Goal: Information Seeking & Learning: Learn about a topic

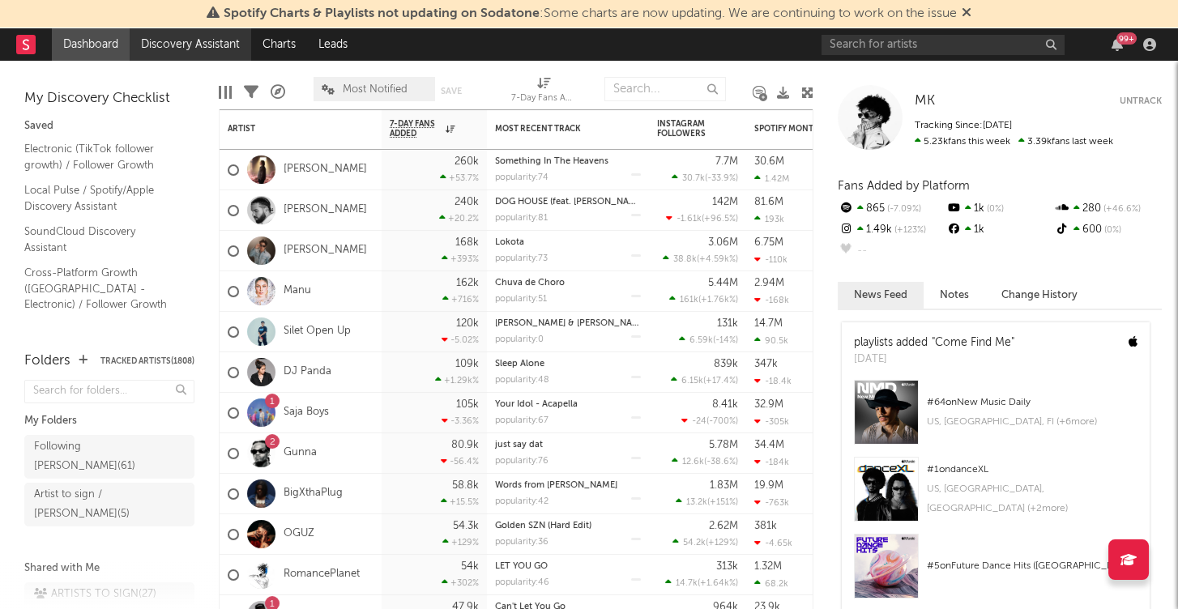
click at [223, 54] on link "Discovery Assistant" at bounding box center [191, 44] width 122 height 32
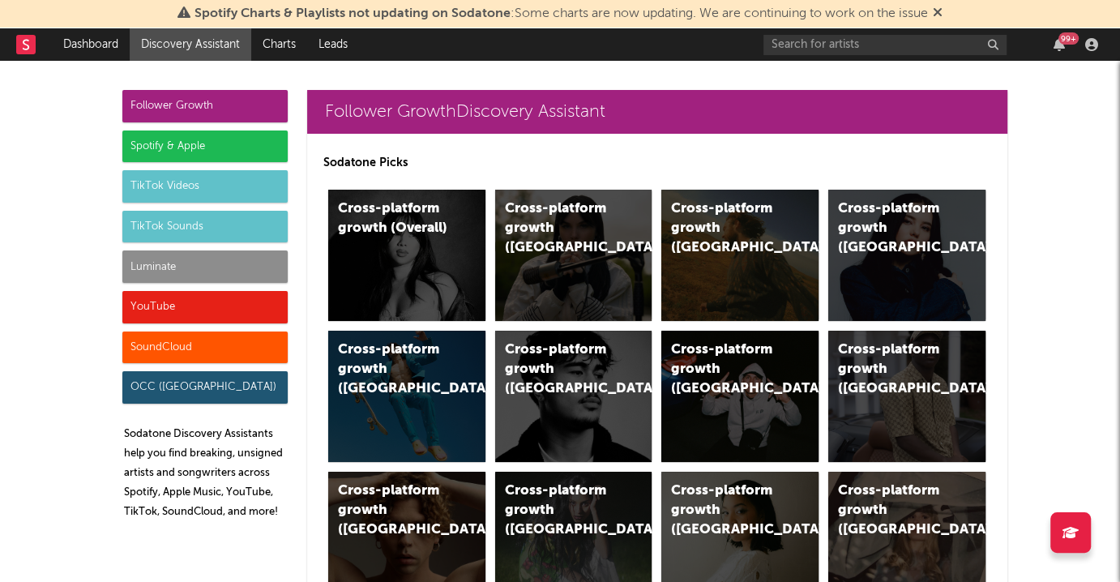
click at [214, 345] on div "SoundCloud" at bounding box center [204, 347] width 165 height 32
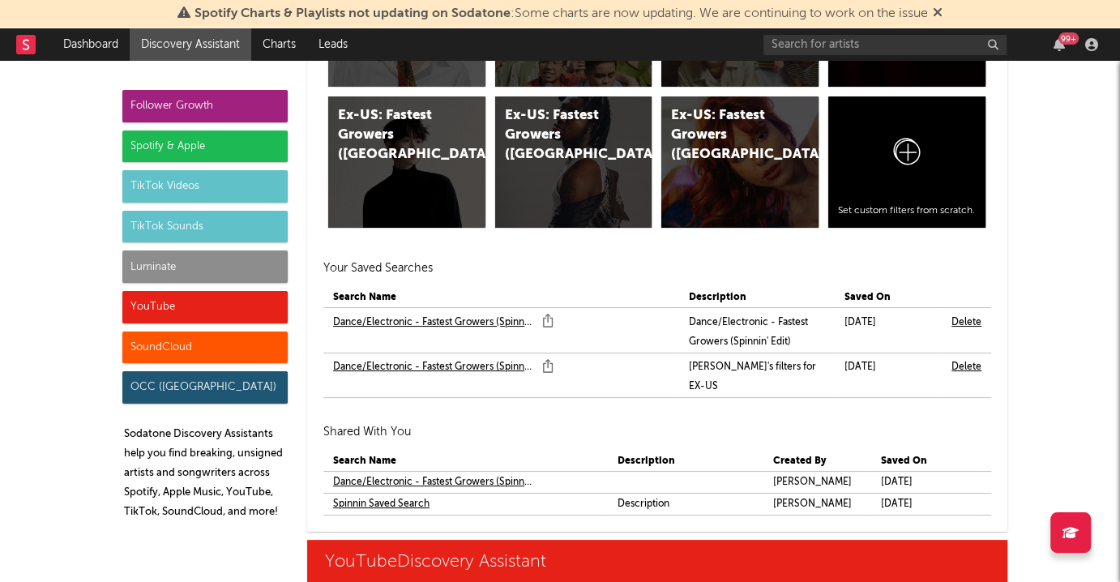
scroll to position [11055, 0]
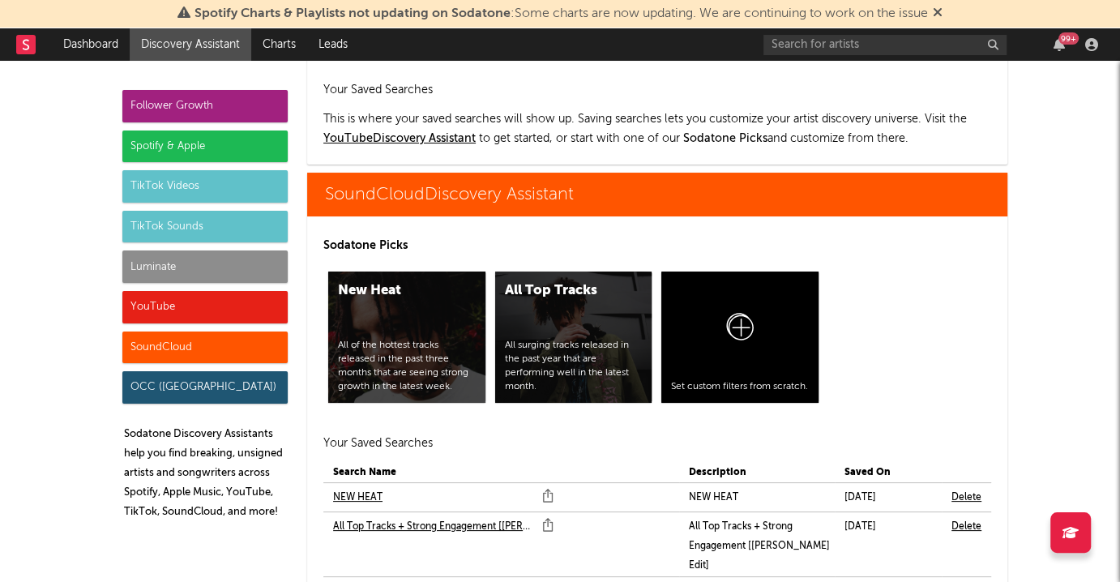
click at [420, 517] on link "All Top Tracks + Strong Engagement [Marco Edit]" at bounding box center [433, 526] width 201 height 19
click at [436, 546] on link "Soundcloud / 2 engagement / dance genres" at bounding box center [431, 590] width 197 height 19
click at [175, 196] on div "TikTok Videos" at bounding box center [204, 186] width 165 height 32
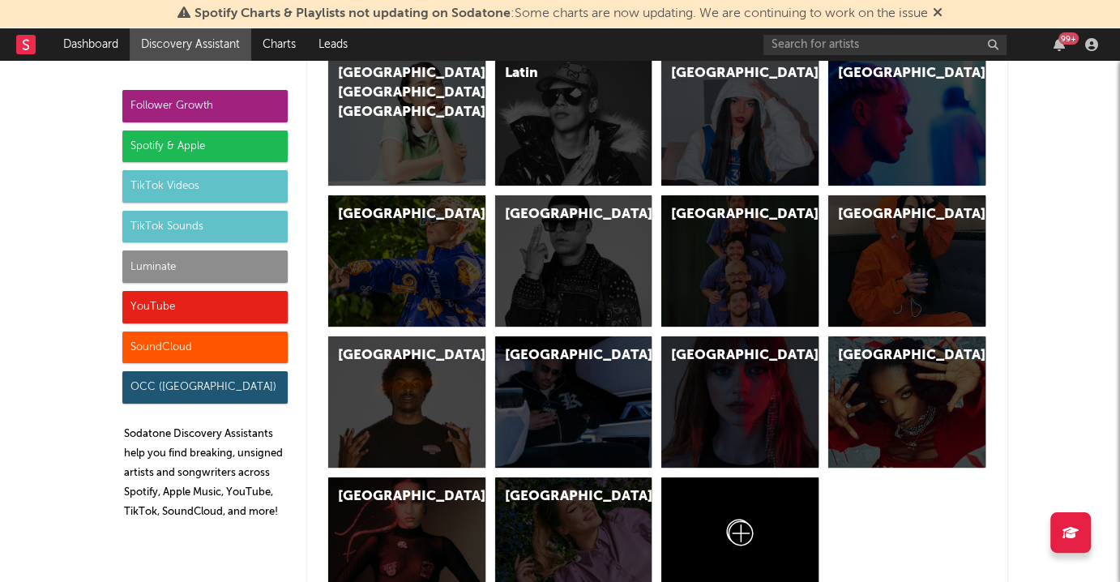
scroll to position [5870, 0]
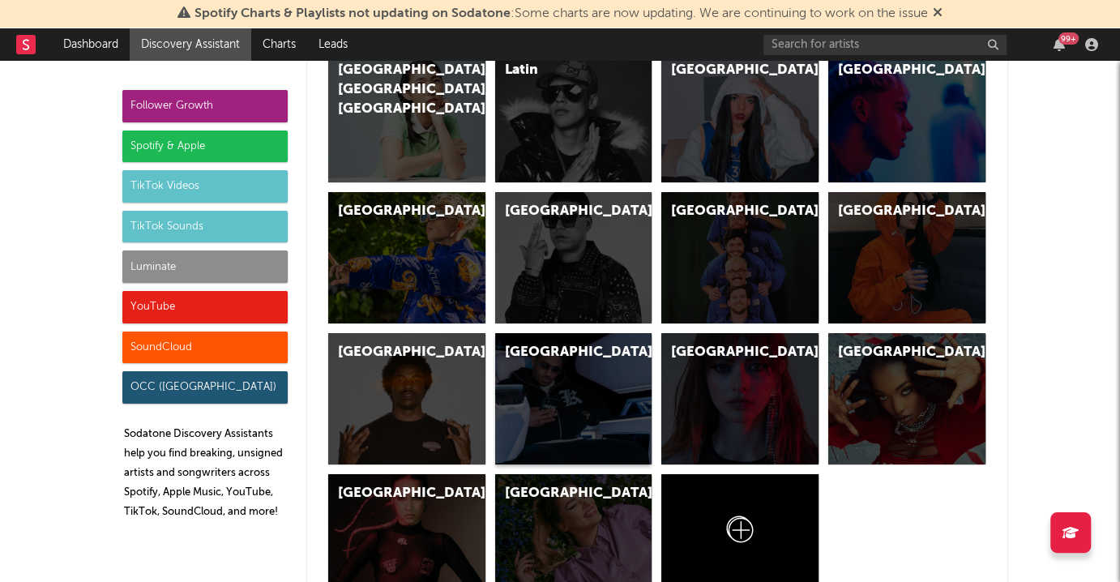
click at [522, 333] on div "Netherlands" at bounding box center [573, 398] width 157 height 131
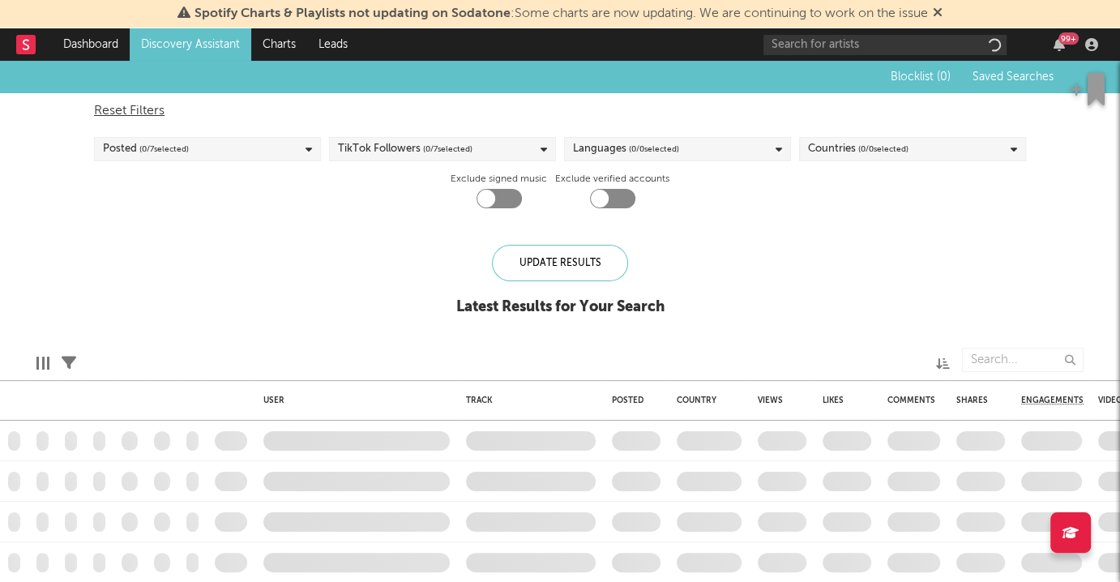
checkbox input "true"
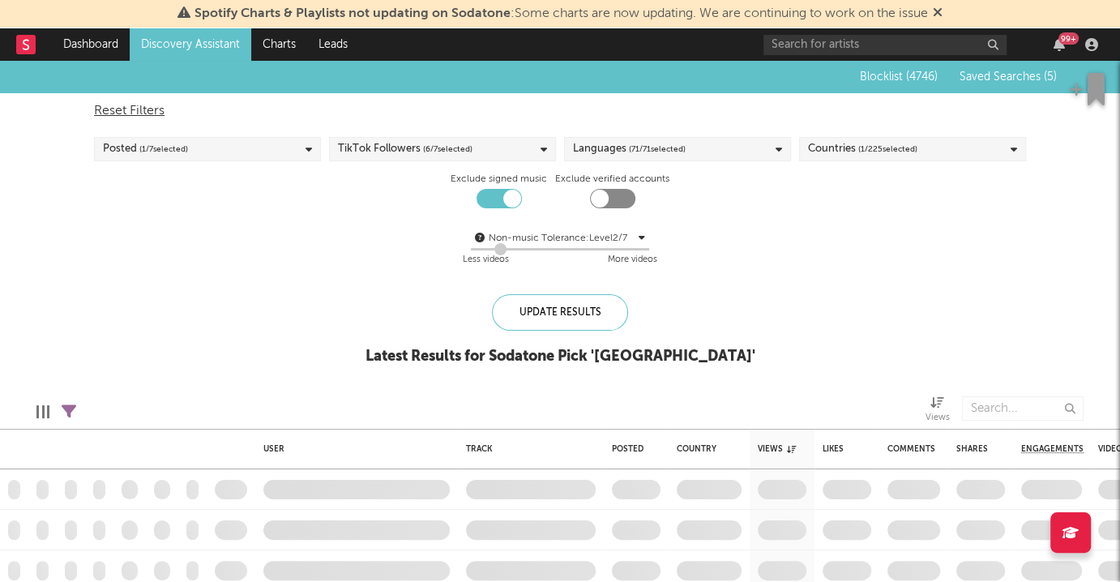
click at [113, 0] on div "Spotify Charts & Playlists not updating on Sodatone : Some charts are now updat…" at bounding box center [560, 14] width 1120 height 28
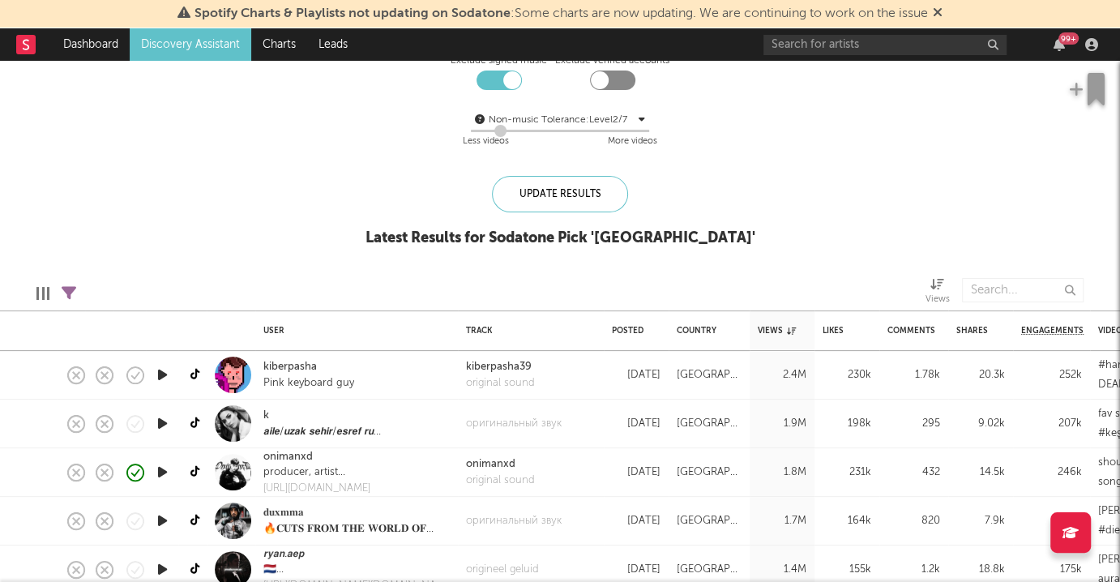
click at [161, 373] on icon "button" at bounding box center [162, 375] width 17 height 20
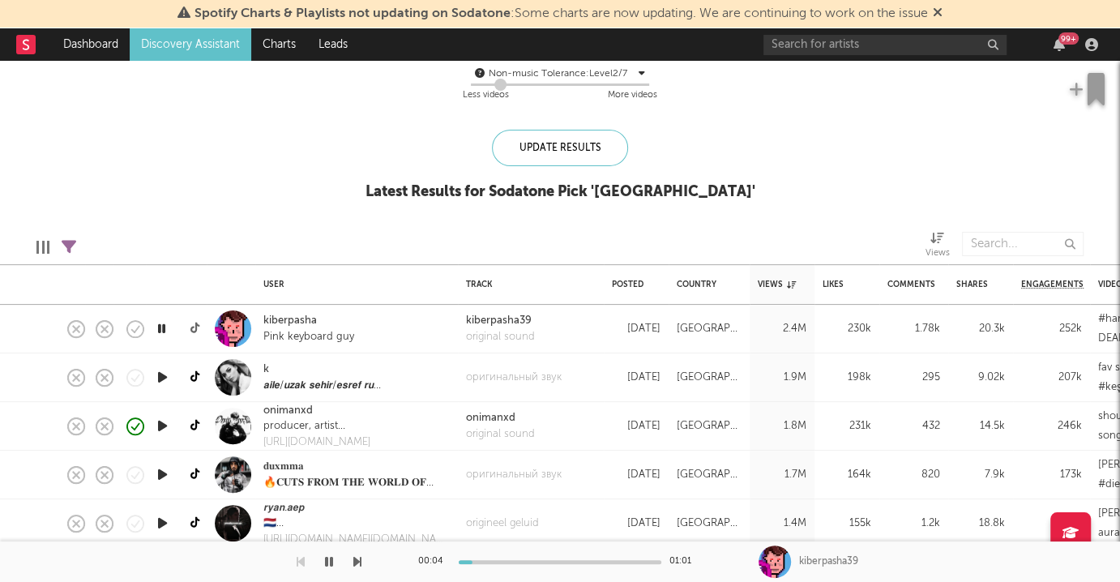
click at [195, 329] on icon at bounding box center [196, 328] width 12 height 12
click at [167, 324] on icon "button" at bounding box center [161, 328] width 15 height 20
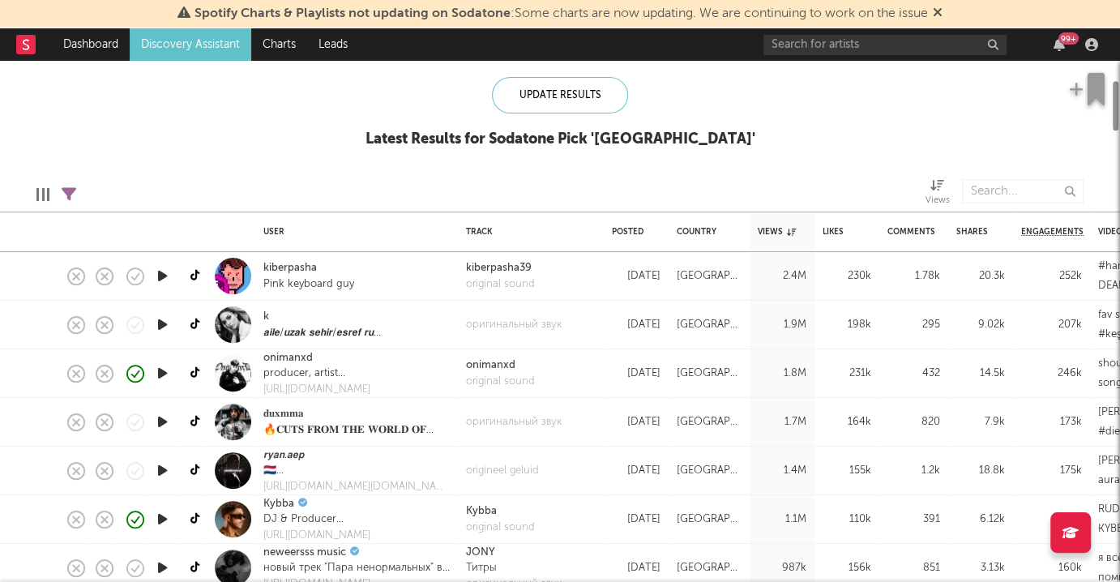
click at [161, 324] on icon "button" at bounding box center [162, 324] width 17 height 20
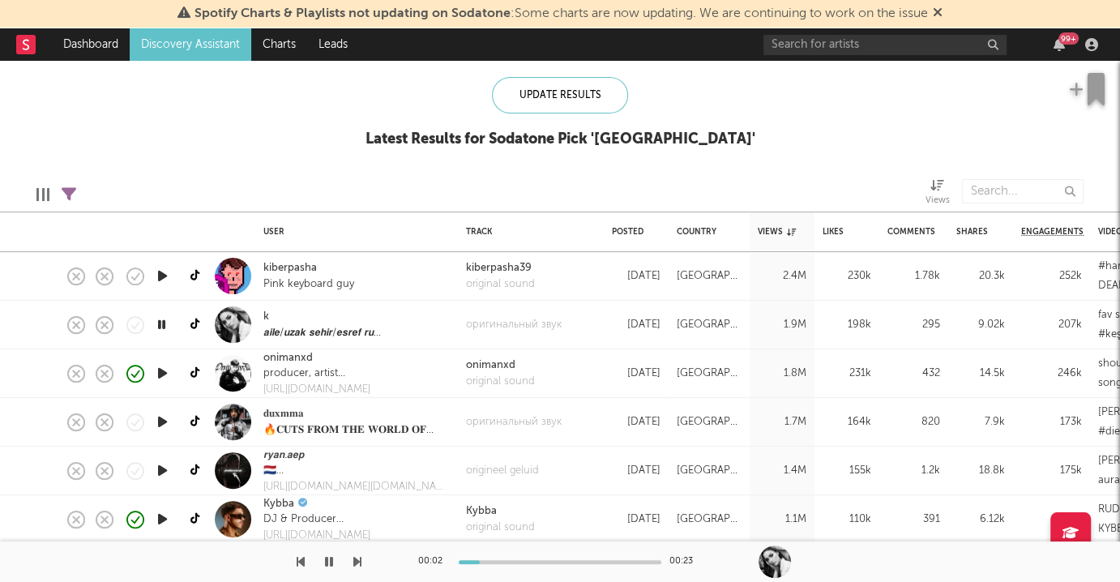
click at [356, 546] on icon "button" at bounding box center [357, 561] width 8 height 13
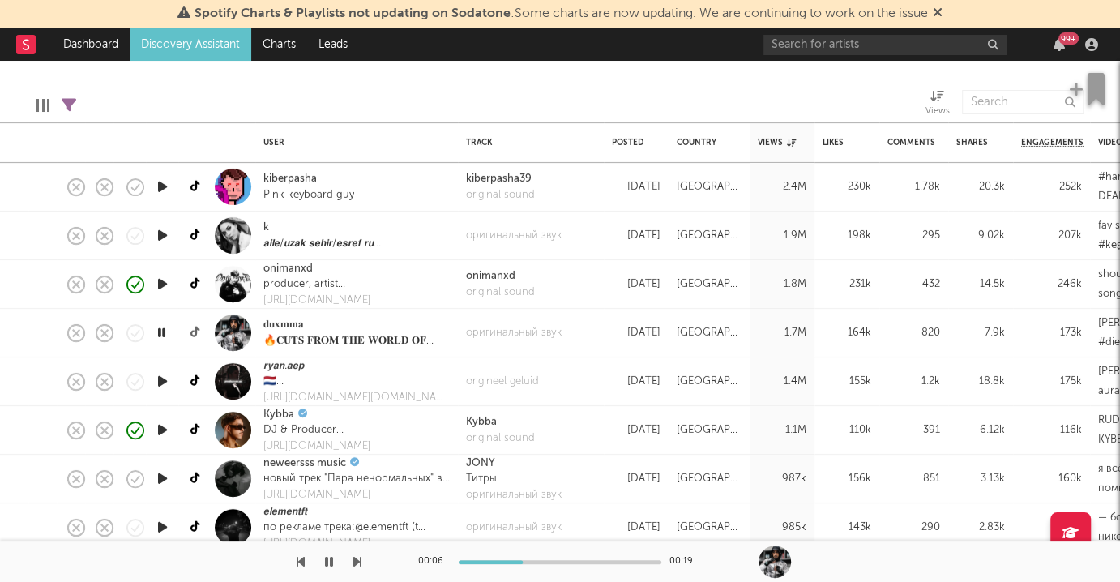
click at [194, 329] on icon at bounding box center [196, 332] width 12 height 12
click at [160, 327] on icon "button" at bounding box center [161, 333] width 15 height 20
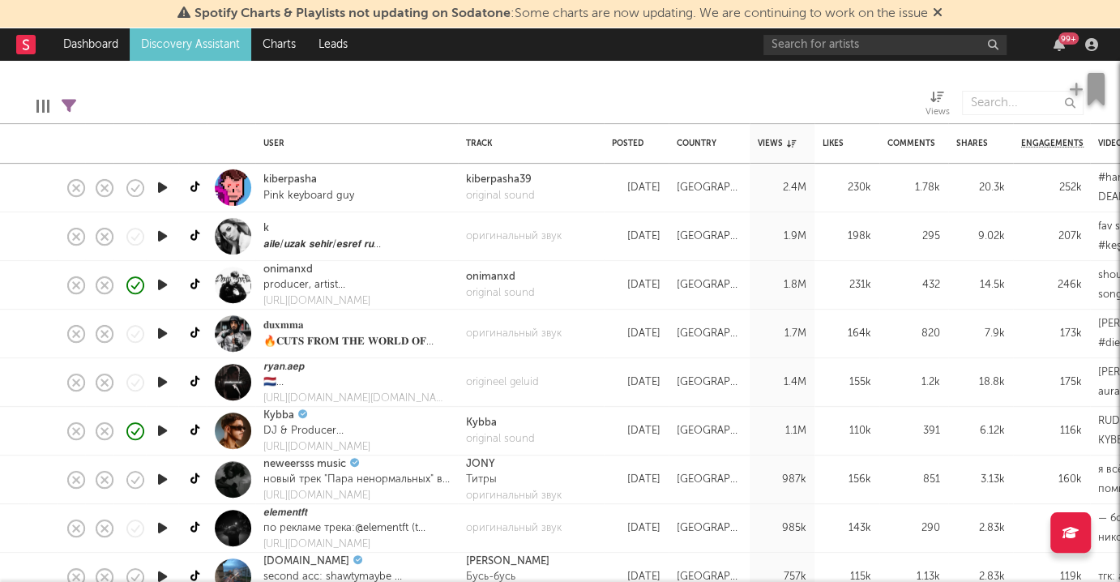
click at [160, 437] on icon "button" at bounding box center [162, 430] width 17 height 20
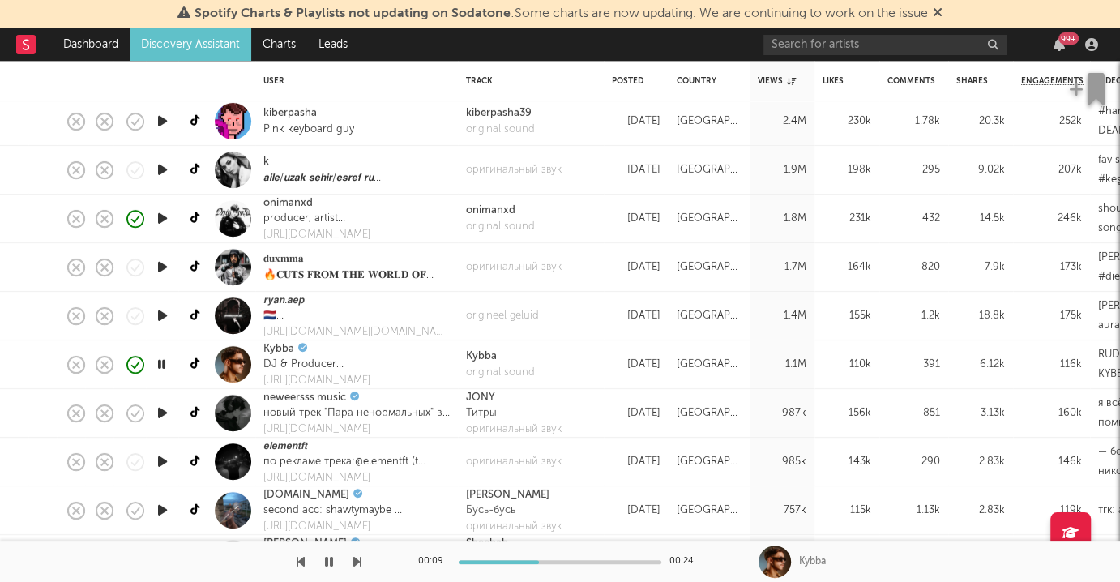
click at [156, 411] on icon "button" at bounding box center [162, 413] width 17 height 20
click at [164, 462] on icon "button" at bounding box center [162, 461] width 17 height 20
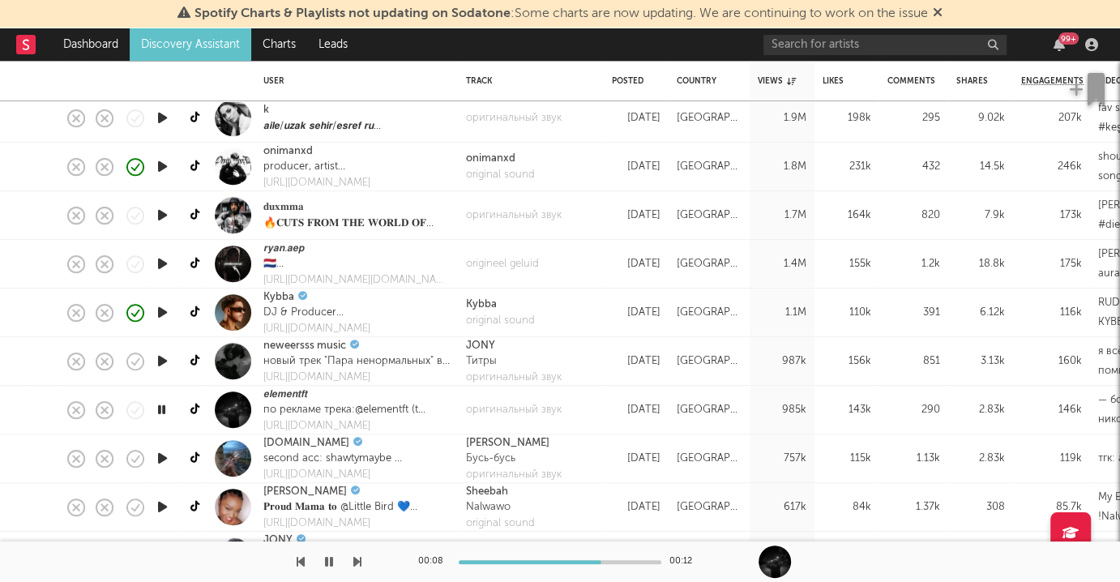
click at [164, 457] on icon "button" at bounding box center [162, 458] width 17 height 20
click at [161, 500] on icon "button" at bounding box center [162, 507] width 17 height 20
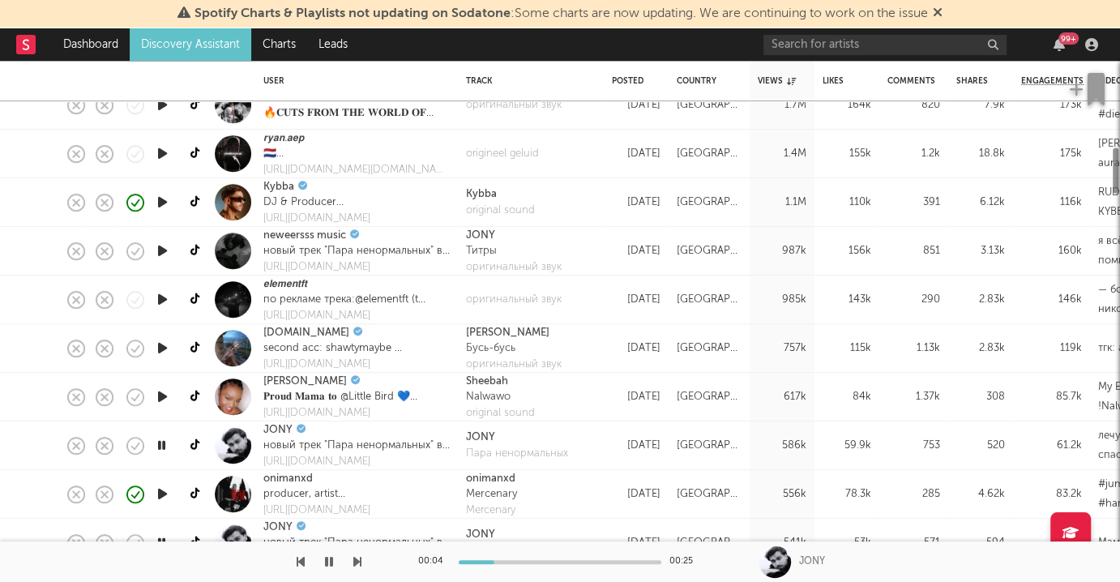
click at [221, 42] on link "Discovery Assistant" at bounding box center [191, 44] width 122 height 32
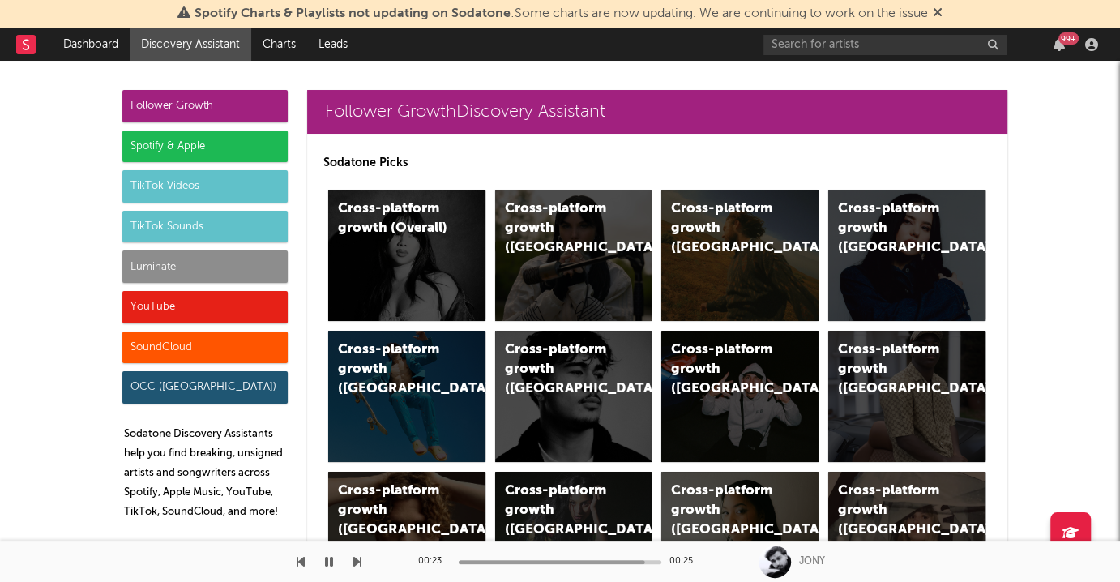
click at [199, 150] on div "Spotify & Apple" at bounding box center [204, 146] width 165 height 32
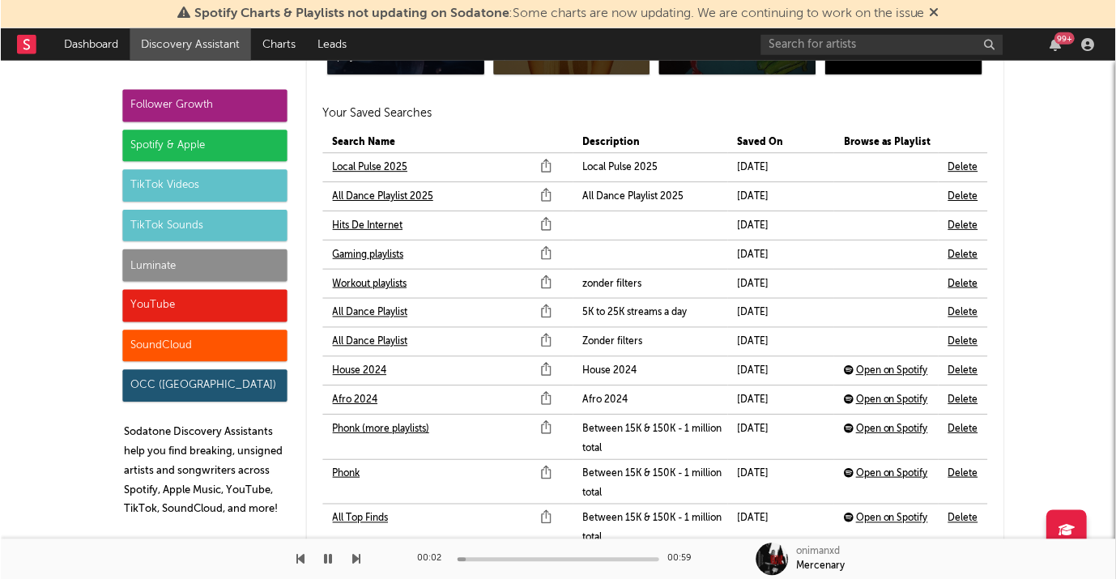
scroll to position [3937, 0]
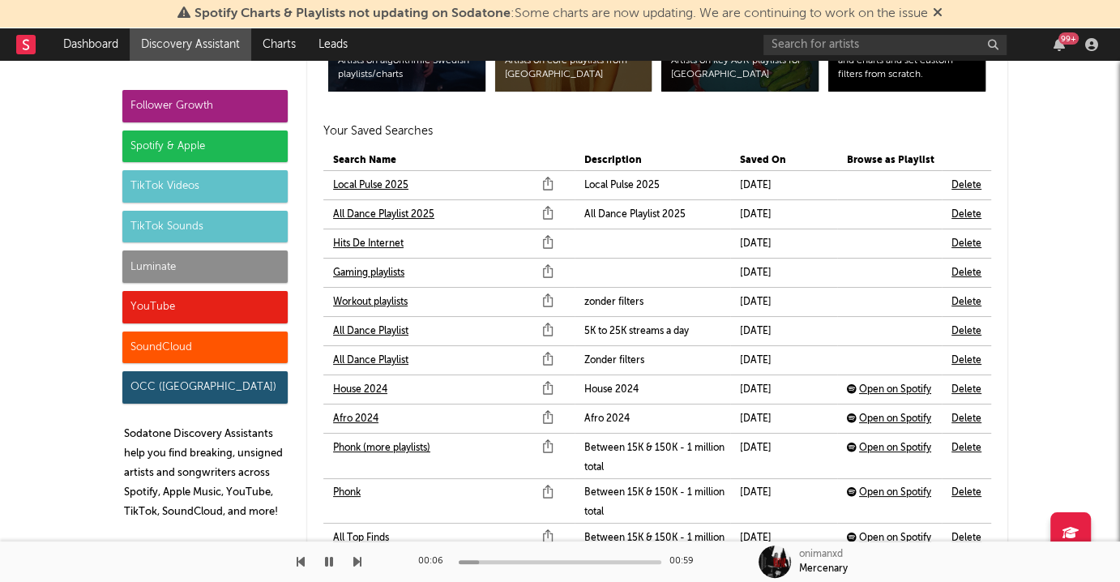
click at [386, 176] on link "Local Pulse 2025" at bounding box center [370, 185] width 75 height 19
drag, startPoint x: 329, startPoint y: 561, endPoint x: 321, endPoint y: 578, distance: 18.1
click at [329, 546] on icon "button" at bounding box center [329, 561] width 8 height 13
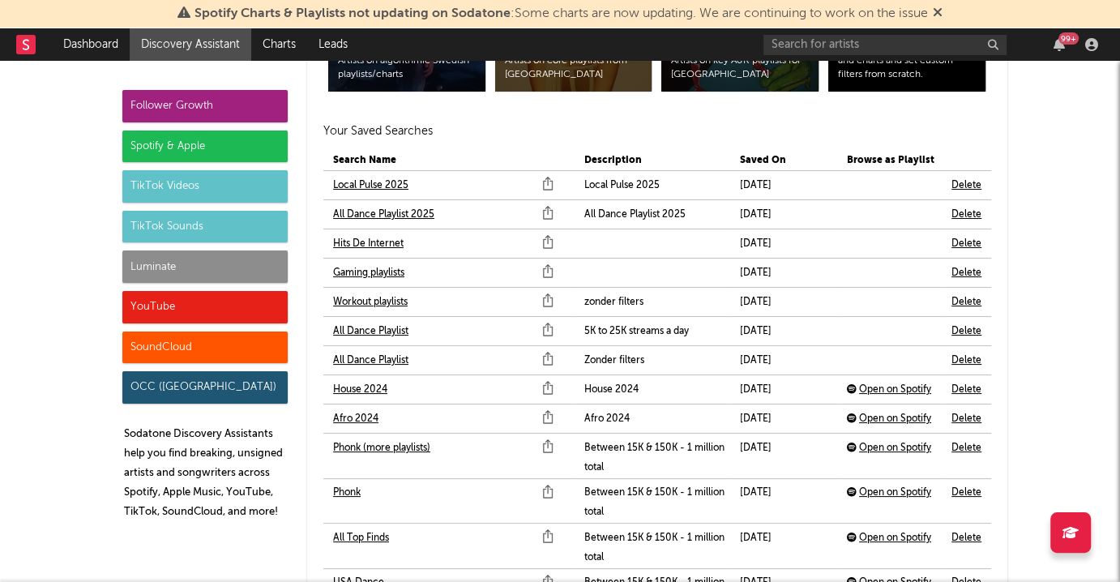
click at [402, 205] on link "All Dance Playlist 2025" at bounding box center [383, 214] width 101 height 19
click at [390, 234] on link "Hits De Internet" at bounding box center [368, 243] width 70 height 19
click at [390, 263] on link "Gaming playlists" at bounding box center [368, 272] width 71 height 19
click at [390, 292] on link "Workout playlists" at bounding box center [370, 301] width 75 height 19
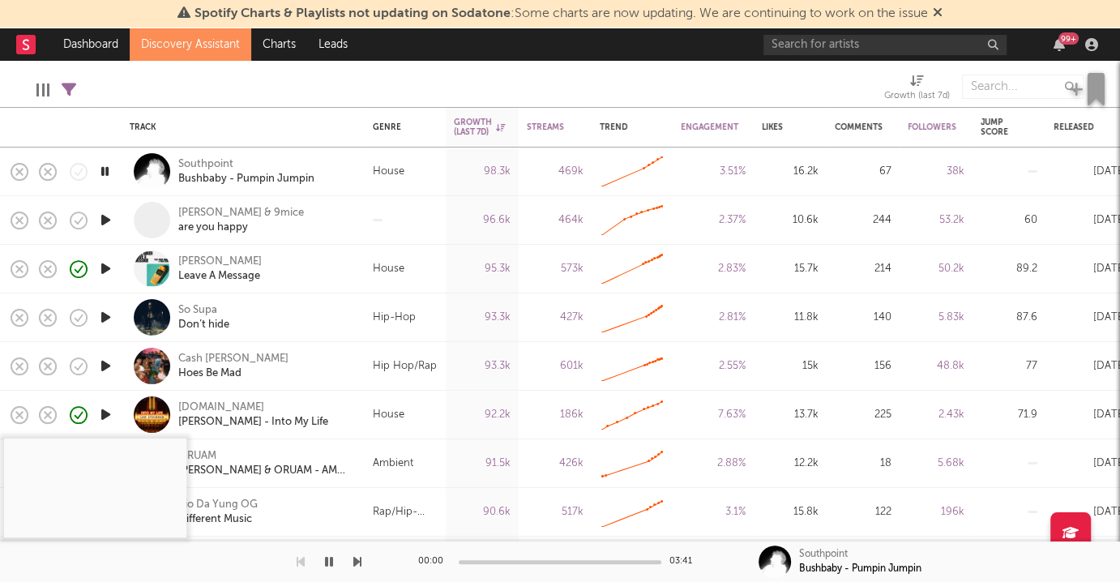
click at [112, 215] on icon "button" at bounding box center [105, 220] width 17 height 20
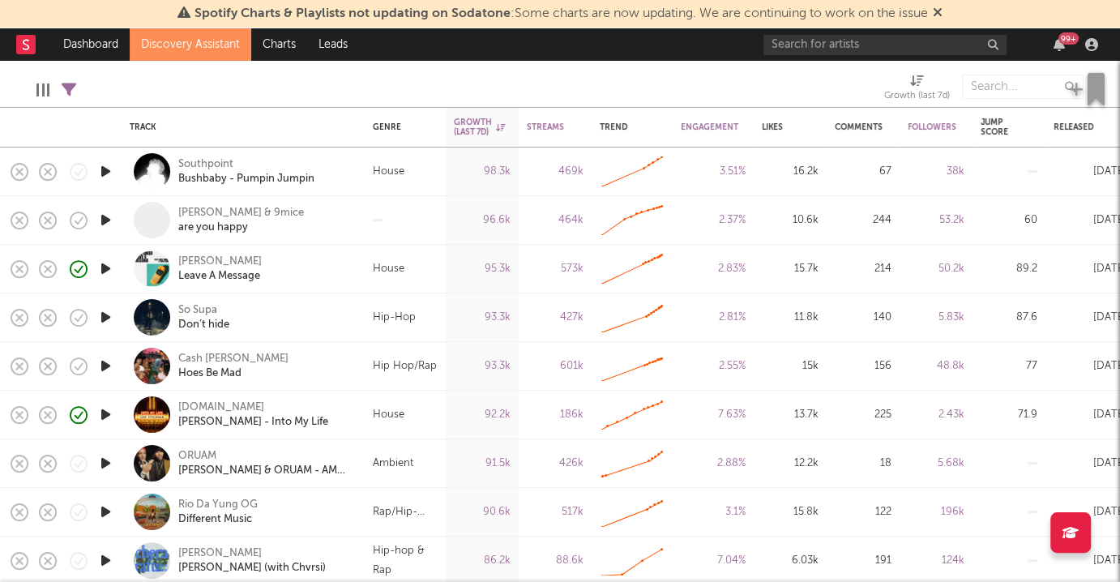
click at [109, 218] on icon "button" at bounding box center [105, 220] width 17 height 20
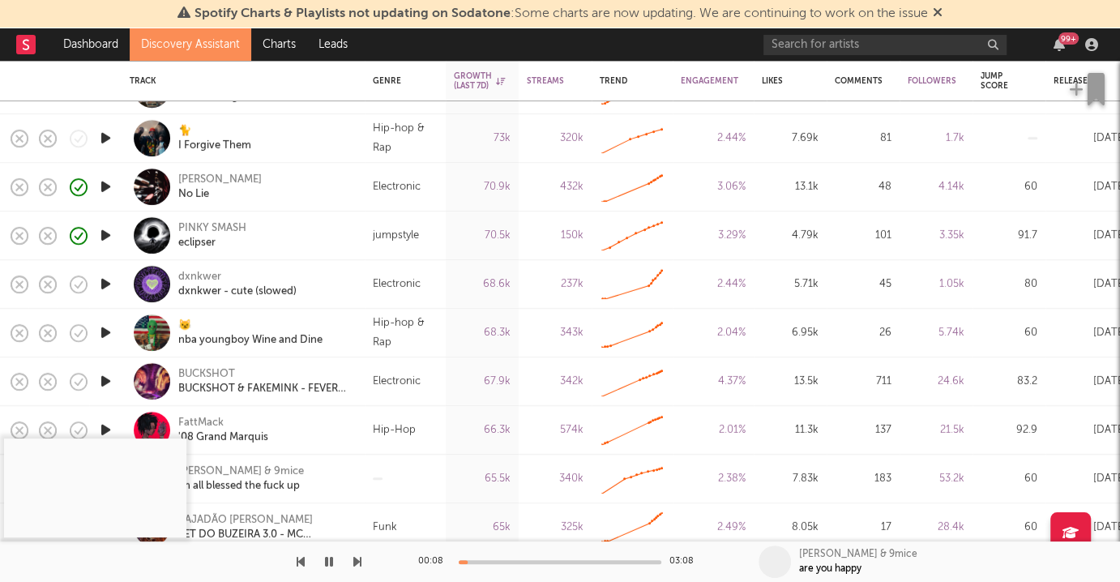
click at [108, 279] on icon "button" at bounding box center [105, 284] width 17 height 20
click at [470, 557] on div "00:01 03:08" at bounding box center [560, 561] width 284 height 41
click at [485, 561] on div at bounding box center [560, 562] width 203 height 4
click at [496, 561] on div at bounding box center [560, 562] width 203 height 4
click at [199, 277] on div "dxnkwer" at bounding box center [199, 277] width 43 height 15
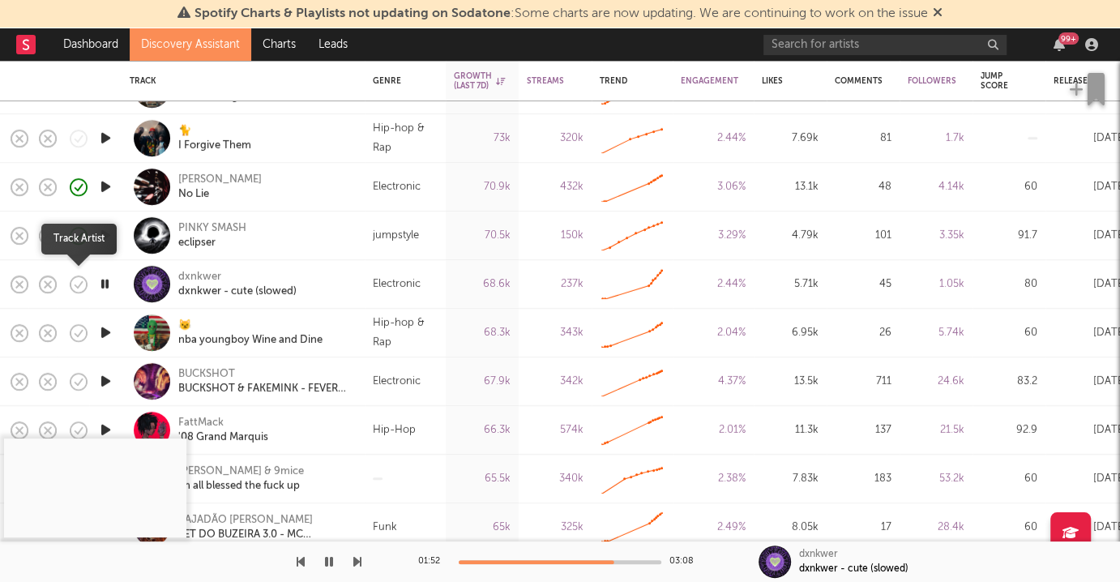
click at [79, 284] on icon "button" at bounding box center [78, 284] width 23 height 23
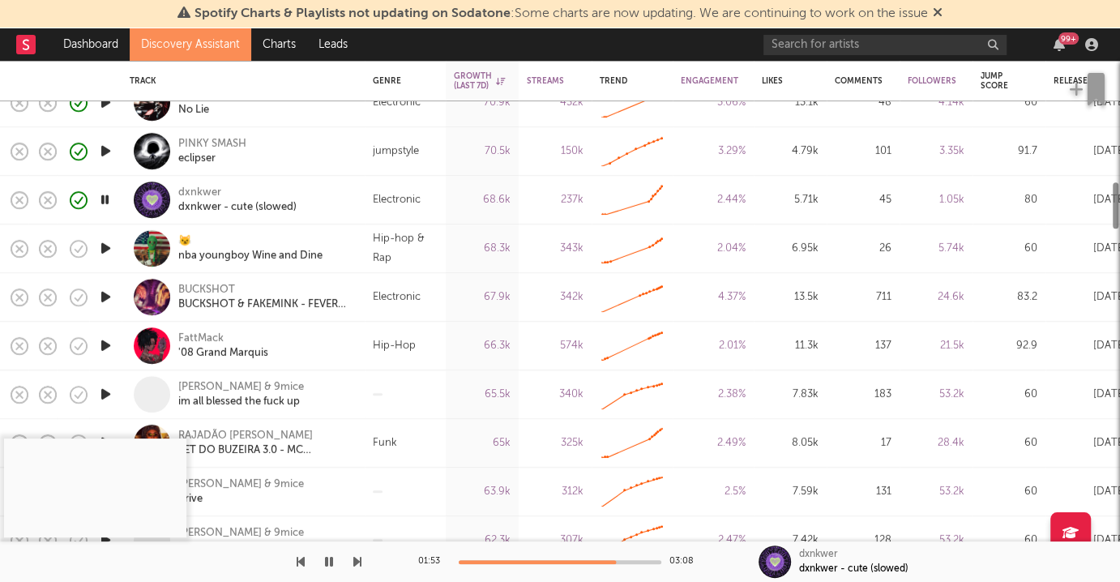
click at [107, 292] on icon "button" at bounding box center [105, 297] width 17 height 20
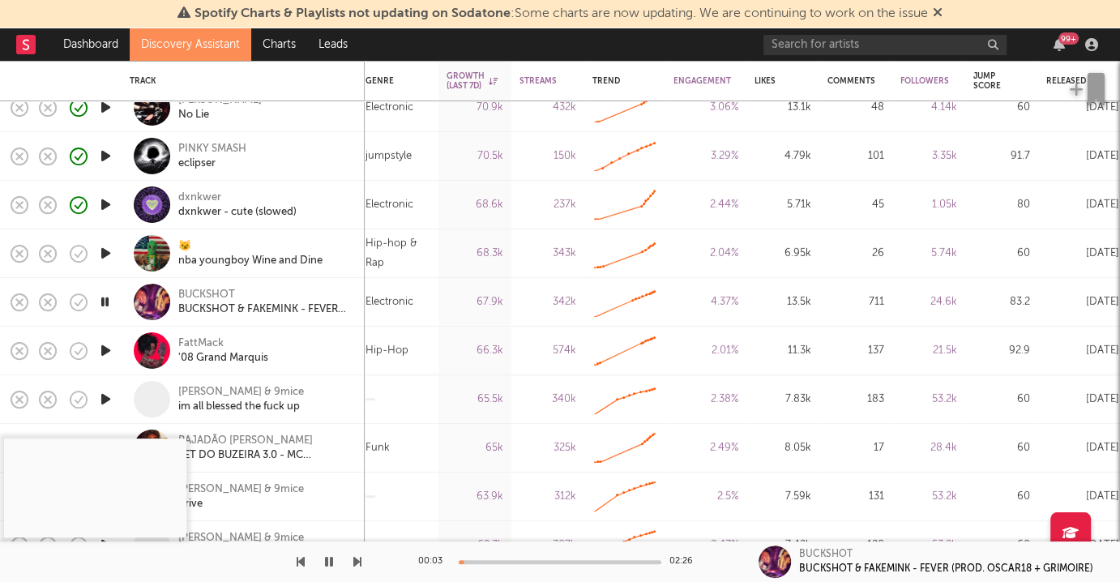
click at [501, 560] on div at bounding box center [560, 562] width 203 height 4
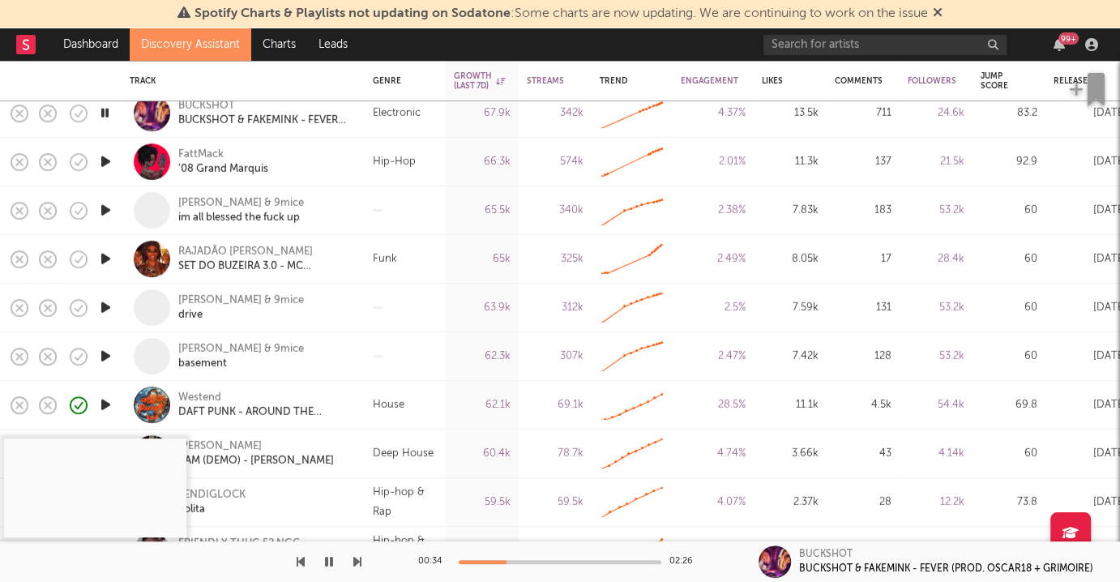
click at [103, 203] on icon "button" at bounding box center [105, 210] width 17 height 20
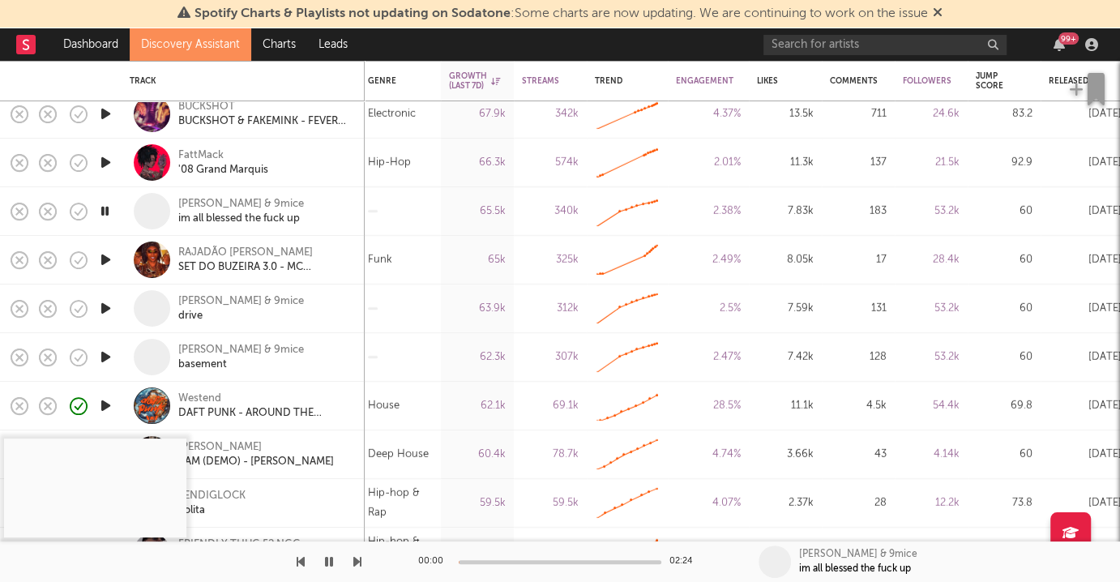
click at [103, 264] on icon "button" at bounding box center [105, 260] width 17 height 20
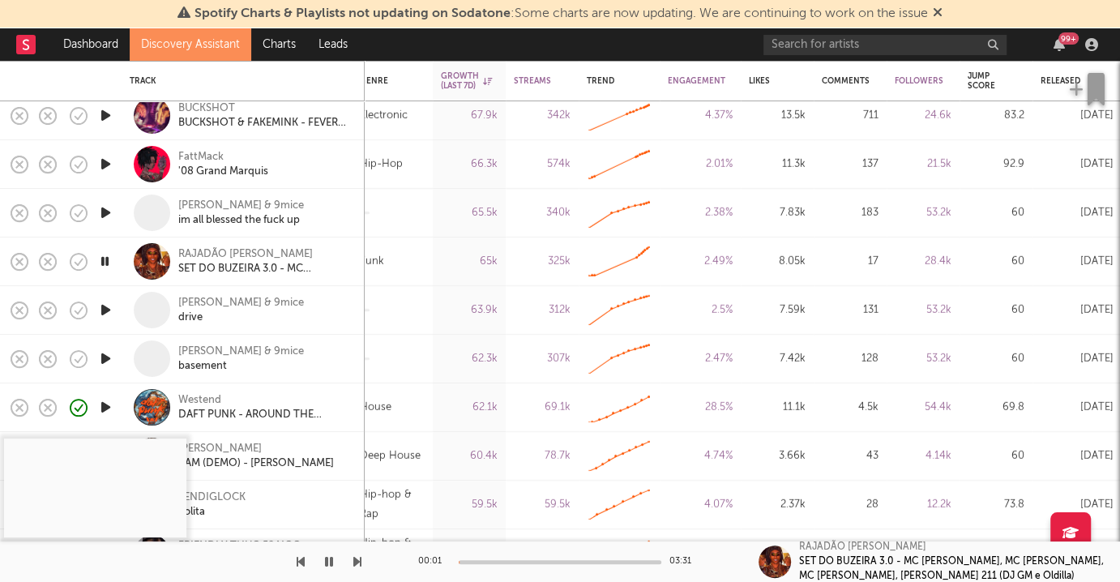
click at [488, 560] on div at bounding box center [560, 562] width 203 height 4
click at [489, 557] on div "00:43 03:31" at bounding box center [560, 561] width 284 height 41
click at [529, 557] on div "00:44 03:31" at bounding box center [560, 561] width 284 height 41
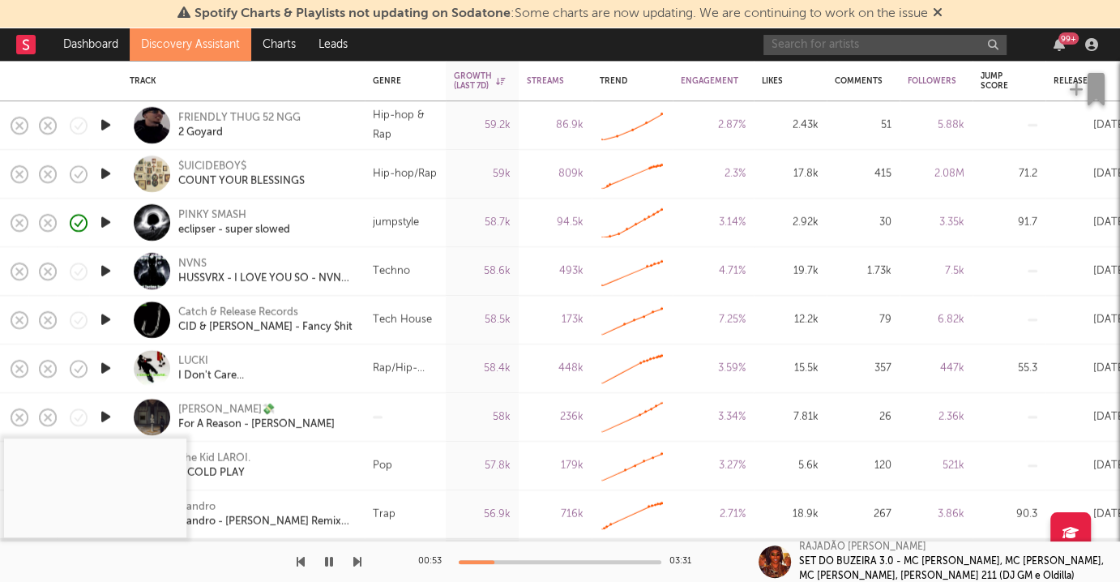
click at [864, 46] on input "text" at bounding box center [884, 45] width 243 height 20
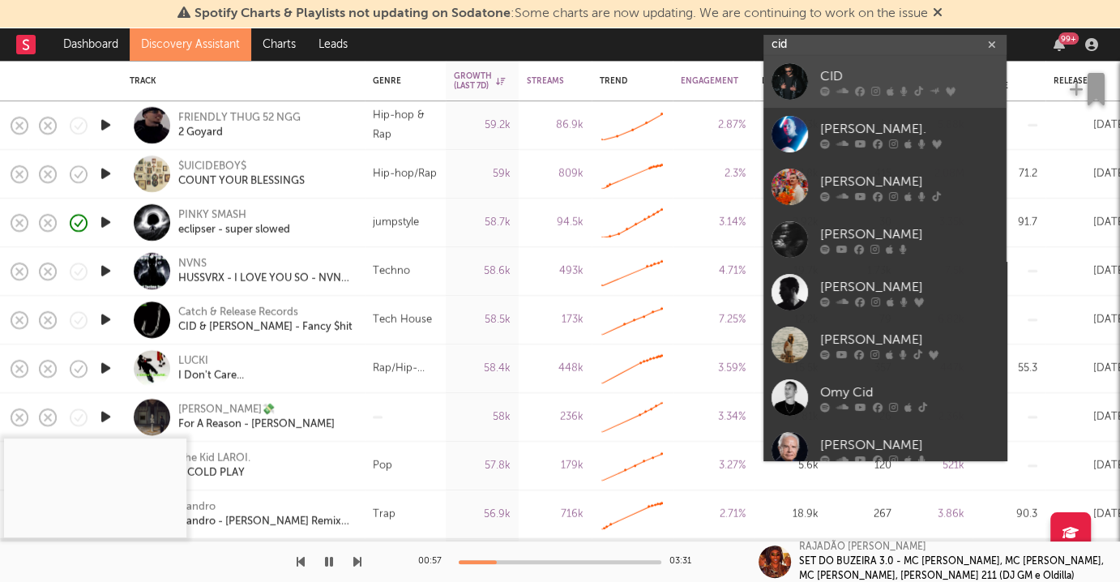
type input "cid"
click at [886, 75] on div "CID" at bounding box center [909, 76] width 178 height 19
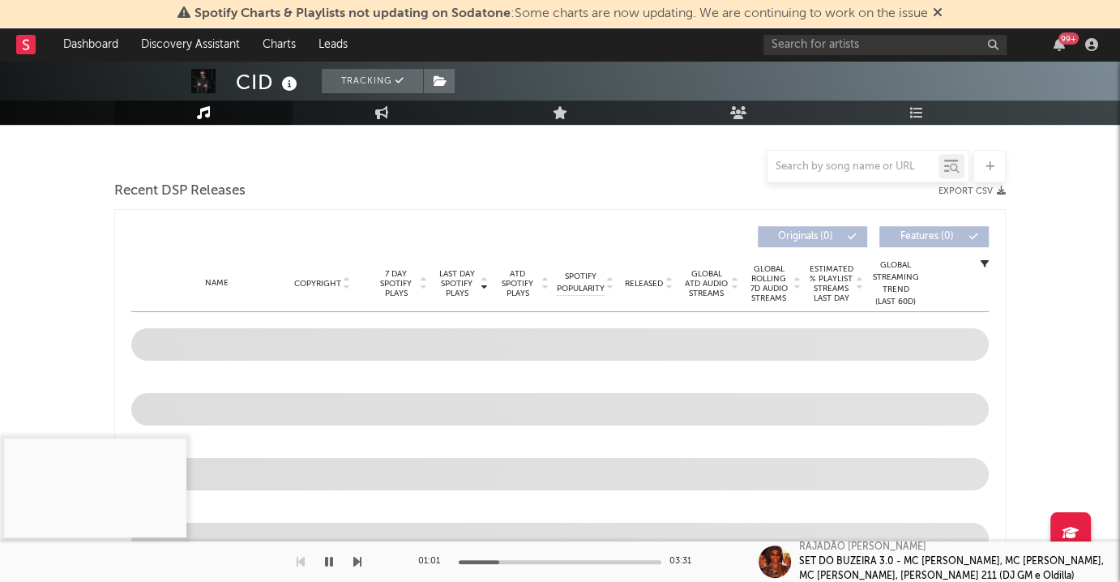
scroll to position [400, 0]
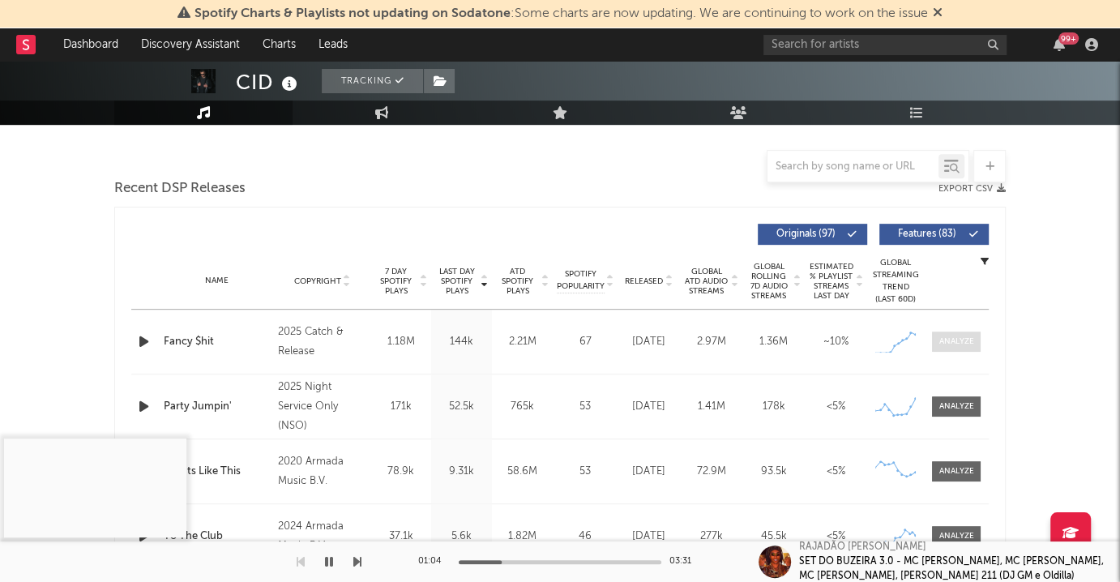
click at [957, 342] on div at bounding box center [956, 341] width 35 height 12
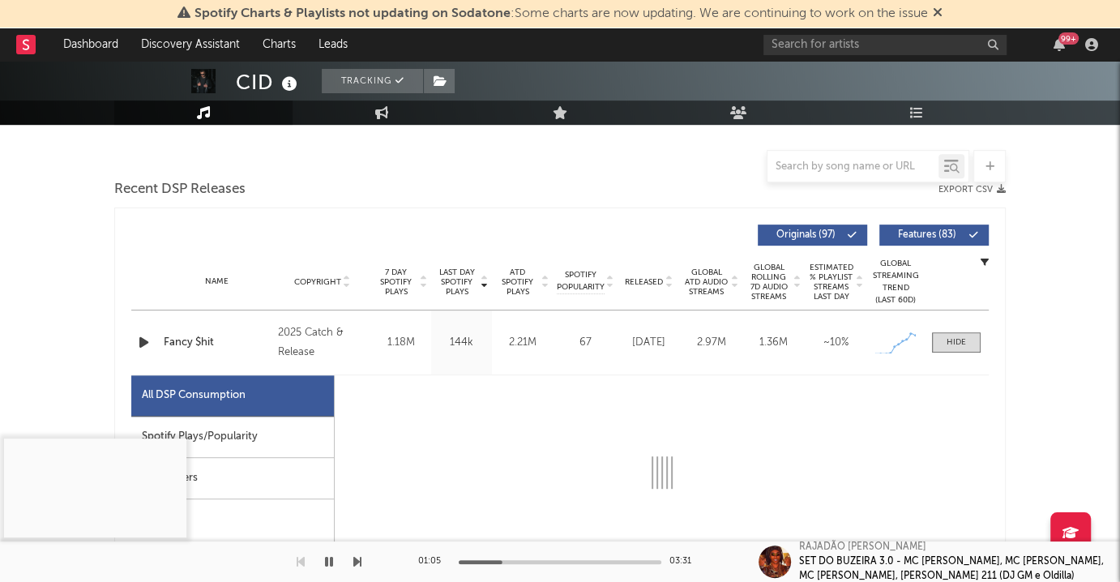
select select "6m"
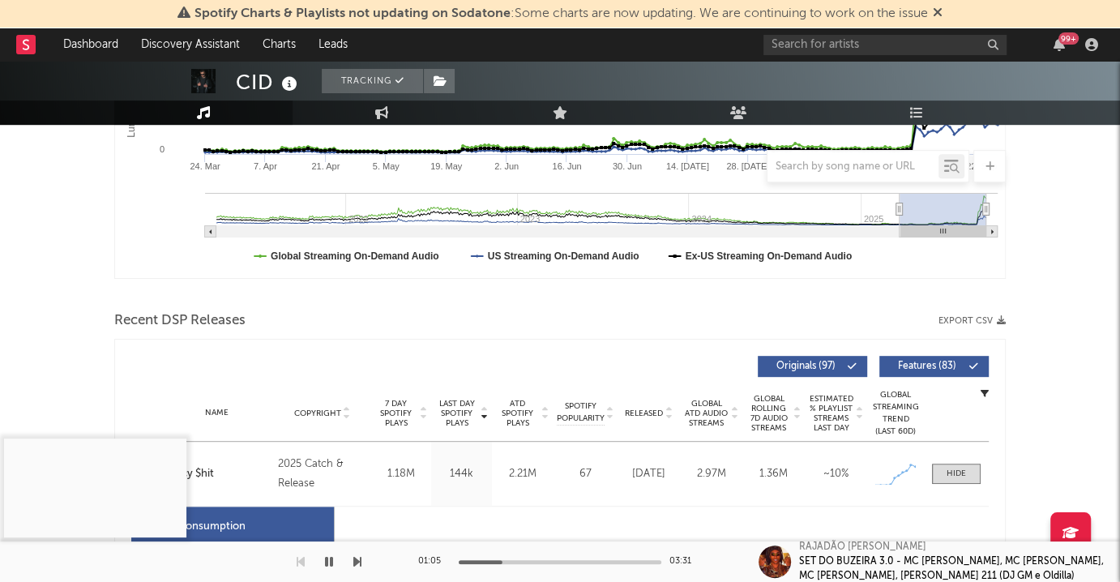
select select "1w"
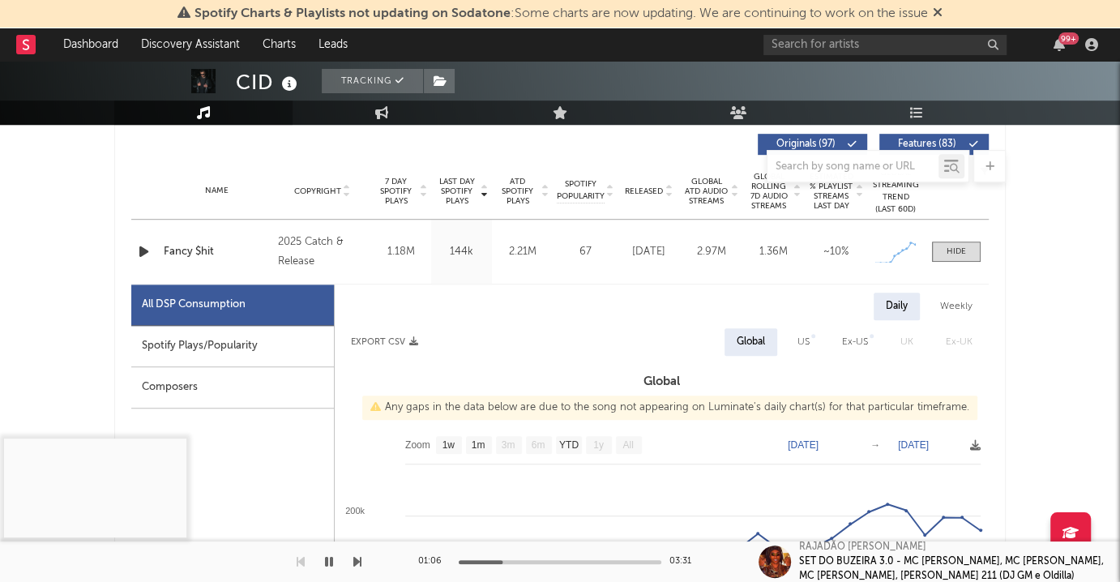
scroll to position [637, 0]
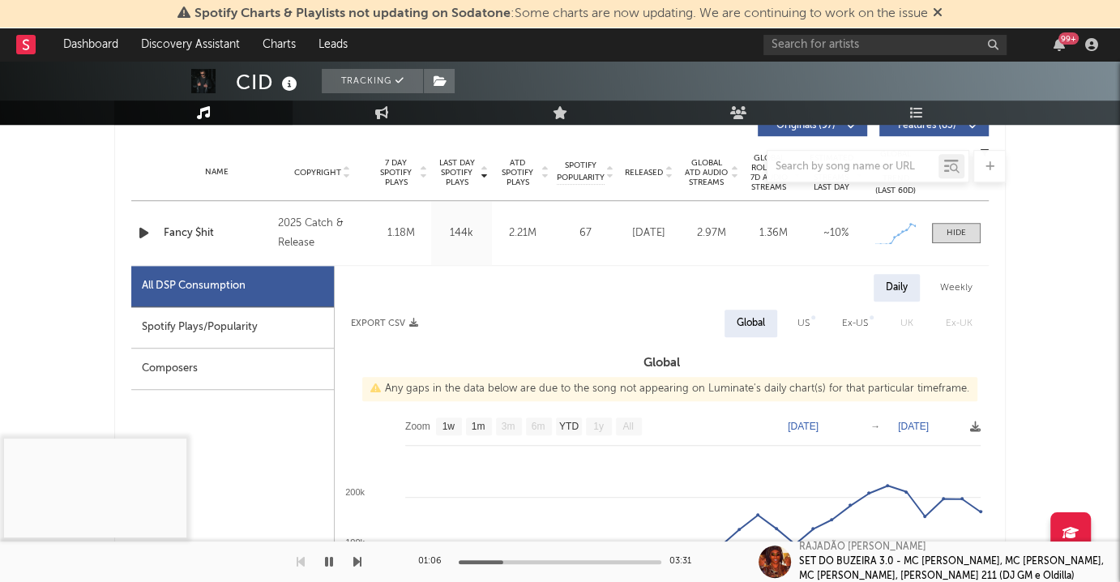
click at [230, 291] on div "All DSP Consumption" at bounding box center [194, 285] width 104 height 19
click at [233, 313] on div "Spotify Plays/Popularity" at bounding box center [232, 327] width 203 height 41
select select "1w"
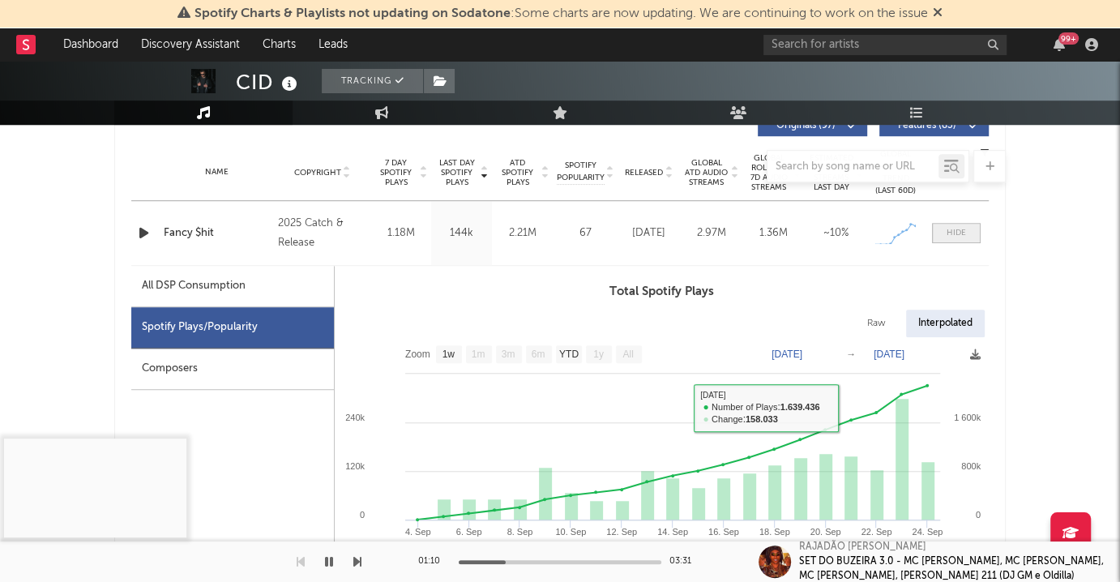
click at [953, 230] on div at bounding box center [955, 233] width 19 height 12
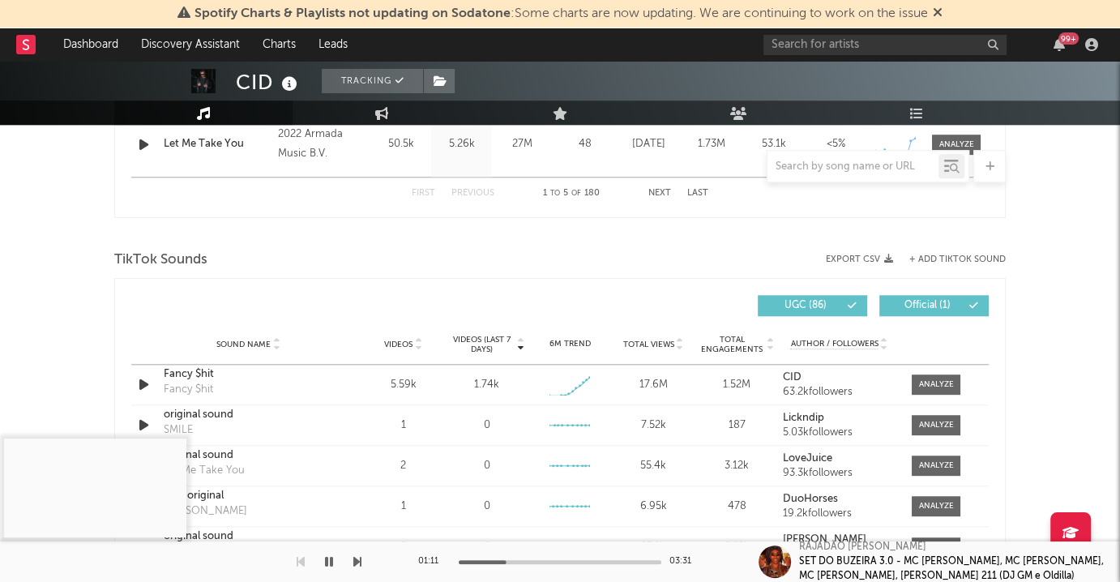
scroll to position [1085, 0]
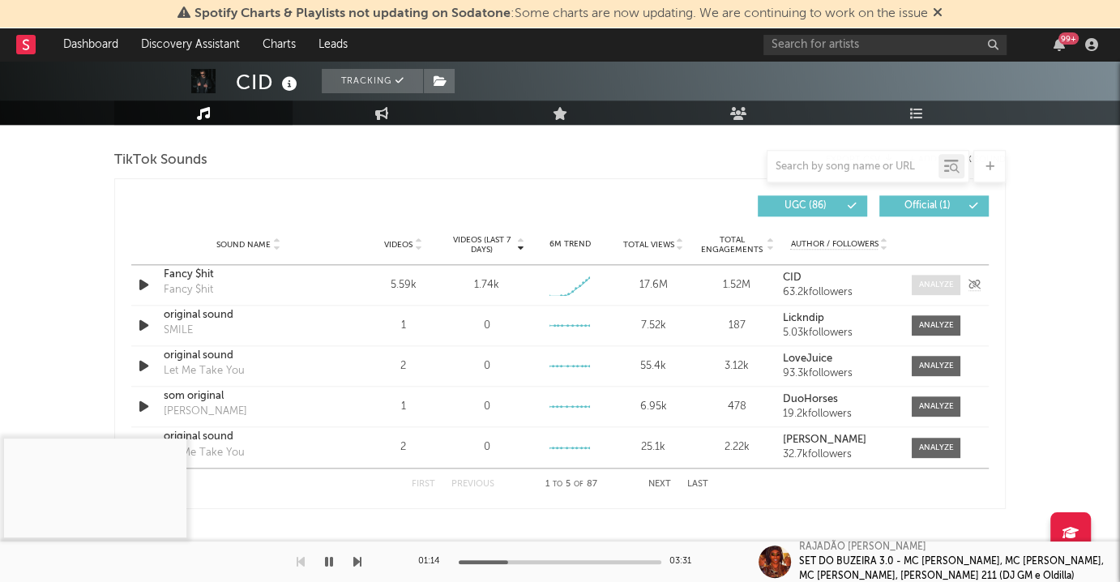
click at [927, 282] on div at bounding box center [936, 285] width 35 height 12
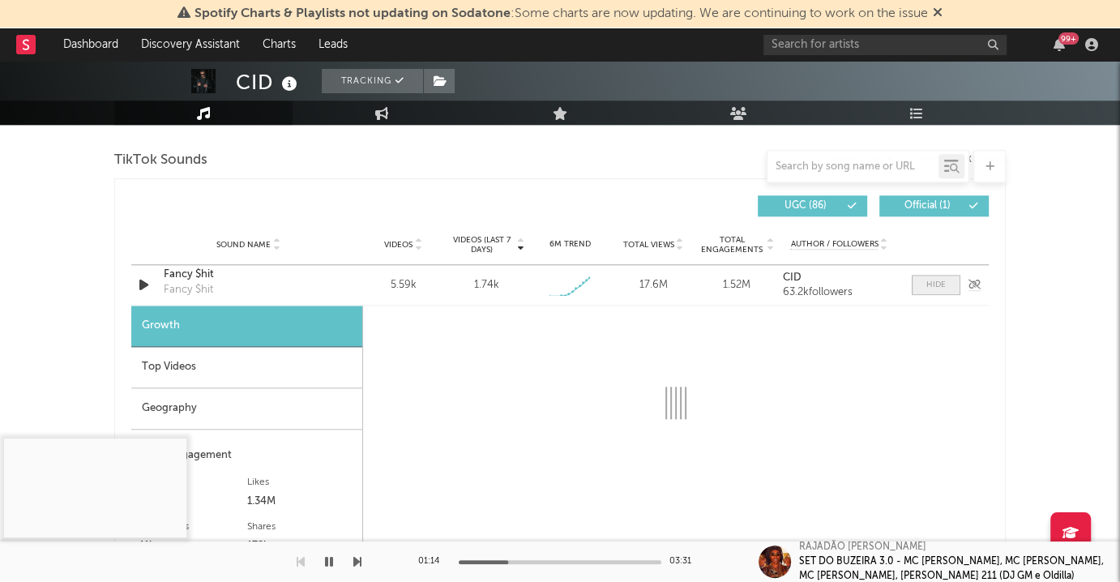
select select "1w"
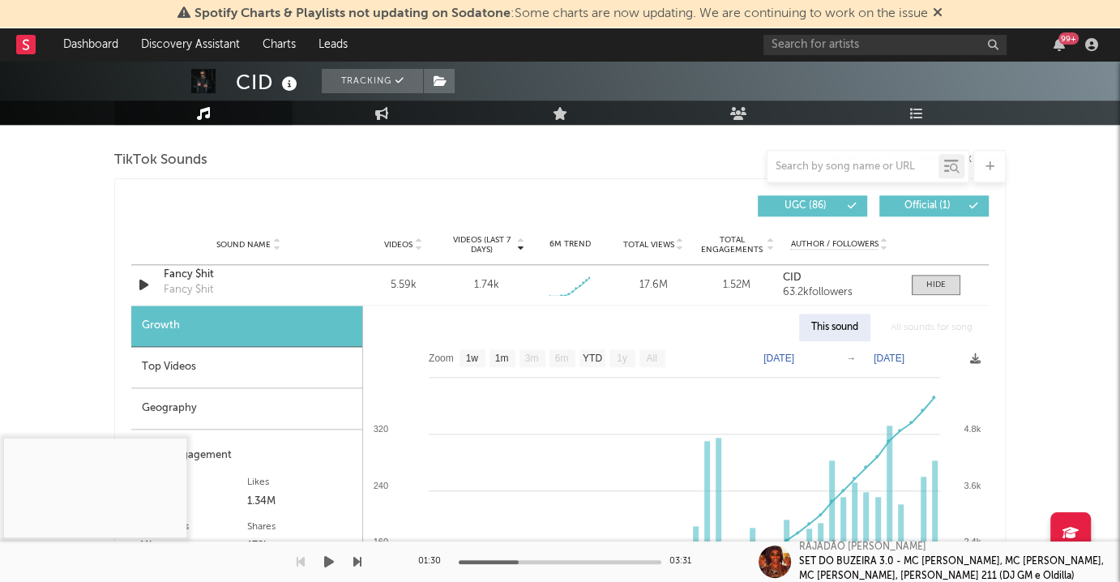
click at [326, 561] on icon "button" at bounding box center [329, 561] width 10 height 13
click at [215, 363] on div "Top Videos" at bounding box center [246, 367] width 231 height 41
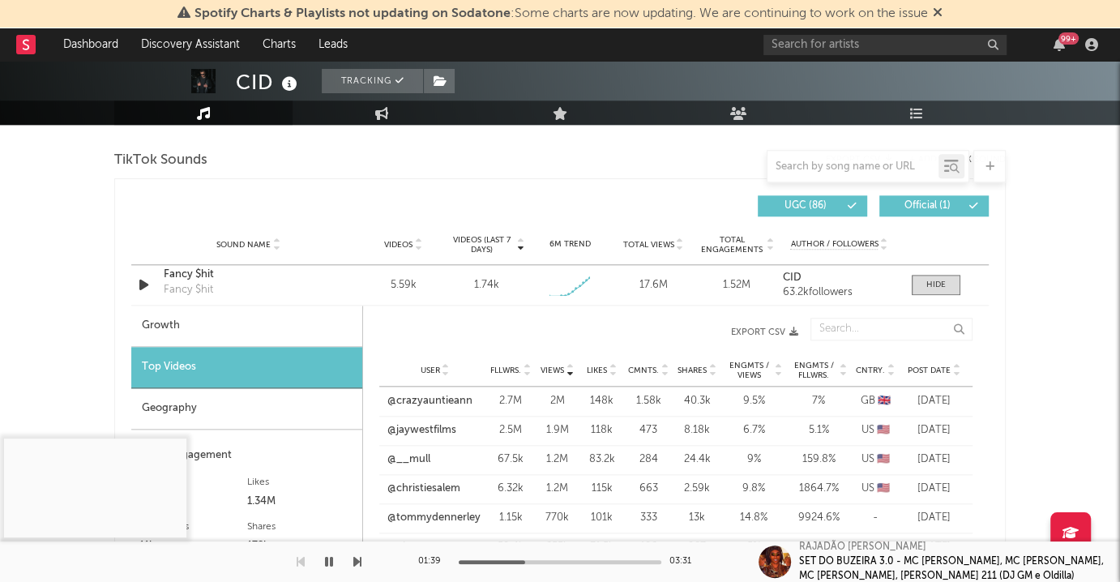
click at [551, 365] on span "Views" at bounding box center [551, 370] width 23 height 10
click at [429, 394] on link "@crazyauntieann" at bounding box center [429, 401] width 85 height 16
click at [432, 424] on link "@jaywestfilms" at bounding box center [421, 430] width 69 height 16
drag, startPoint x: 423, startPoint y: 450, endPoint x: 421, endPoint y: 476, distance: 26.8
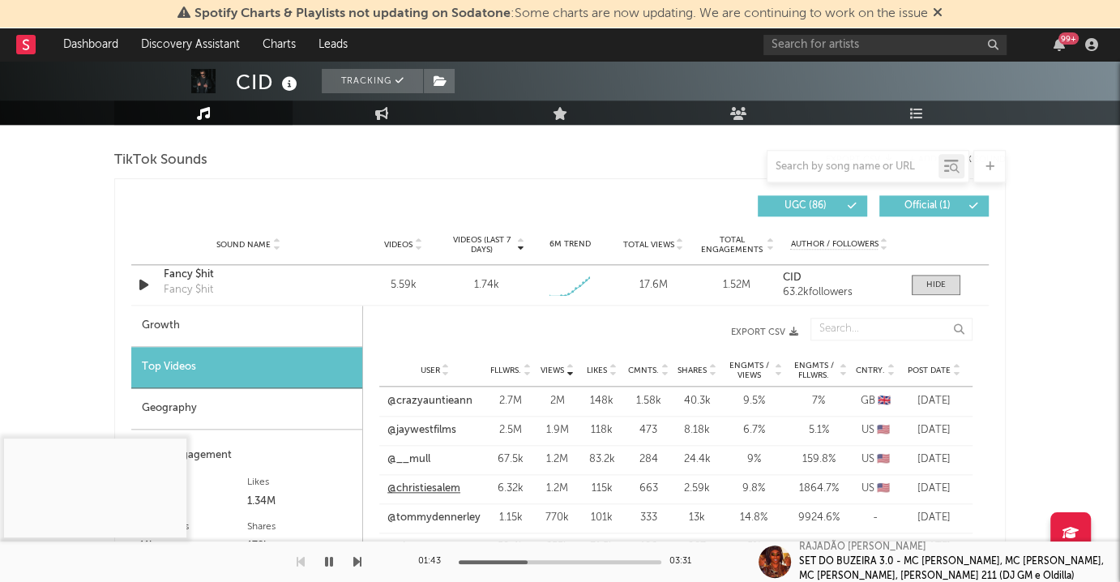
click at [422, 451] on link "@__mull" at bounding box center [408, 459] width 43 height 16
click at [421, 480] on link "@christiesalem" at bounding box center [423, 488] width 73 height 16
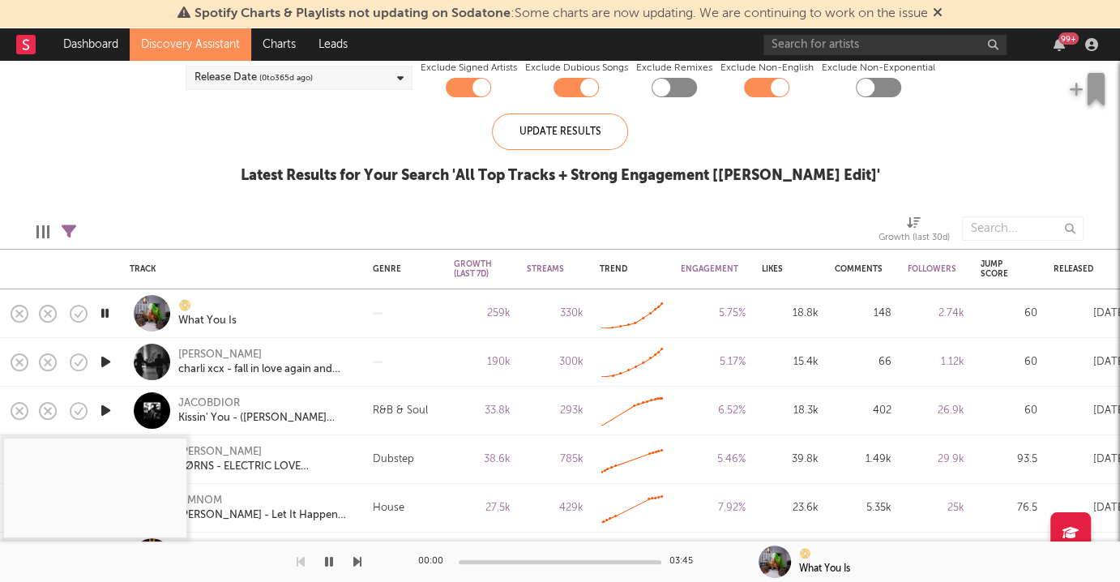
click at [105, 309] on icon "button" at bounding box center [104, 313] width 15 height 20
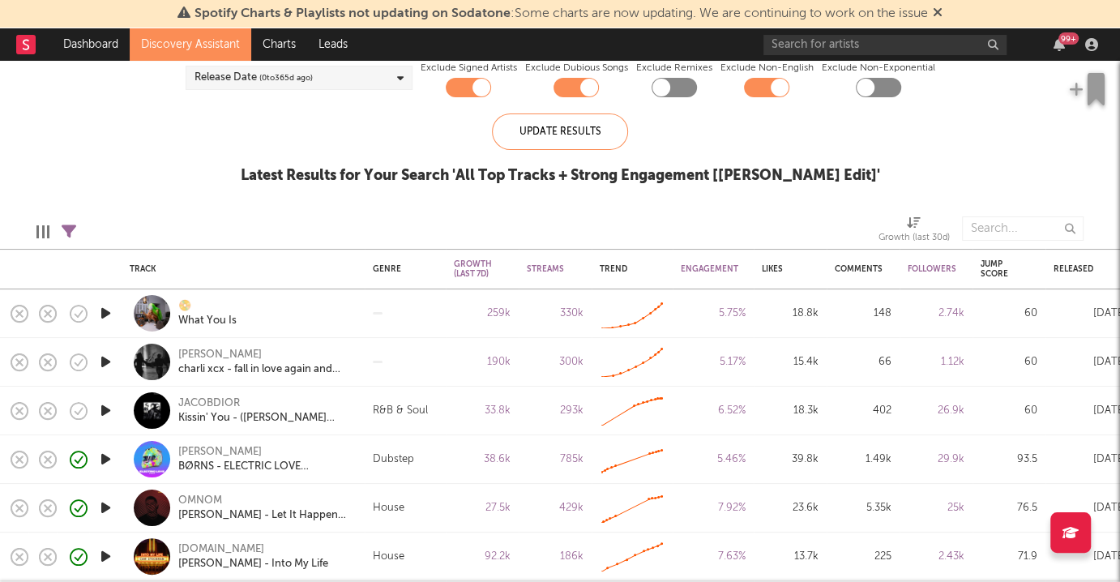
click at [105, 309] on icon "button" at bounding box center [105, 313] width 17 height 20
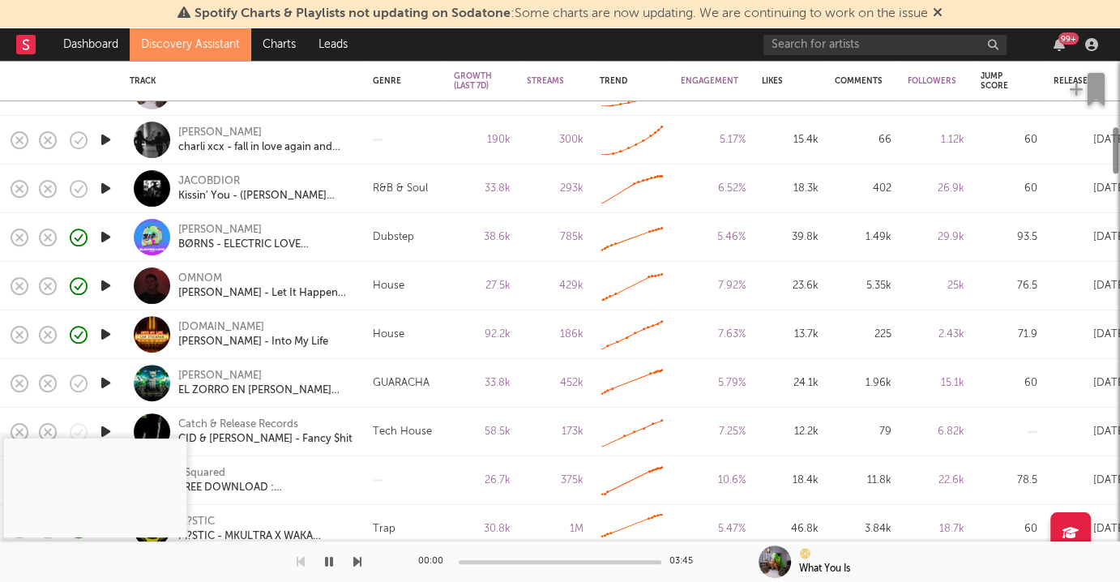
click at [109, 335] on icon "button" at bounding box center [105, 334] width 17 height 20
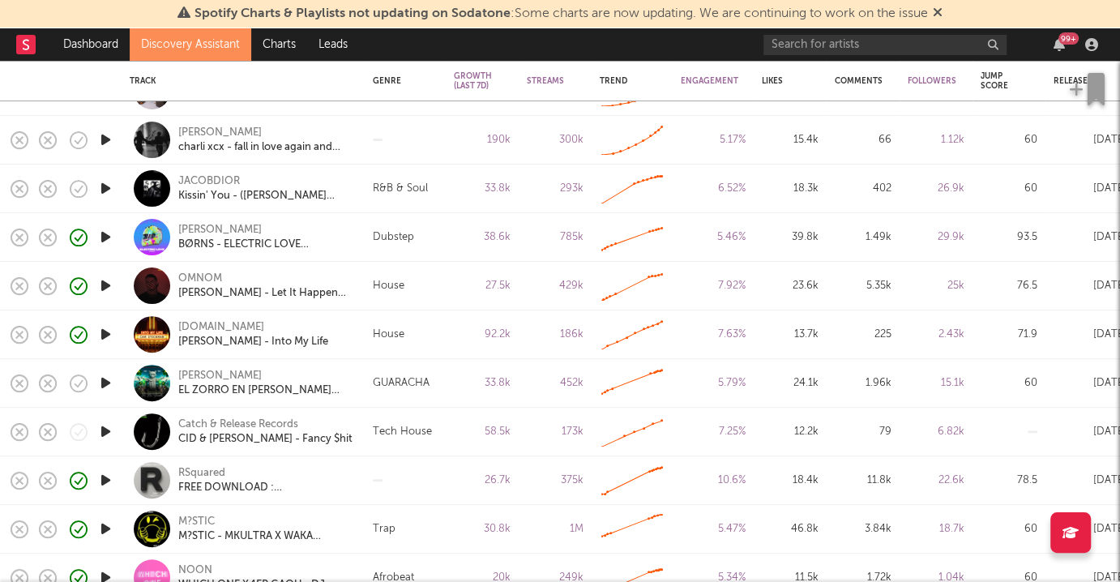
click at [107, 330] on icon "button" at bounding box center [105, 334] width 17 height 20
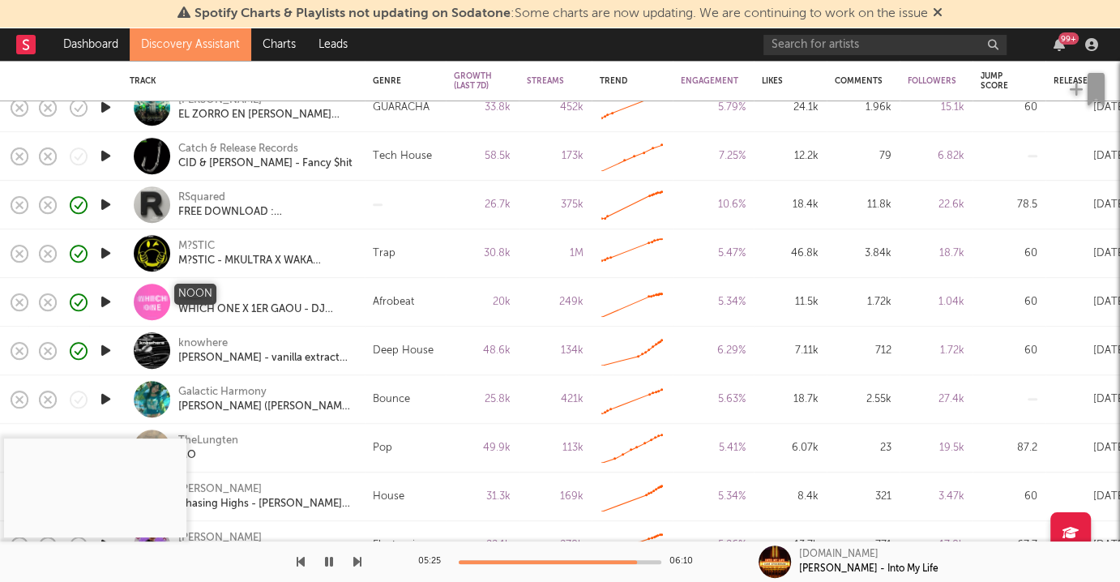
click at [199, 291] on div "NOON" at bounding box center [195, 295] width 34 height 15
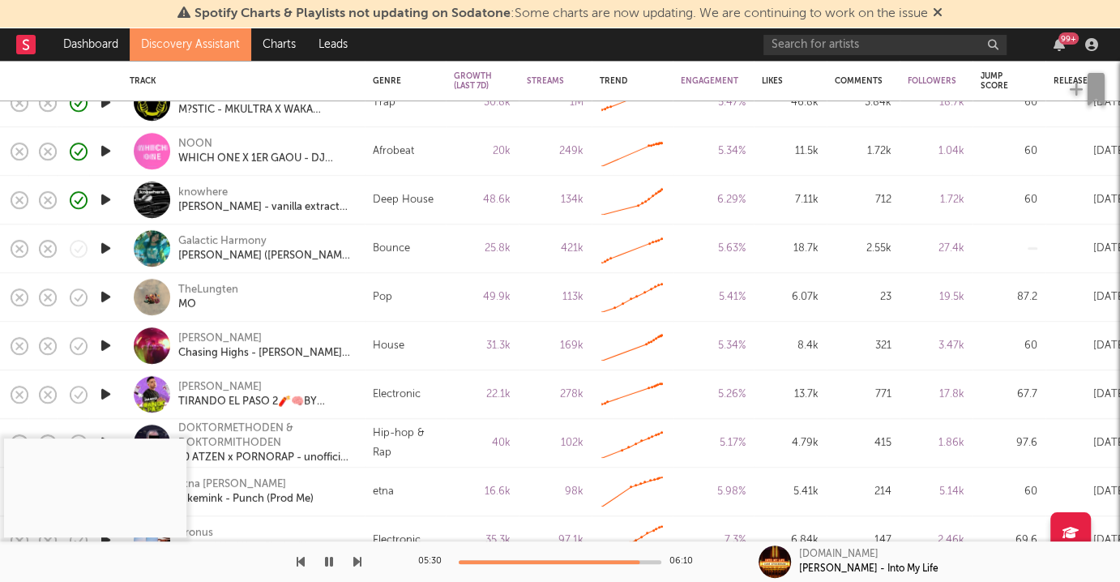
click at [115, 350] on div at bounding box center [105, 346] width 32 height 49
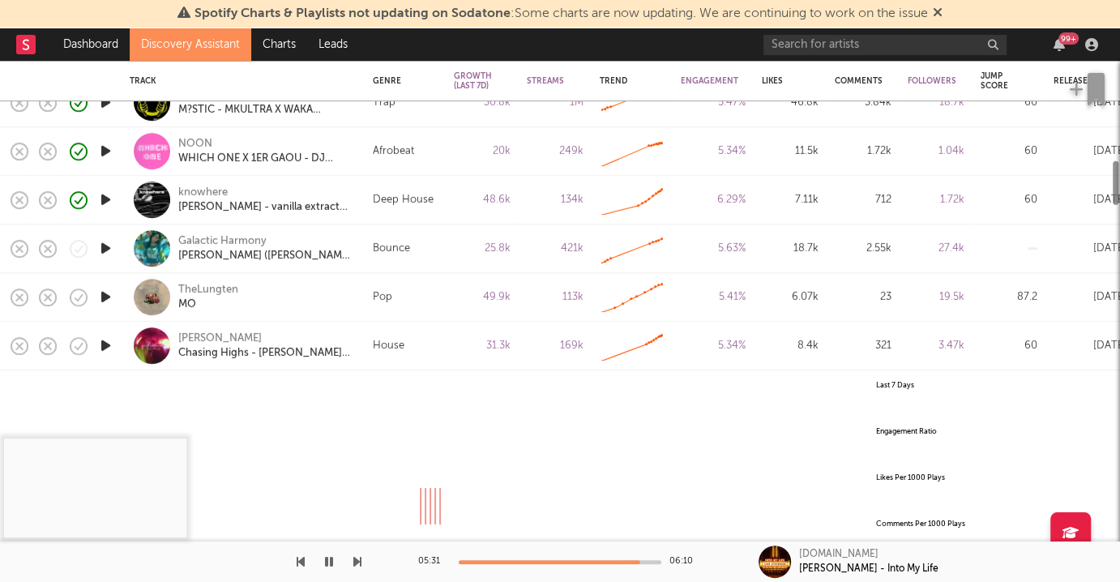
select select "All"
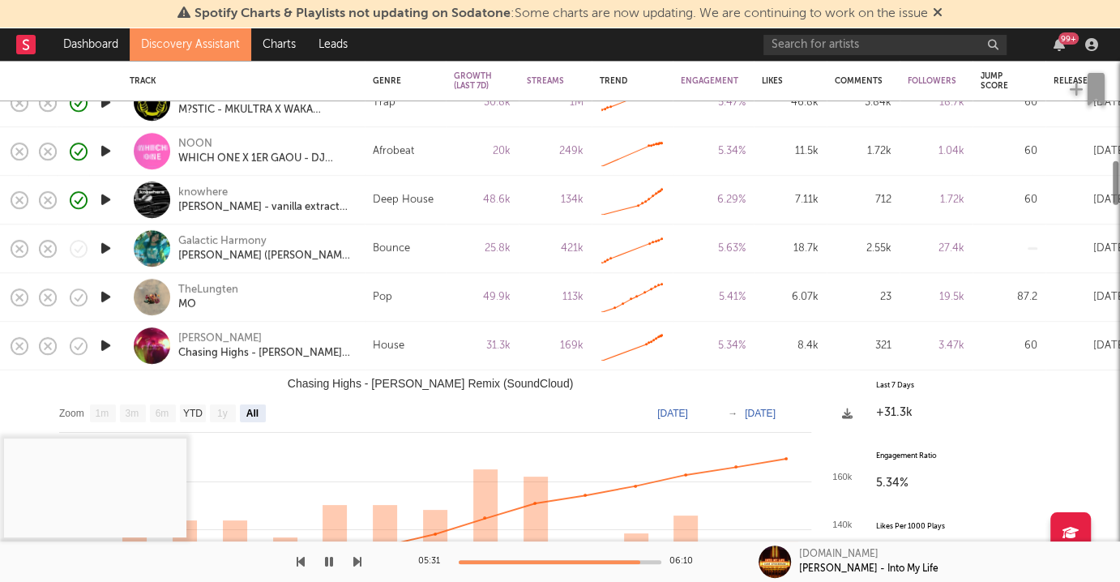
click at [108, 343] on icon "button" at bounding box center [105, 345] width 17 height 20
click at [344, 356] on div "JULIAN Chasing Highs - Julian Remix" at bounding box center [265, 345] width 174 height 29
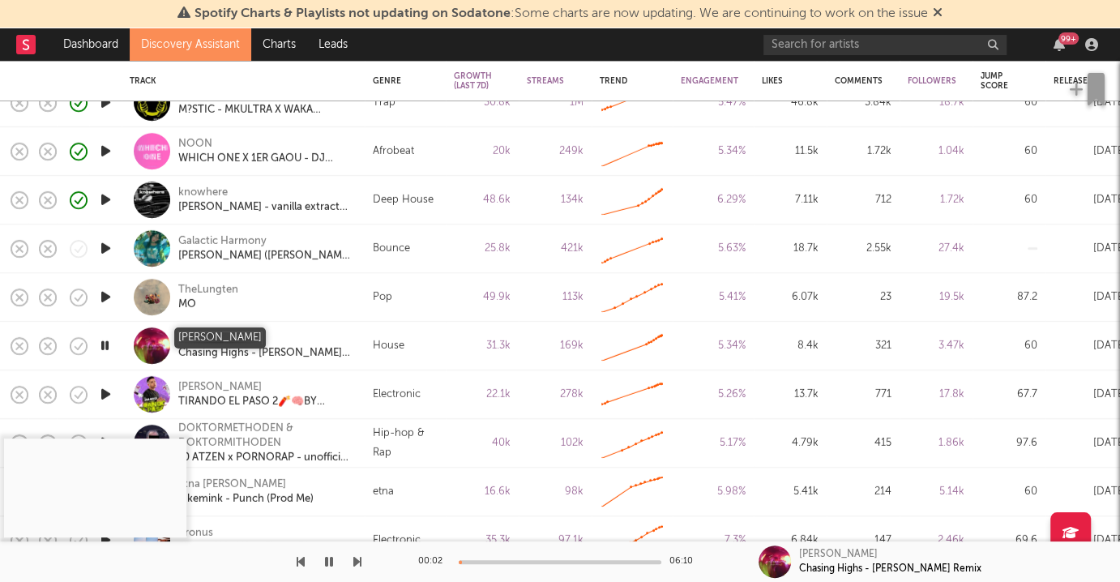
click at [205, 333] on div "JULIAN" at bounding box center [219, 338] width 83 height 15
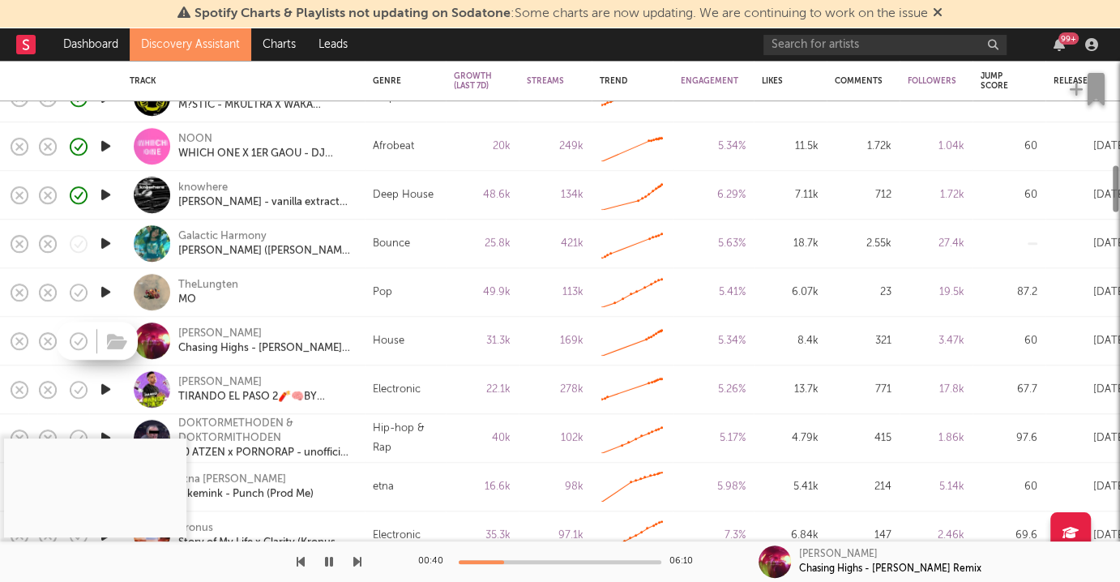
click at [75, 341] on icon "button" at bounding box center [76, 342] width 3 height 3
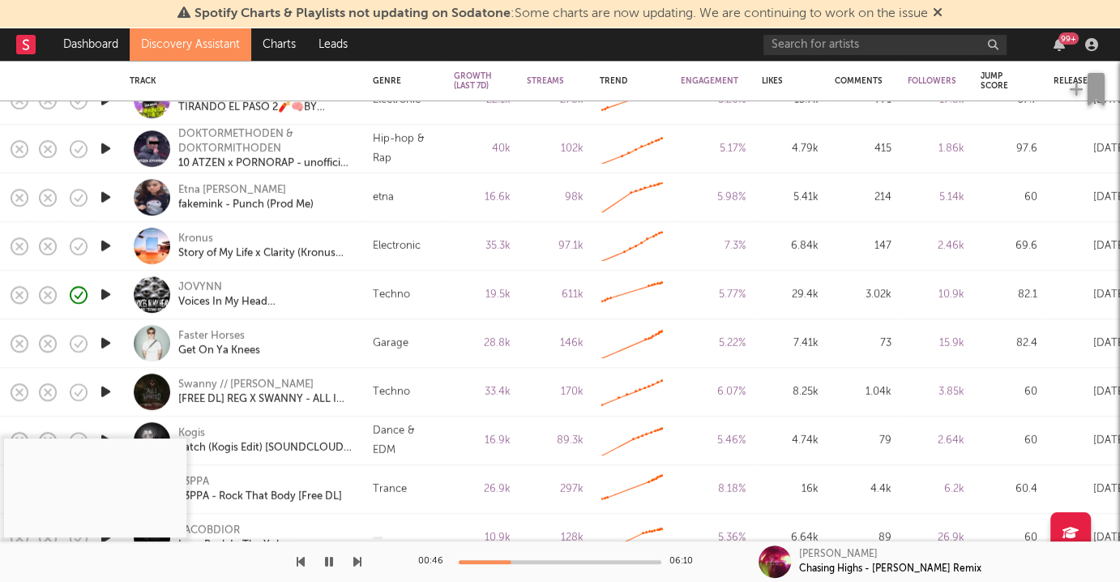
click at [105, 343] on icon "button" at bounding box center [105, 343] width 17 height 20
click at [214, 335] on div "Faster Horses" at bounding box center [211, 336] width 66 height 15
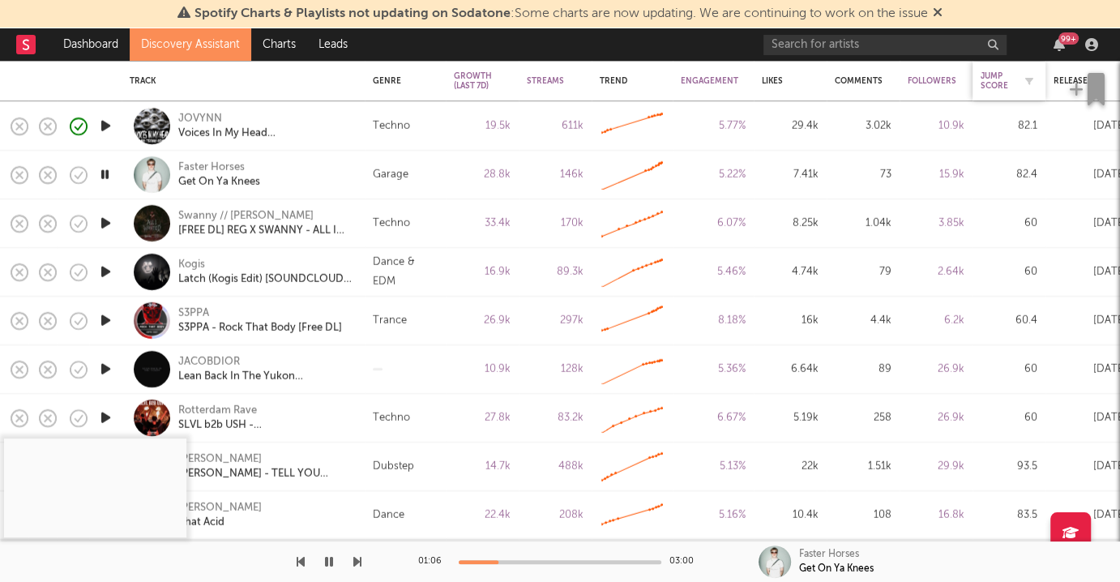
click at [988, 75] on div "Jump Score" at bounding box center [996, 80] width 32 height 19
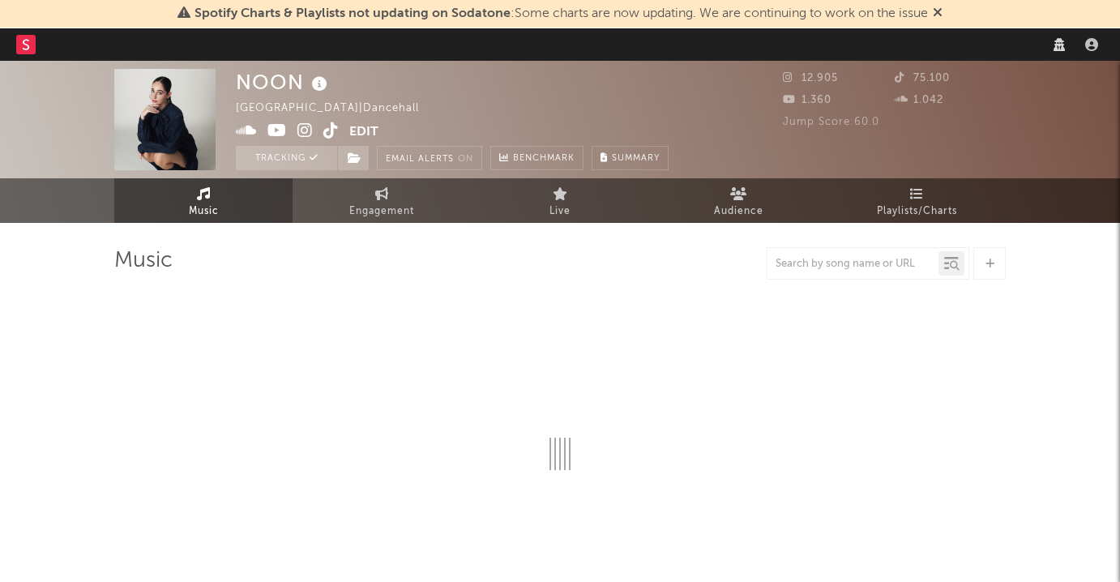
select select "1w"
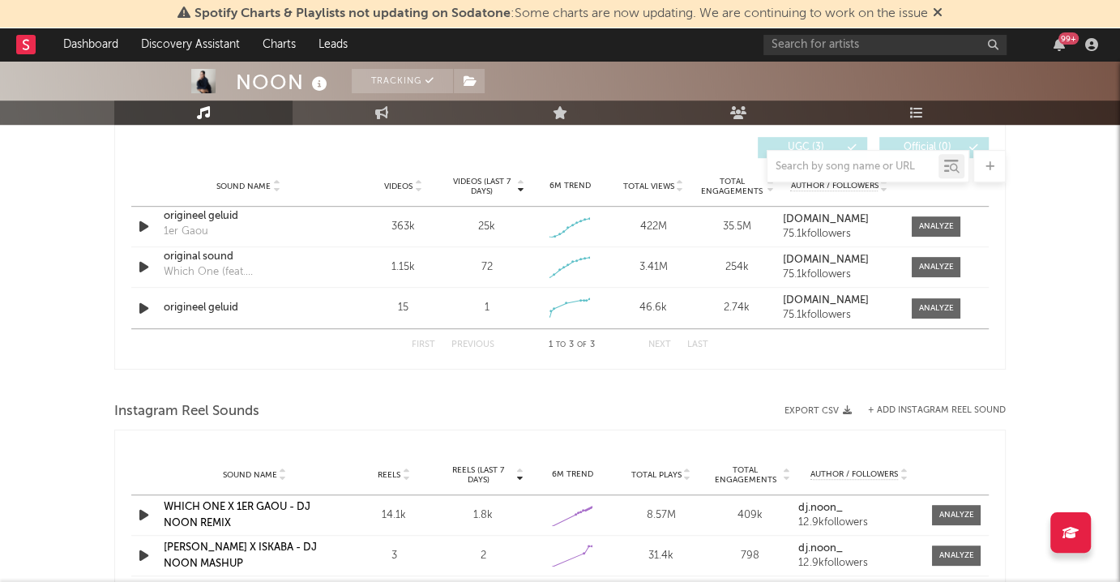
scroll to position [641, 0]
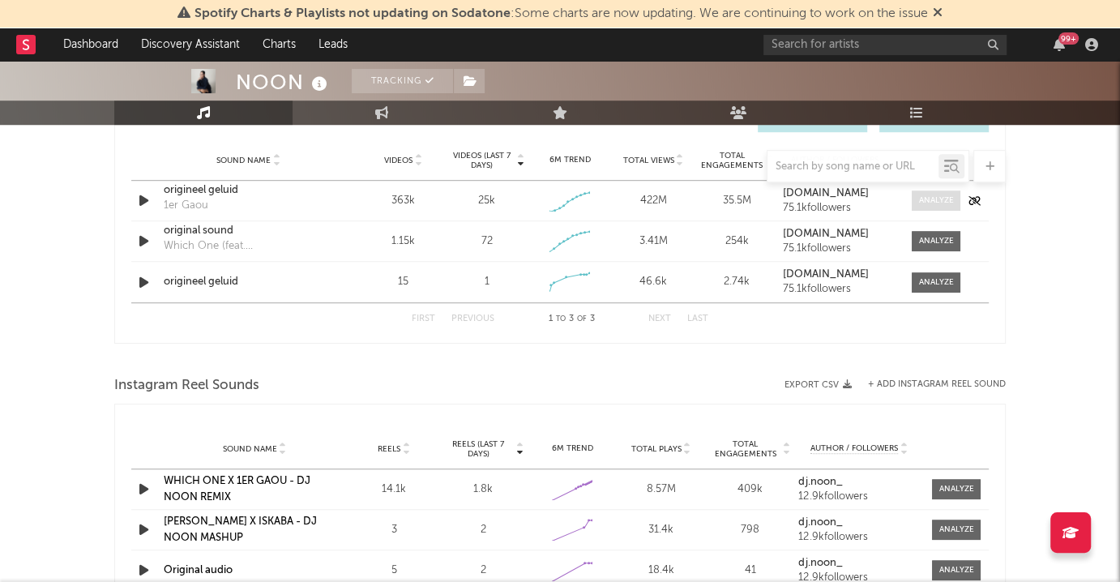
click at [943, 197] on div at bounding box center [936, 200] width 35 height 12
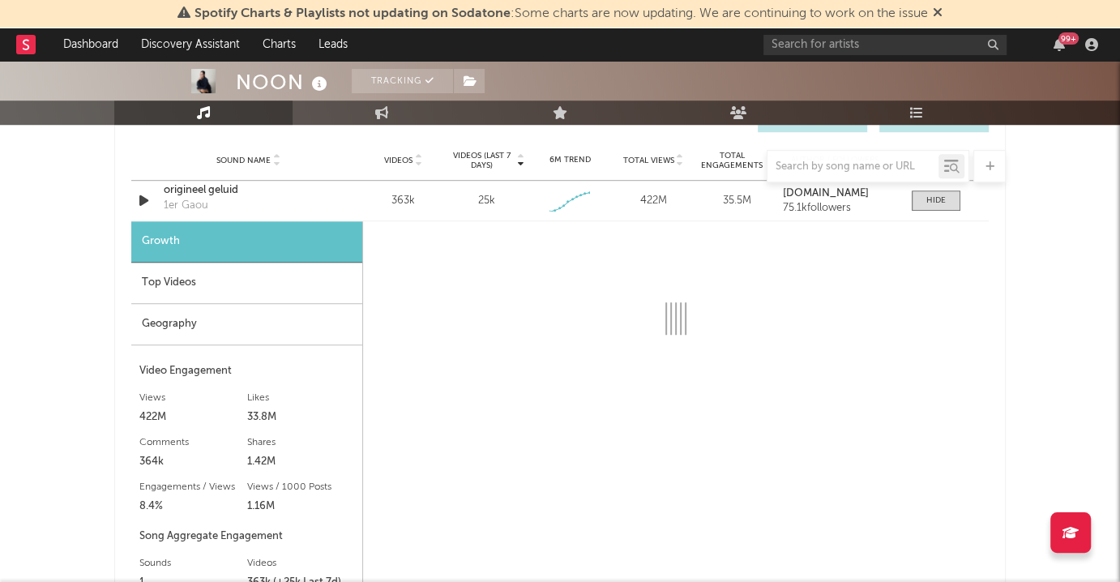
select select "1w"
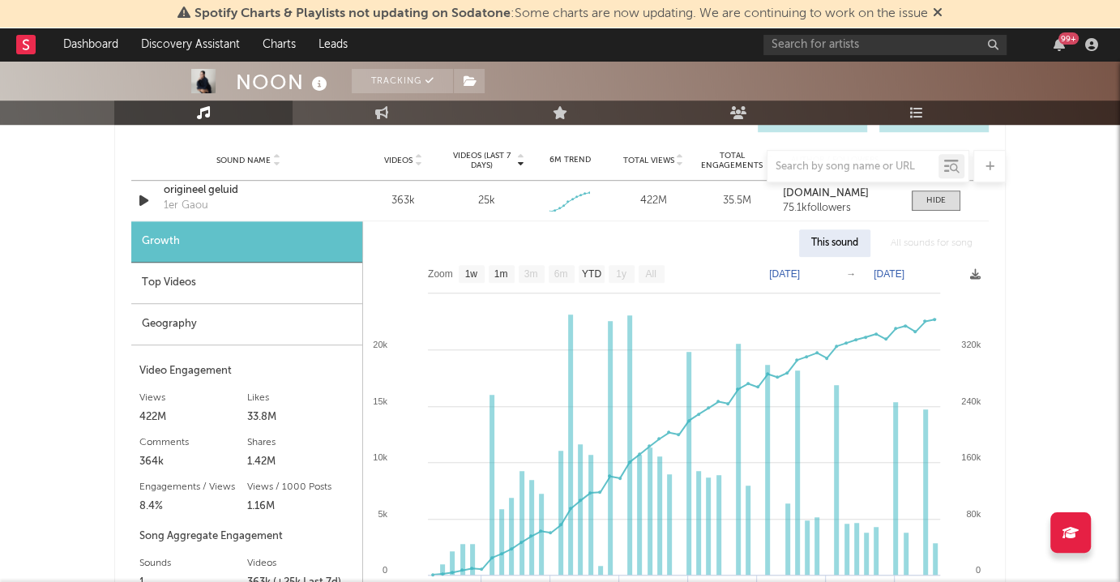
click at [220, 278] on div "Top Videos" at bounding box center [246, 282] width 231 height 41
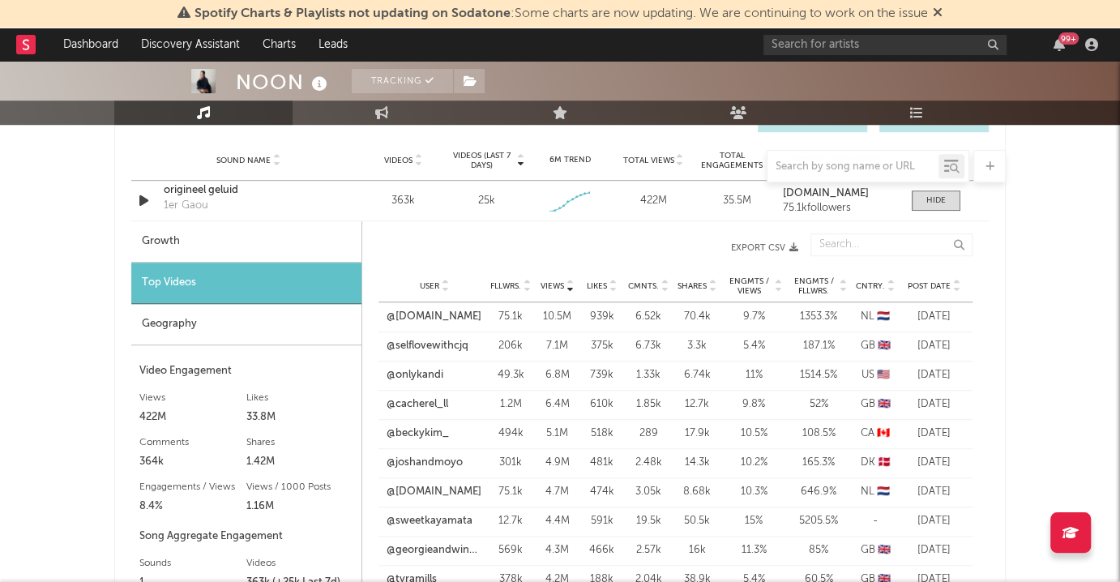
click at [553, 281] on span "Views" at bounding box center [551, 286] width 23 height 10
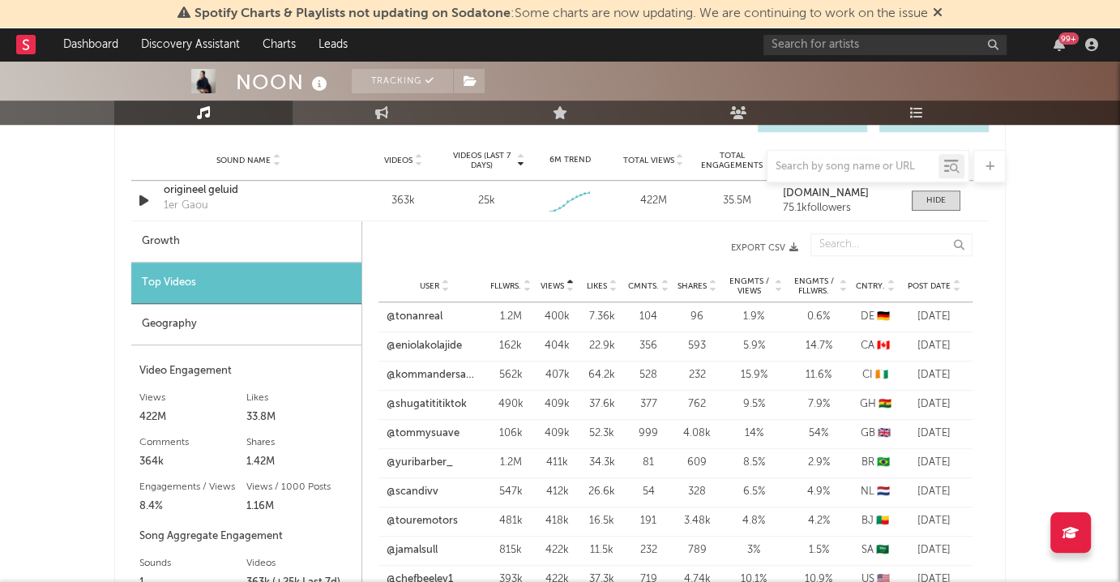
click at [553, 281] on span "Views" at bounding box center [551, 286] width 23 height 10
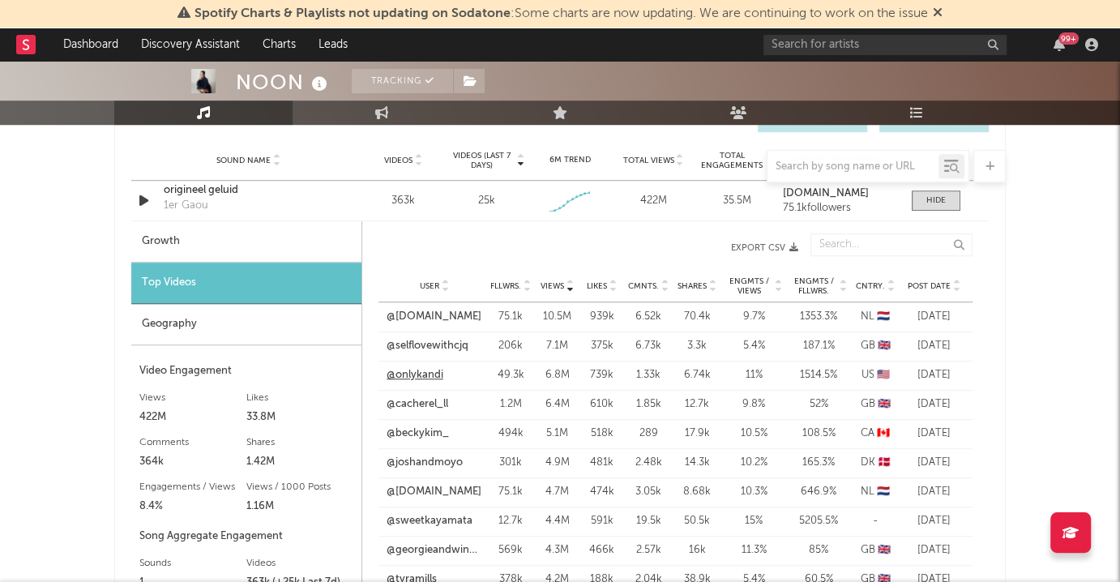
click at [412, 371] on link "@onlykandi" at bounding box center [414, 375] width 57 height 16
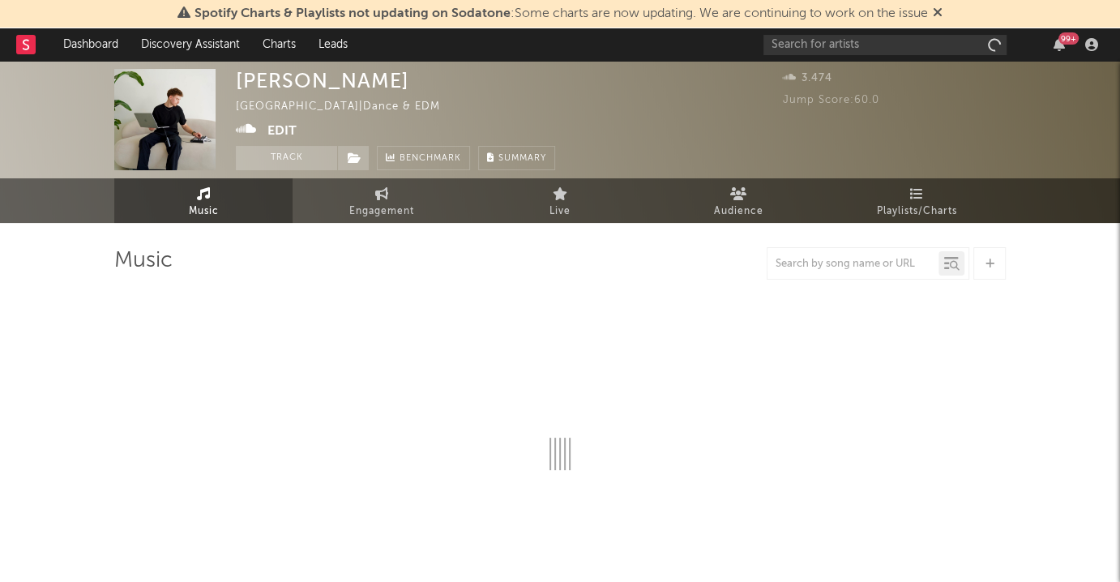
select select "1w"
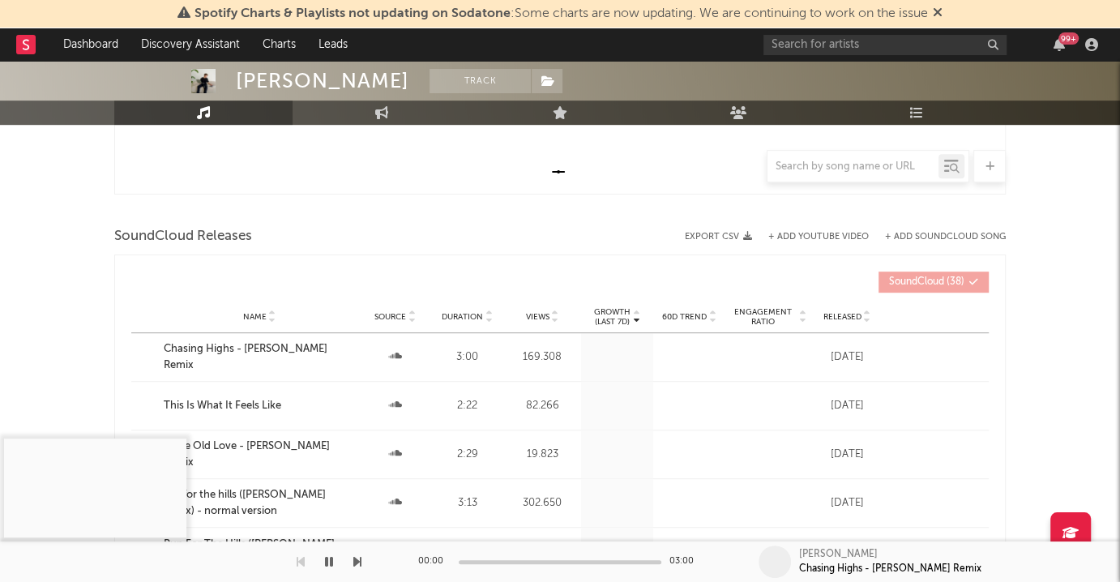
scroll to position [561, 0]
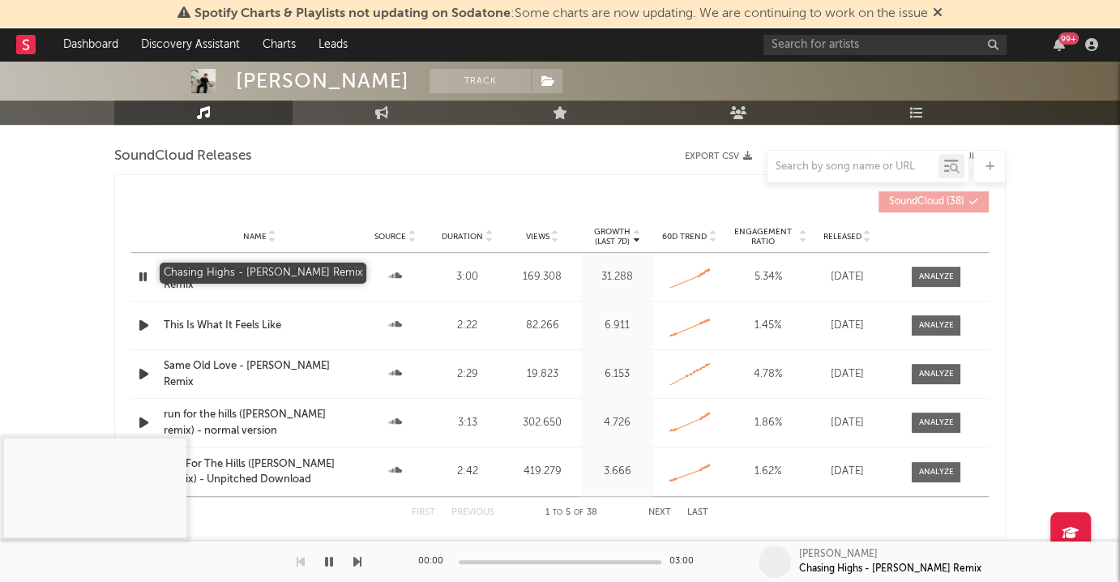
click at [266, 275] on div "Chasing Highs - [PERSON_NAME] Remix" at bounding box center [259, 277] width 191 height 32
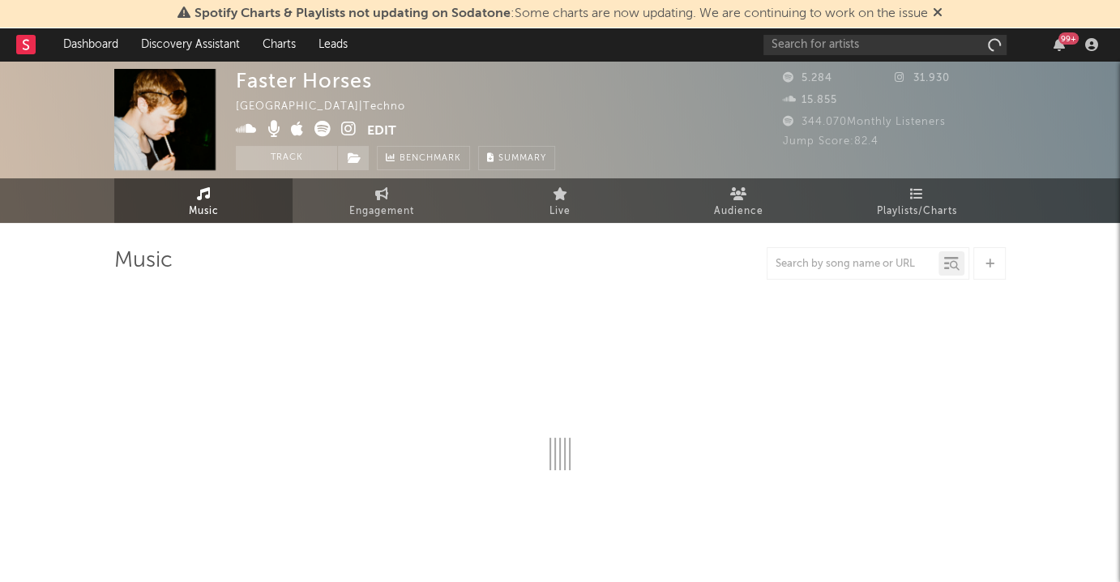
select select "6m"
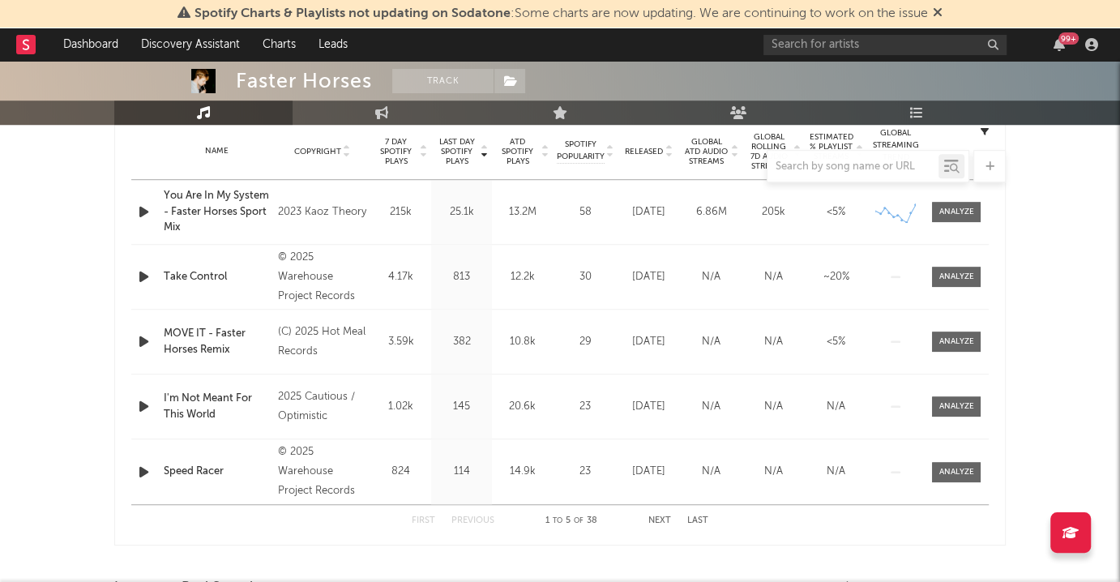
scroll to position [645, 0]
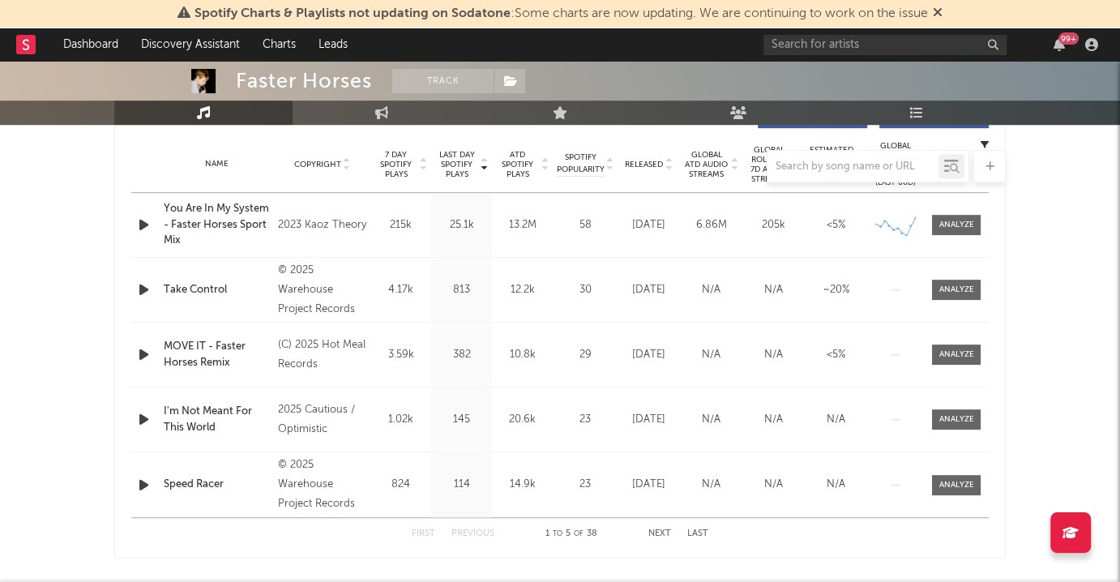
click at [443, 171] on div at bounding box center [559, 166] width 891 height 32
click at [459, 154] on div at bounding box center [559, 166] width 891 height 32
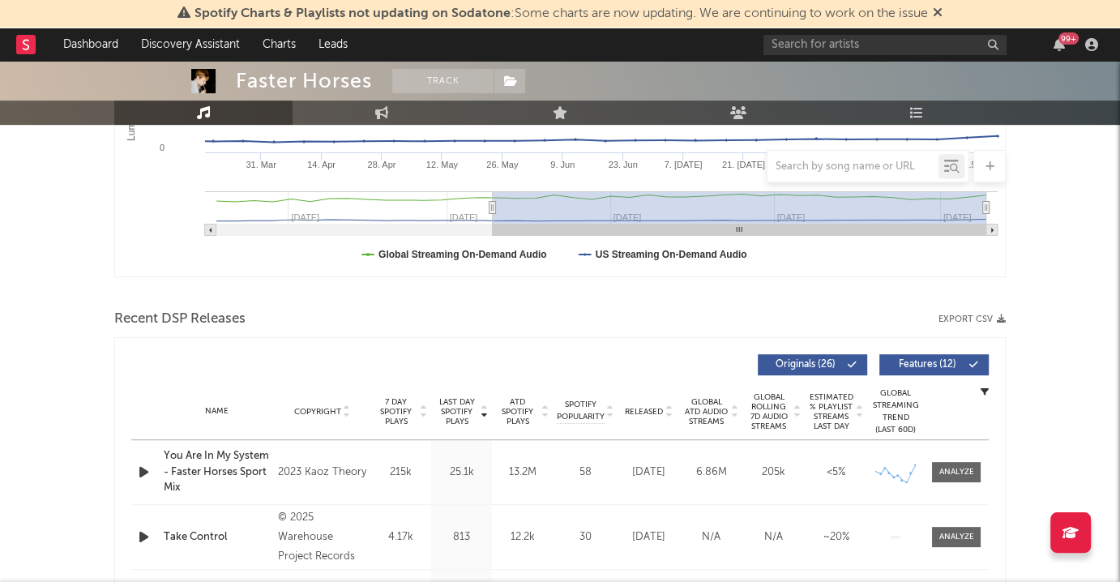
click at [450, 405] on span "Last Day Spotify Plays" at bounding box center [456, 411] width 43 height 29
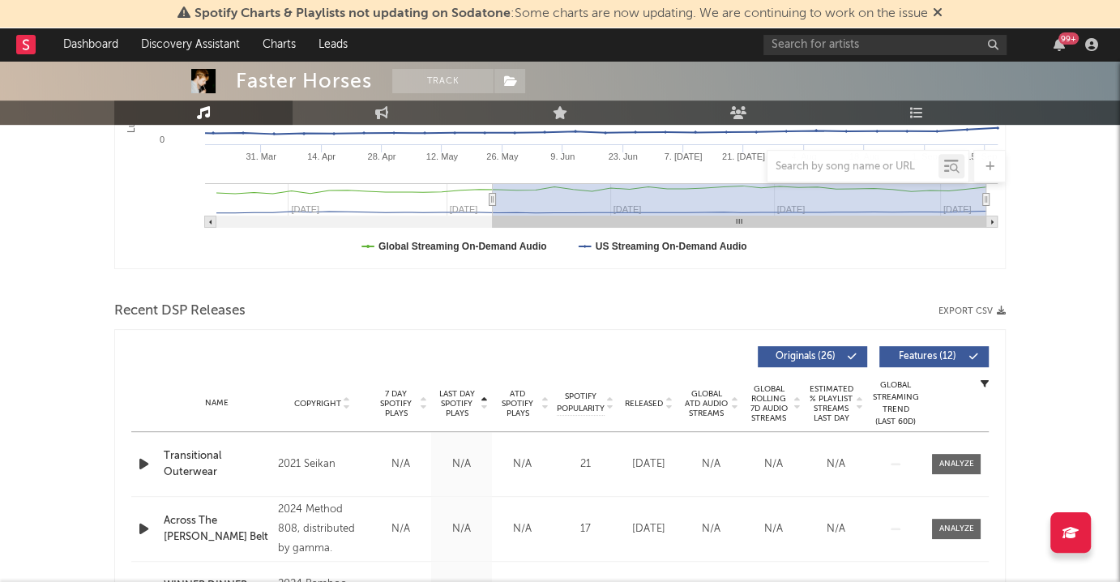
click at [452, 396] on span "Last Day Spotify Plays" at bounding box center [456, 403] width 43 height 29
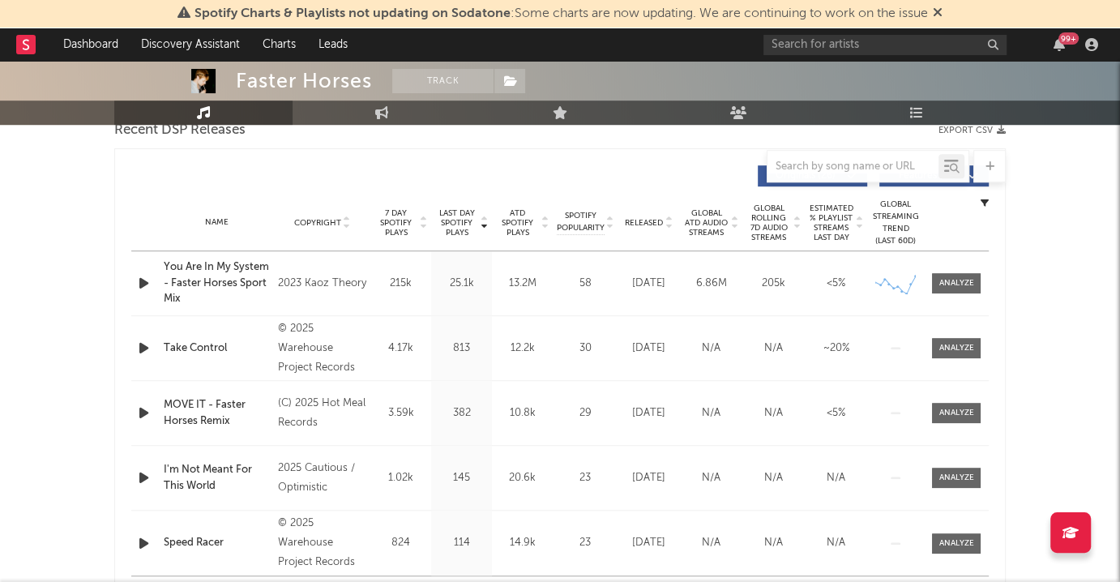
scroll to position [604, 0]
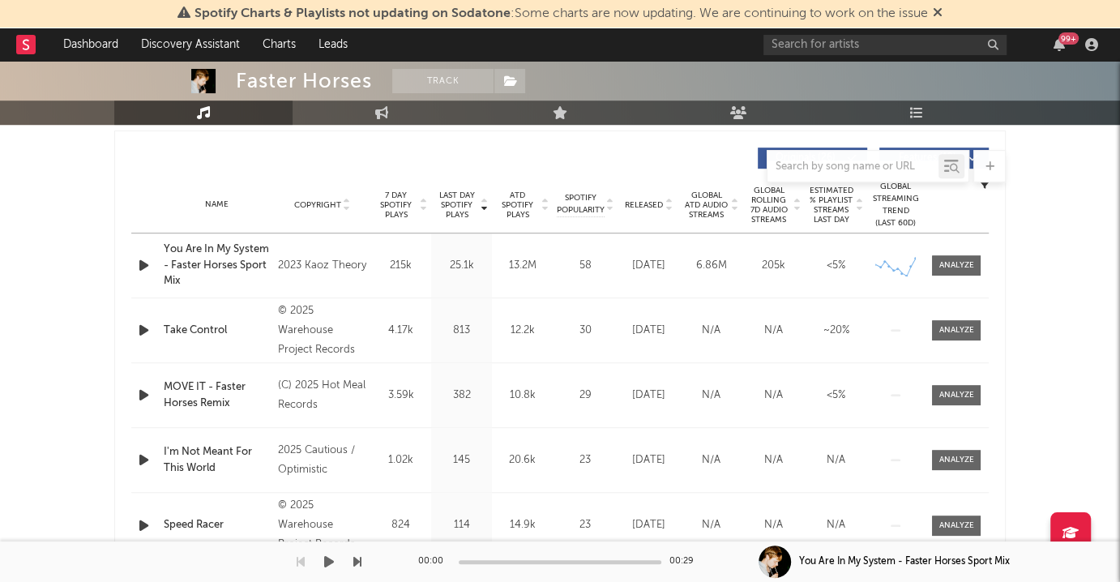
click at [667, 564] on div "00:00 00:29" at bounding box center [560, 561] width 284 height 41
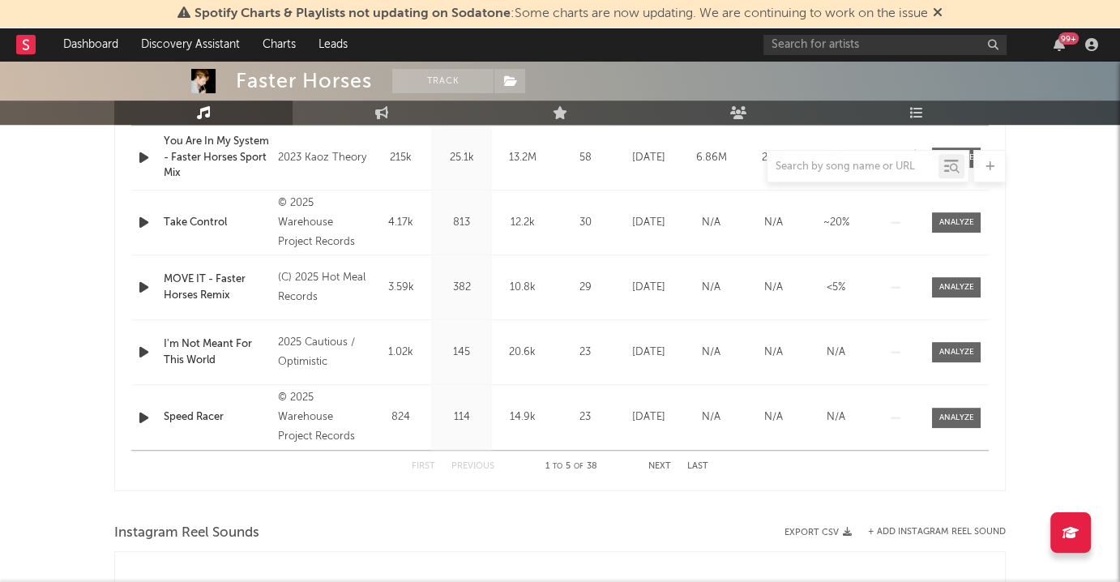
scroll to position [715, 0]
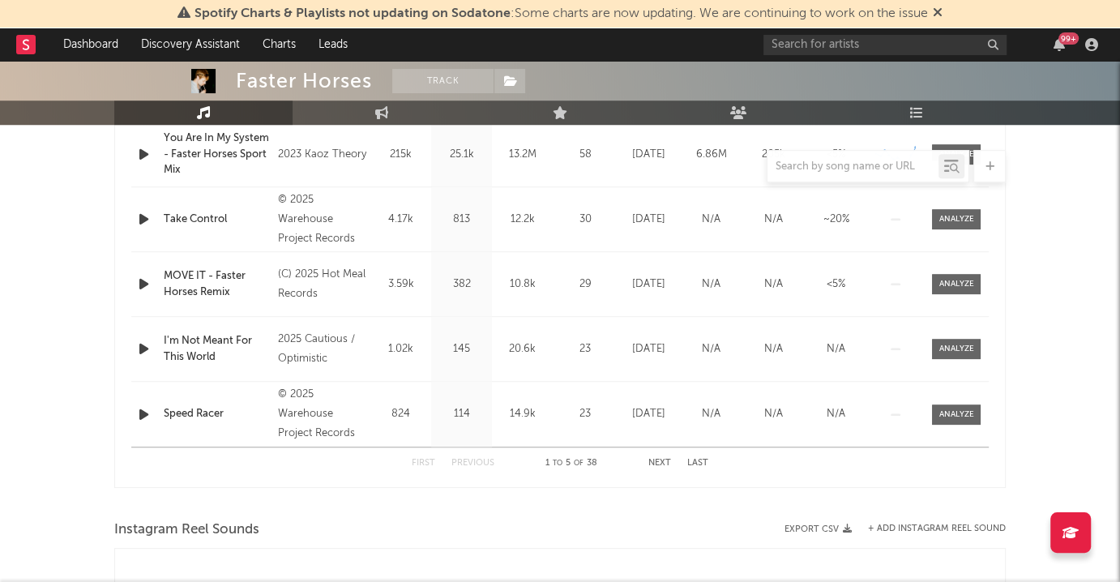
click at [663, 461] on button "Next" at bounding box center [659, 463] width 23 height 9
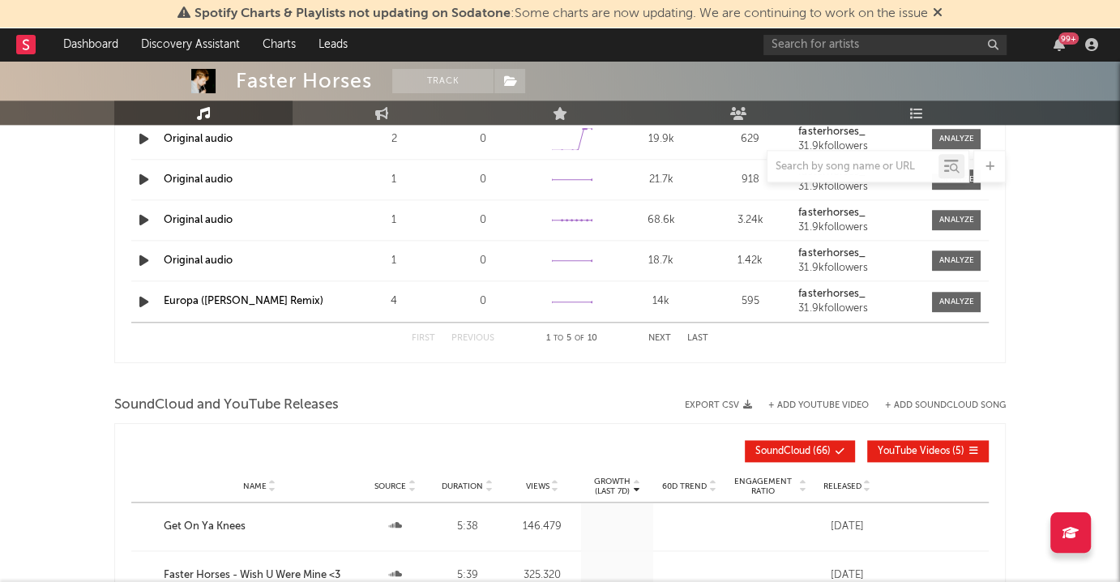
scroll to position [1398, 0]
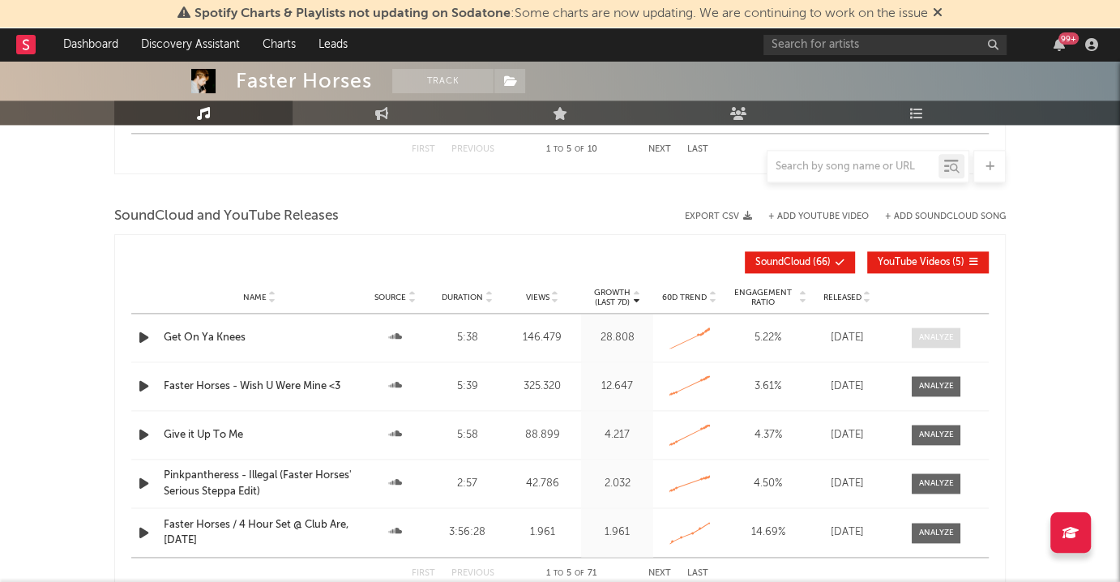
click at [940, 327] on span at bounding box center [935, 337] width 49 height 20
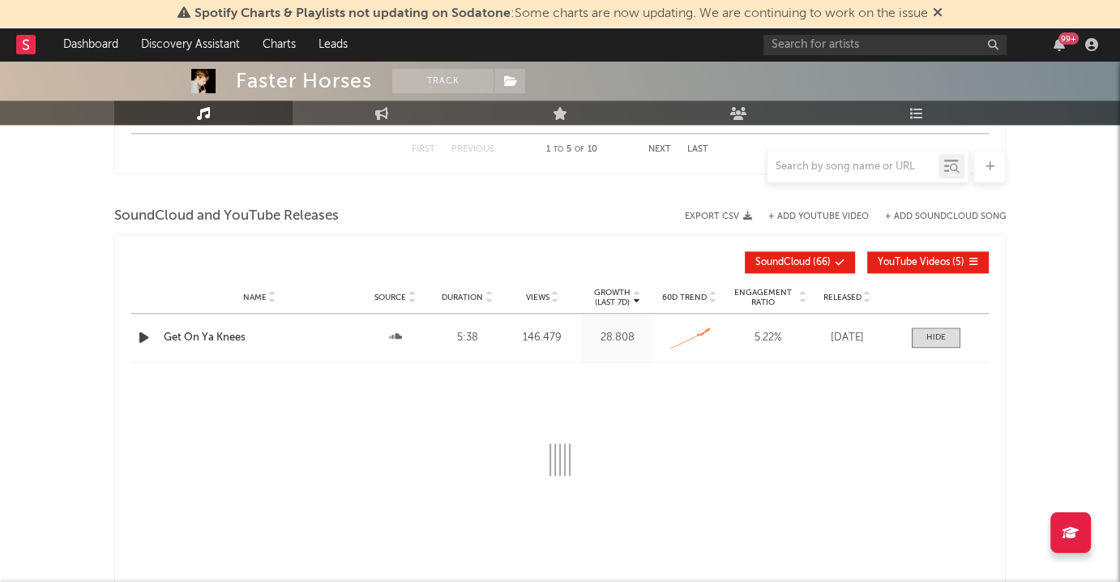
select select "All"
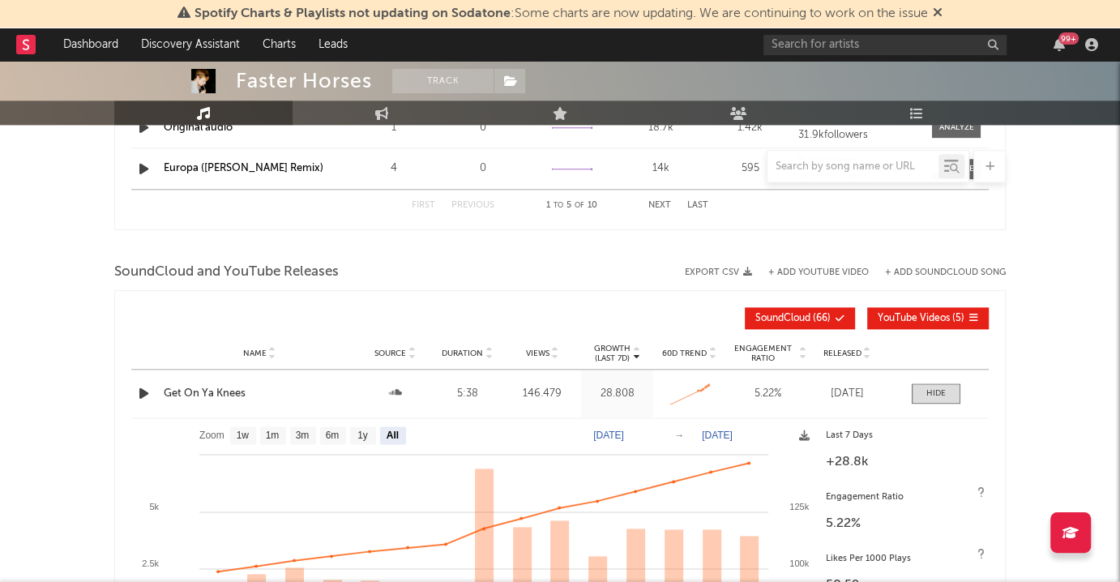
scroll to position [1342, 0]
click at [816, 167] on input "text" at bounding box center [852, 166] width 171 height 13
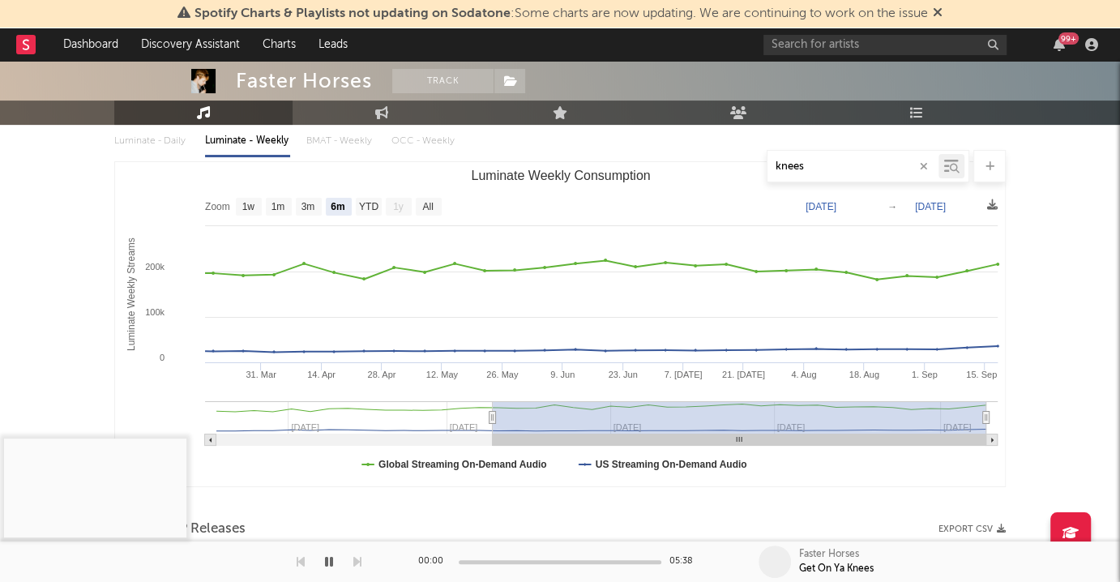
scroll to position [189, 0]
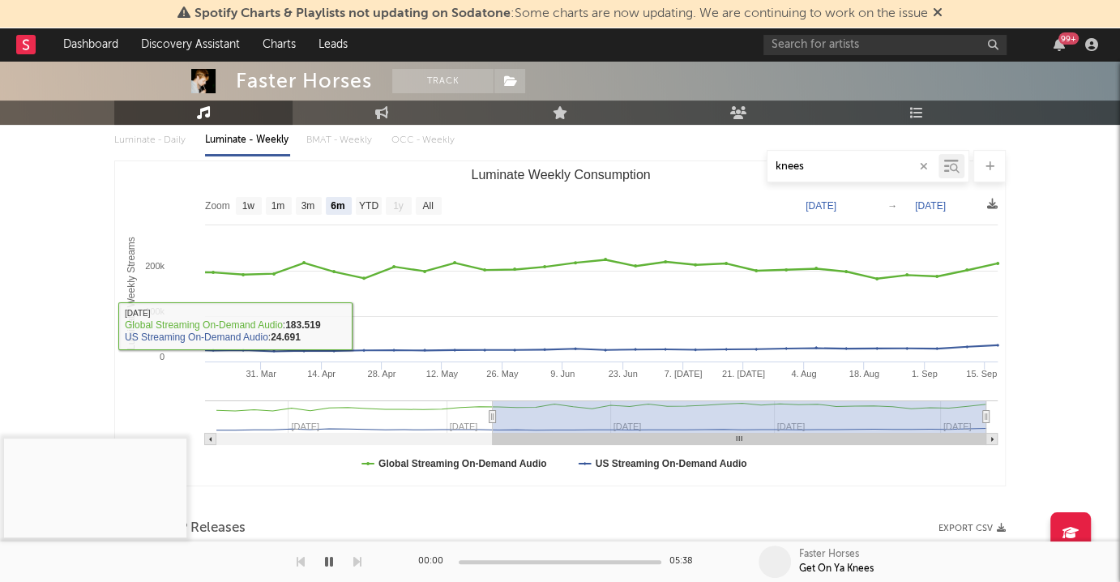
type input "knees"
click at [856, 567] on div "Get On Ya Knees" at bounding box center [836, 568] width 75 height 15
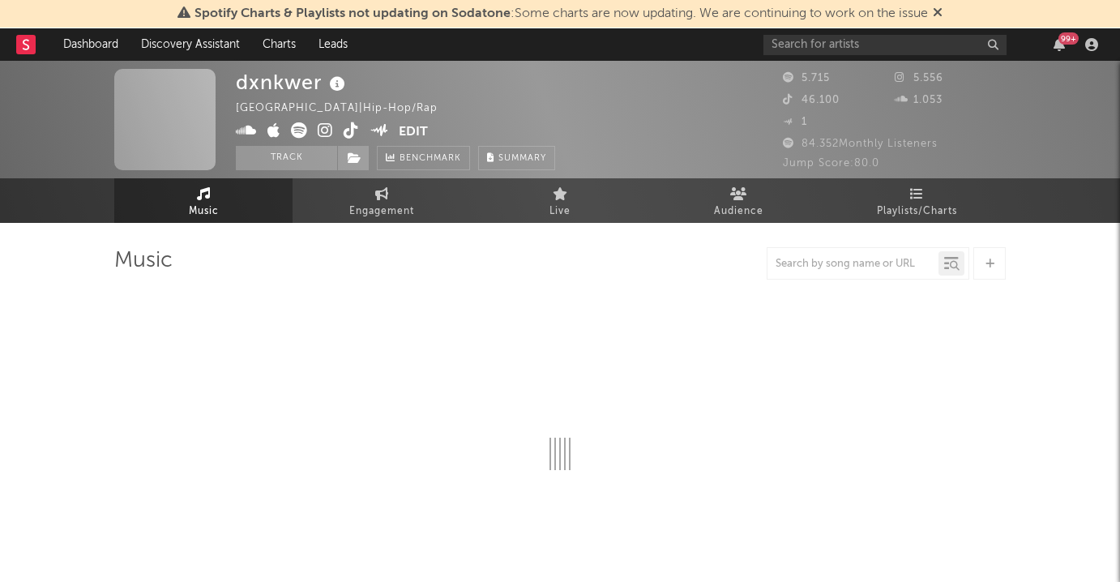
select select "6m"
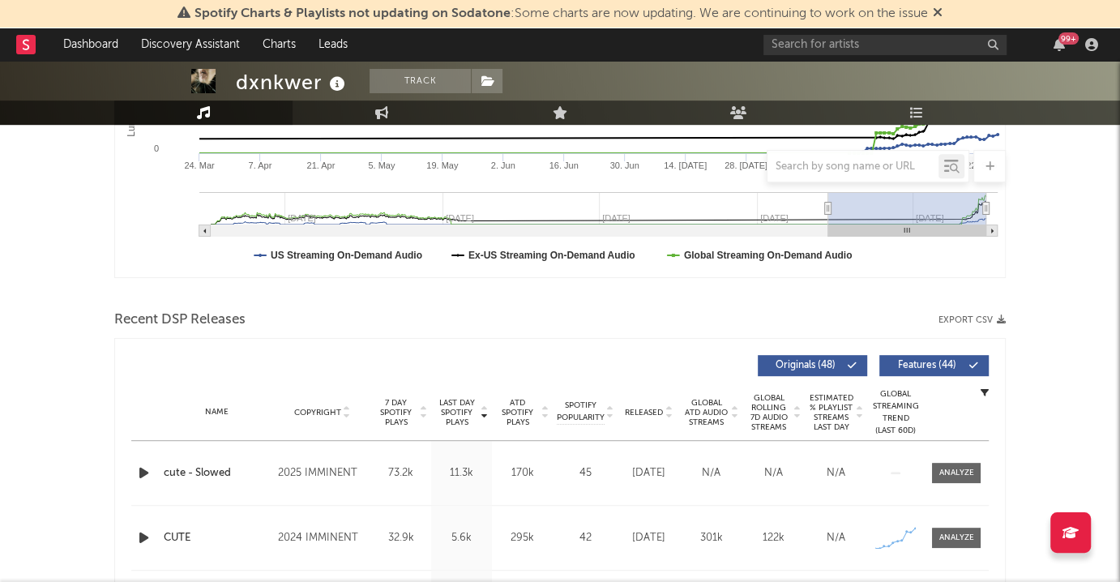
scroll to position [523, 0]
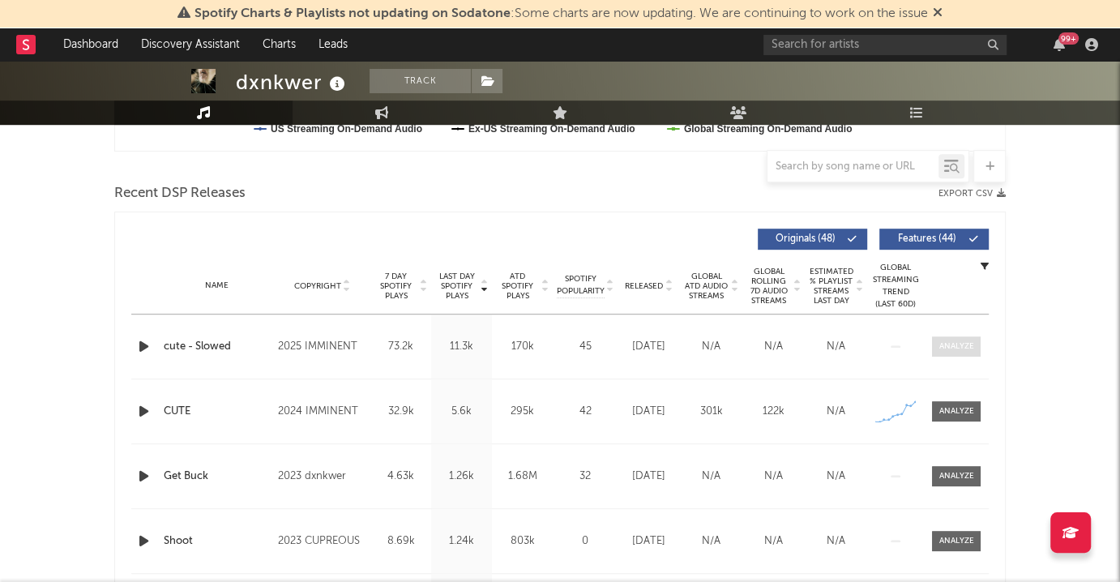
click at [978, 339] on span at bounding box center [956, 346] width 49 height 20
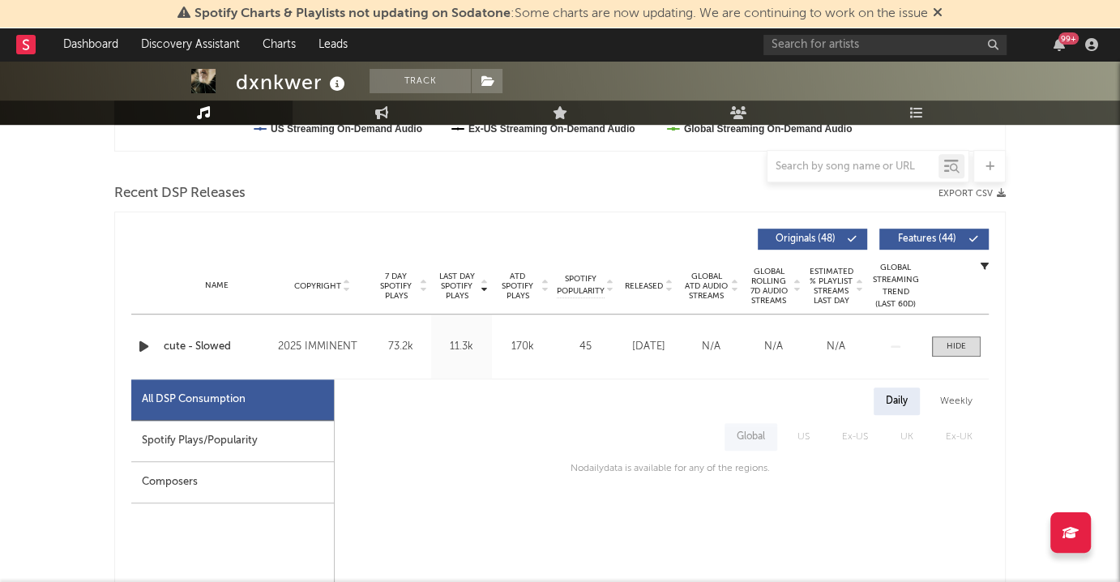
click at [289, 425] on div "Spotify Plays/Popularity" at bounding box center [232, 440] width 203 height 41
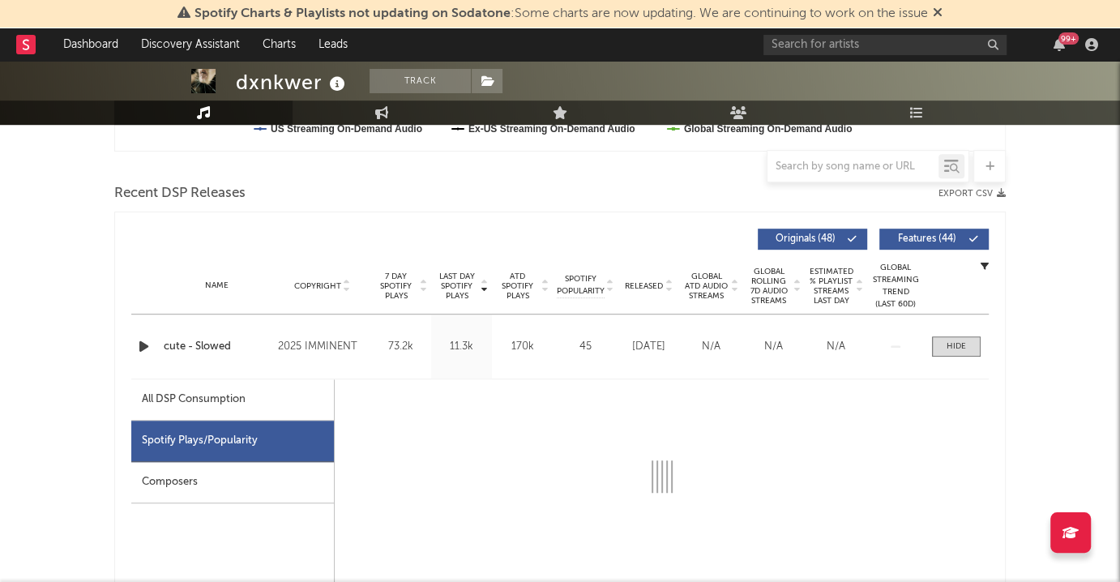
select select "1w"
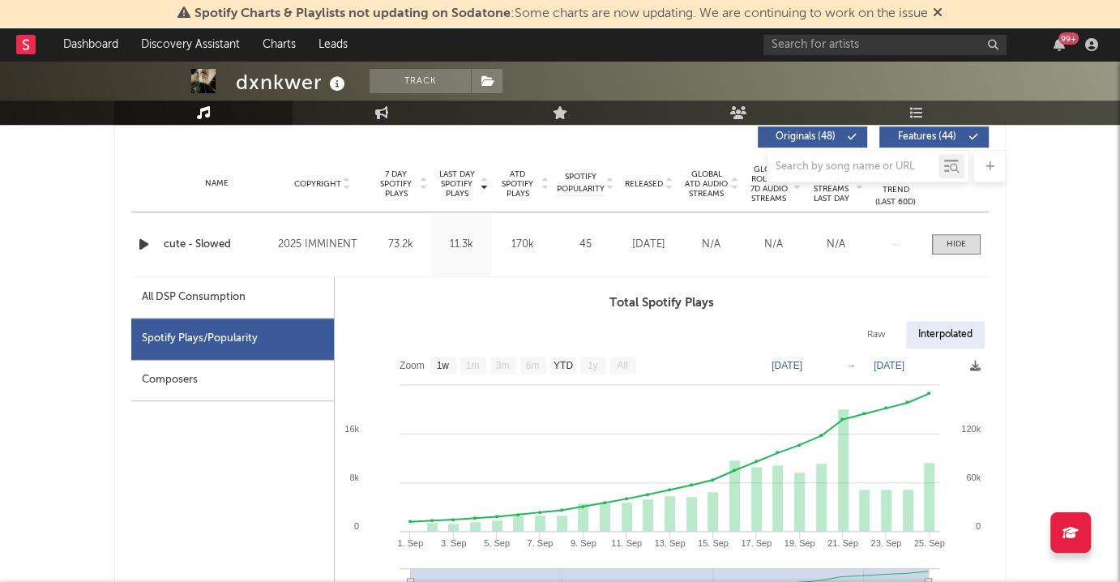
scroll to position [570, 0]
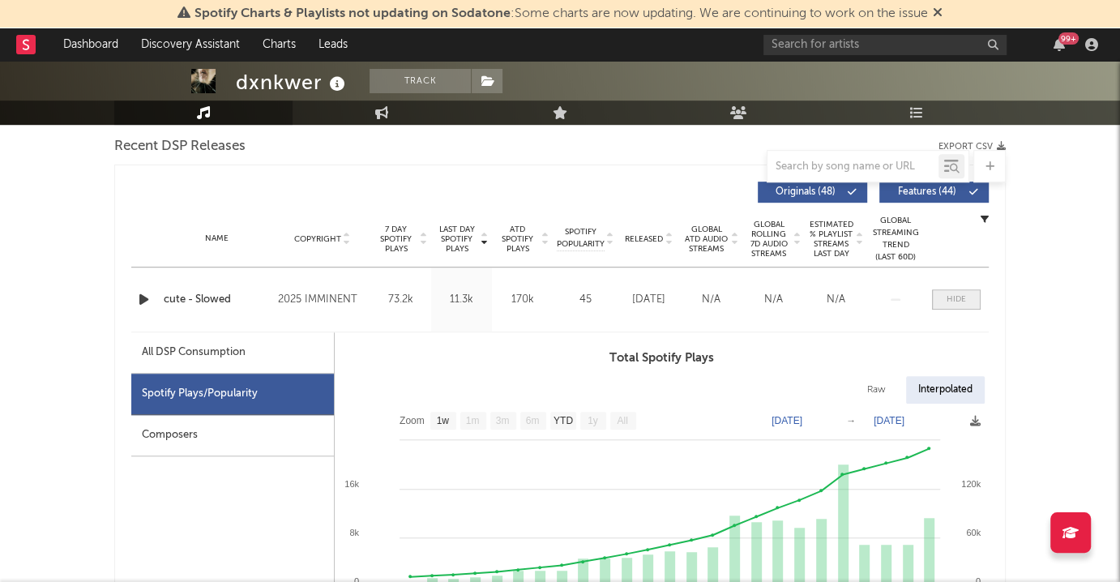
click at [965, 293] on div at bounding box center [955, 299] width 19 height 12
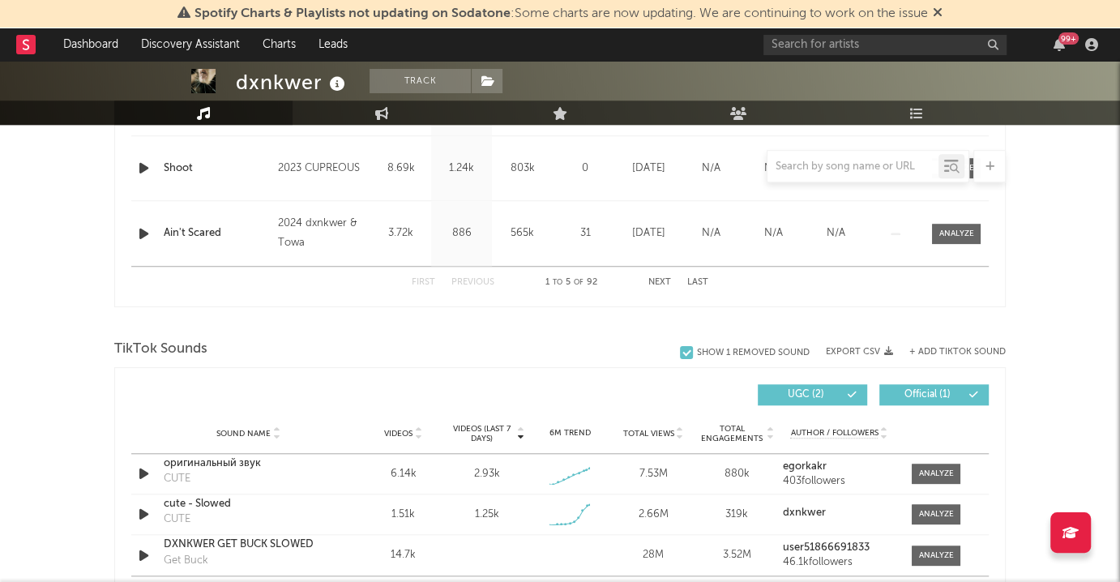
scroll to position [839, 0]
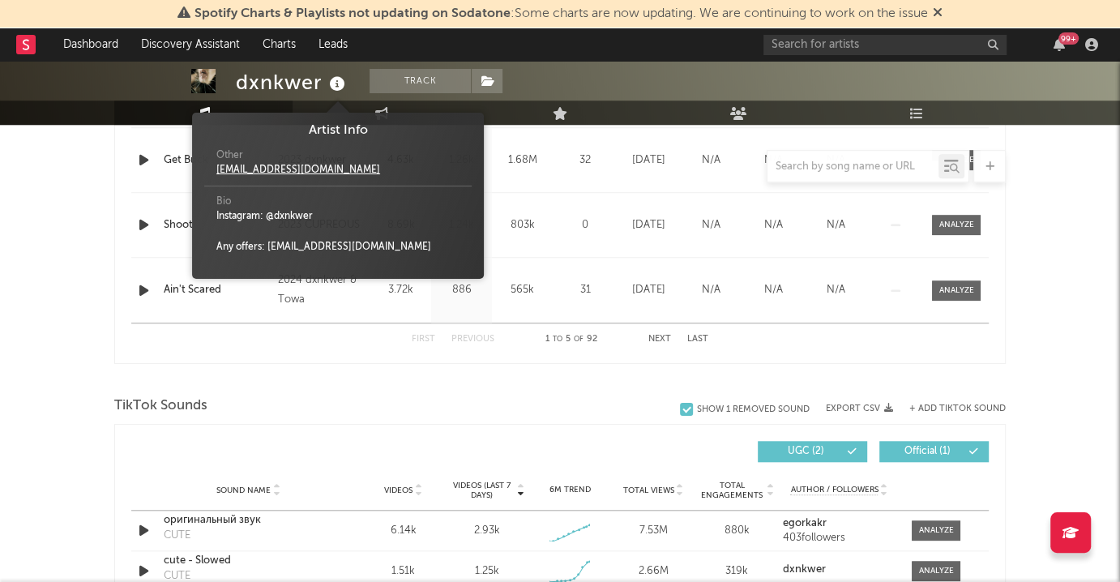
click at [345, 83] on icon at bounding box center [337, 84] width 23 height 23
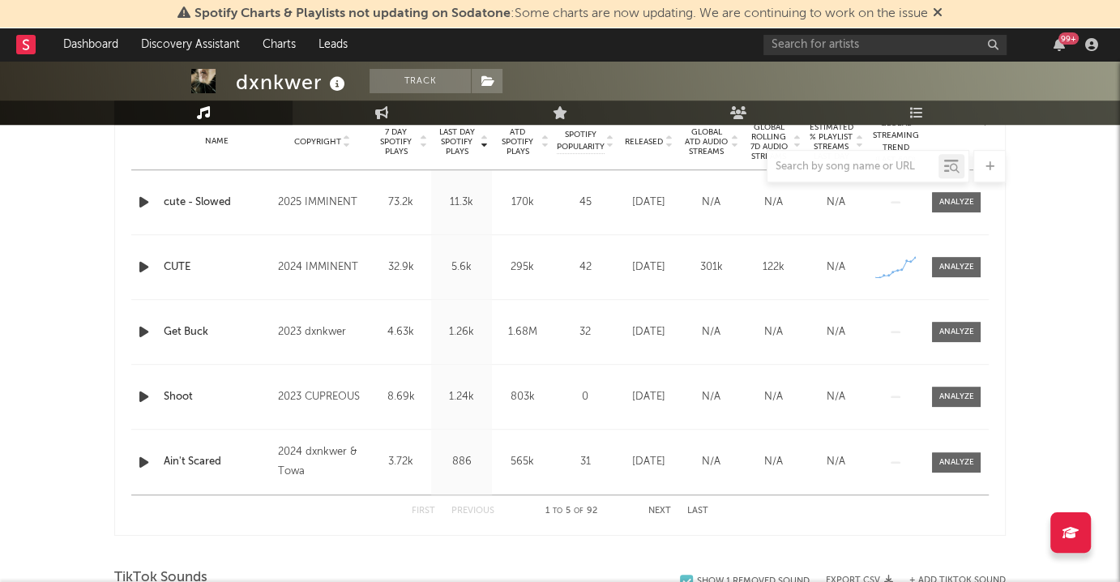
scroll to position [668, 0]
drag, startPoint x: 234, startPoint y: 83, endPoint x: 317, endPoint y: 80, distance: 82.7
click at [315, 80] on div "dxnkwer Track United Kingdom | Hip-Hop/Rap Edit Track Benchmark Summary 5.715 5…" at bounding box center [560, 44] width 1120 height 162
click at [317, 81] on div "dxnkwer" at bounding box center [292, 82] width 113 height 27
drag, startPoint x: 318, startPoint y: 84, endPoint x: 239, endPoint y: 83, distance: 78.6
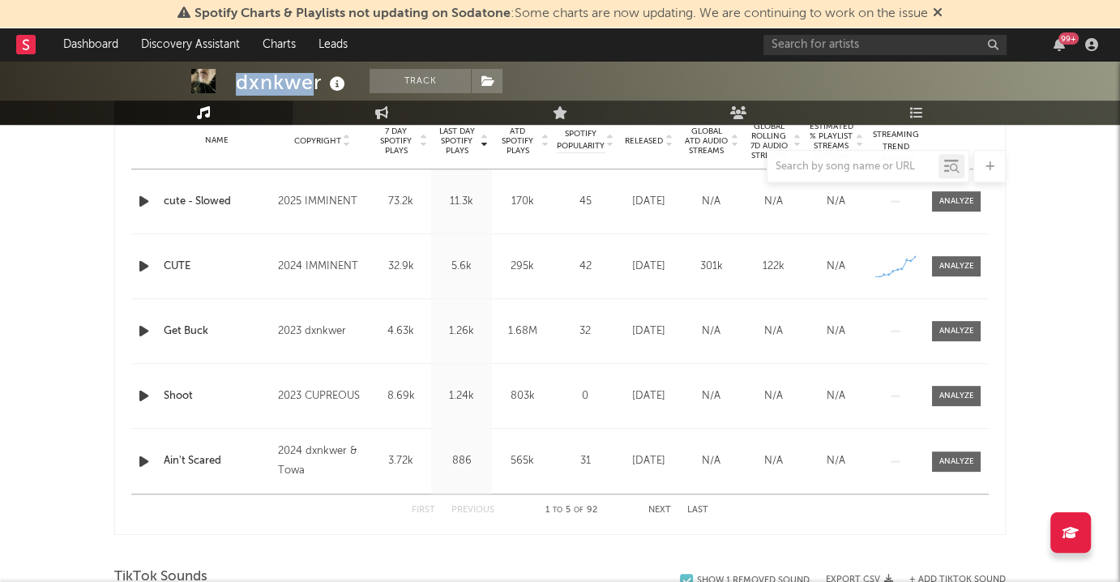
click at [239, 83] on div "dxnkwer" at bounding box center [292, 82] width 113 height 27
click at [314, 82] on div "dxnkwer" at bounding box center [292, 82] width 113 height 27
drag, startPoint x: 321, startPoint y: 81, endPoint x: 235, endPoint y: 81, distance: 85.9
click at [236, 81] on div "dxnkwer" at bounding box center [292, 82] width 113 height 27
copy div "dxnkwer"
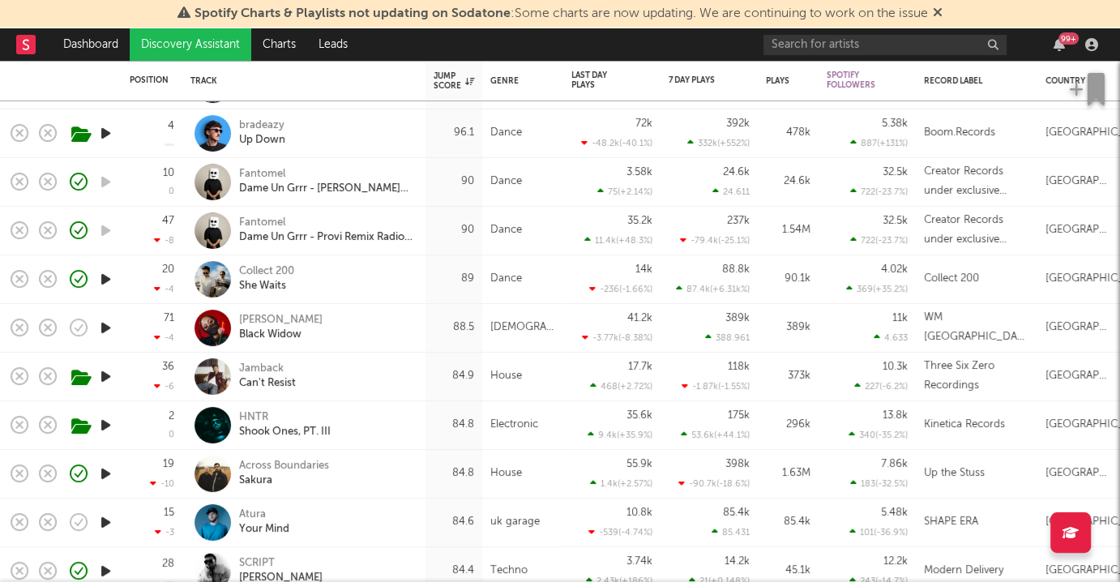
click at [108, 325] on icon "button" at bounding box center [105, 328] width 17 height 20
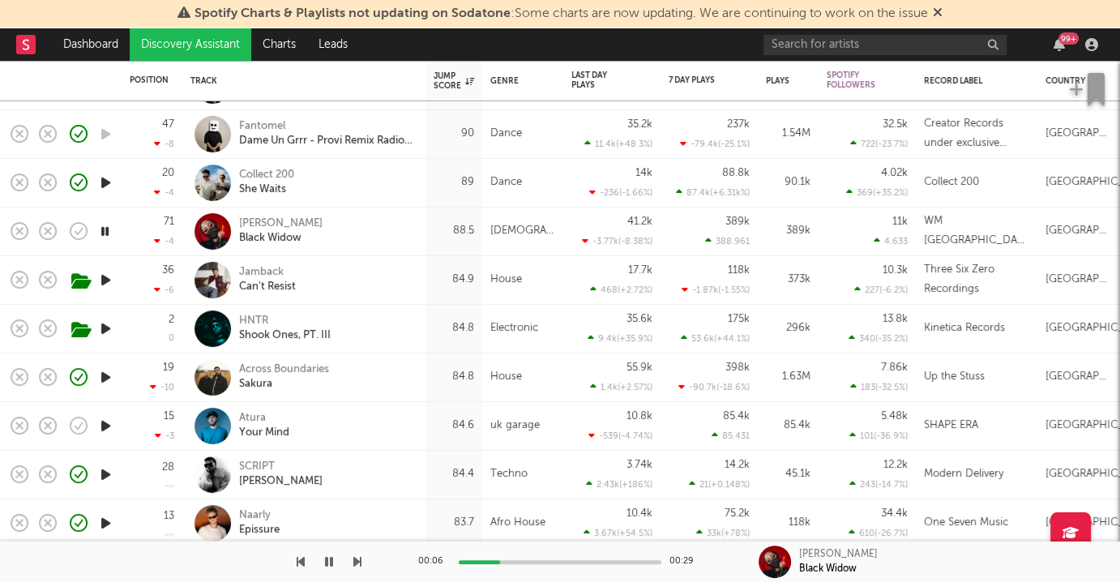
click at [105, 423] on icon "button" at bounding box center [105, 426] width 17 height 20
click at [345, 416] on div "Atura Your Mind" at bounding box center [326, 425] width 174 height 29
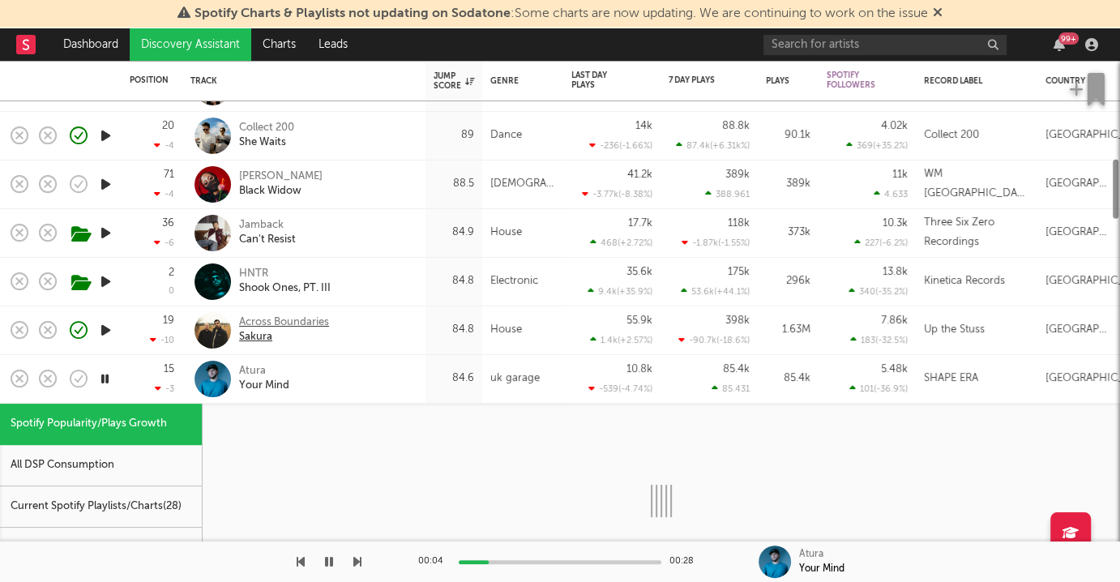
select select "1w"
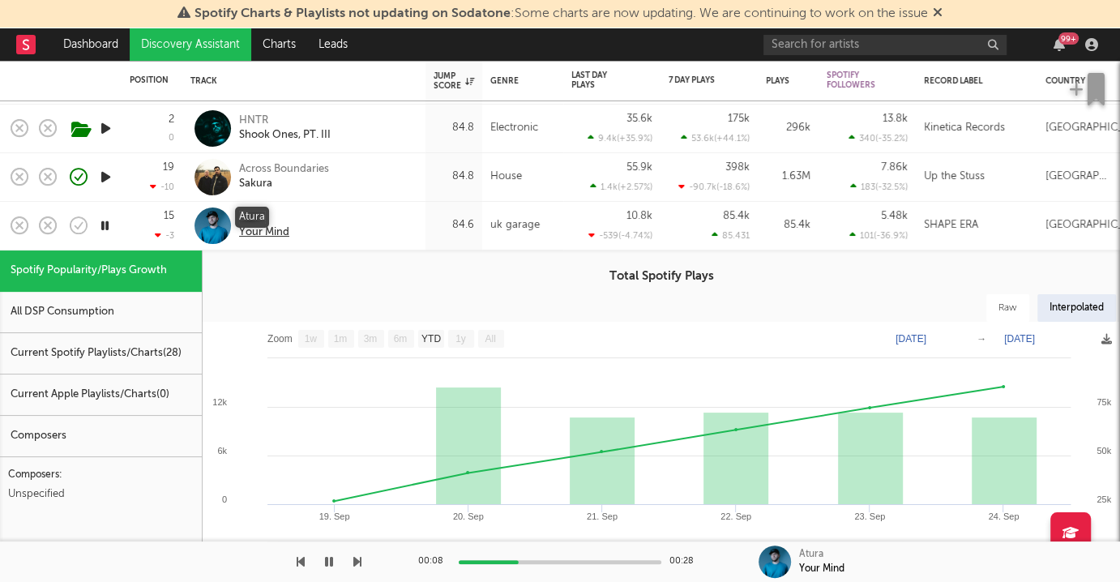
click at [253, 214] on div "Atura" at bounding box center [264, 218] width 50 height 15
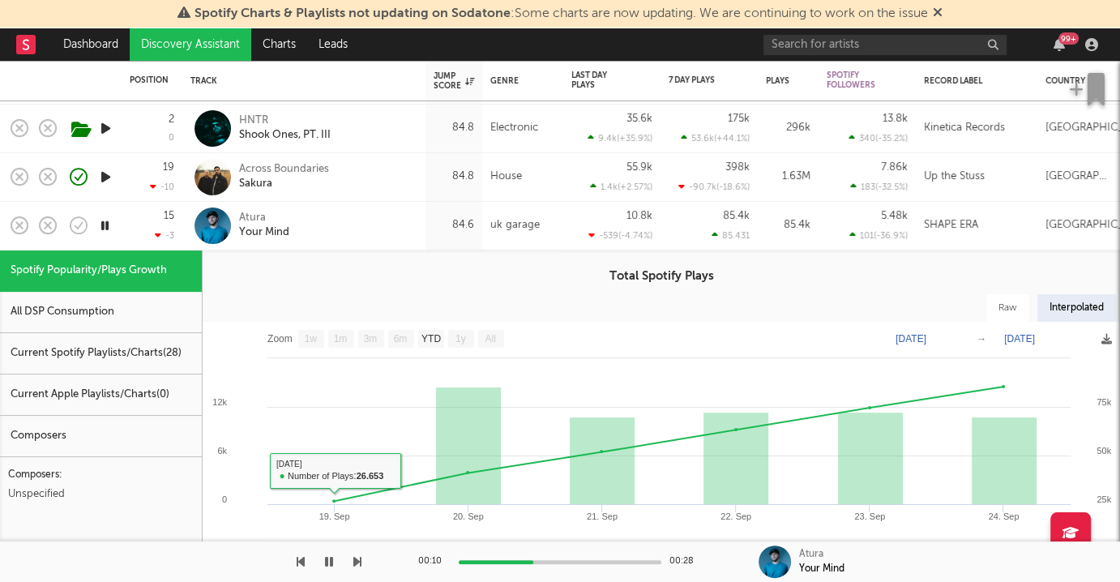
click at [329, 557] on icon "button" at bounding box center [329, 561] width 8 height 13
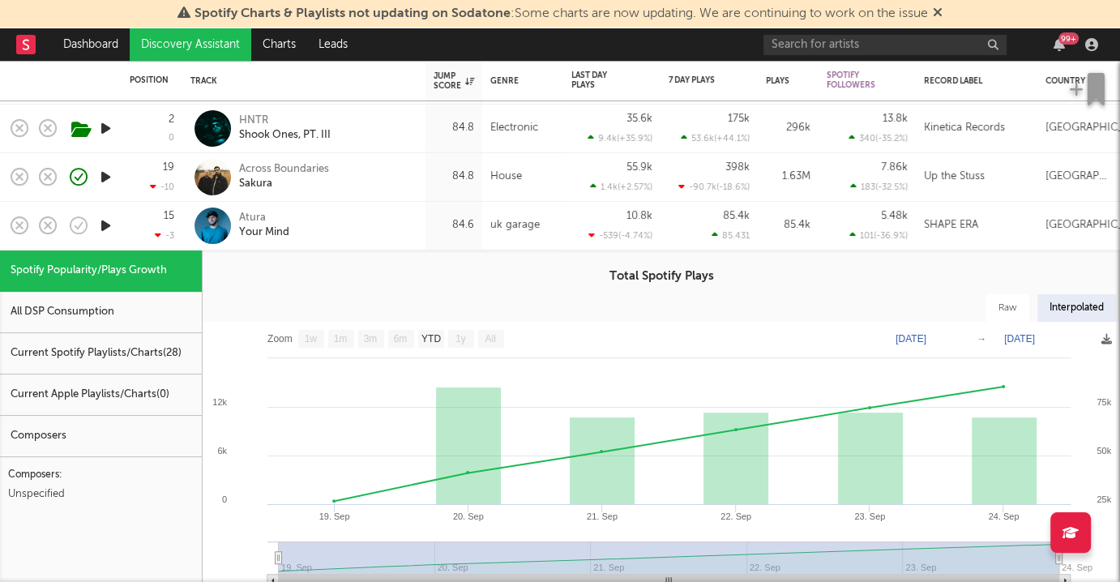
click at [349, 229] on div "Atura Your Mind" at bounding box center [326, 225] width 174 height 29
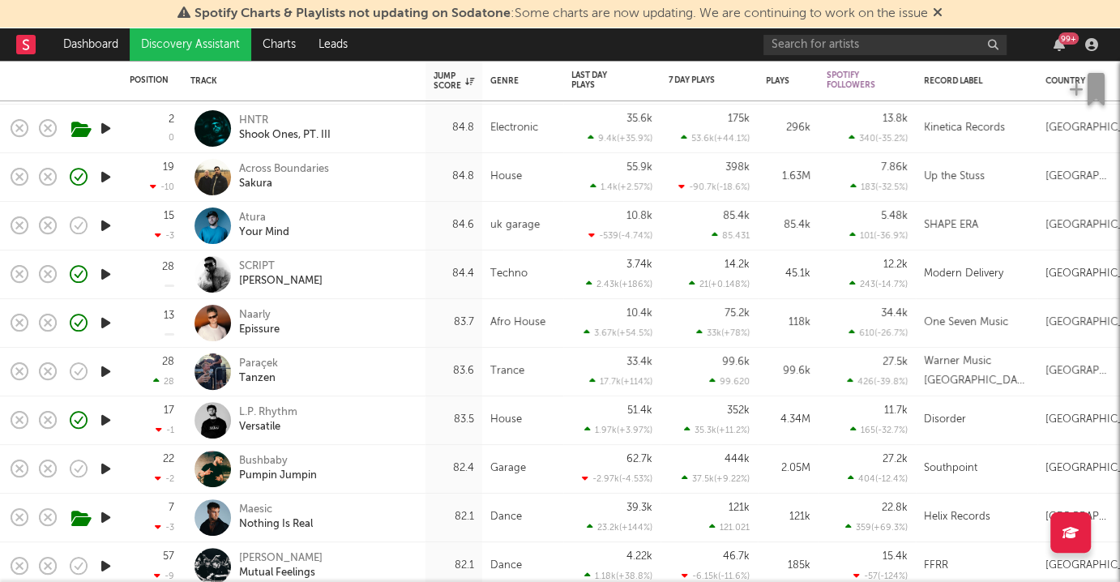
click at [108, 367] on icon "button" at bounding box center [105, 371] width 17 height 20
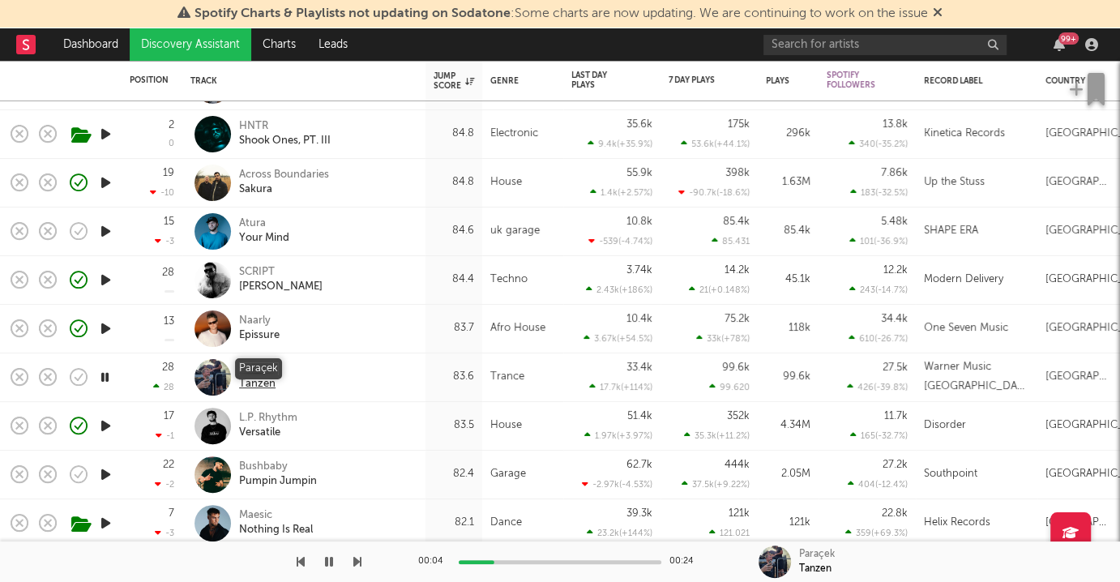
click at [272, 367] on div "Paraçek" at bounding box center [258, 369] width 39 height 15
click at [105, 423] on icon "button" at bounding box center [104, 426] width 15 height 20
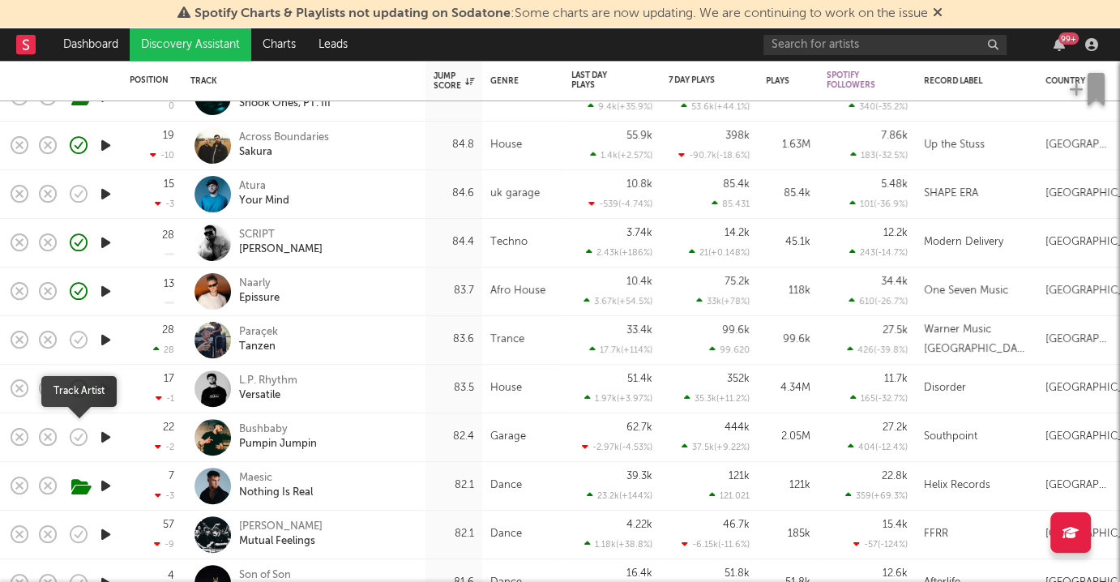
click at [78, 432] on icon "button" at bounding box center [78, 436] width 23 height 23
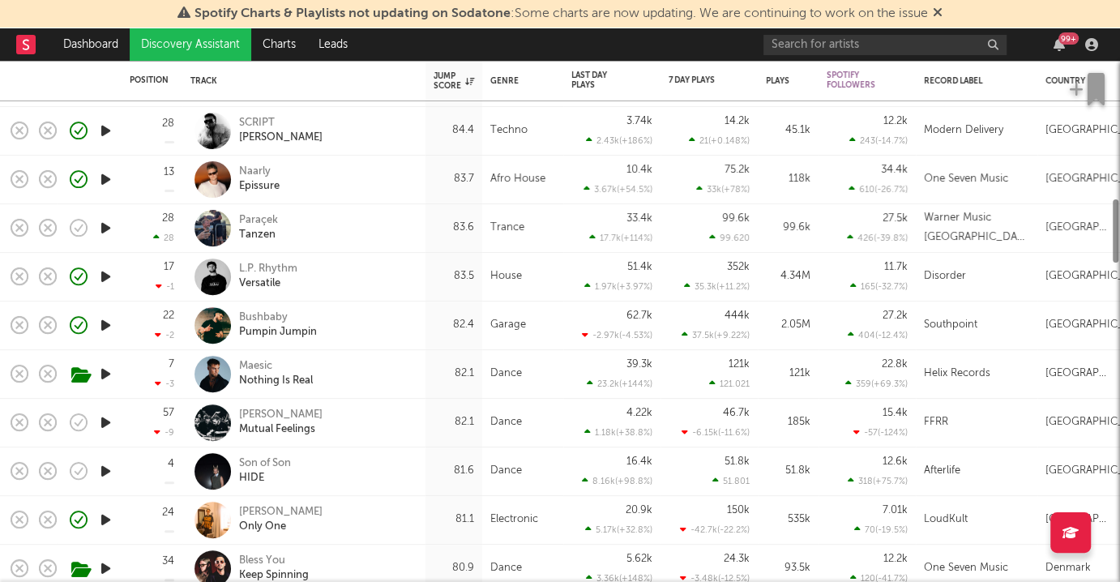
click at [101, 424] on icon "button" at bounding box center [105, 422] width 17 height 20
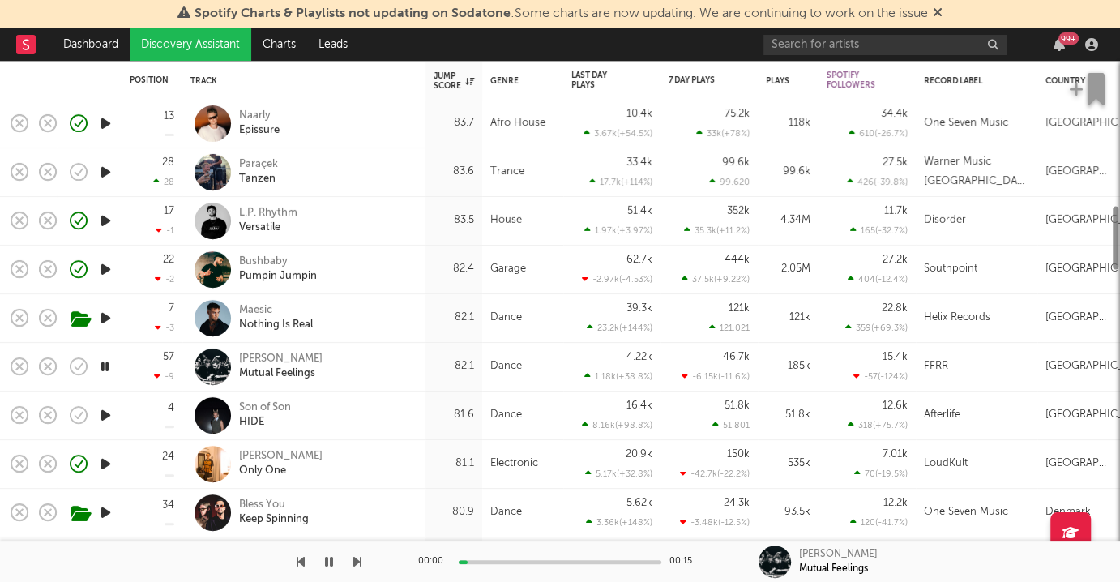
click at [104, 414] on icon "button" at bounding box center [105, 415] width 17 height 20
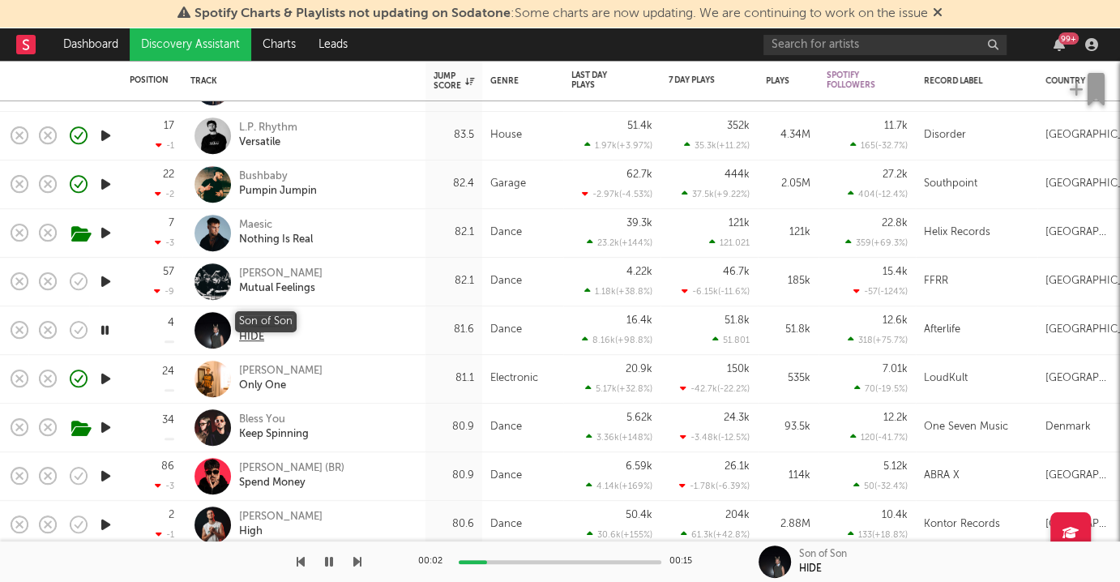
click at [271, 317] on div "Son of Son" at bounding box center [265, 322] width 52 height 15
click at [110, 373] on icon "button" at bounding box center [105, 379] width 17 height 20
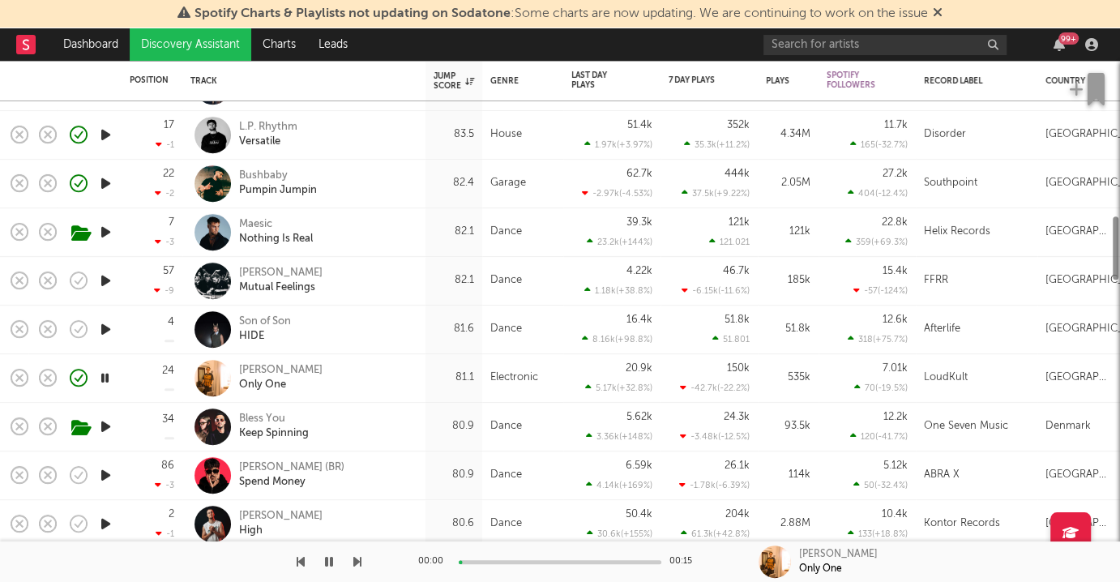
click at [109, 371] on icon "button" at bounding box center [104, 378] width 15 height 20
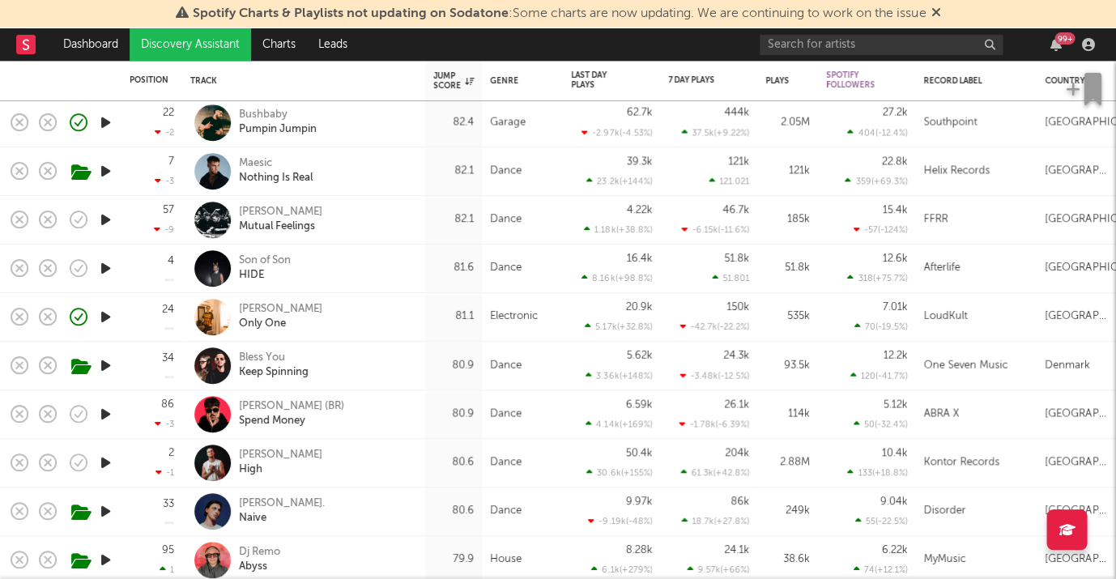
click at [100, 412] on icon "button" at bounding box center [105, 414] width 17 height 20
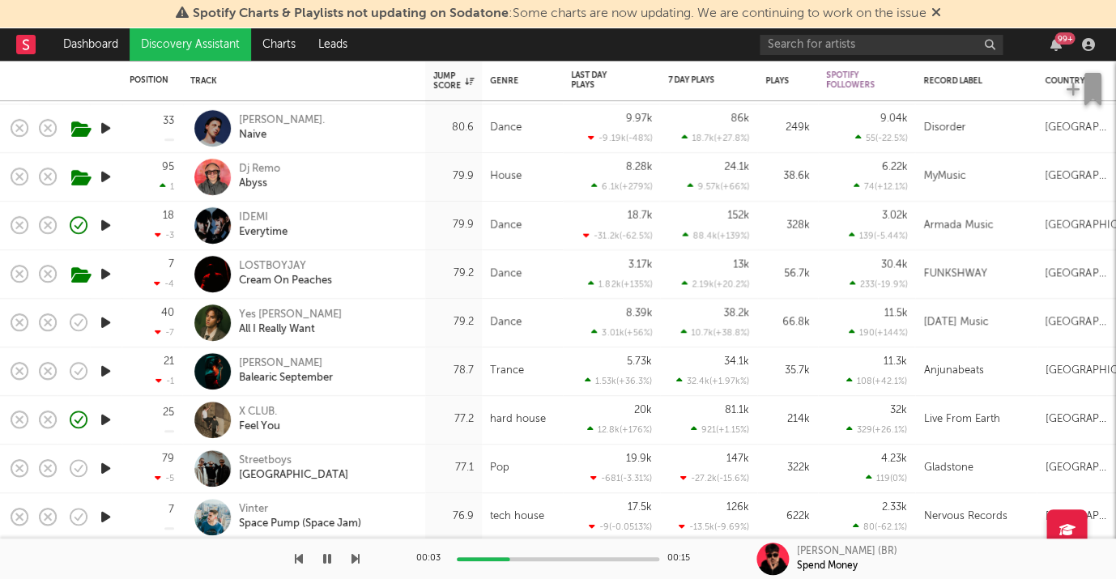
click at [100, 334] on div at bounding box center [105, 323] width 32 height 49
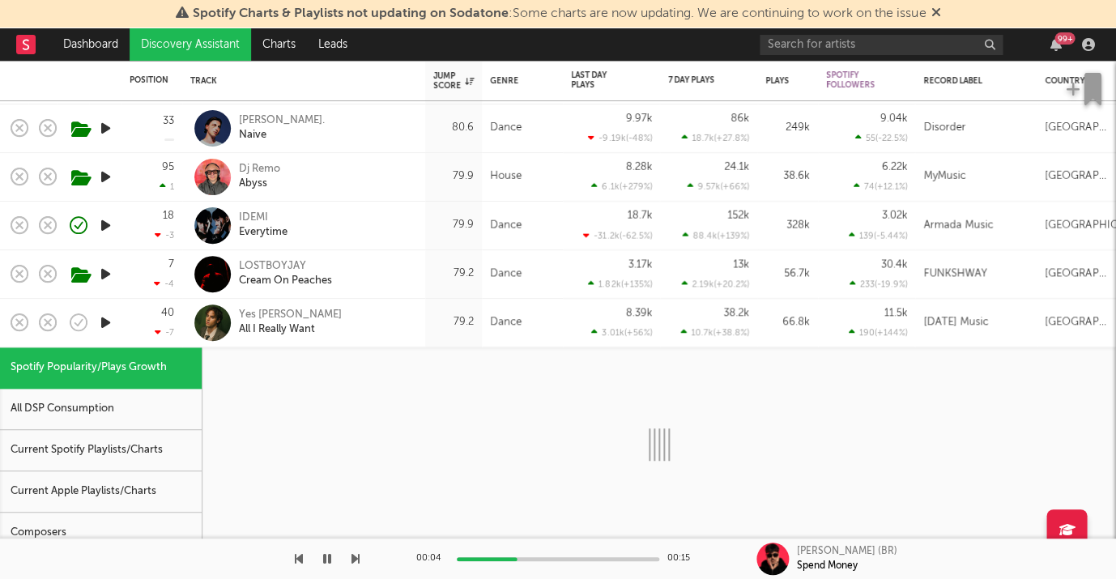
click at [104, 329] on icon "button" at bounding box center [105, 323] width 17 height 20
select select "1w"
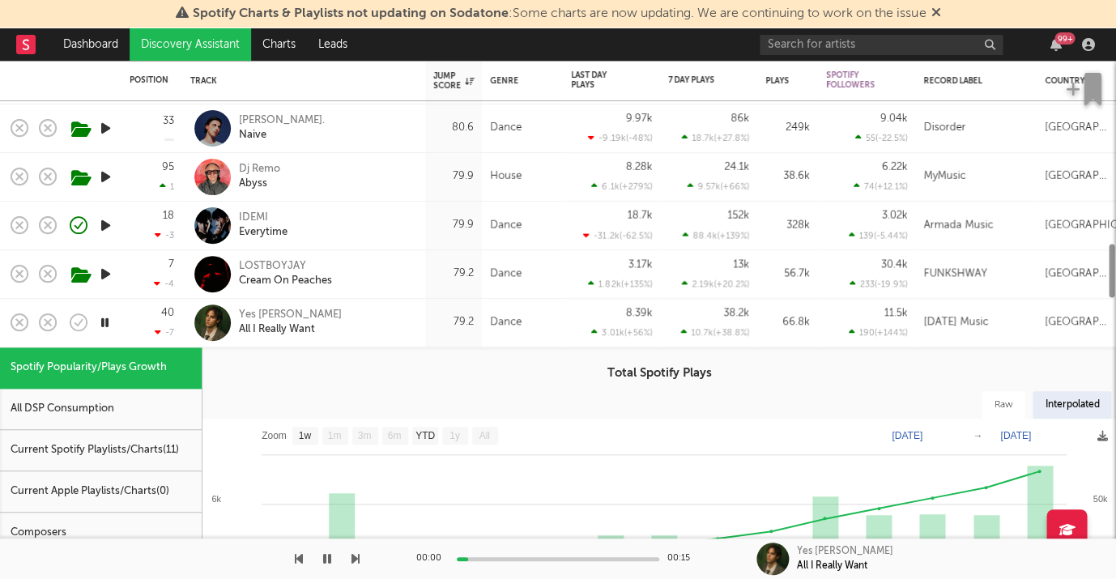
click at [131, 326] on div "40 -7" at bounding box center [152, 323] width 45 height 48
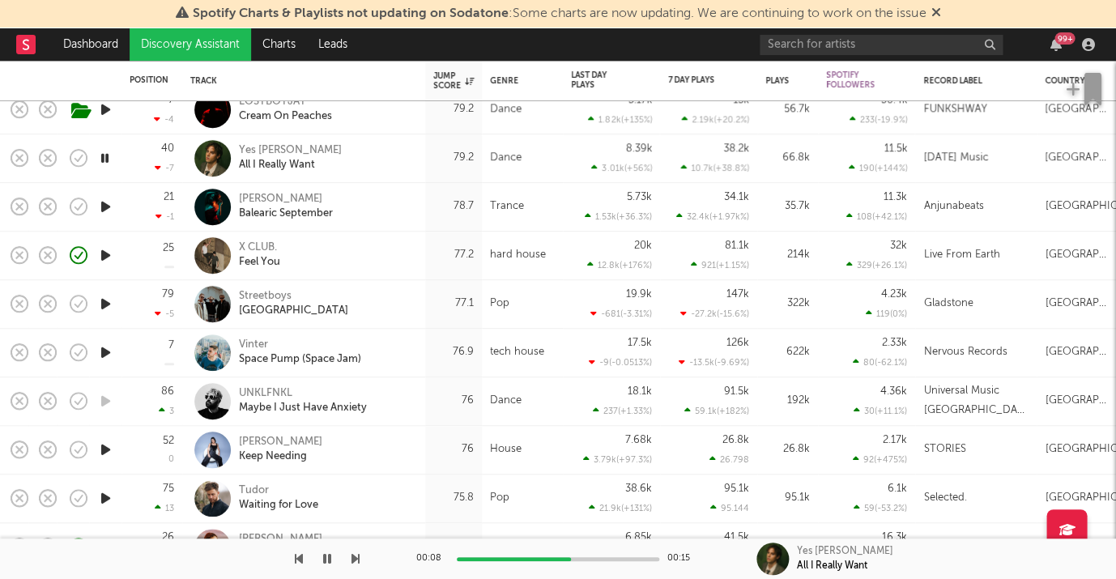
click at [108, 348] on icon "button" at bounding box center [105, 353] width 17 height 20
click at [369, 345] on div "Vinter Space Pump (Space Jam)" at bounding box center [326, 352] width 174 height 29
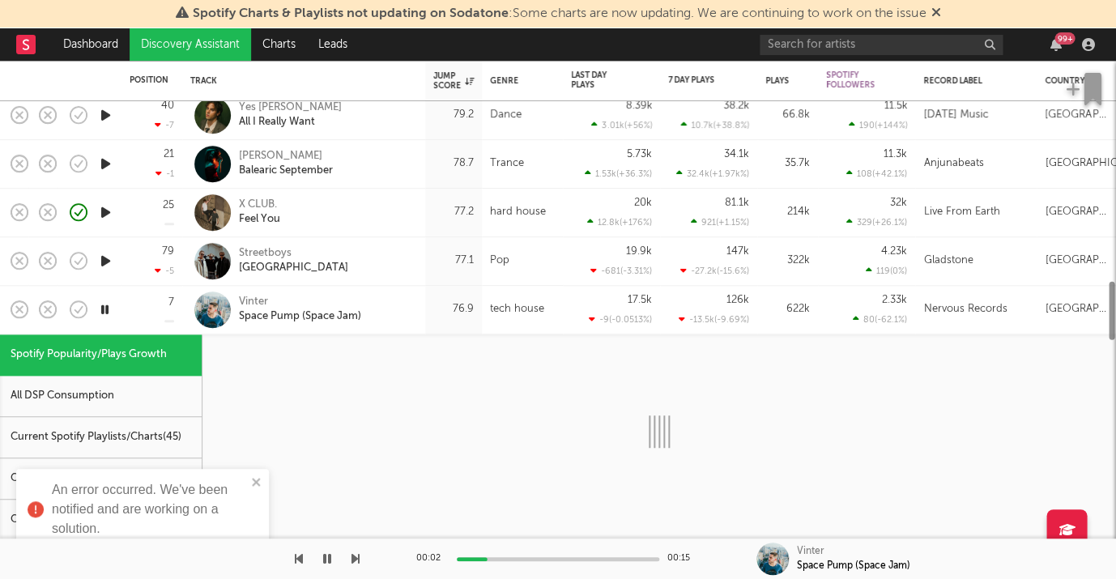
click at [140, 381] on div "All DSP Consumption" at bounding box center [101, 396] width 202 height 41
select select "1w"
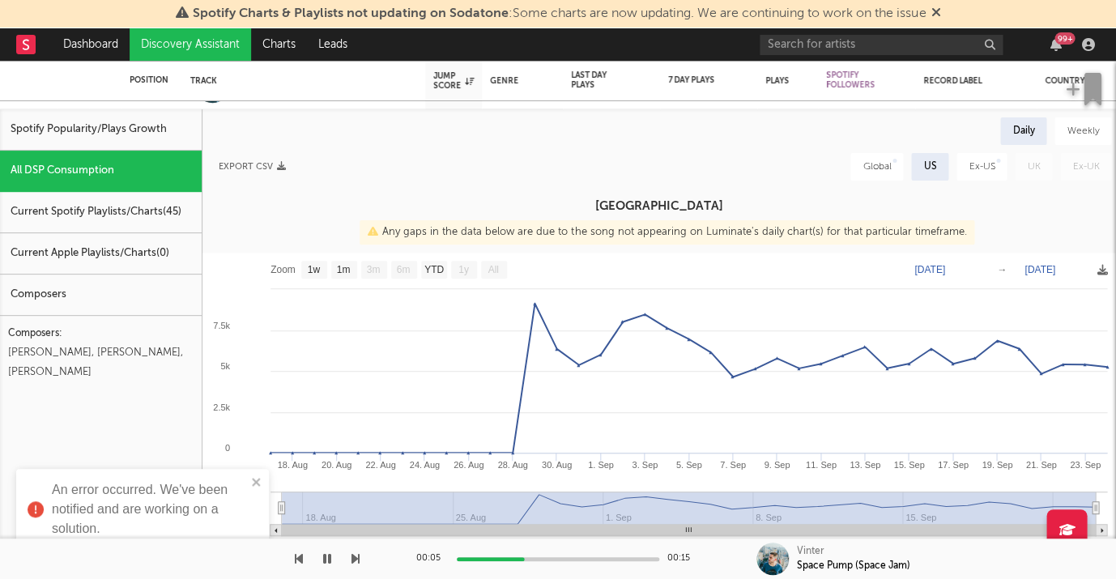
click at [94, 206] on div "Current Spotify Playlists/Charts ( 45 )" at bounding box center [101, 212] width 202 height 41
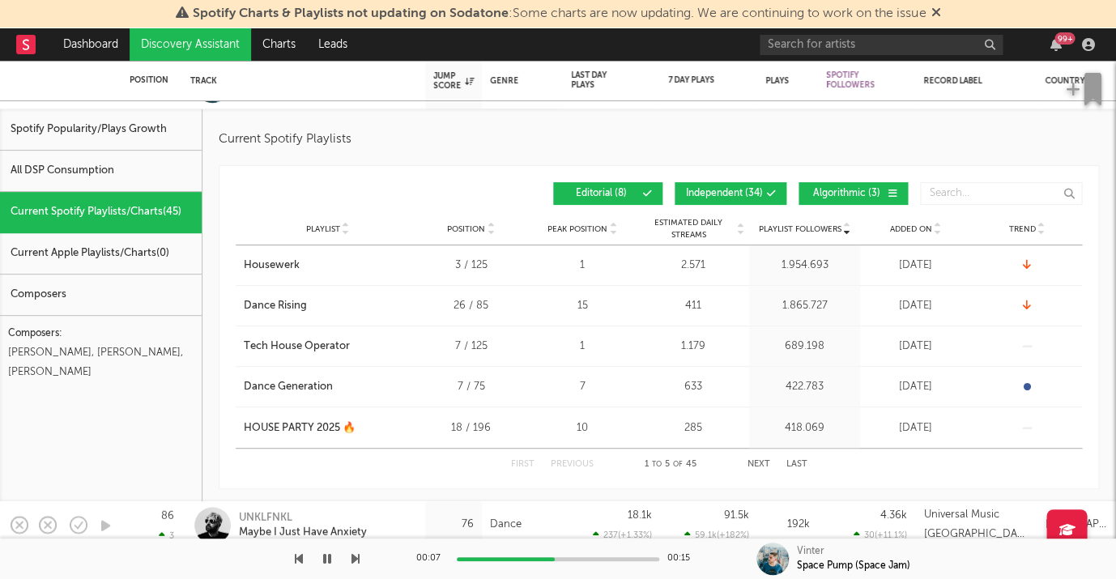
click at [92, 123] on div "Spotify Popularity/Plays Growth" at bounding box center [101, 129] width 202 height 41
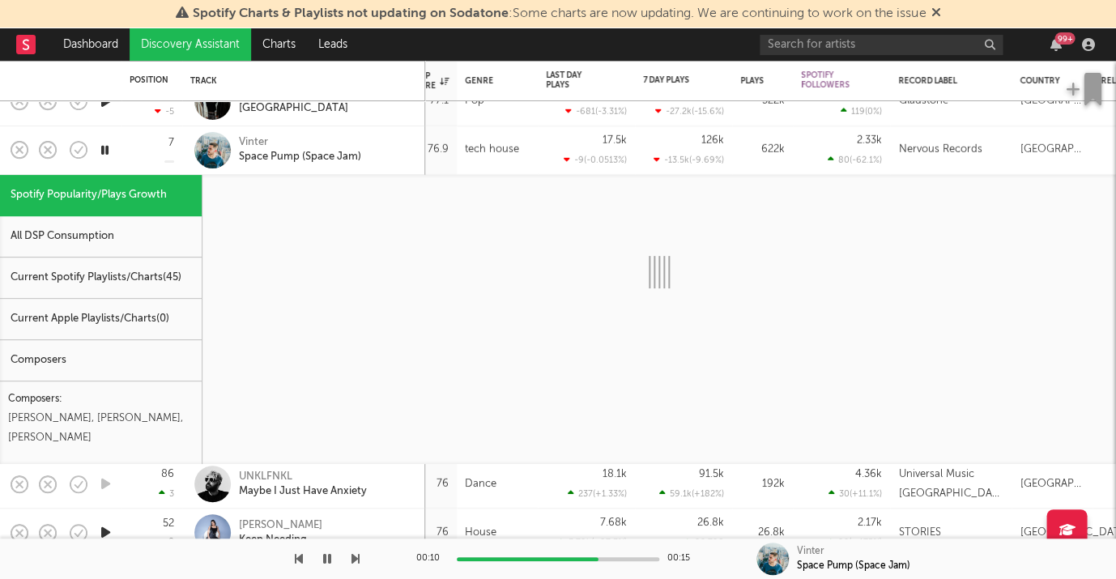
click at [398, 160] on div "Vinter Space Pump (Space Jam)" at bounding box center [326, 149] width 174 height 29
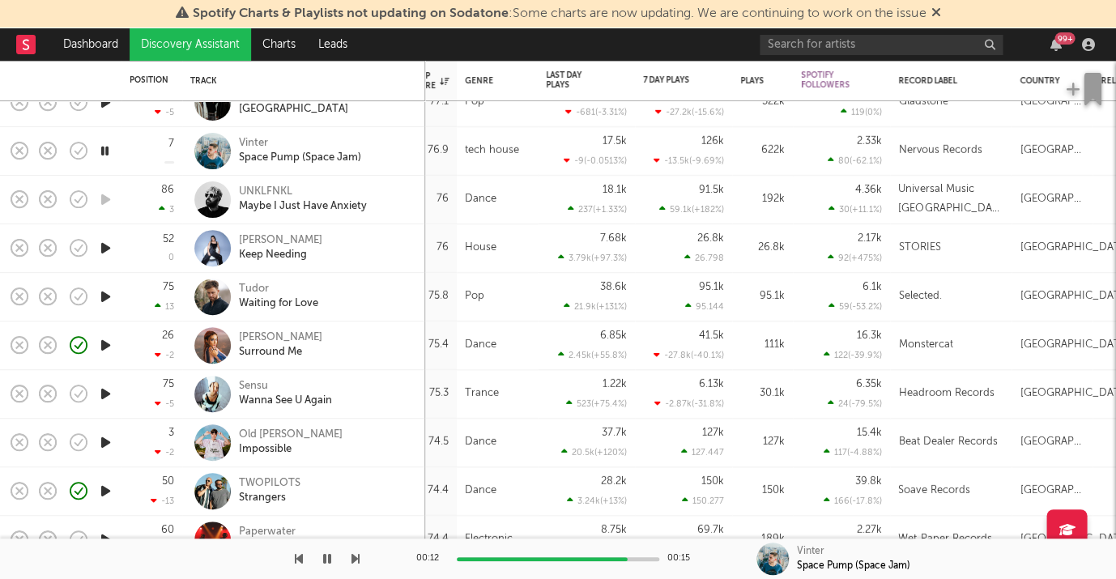
click at [110, 247] on icon "button" at bounding box center [105, 248] width 17 height 20
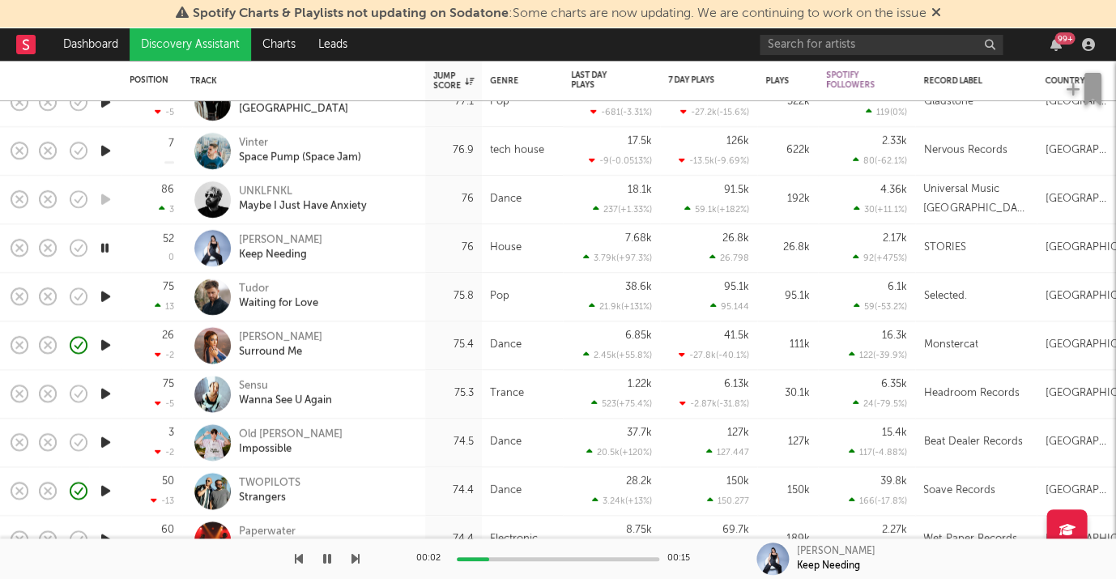
click at [108, 292] on icon "button" at bounding box center [105, 297] width 17 height 20
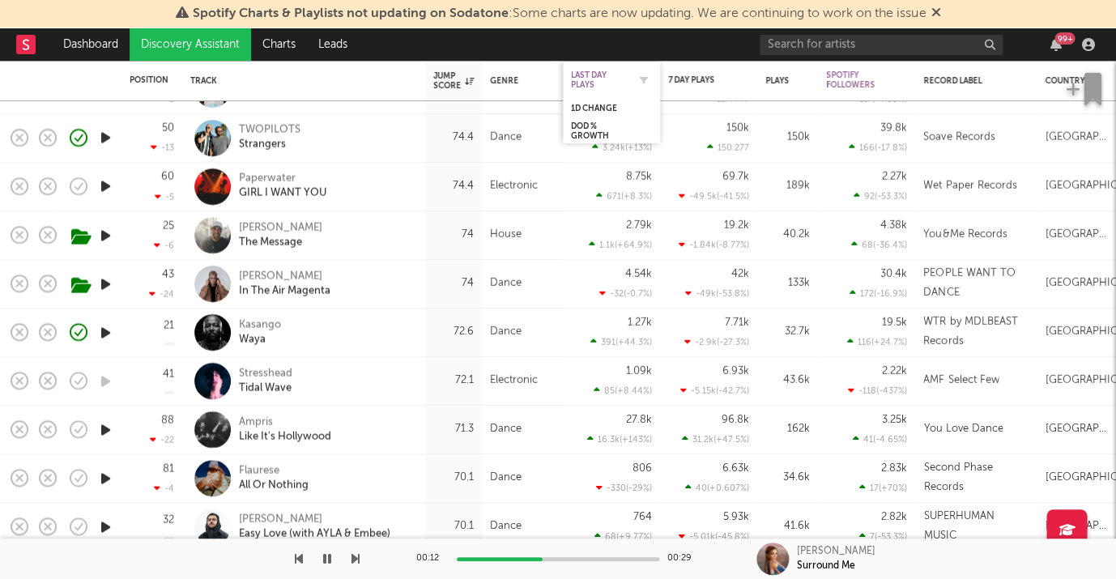
click at [592, 77] on div "Last Day Plays" at bounding box center [599, 79] width 57 height 19
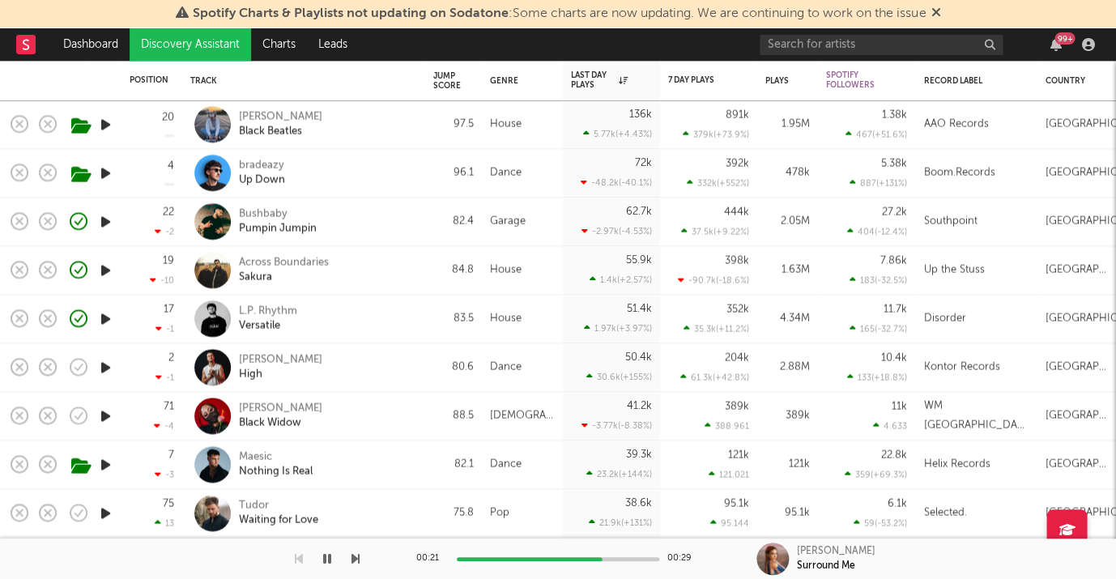
click at [108, 361] on icon "button" at bounding box center [105, 367] width 17 height 20
click at [105, 412] on icon "button" at bounding box center [105, 416] width 17 height 20
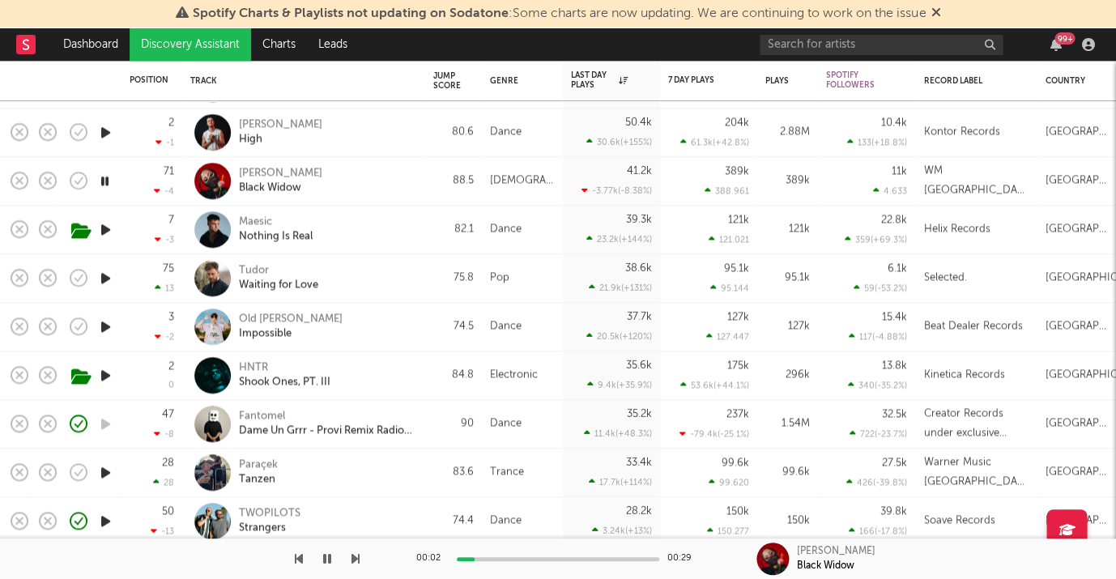
click at [102, 271] on icon "button" at bounding box center [105, 278] width 17 height 20
click at [258, 268] on div "Tudor" at bounding box center [278, 270] width 79 height 15
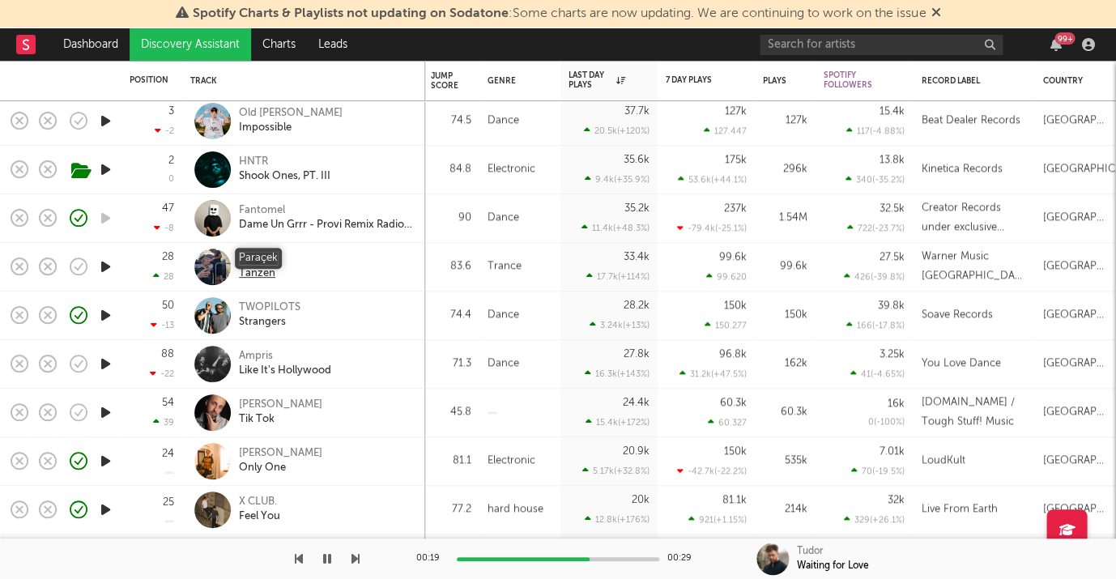
click at [262, 258] on div "Paraçek" at bounding box center [258, 259] width 39 height 15
click at [102, 117] on icon "button" at bounding box center [104, 121] width 15 height 20
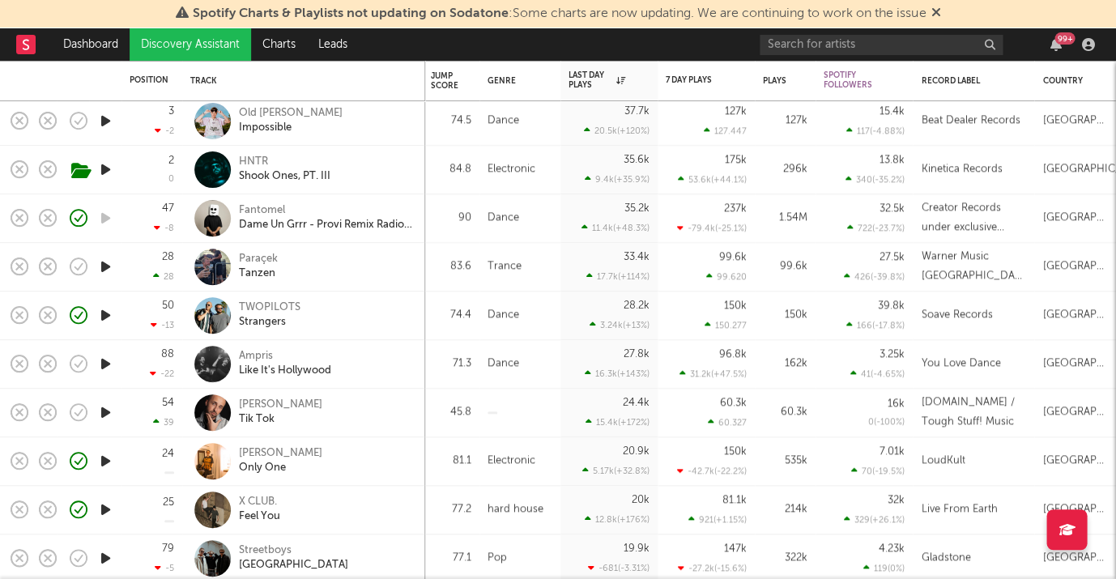
click at [107, 258] on icon "button" at bounding box center [105, 267] width 17 height 20
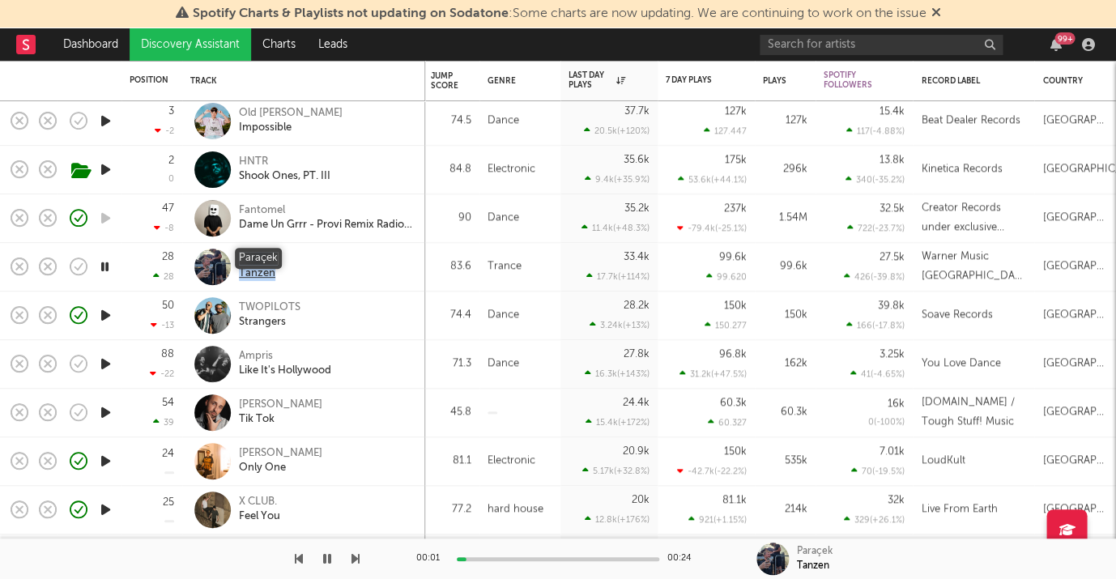
drag, startPoint x: 255, startPoint y: 270, endPoint x: 240, endPoint y: 259, distance: 18.6
click at [240, 259] on div "Paraçek Tanzen" at bounding box center [326, 266] width 174 height 29
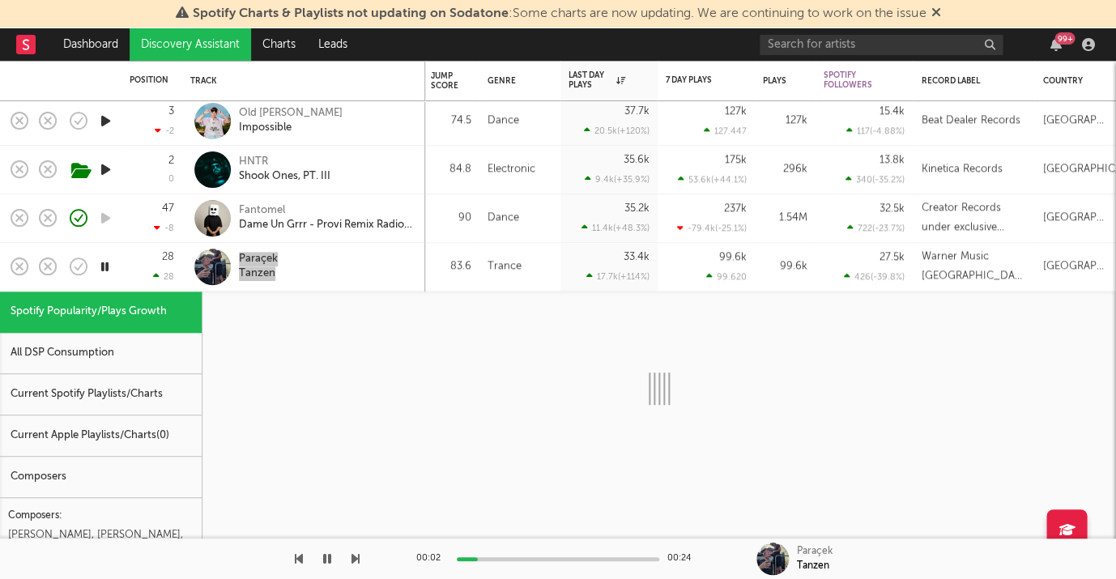
select select "1w"
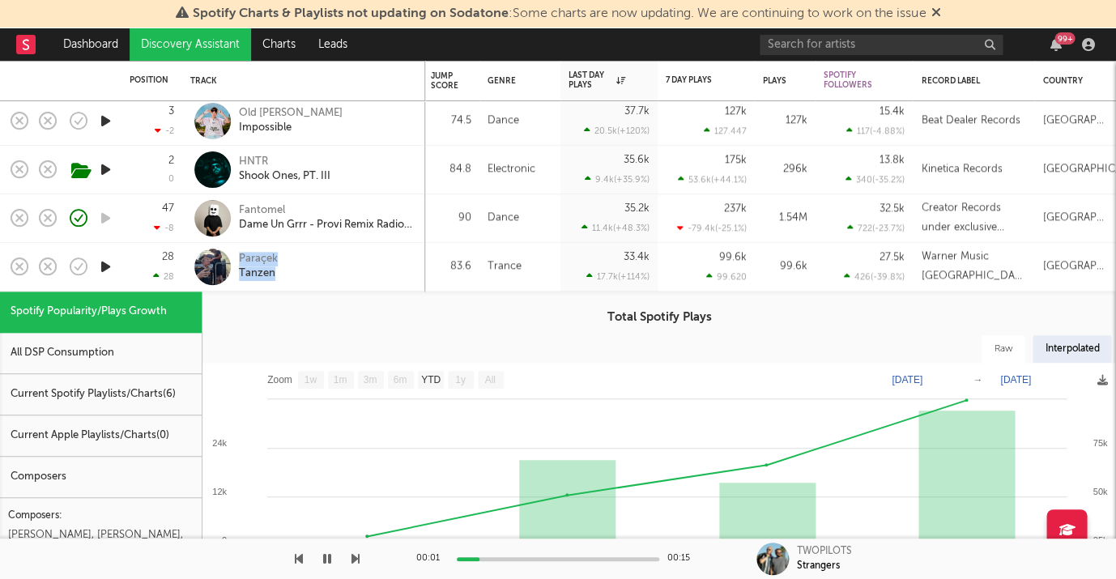
click at [366, 280] on div "Paraçek Tanzen" at bounding box center [326, 266] width 174 height 29
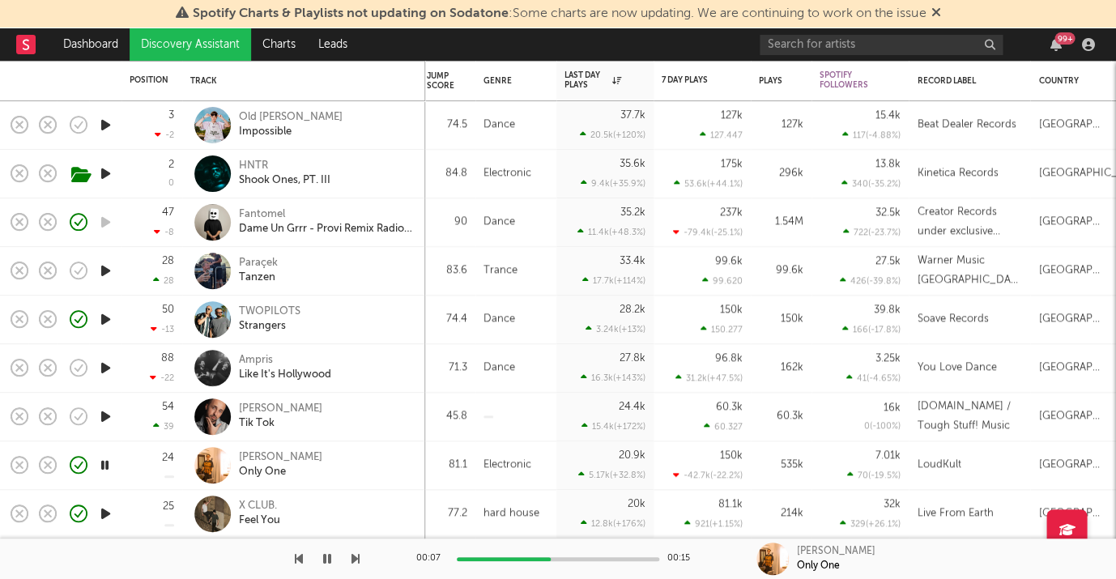
click at [108, 367] on icon "button" at bounding box center [105, 368] width 17 height 20
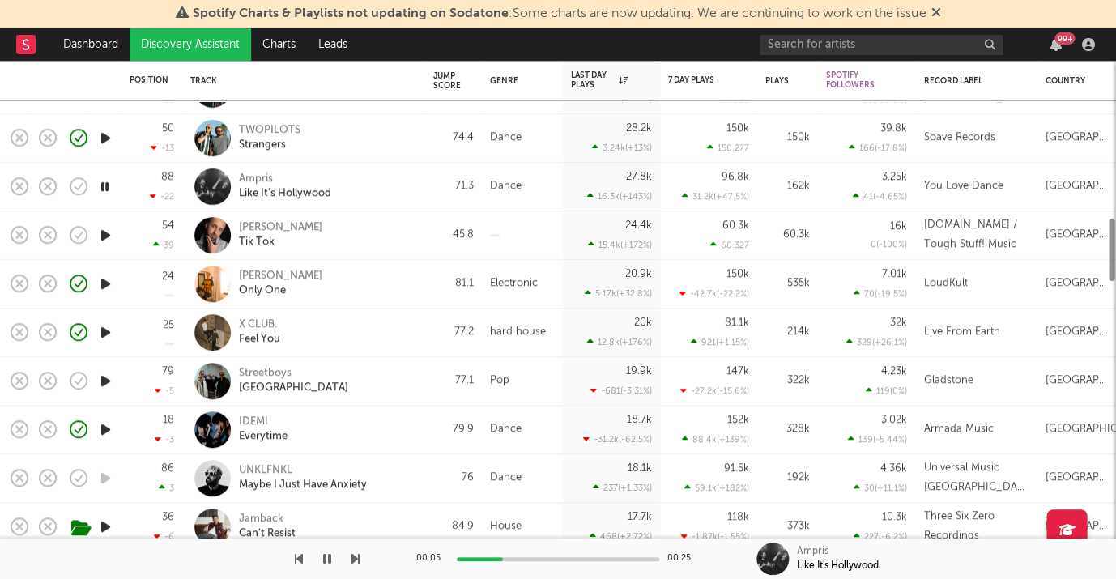
click at [105, 378] on icon "button" at bounding box center [105, 381] width 17 height 20
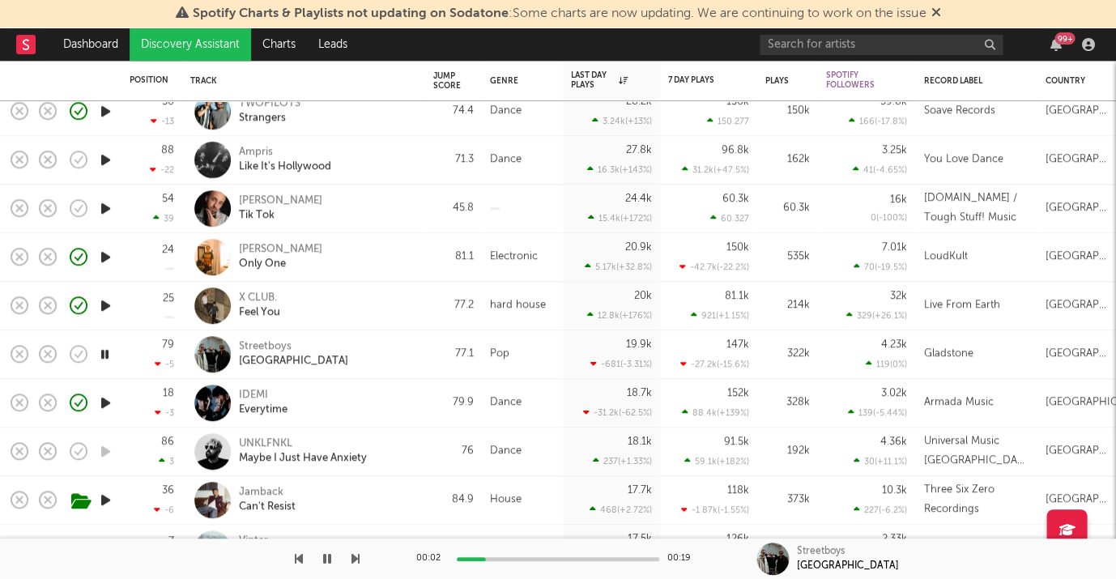
click at [356, 397] on div "IDEMI Everytime" at bounding box center [326, 402] width 174 height 29
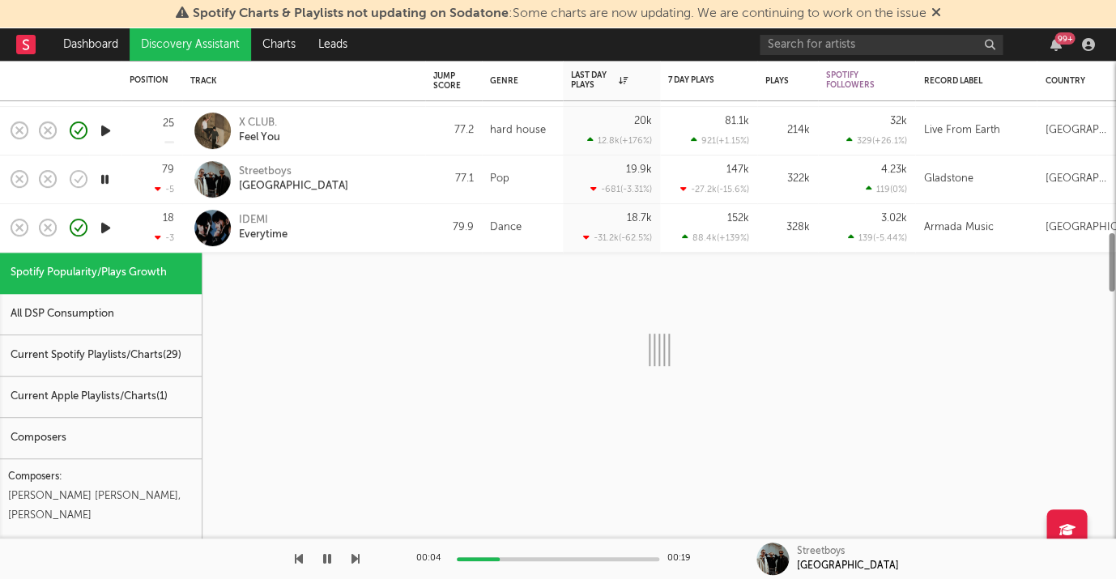
select select "1w"
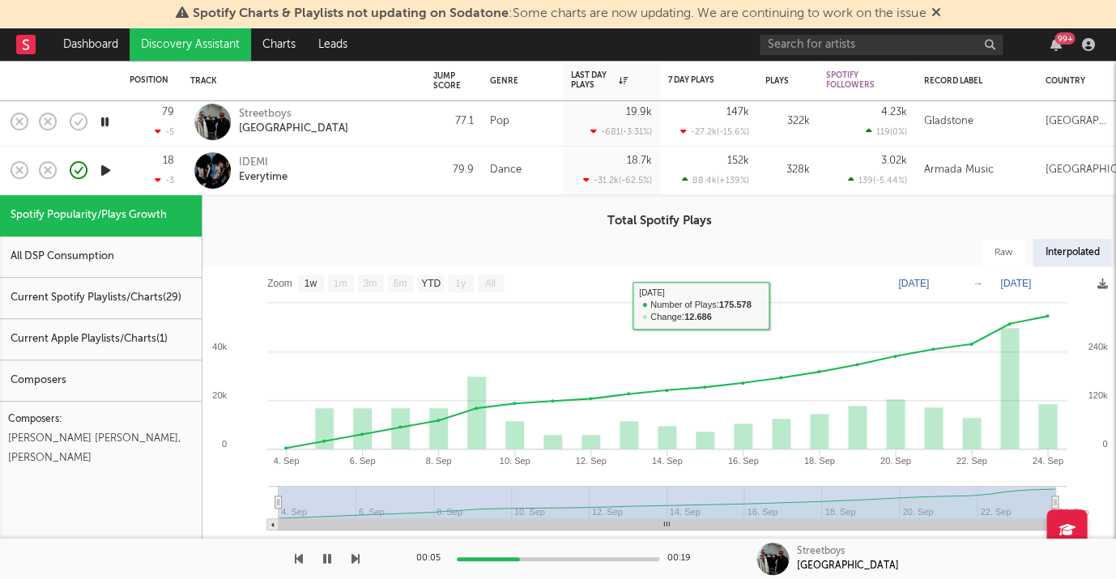
click at [393, 177] on div "IDEMI Everytime" at bounding box center [326, 170] width 174 height 29
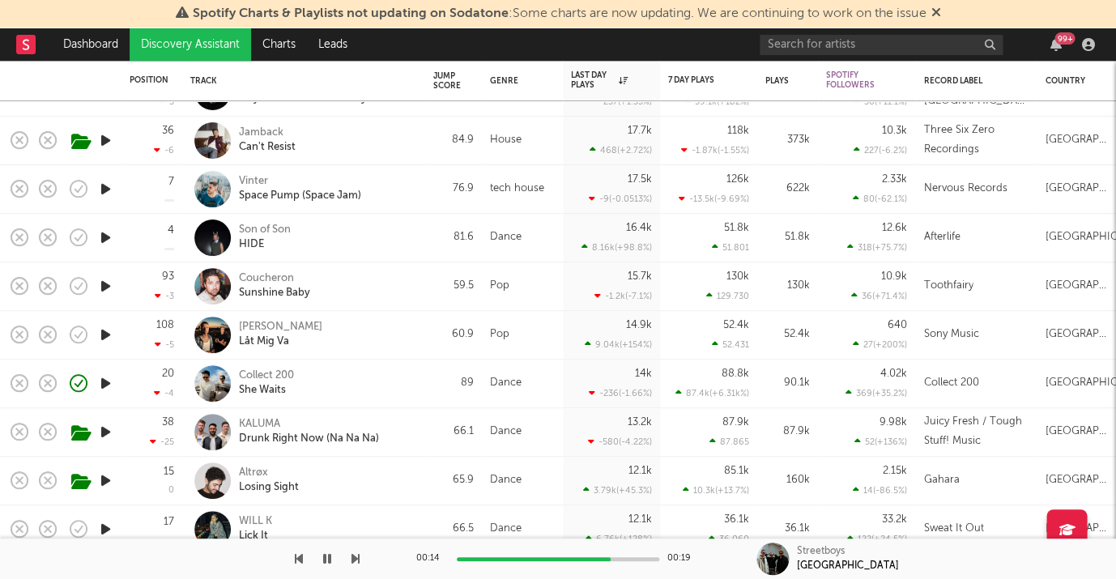
click at [385, 236] on div "Son of Son HIDE" at bounding box center [326, 237] width 174 height 29
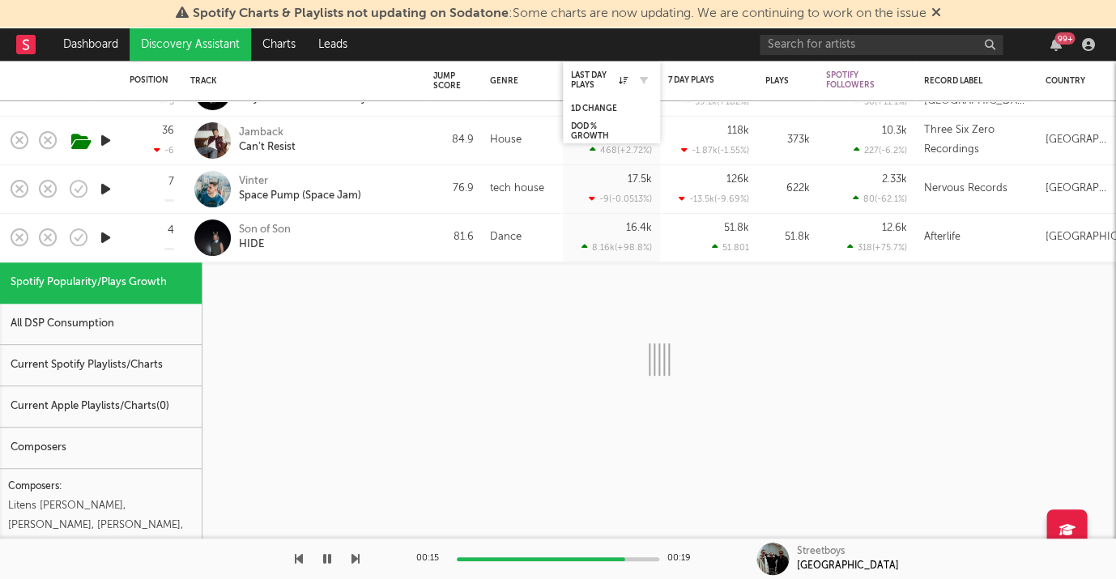
select select "1w"
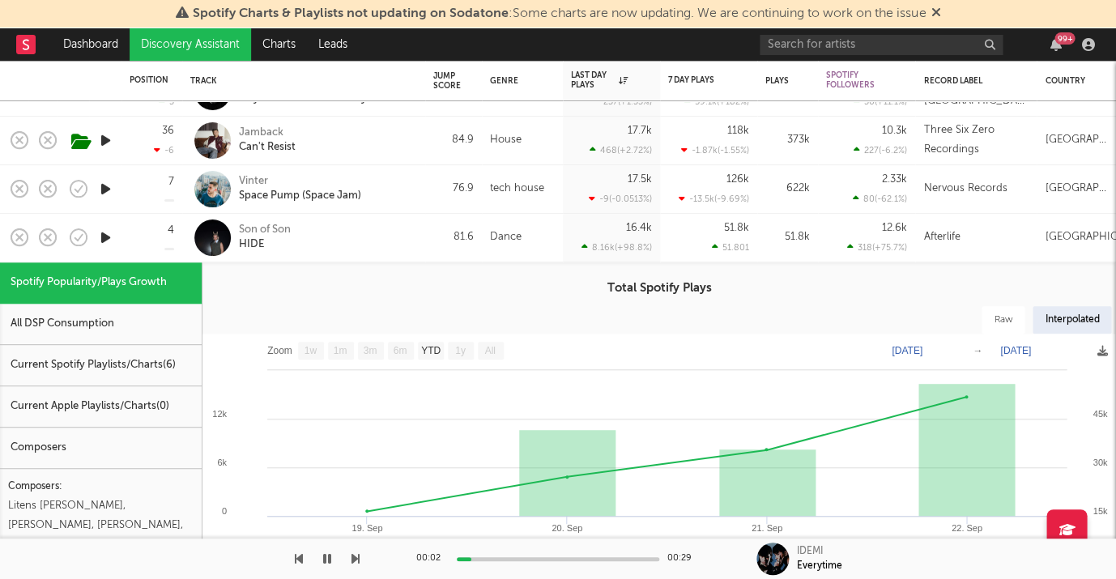
click at [363, 221] on div "Son of Son HIDE" at bounding box center [303, 238] width 227 height 48
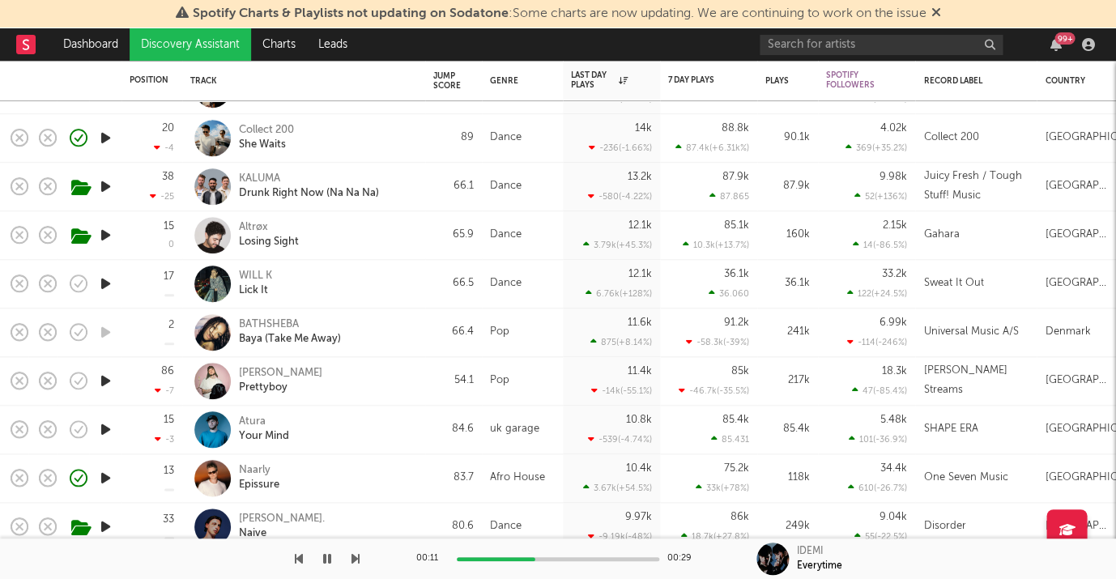
click at [113, 434] on icon "button" at bounding box center [105, 430] width 17 height 20
click at [108, 378] on icon "button" at bounding box center [105, 381] width 17 height 20
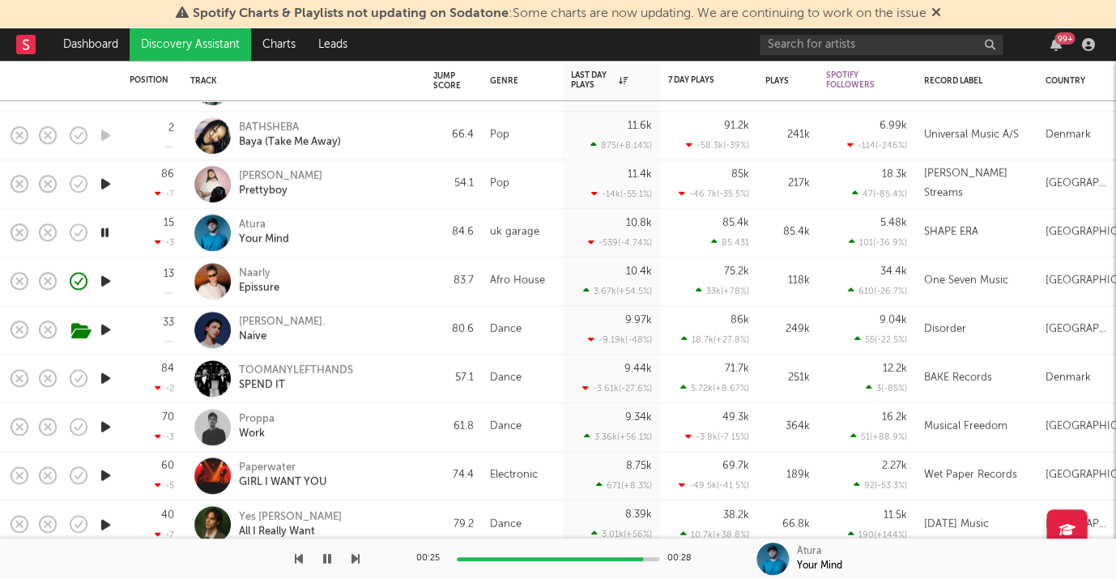
click at [108, 428] on icon "button" at bounding box center [105, 427] width 17 height 20
click at [342, 428] on div "Proppa Work" at bounding box center [326, 426] width 174 height 29
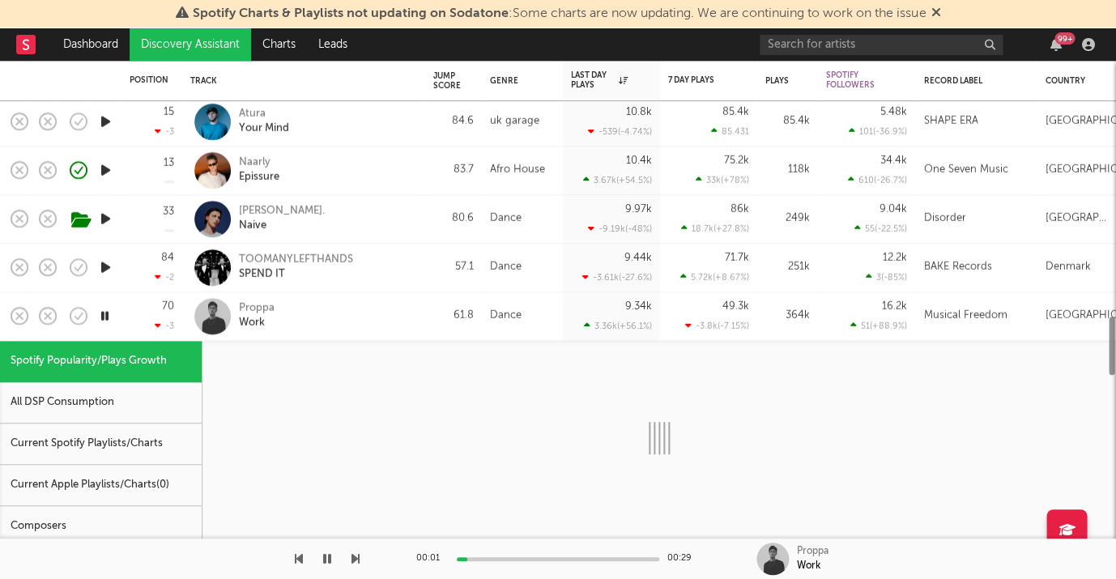
select select "1w"
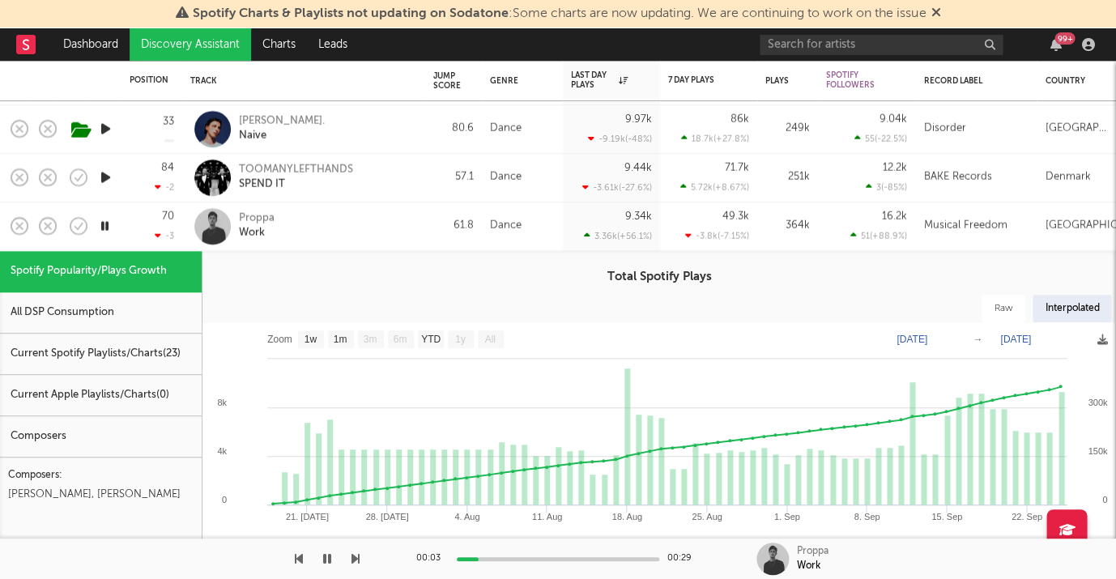
click at [338, 226] on div "Proppa Work" at bounding box center [326, 225] width 174 height 29
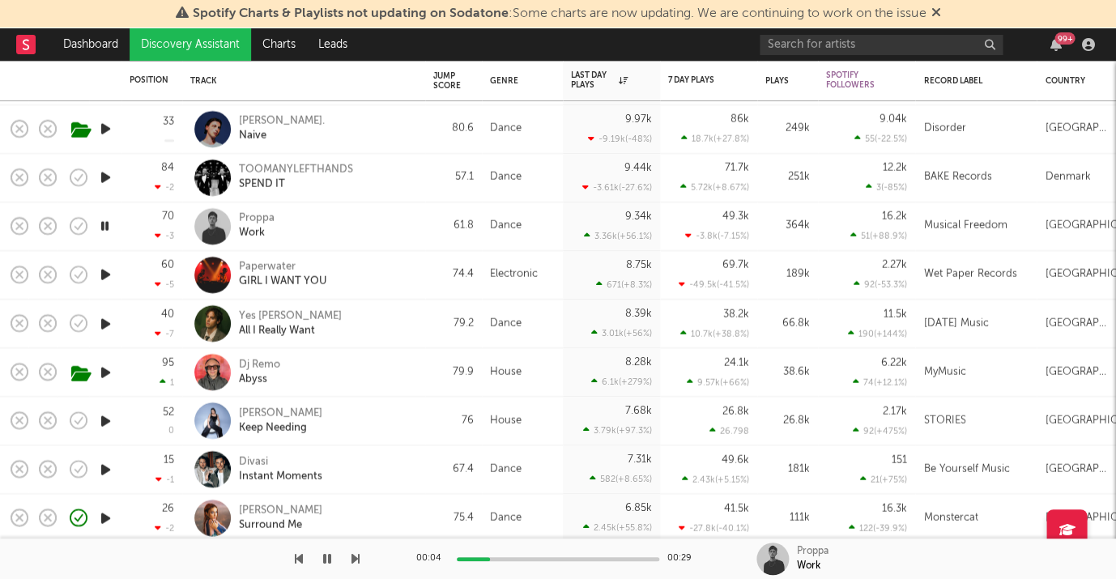
click at [105, 275] on icon "button" at bounding box center [105, 275] width 17 height 20
click at [273, 264] on div "Paperwater" at bounding box center [282, 267] width 87 height 15
click at [102, 324] on icon "button" at bounding box center [104, 324] width 15 height 20
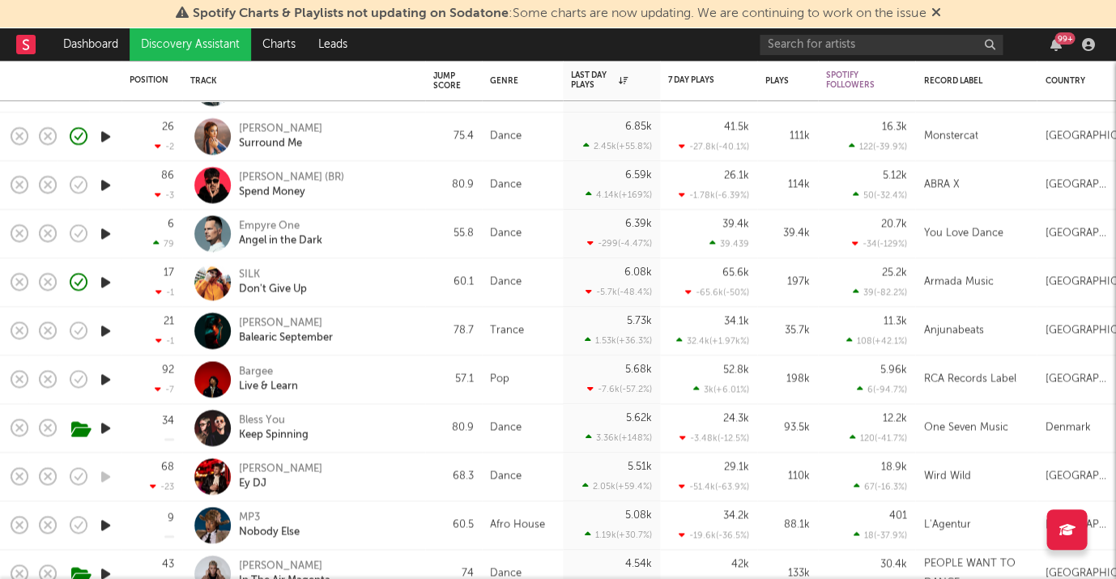
click at [108, 326] on icon "button" at bounding box center [105, 331] width 17 height 20
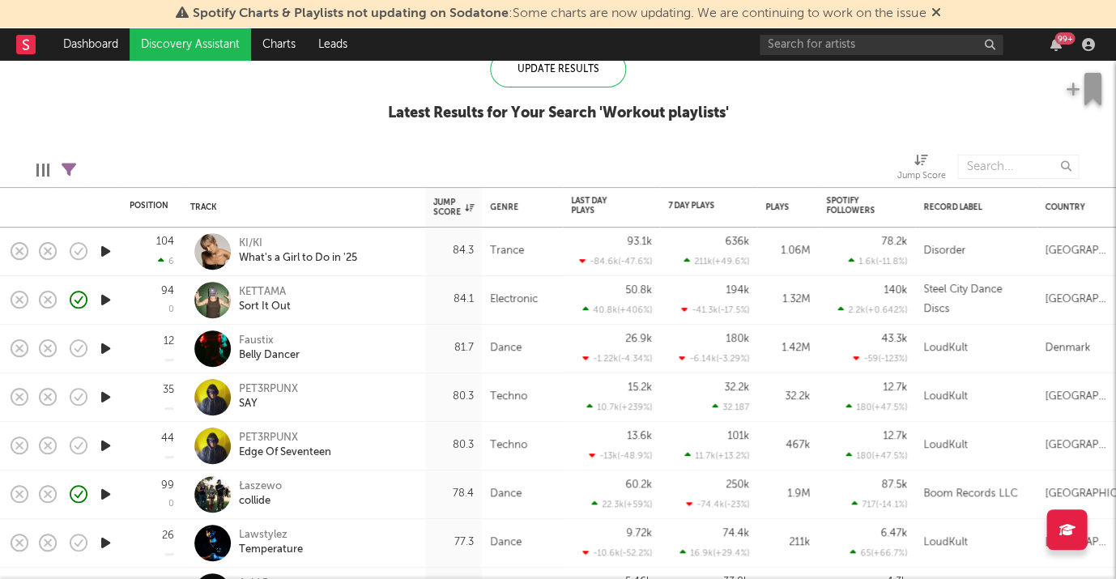
click at [391, 241] on div "KI/KI What's a Girl to Do in '25" at bounding box center [326, 251] width 174 height 29
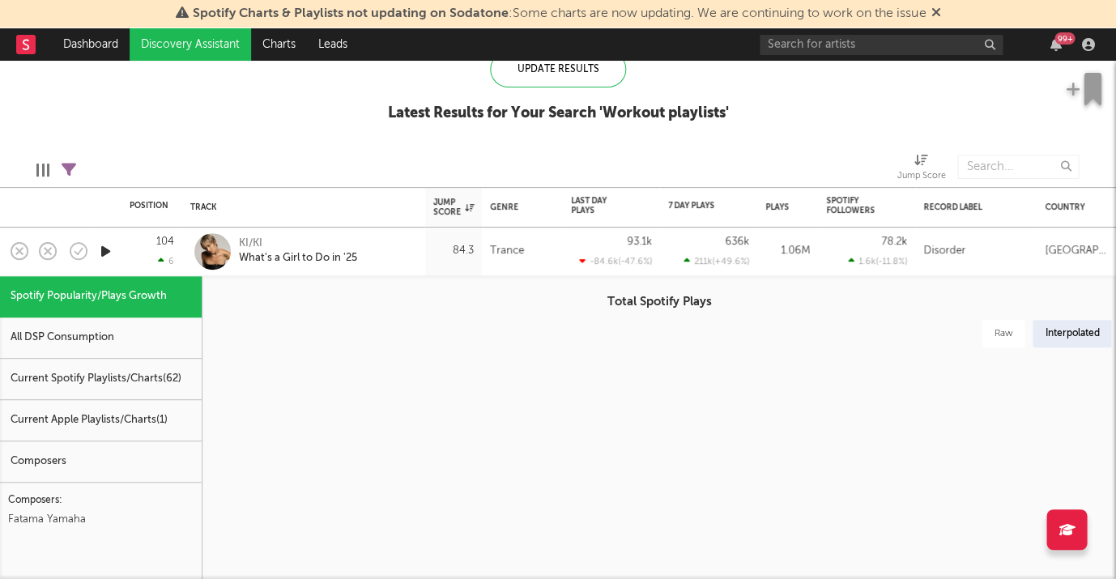
select select "1w"
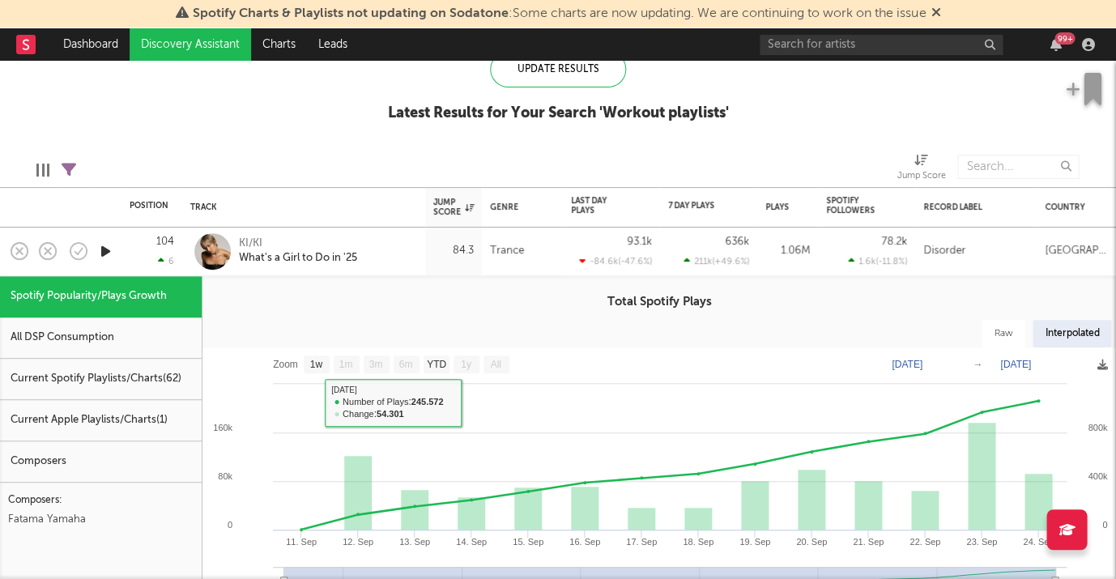
click at [417, 245] on div "KI/KI What's a Girl to Do in '25" at bounding box center [303, 252] width 243 height 49
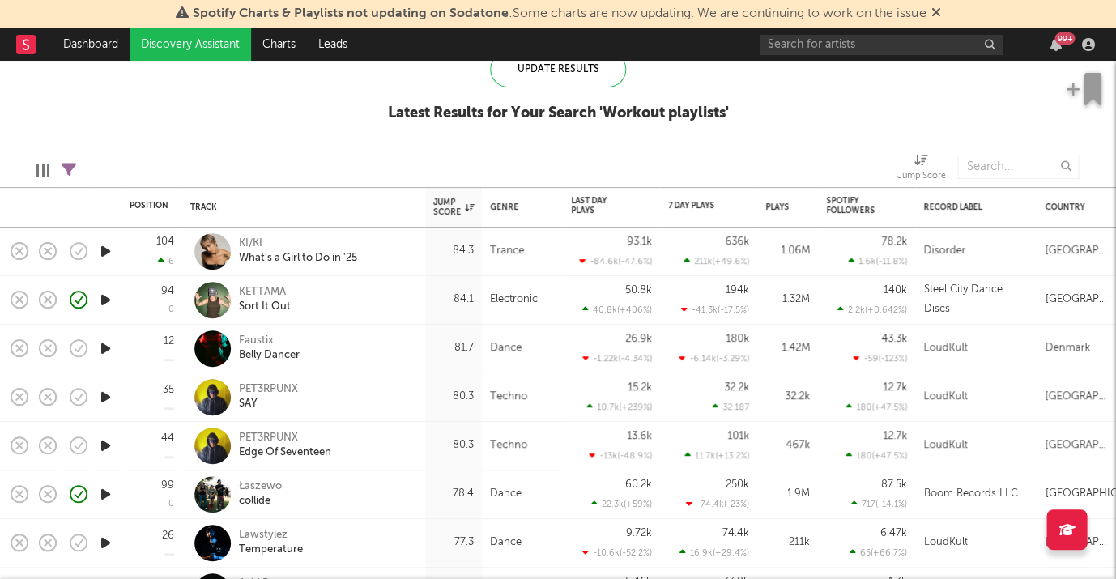
click at [100, 341] on icon "button" at bounding box center [105, 349] width 17 height 20
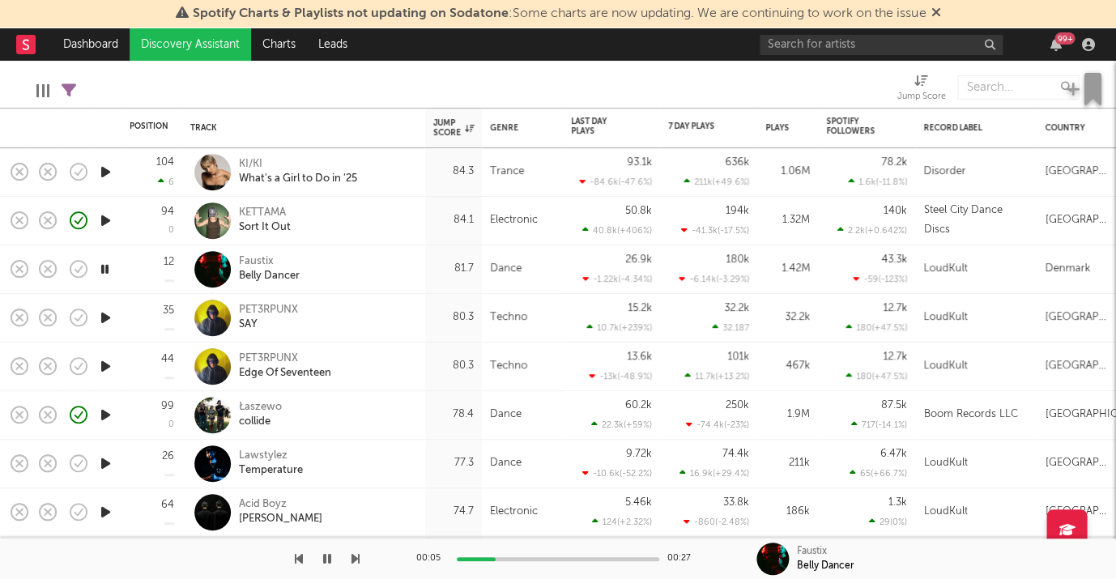
click at [104, 314] on icon "button" at bounding box center [105, 318] width 17 height 20
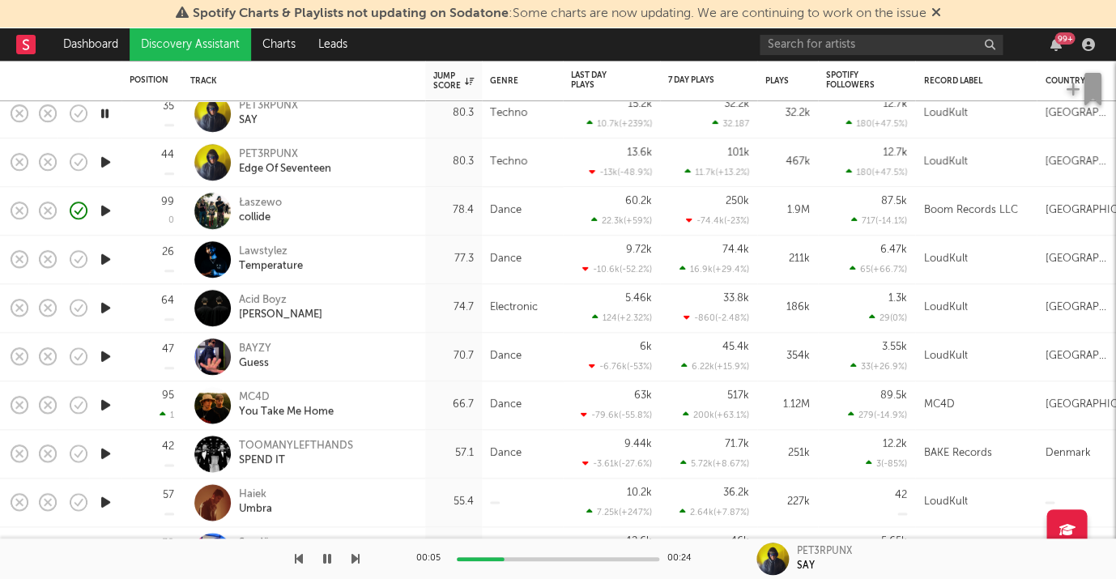
click at [113, 402] on icon "button" at bounding box center [105, 405] width 17 height 20
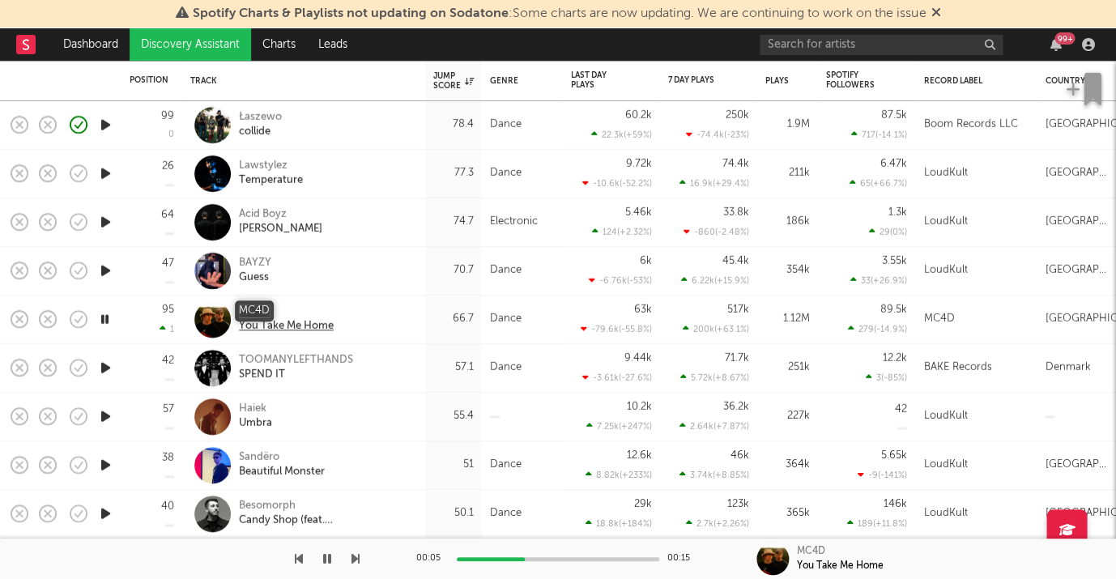
click at [258, 308] on div "MC4D" at bounding box center [286, 312] width 95 height 15
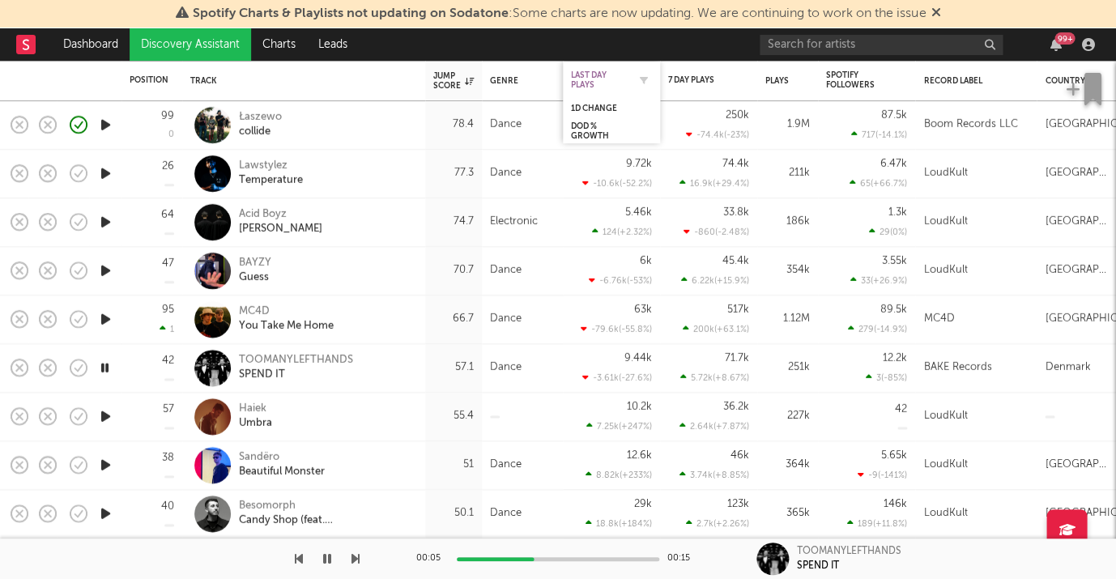
click at [593, 83] on div "Last Day Plays" at bounding box center [599, 79] width 57 height 19
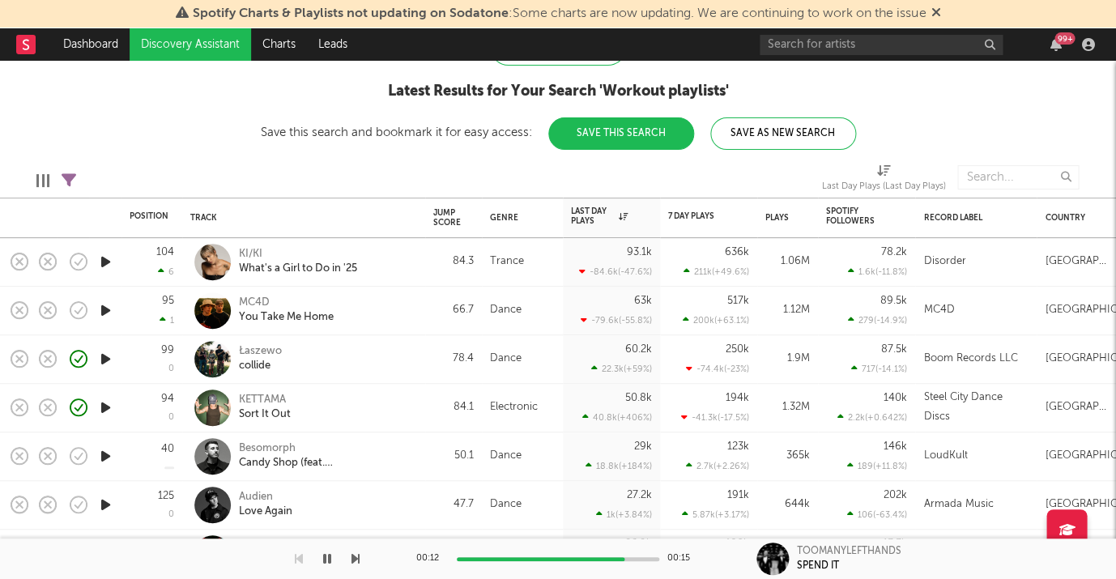
click at [100, 458] on icon "button" at bounding box center [105, 456] width 17 height 20
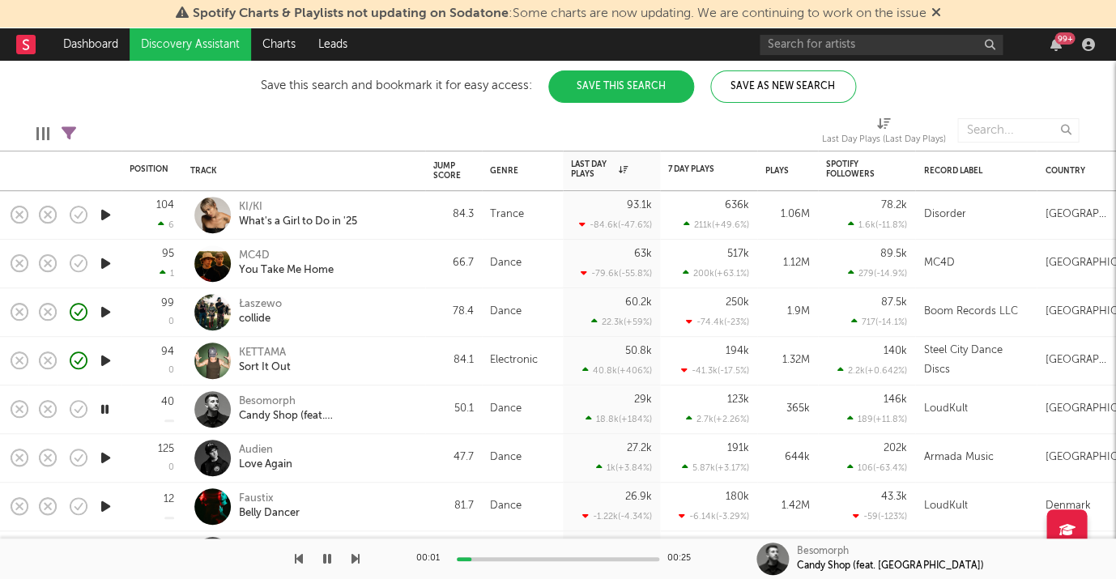
click at [108, 456] on icon "button" at bounding box center [105, 458] width 17 height 20
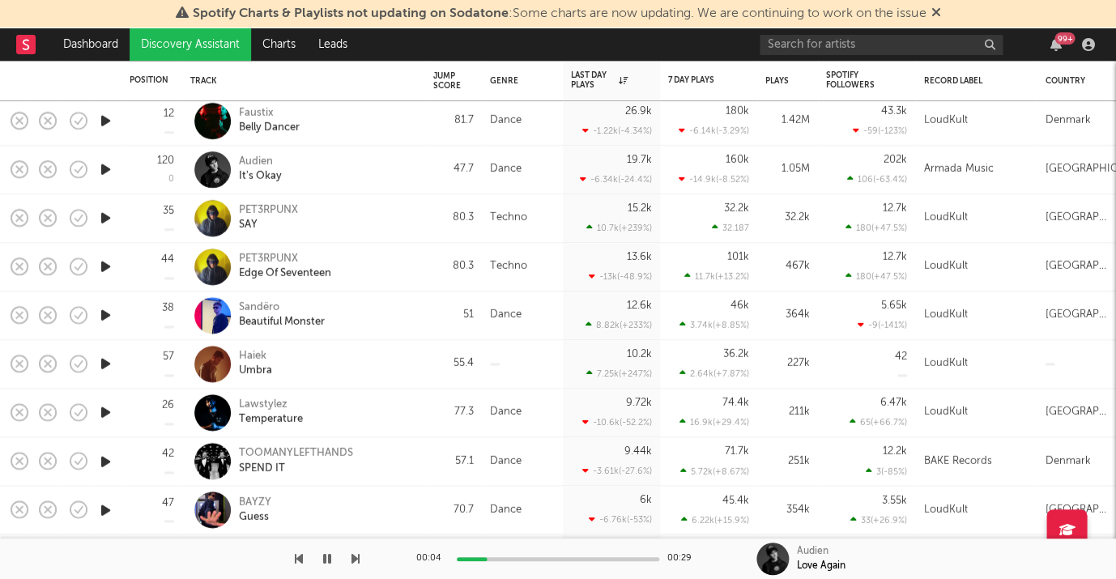
click at [101, 410] on icon "button" at bounding box center [105, 413] width 17 height 20
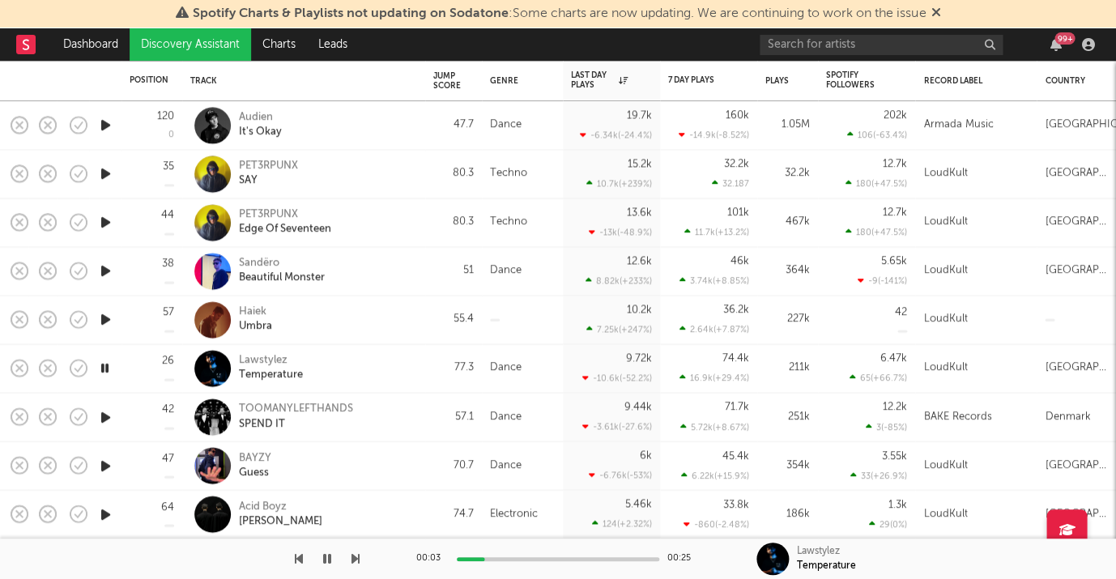
click at [113, 463] on icon "button" at bounding box center [105, 465] width 17 height 20
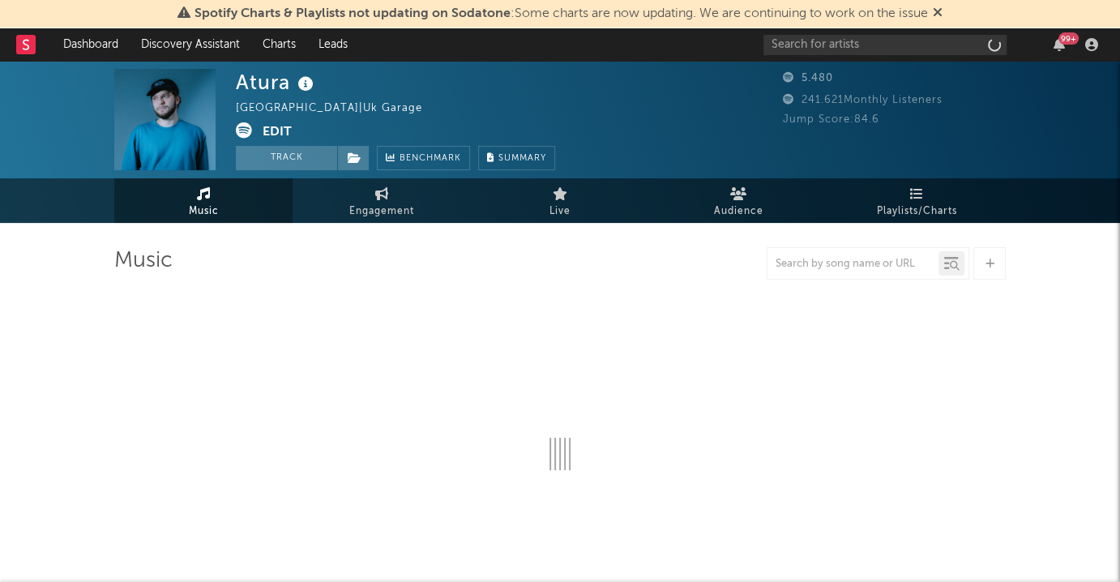
select select "1w"
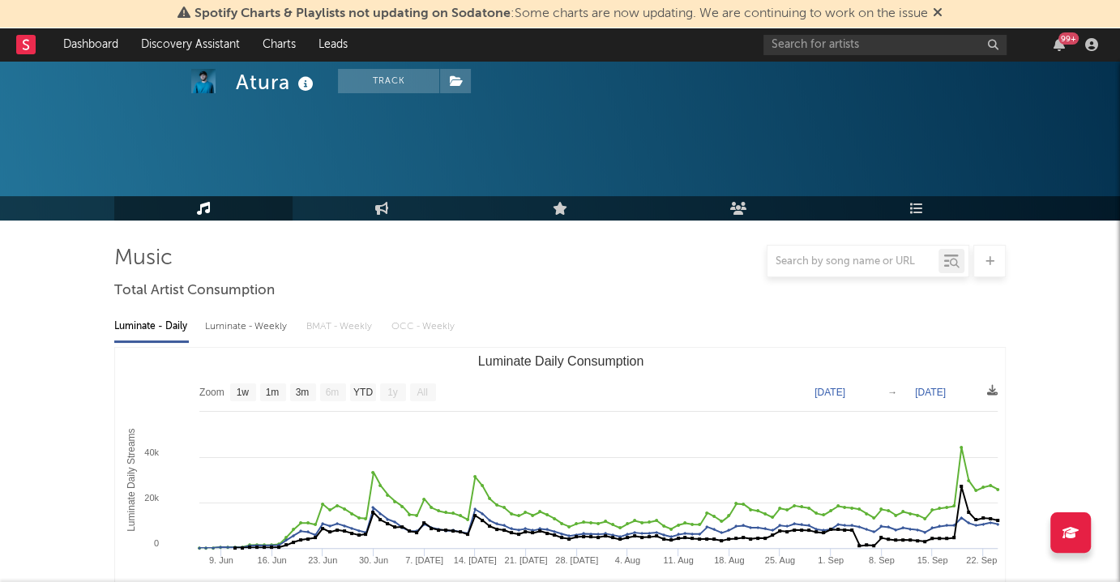
scroll to position [503, 0]
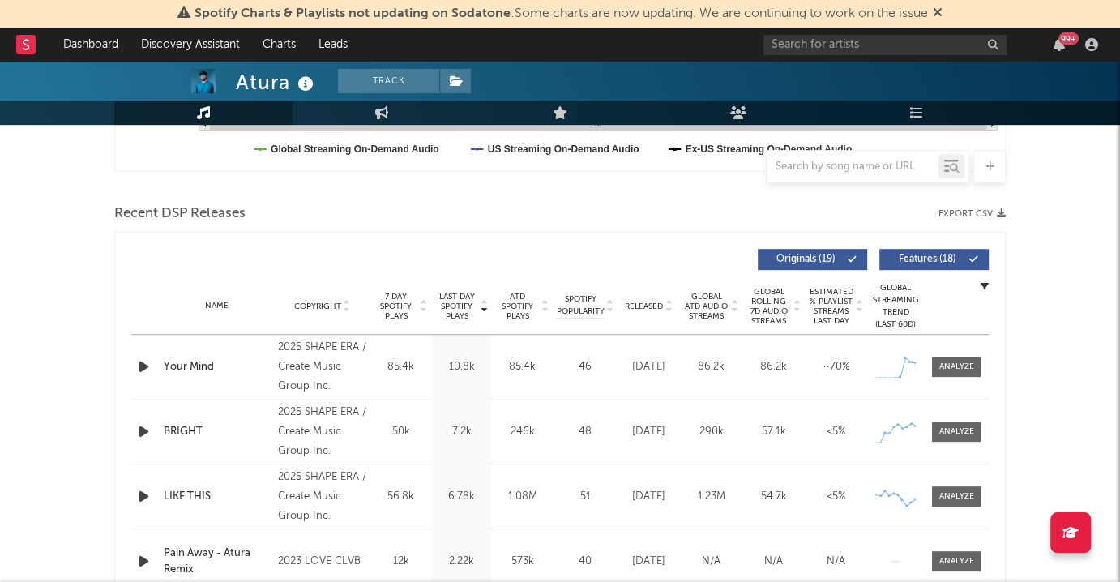
click at [449, 307] on span "Last Day Spotify Plays" at bounding box center [456, 306] width 43 height 29
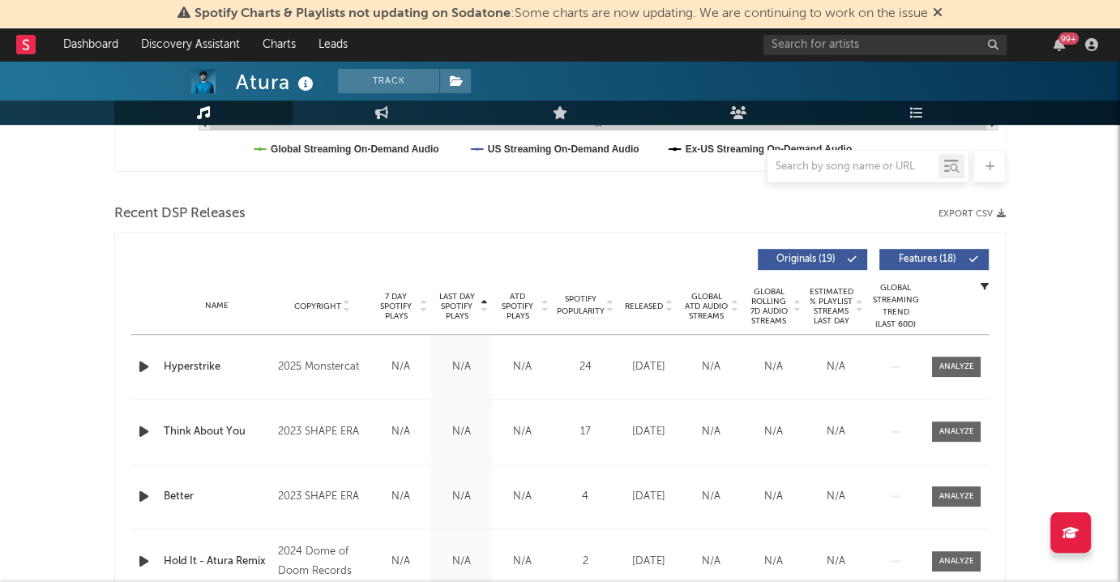
click at [449, 307] on span "Last Day Spotify Plays" at bounding box center [456, 306] width 43 height 29
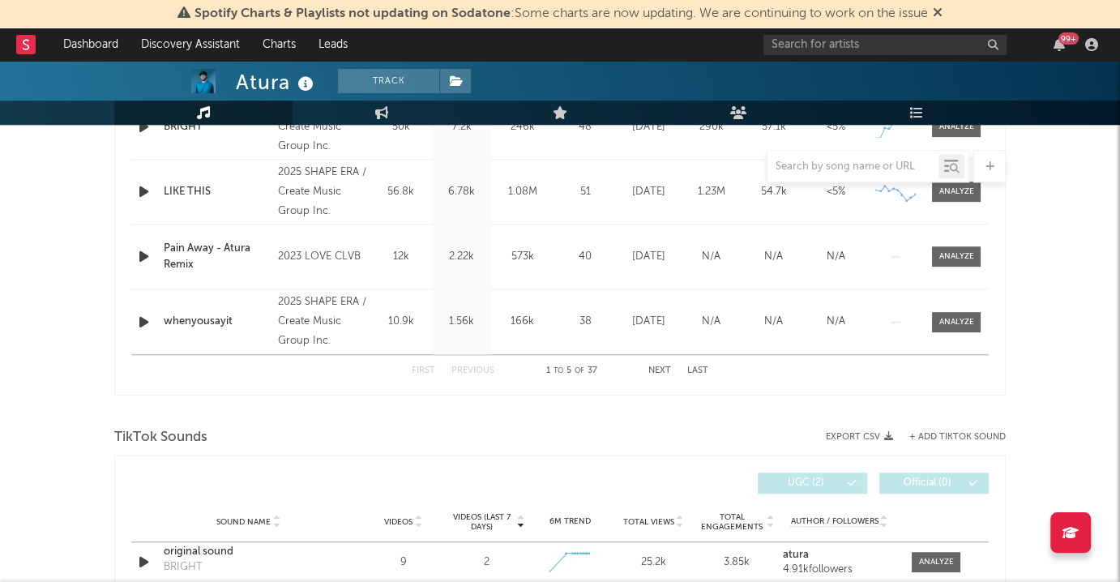
scroll to position [617, 0]
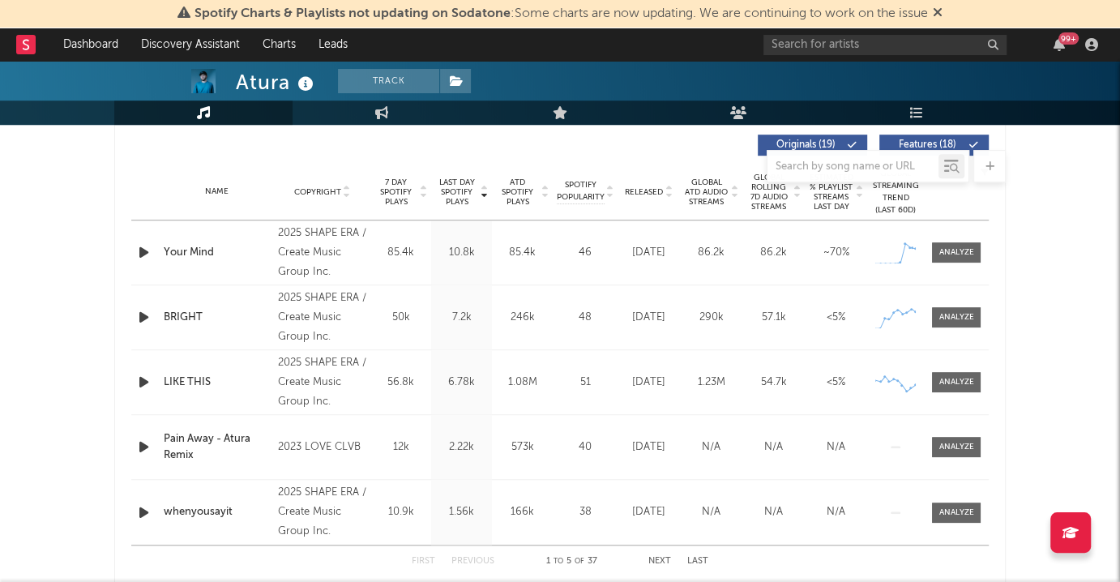
click at [637, 181] on div at bounding box center [559, 166] width 891 height 32
click at [641, 187] on span "Released" at bounding box center [644, 192] width 38 height 10
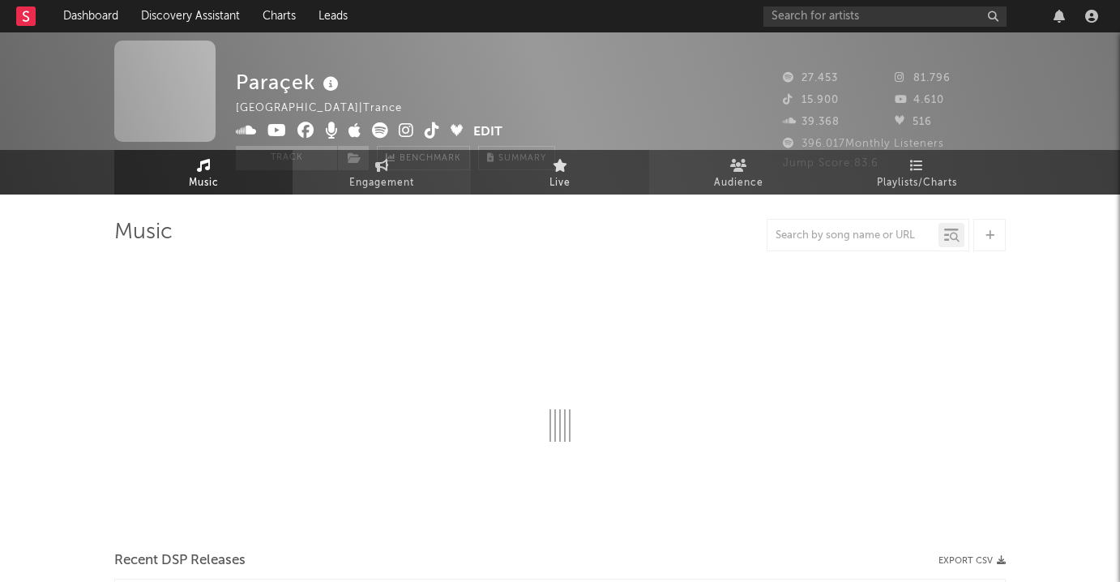
select select "6m"
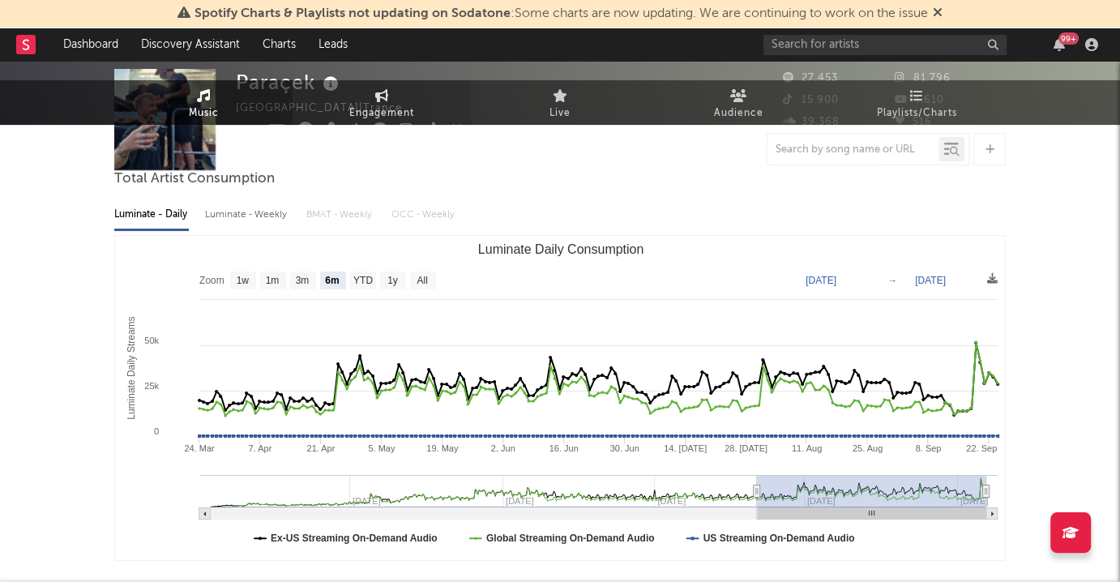
scroll to position [569, 0]
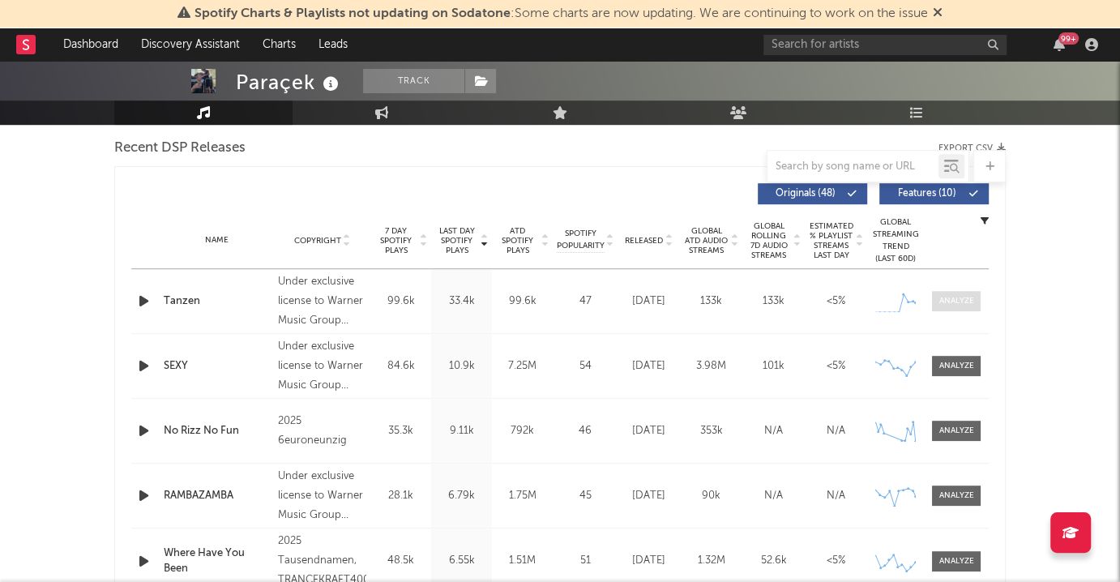
click at [940, 300] on div at bounding box center [956, 301] width 35 height 12
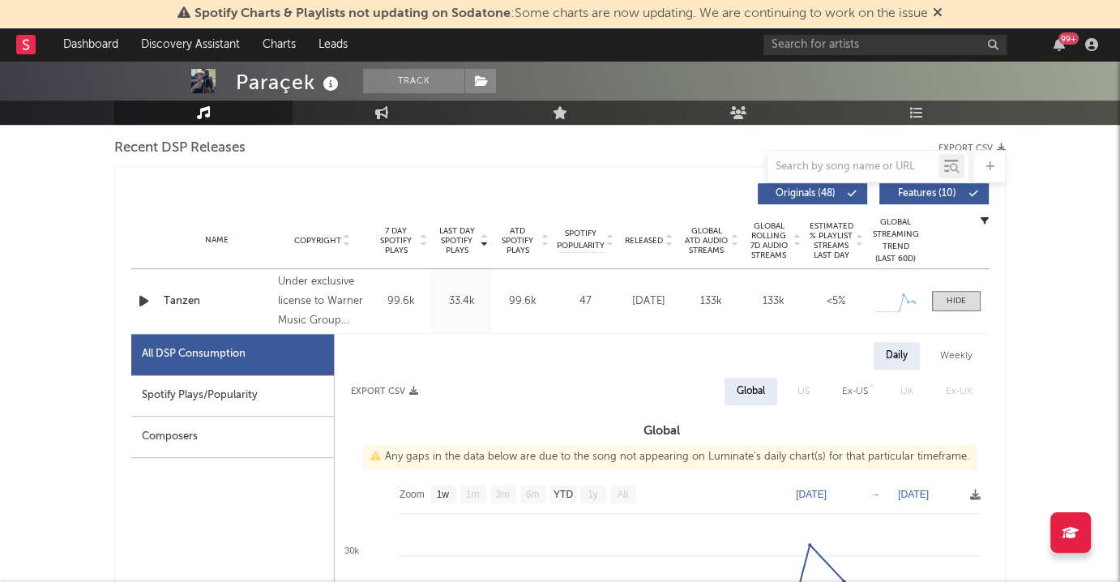
click at [251, 389] on div "Spotify Plays/Popularity" at bounding box center [232, 395] width 203 height 41
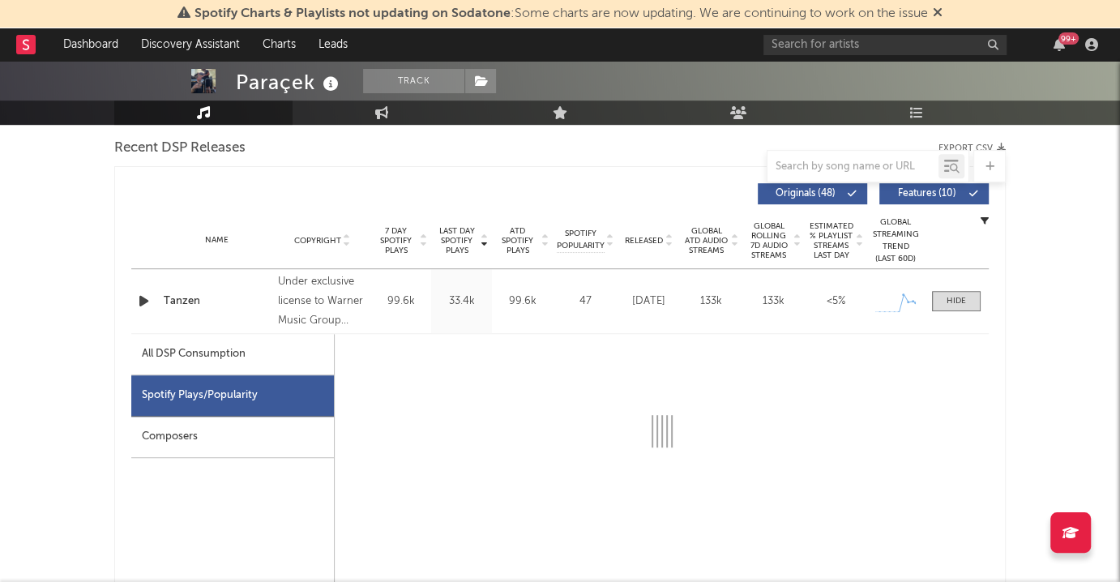
select select "1w"
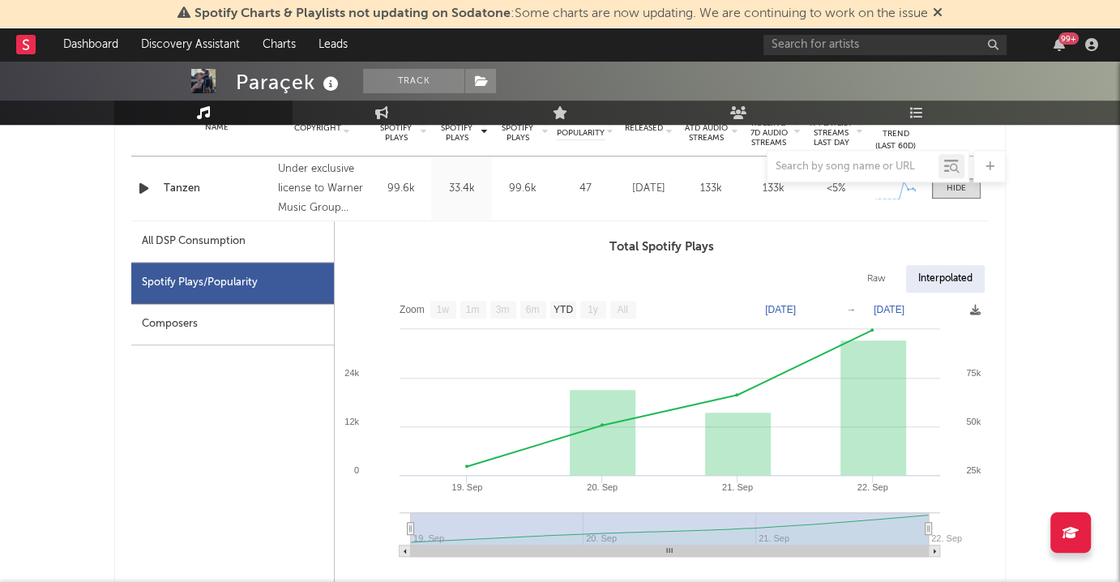
scroll to position [541, 0]
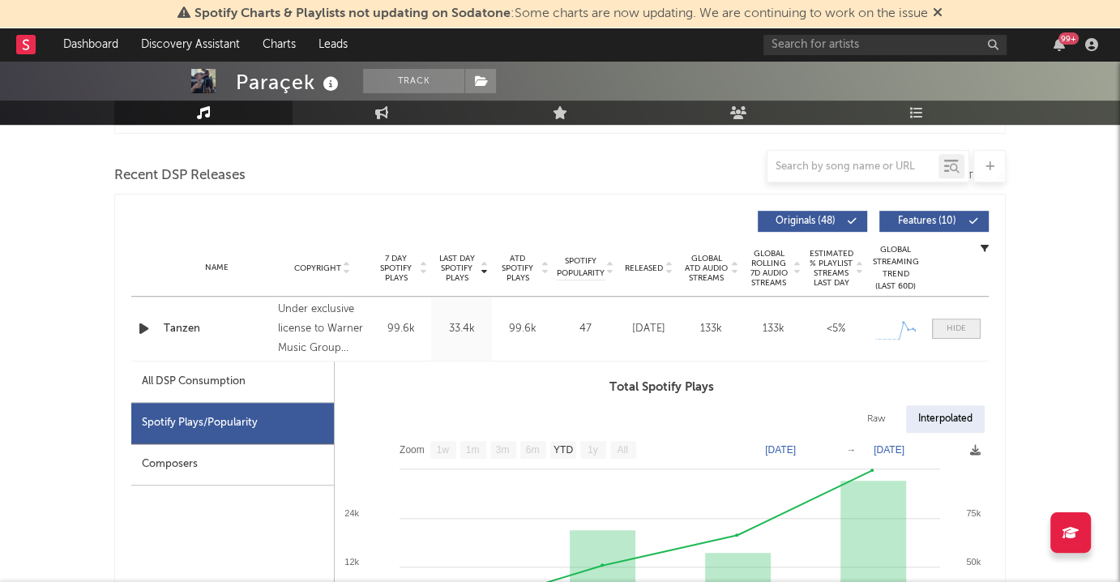
click at [952, 323] on div at bounding box center [955, 328] width 19 height 12
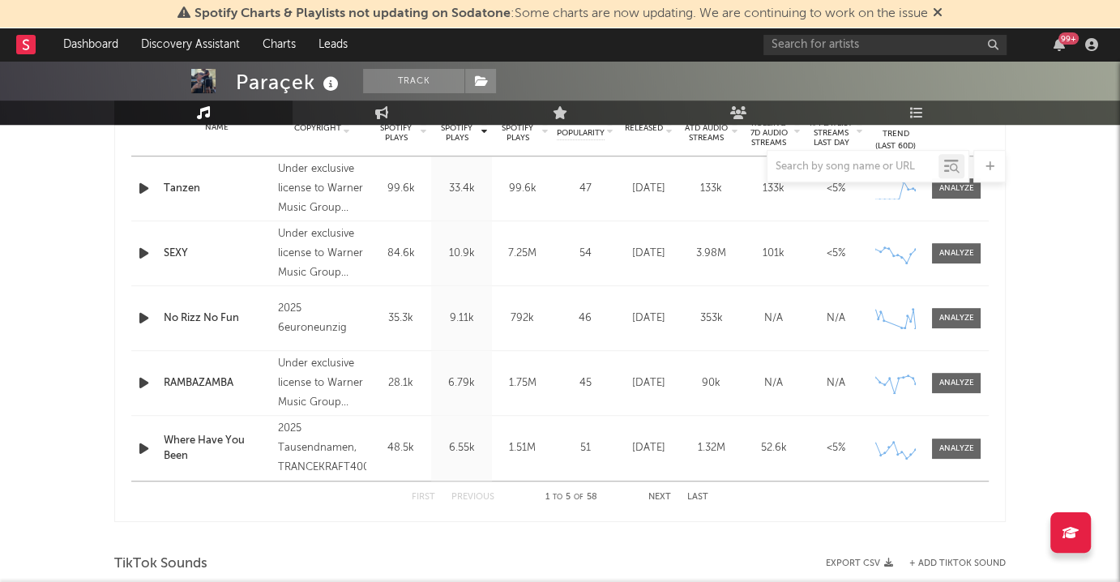
scroll to position [633, 0]
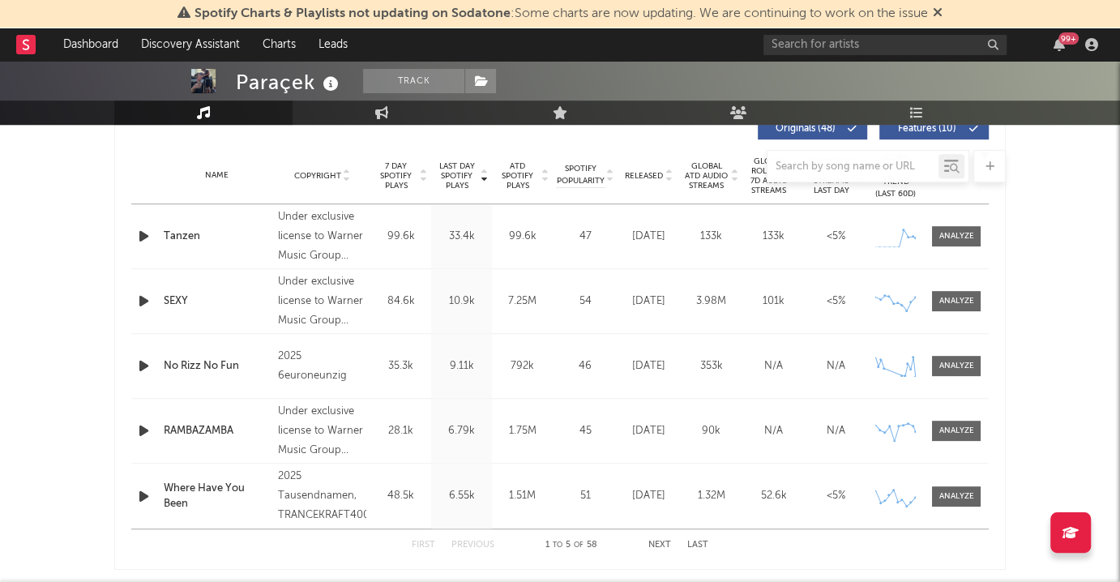
click at [139, 245] on div "Name Tanzen Copyright Under exclusive license to Warner Music Group Germany Hol…" at bounding box center [559, 236] width 857 height 64
click at [144, 231] on icon "button" at bounding box center [143, 236] width 17 height 20
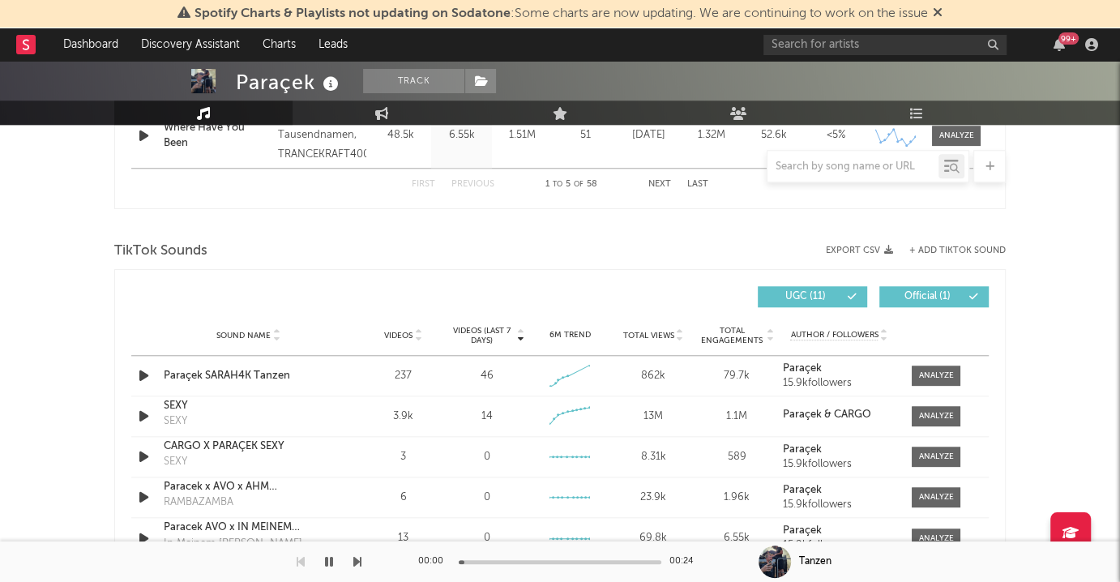
scroll to position [1150, 0]
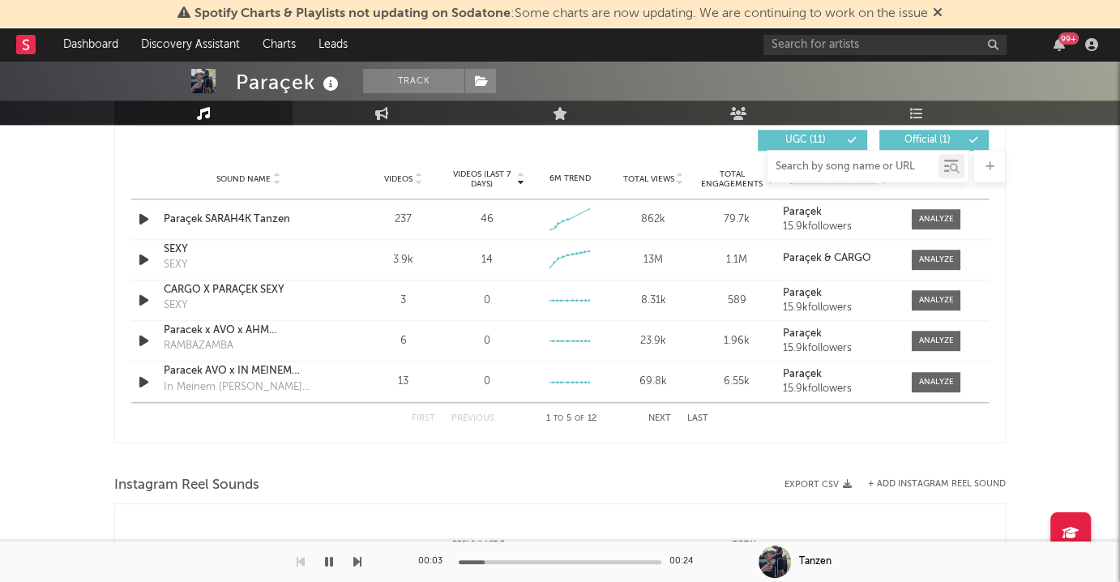
click at [821, 161] on input "text" at bounding box center [852, 166] width 171 height 13
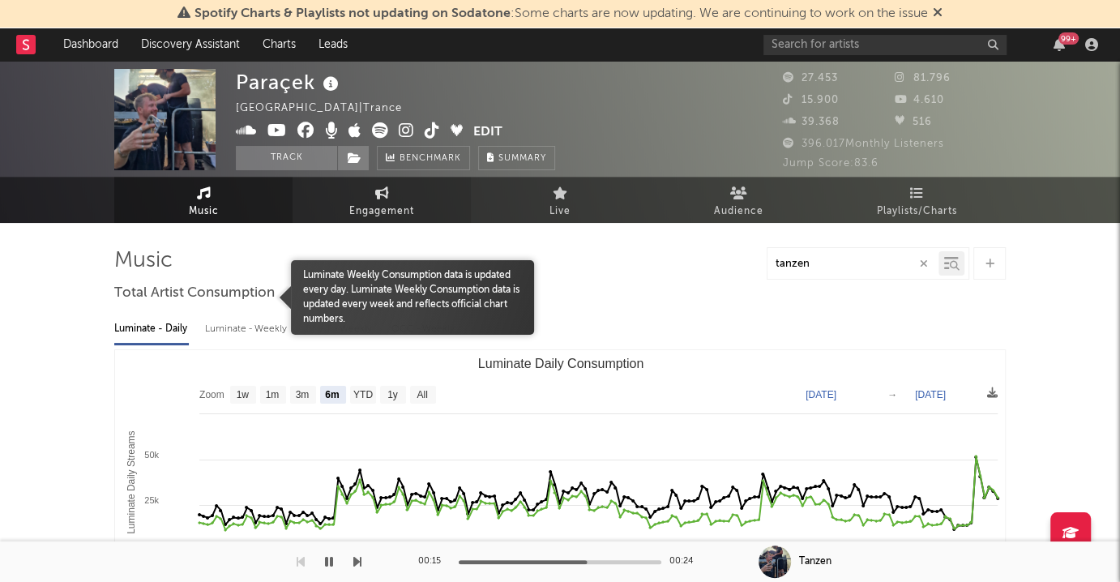
scroll to position [0, 0]
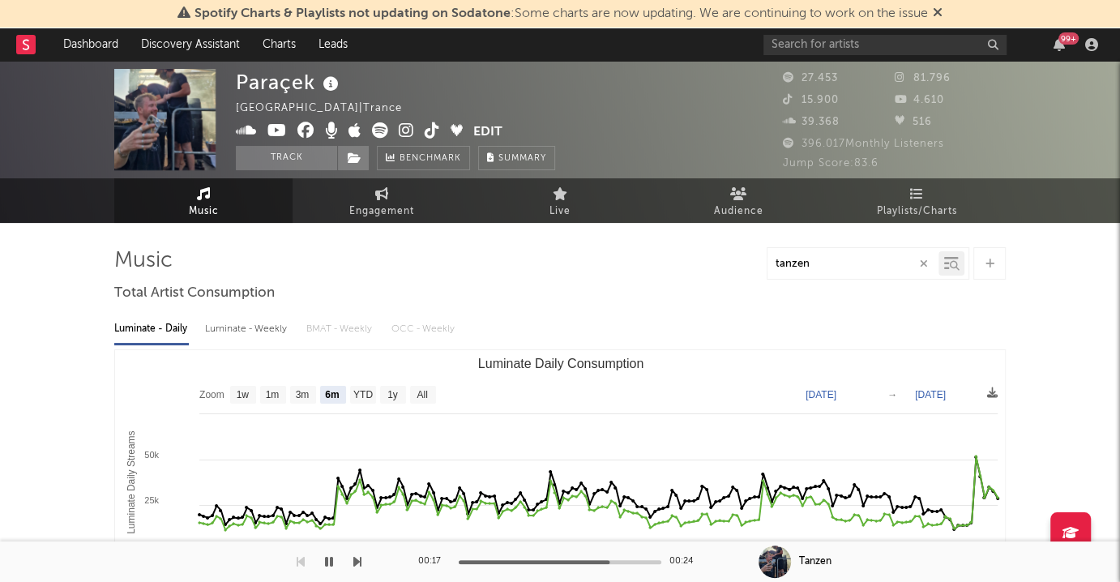
type input "tanzen"
click at [407, 131] on icon at bounding box center [406, 130] width 15 height 16
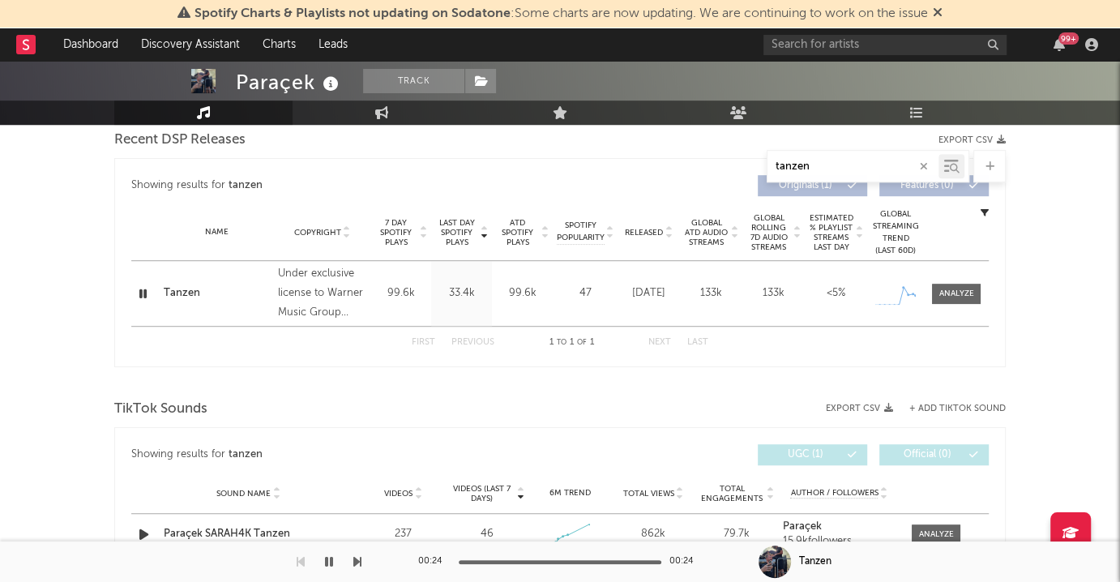
scroll to position [576, 0]
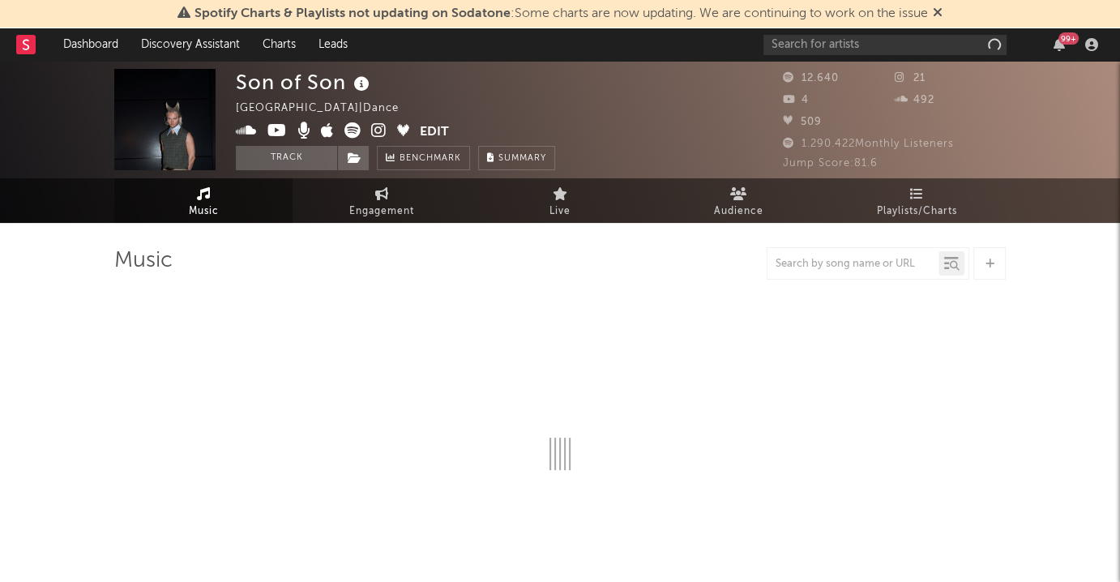
select select "6m"
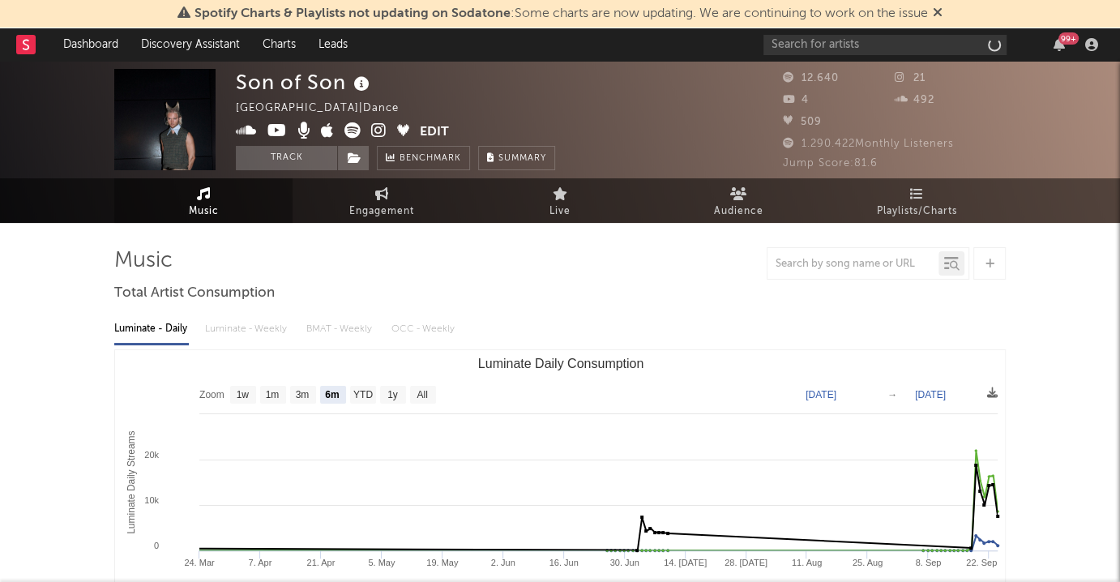
click at [359, 81] on icon at bounding box center [361, 84] width 23 height 23
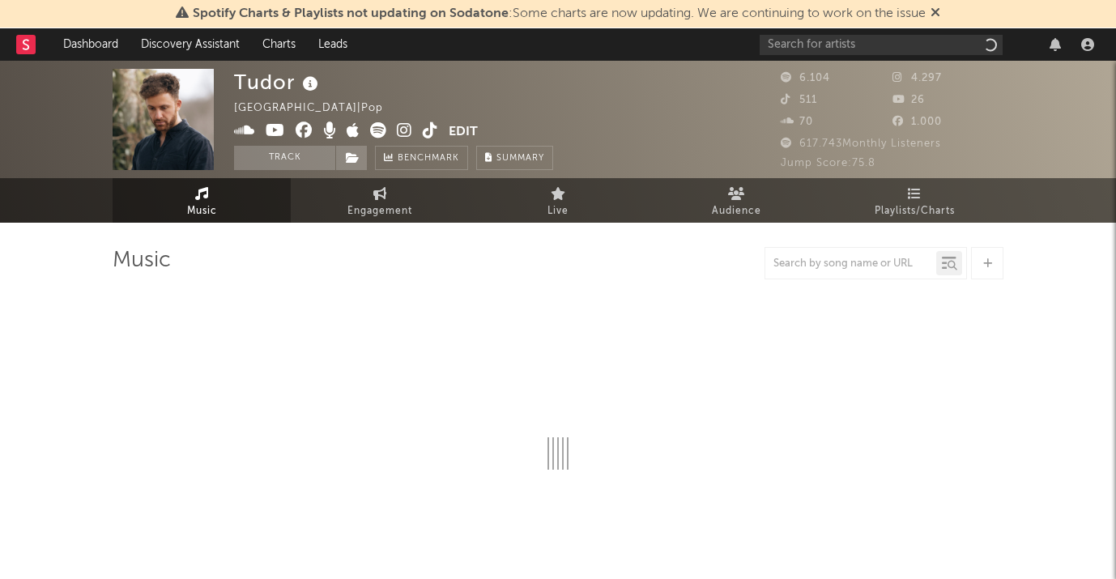
select select "6m"
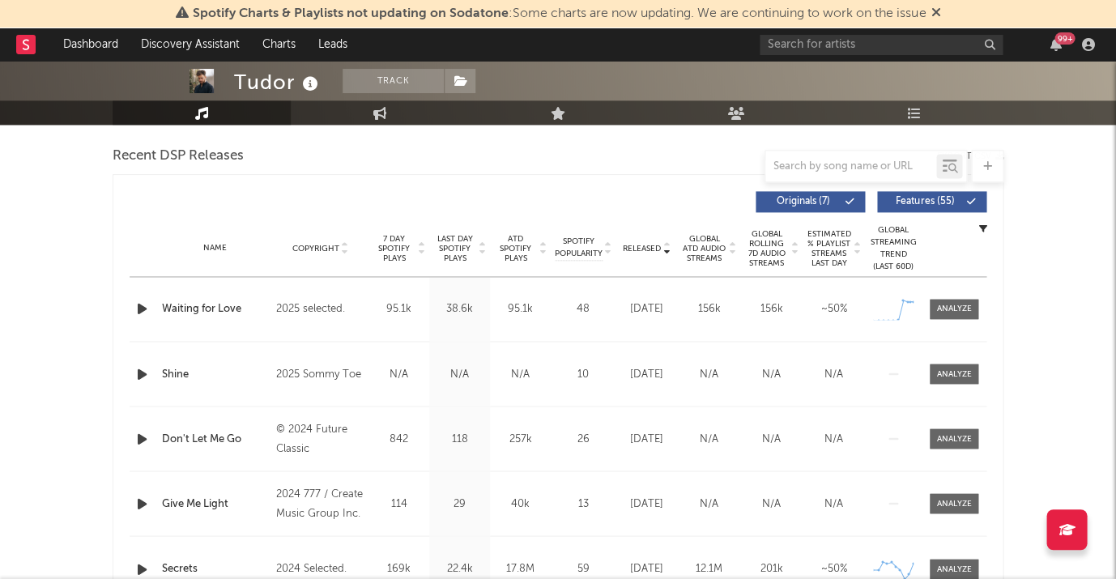
scroll to position [567, 0]
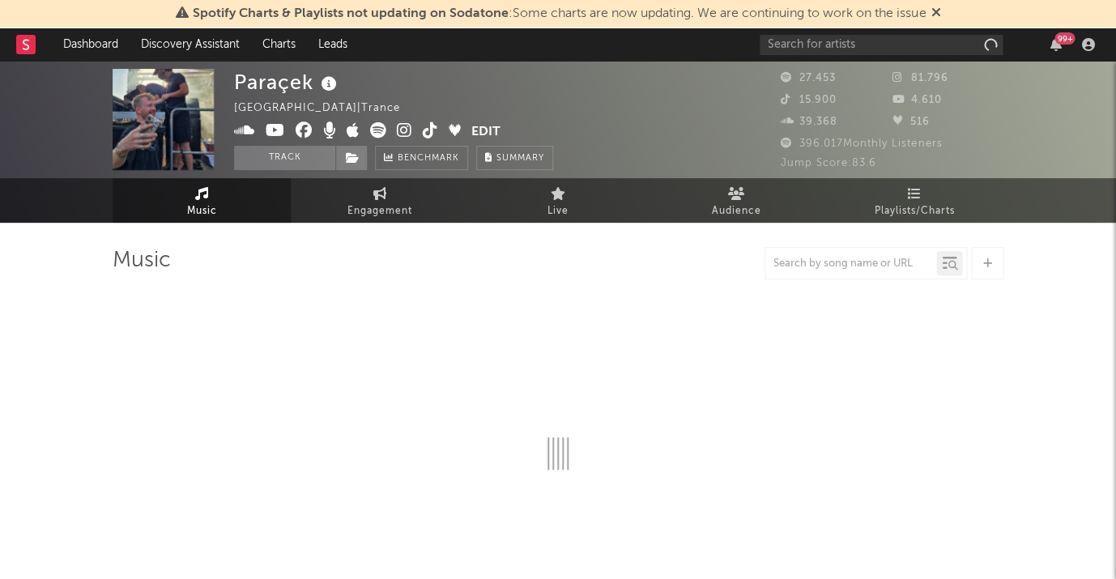
select select "6m"
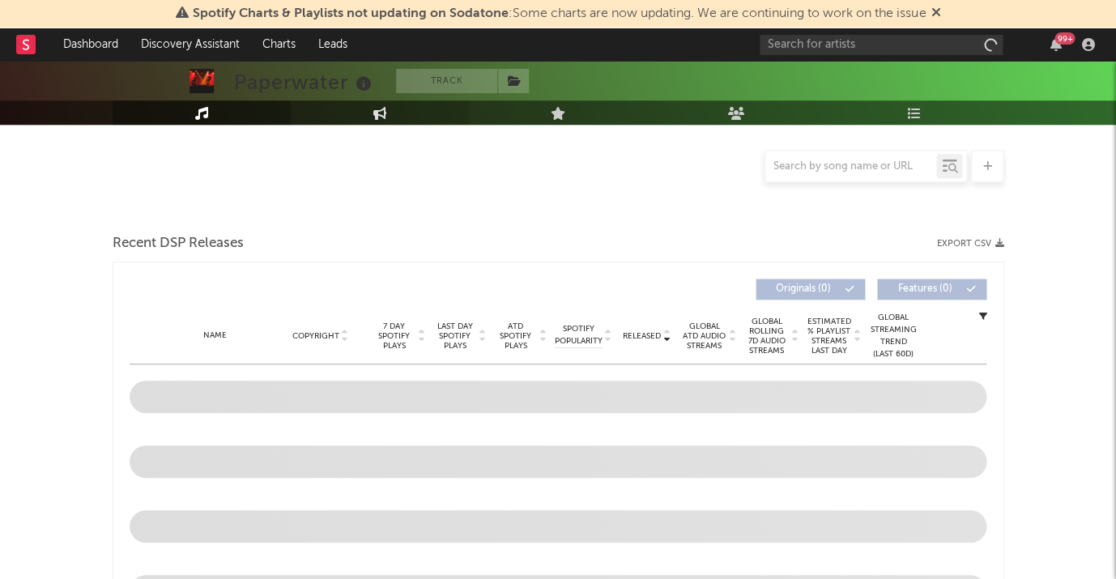
scroll to position [362, 0]
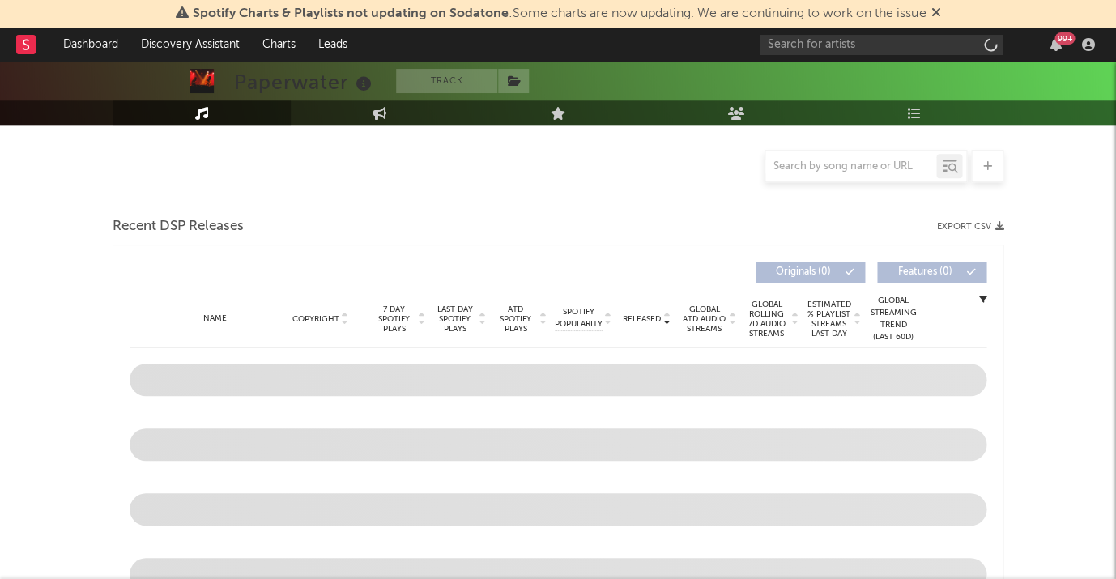
select select "1w"
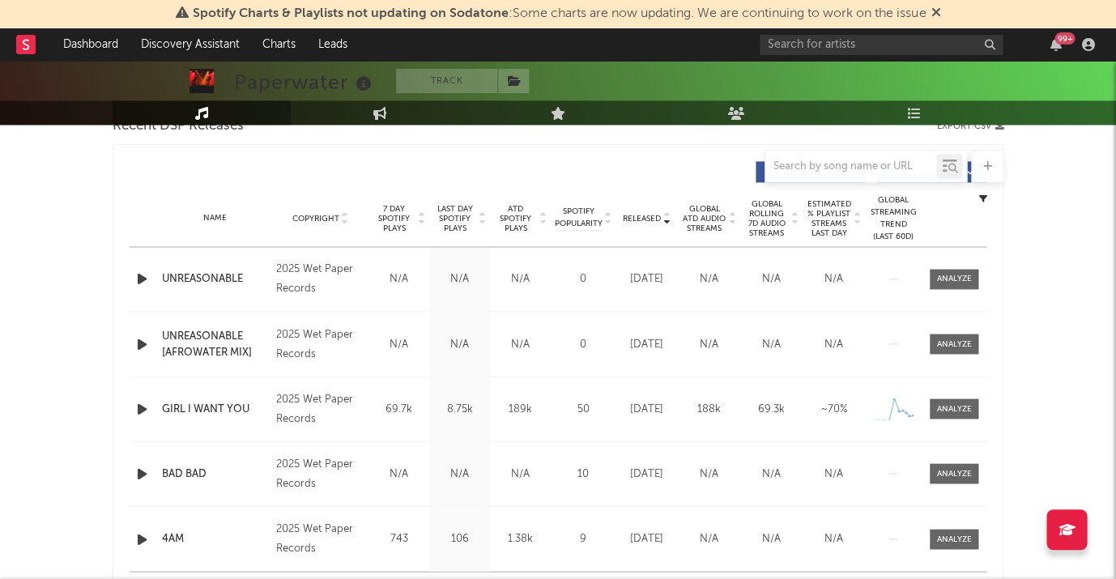
scroll to position [628, 0]
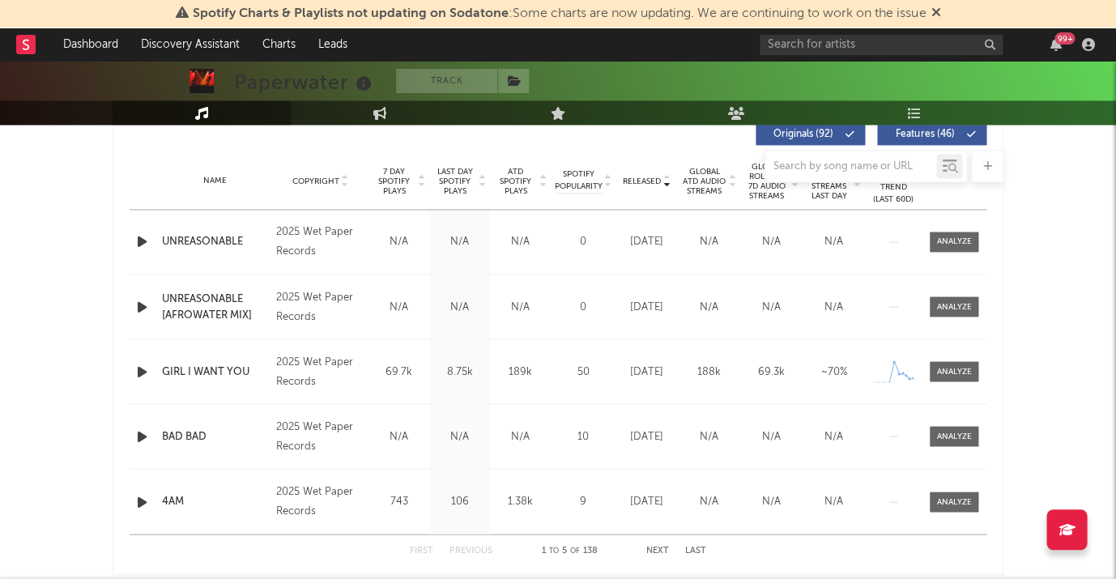
click at [446, 169] on div at bounding box center [558, 166] width 891 height 32
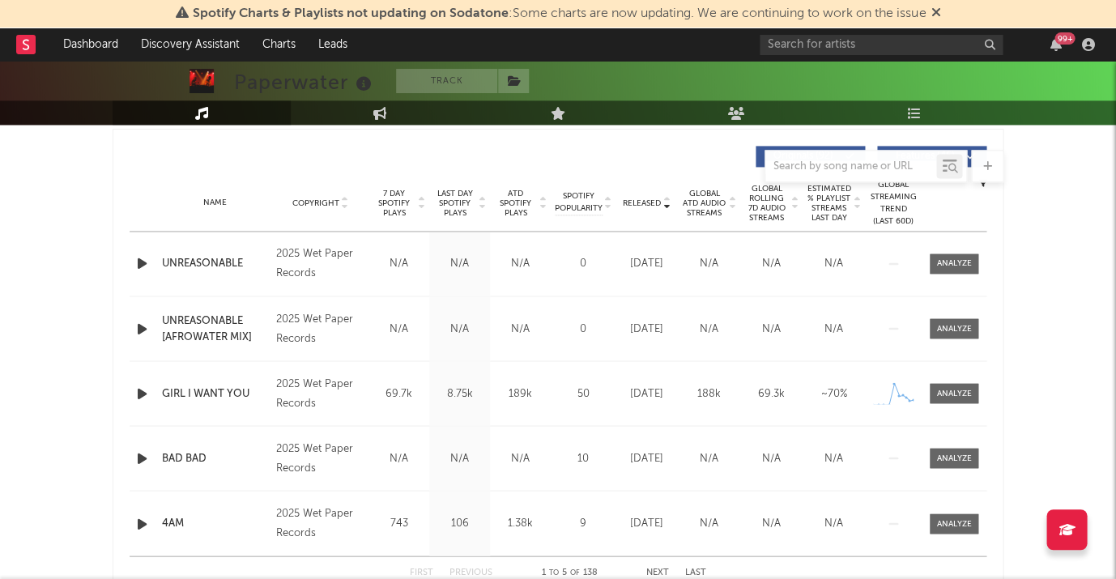
scroll to position [599, 0]
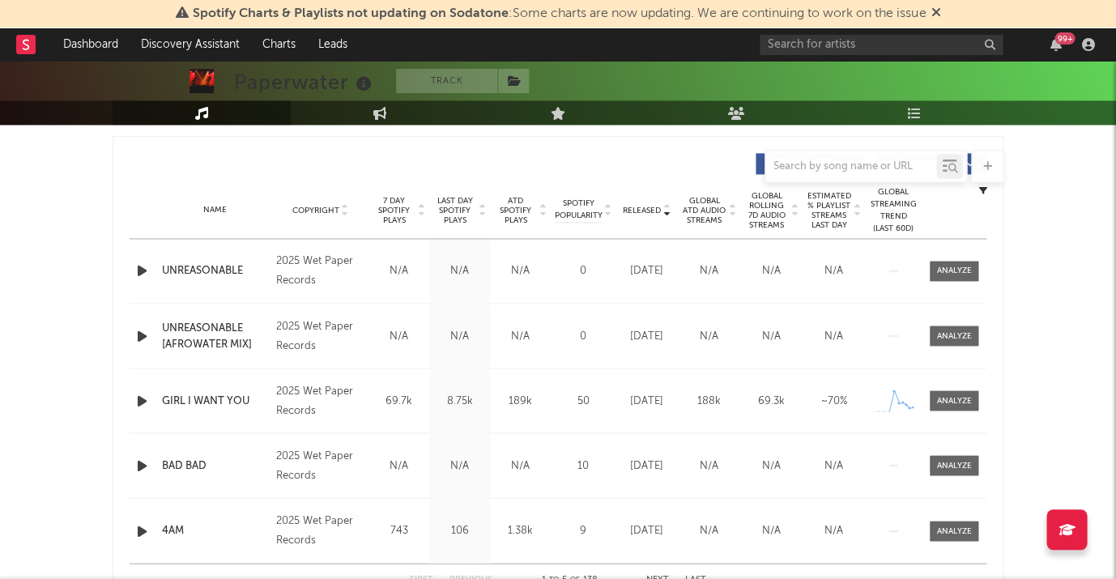
click at [448, 205] on span "Last Day Spotify Plays" at bounding box center [454, 210] width 43 height 29
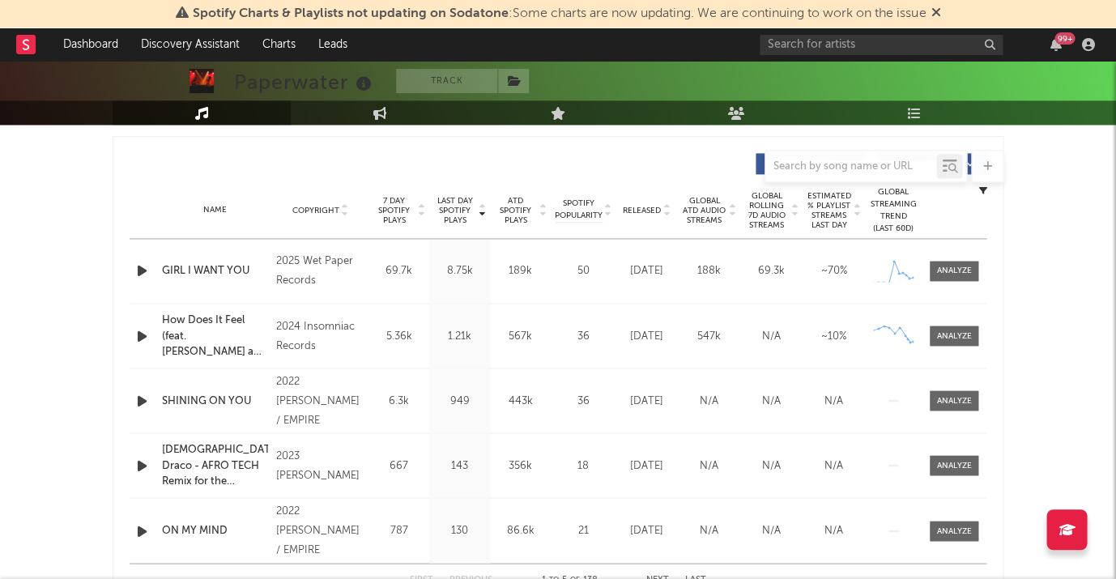
click at [981, 271] on div at bounding box center [954, 271] width 65 height 20
click at [141, 273] on icon "button" at bounding box center [142, 271] width 17 height 20
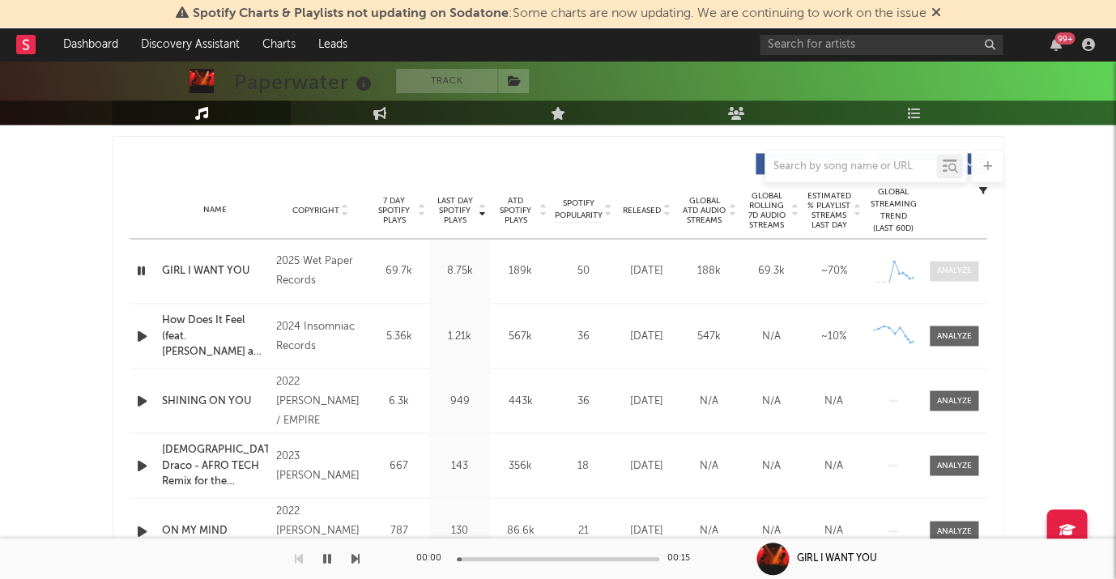
click at [951, 273] on div at bounding box center [954, 271] width 35 height 12
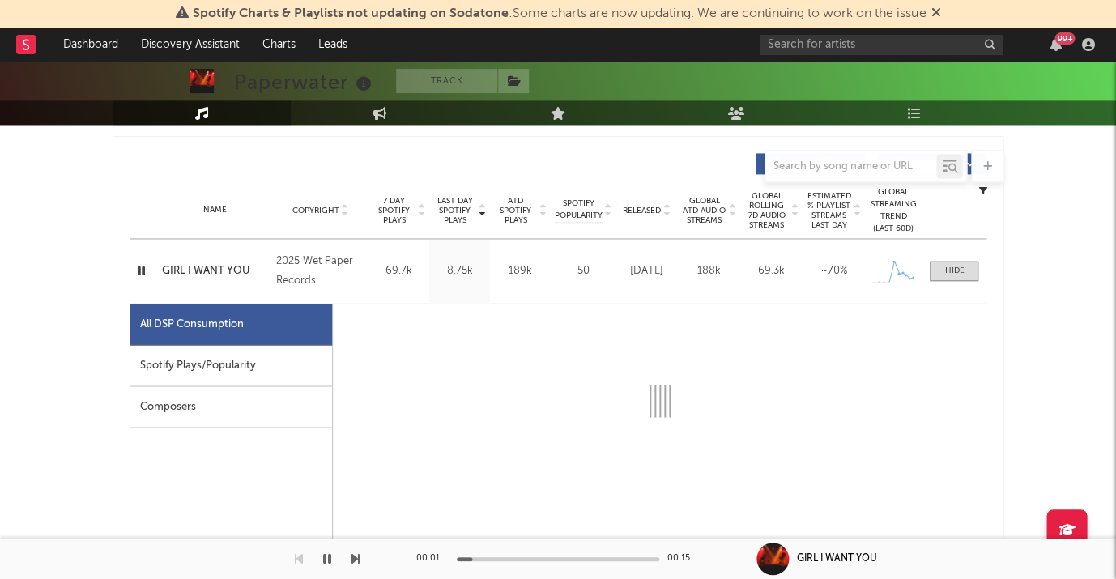
click at [200, 328] on div "All DSP Consumption" at bounding box center [192, 323] width 104 height 19
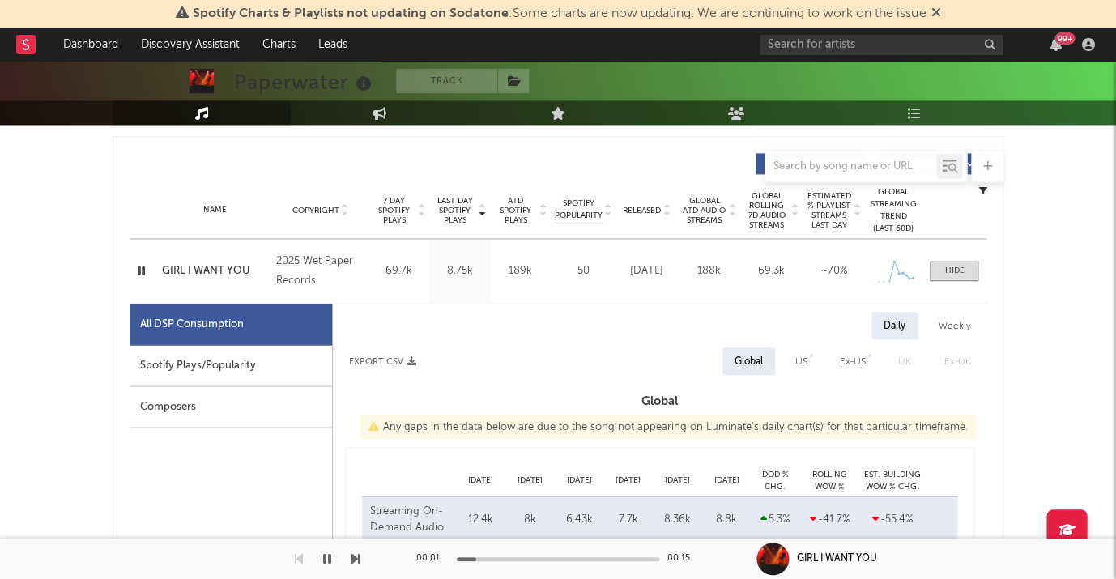
select select "1w"
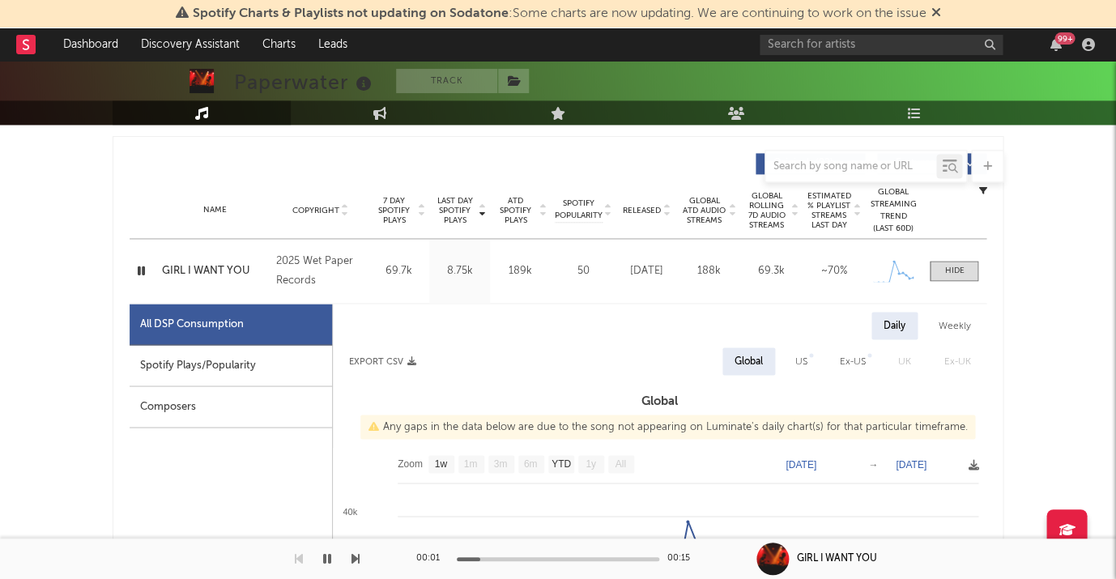
click at [208, 352] on div "Spotify Plays/Popularity" at bounding box center [231, 365] width 203 height 41
select select "1w"
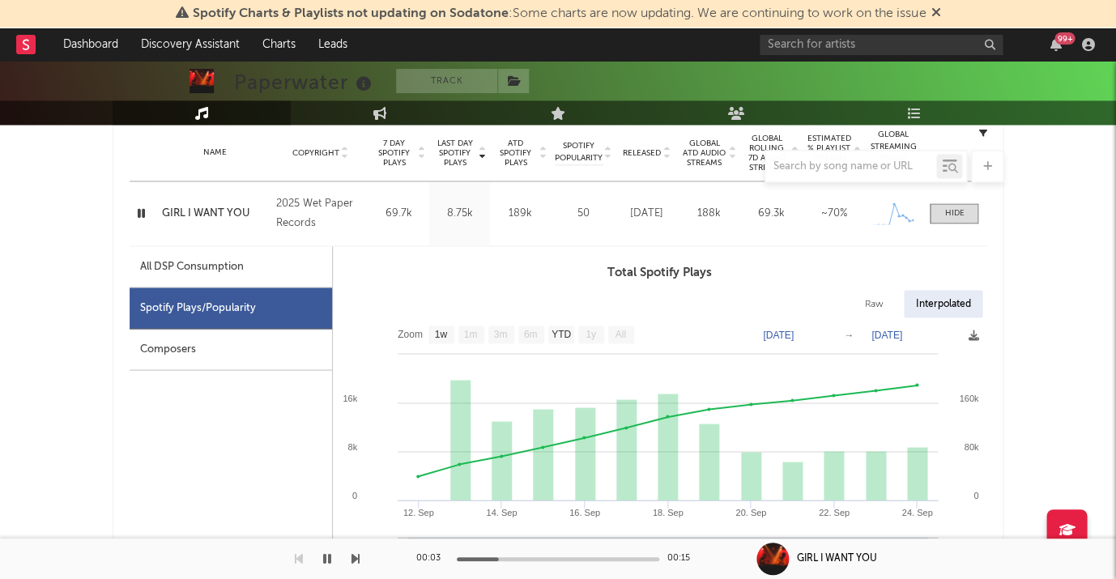
scroll to position [642, 0]
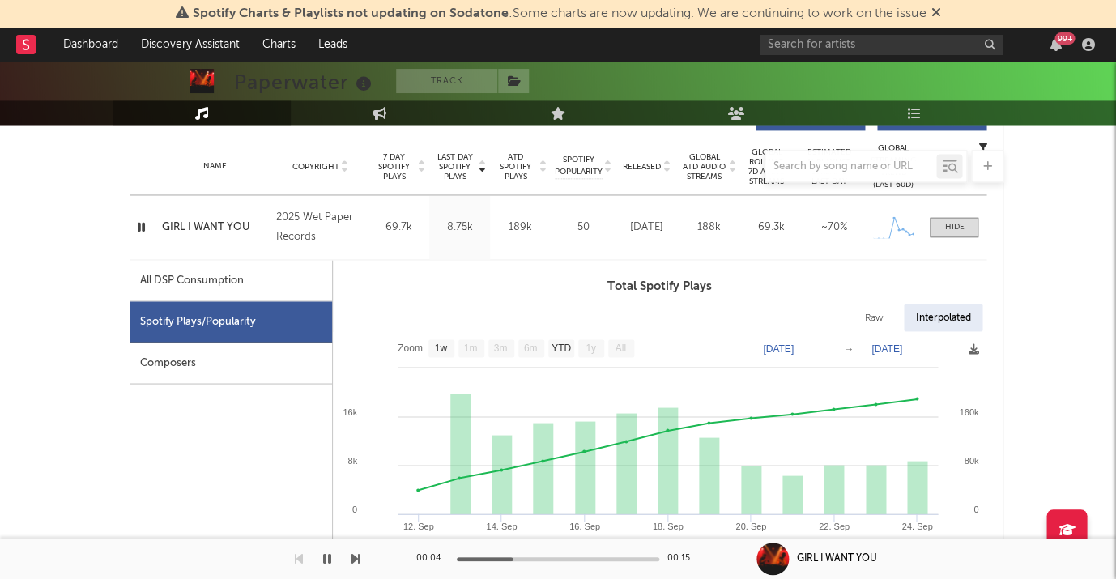
click at [367, 79] on icon at bounding box center [363, 84] width 23 height 23
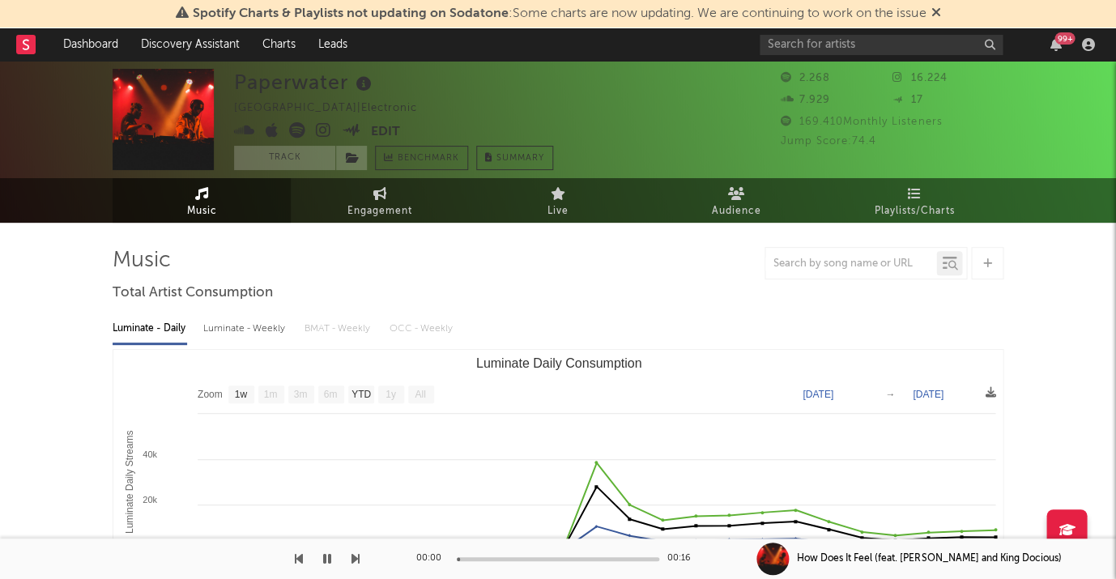
scroll to position [0, 0]
click at [324, 134] on icon at bounding box center [323, 130] width 15 height 16
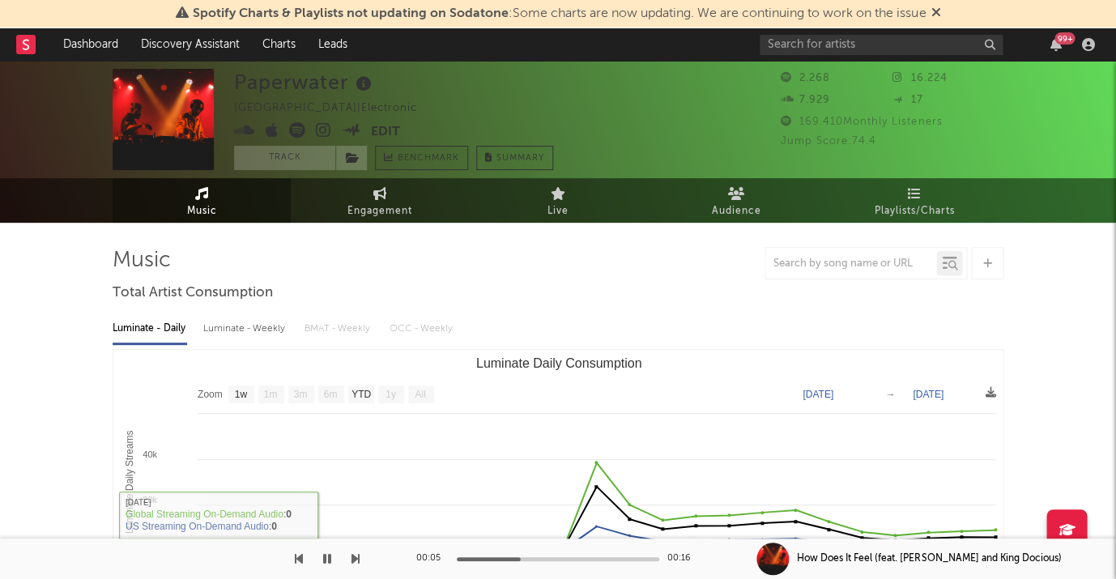
drag, startPoint x: 322, startPoint y: 556, endPoint x: 324, endPoint y: 567, distance: 11.5
click at [322, 556] on button "button" at bounding box center [327, 559] width 16 height 41
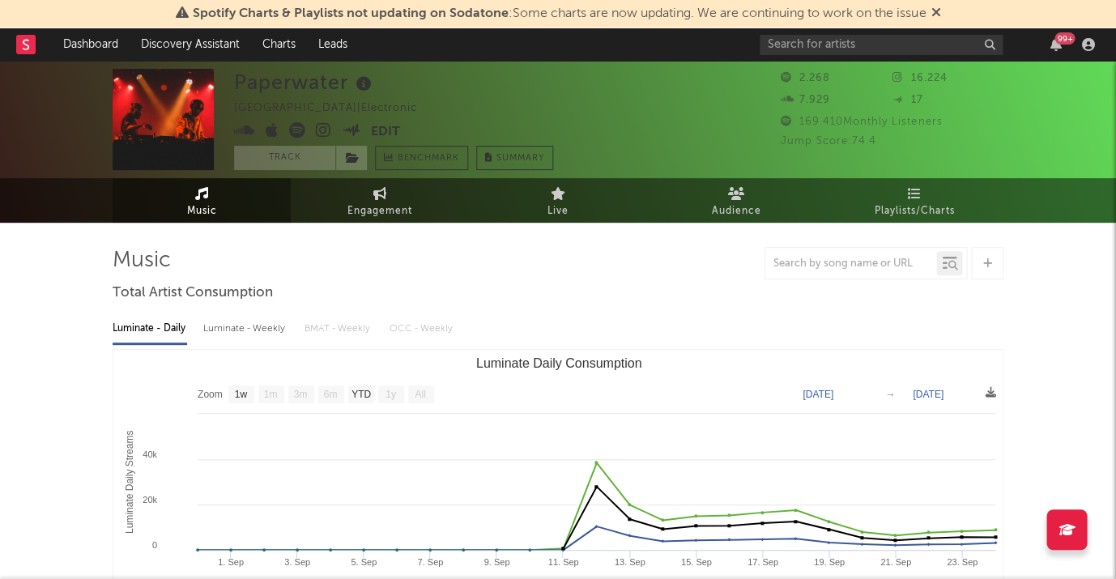
click at [367, 83] on icon at bounding box center [363, 84] width 23 height 23
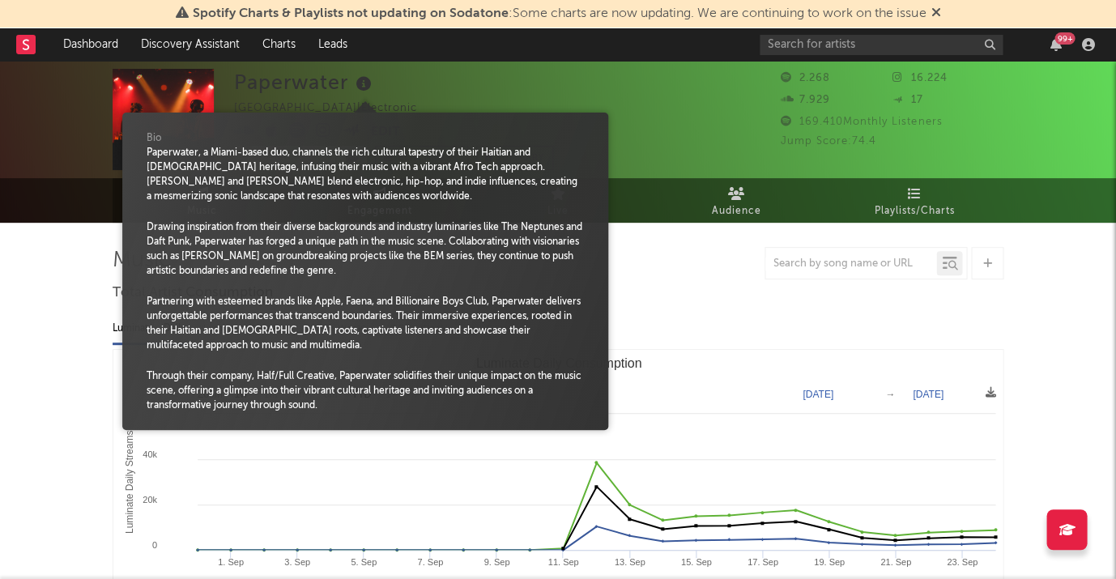
scroll to position [16, 0]
click at [761, 139] on div "Paperwater [GEOGRAPHIC_DATA] | Electronic Edit Track Benchmark Summary 2.268 16…" at bounding box center [558, 119] width 1116 height 117
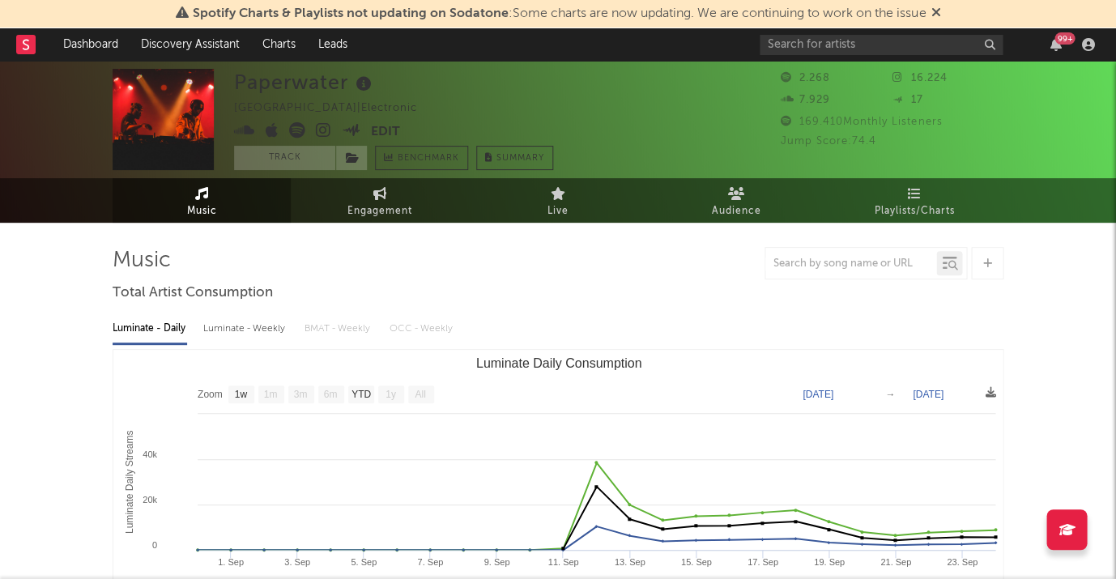
click at [247, 130] on icon at bounding box center [244, 130] width 21 height 16
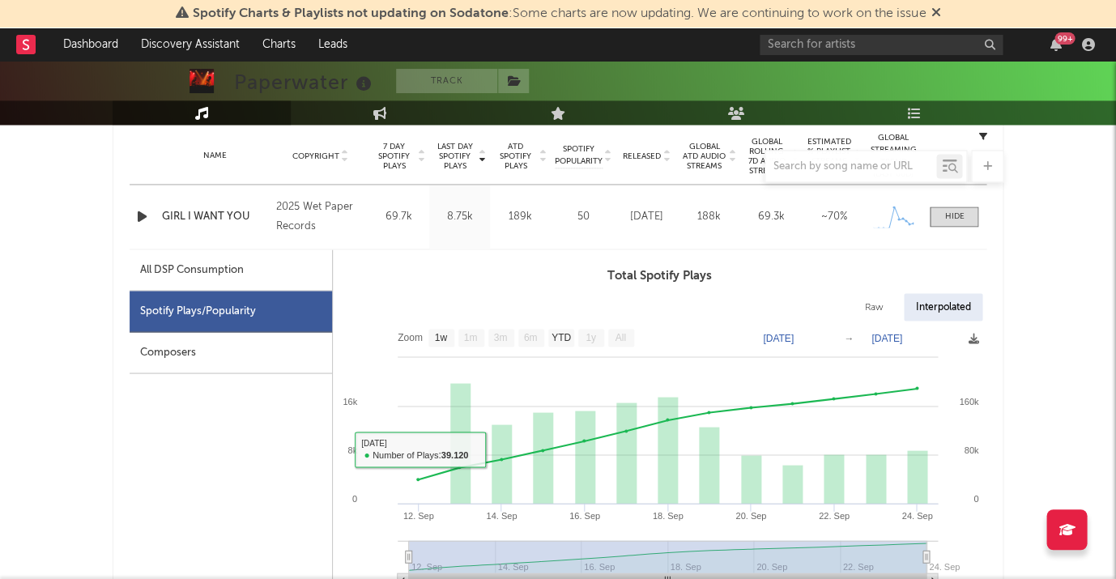
scroll to position [637, 0]
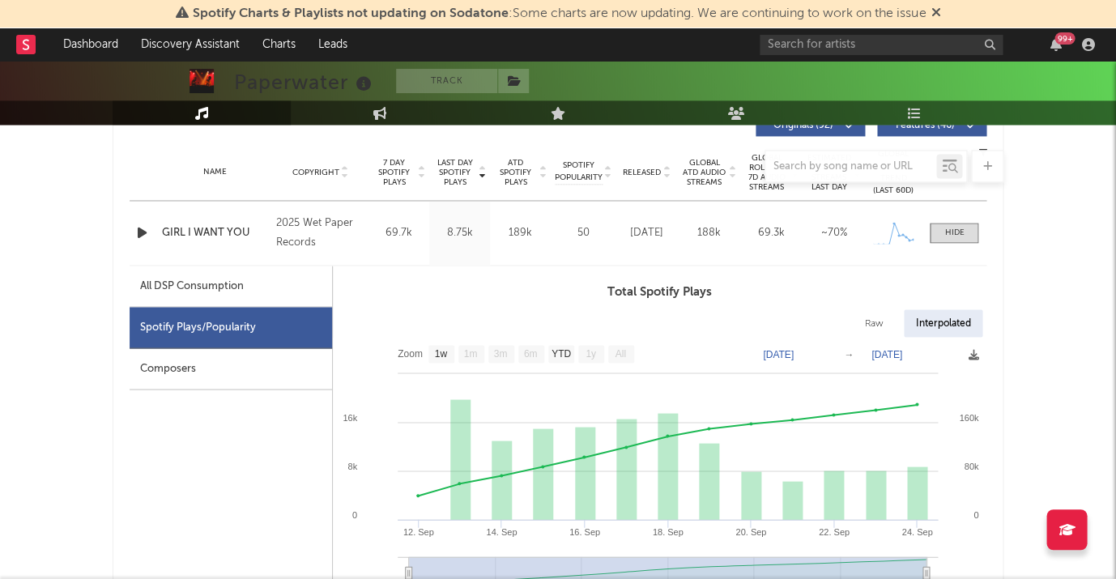
click at [141, 225] on icon "button" at bounding box center [142, 233] width 17 height 20
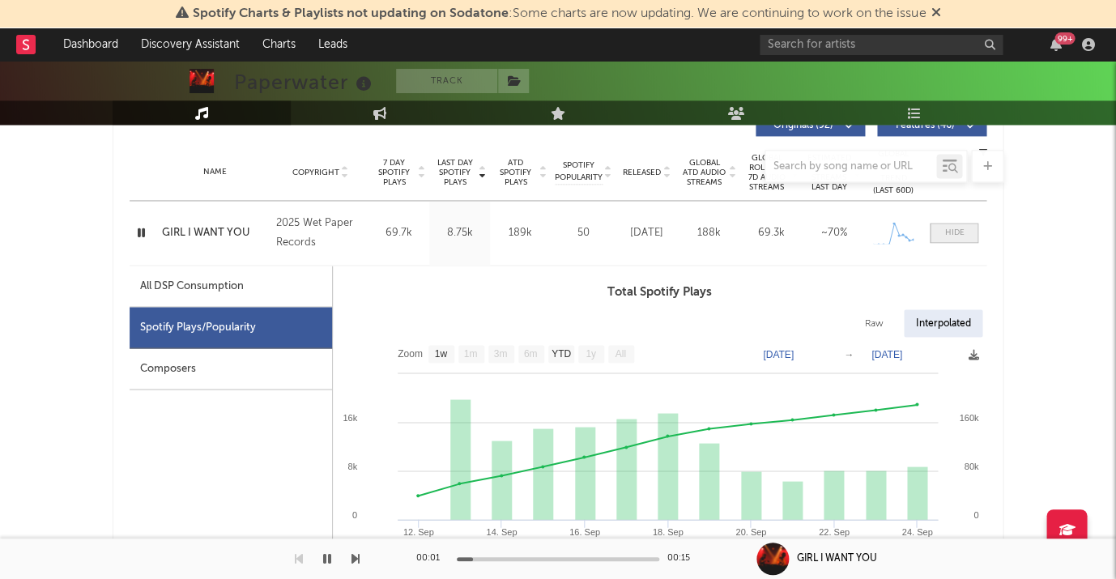
click at [953, 227] on div at bounding box center [954, 233] width 19 height 12
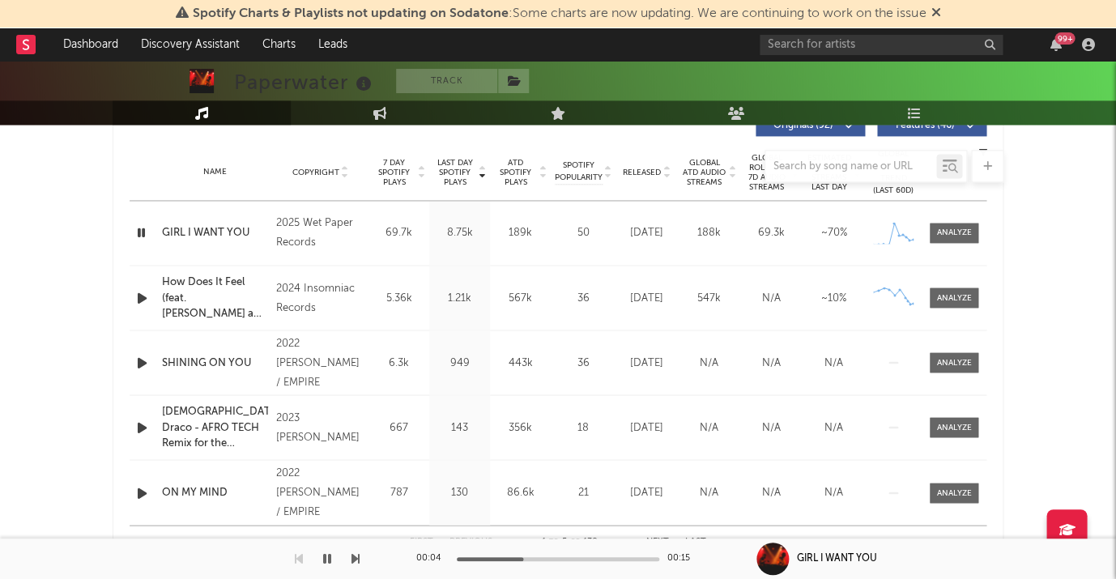
click at [139, 228] on icon "button" at bounding box center [141, 233] width 15 height 20
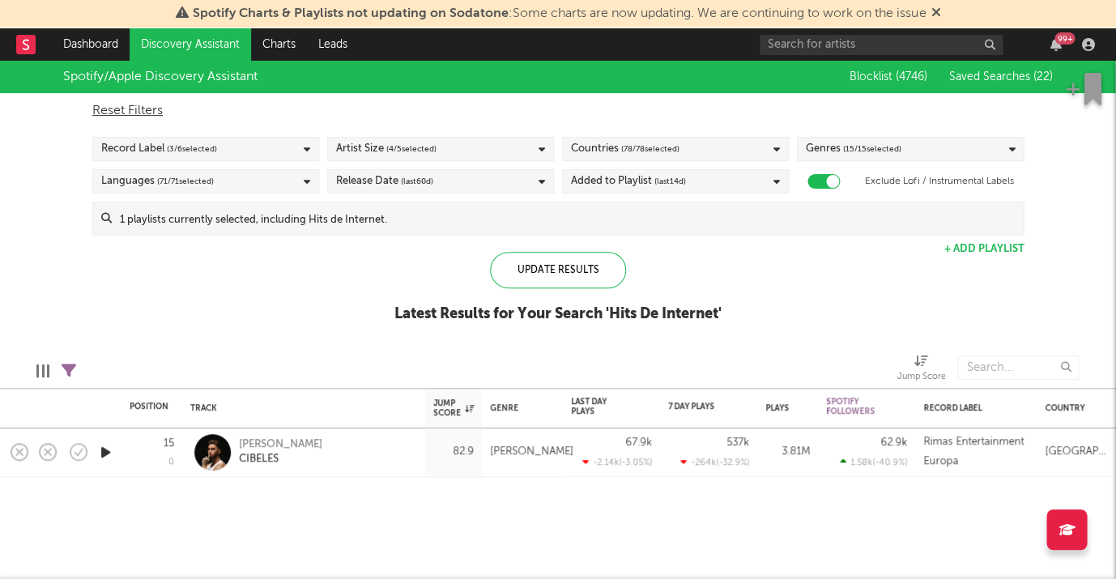
click at [113, 450] on icon "button" at bounding box center [105, 452] width 17 height 20
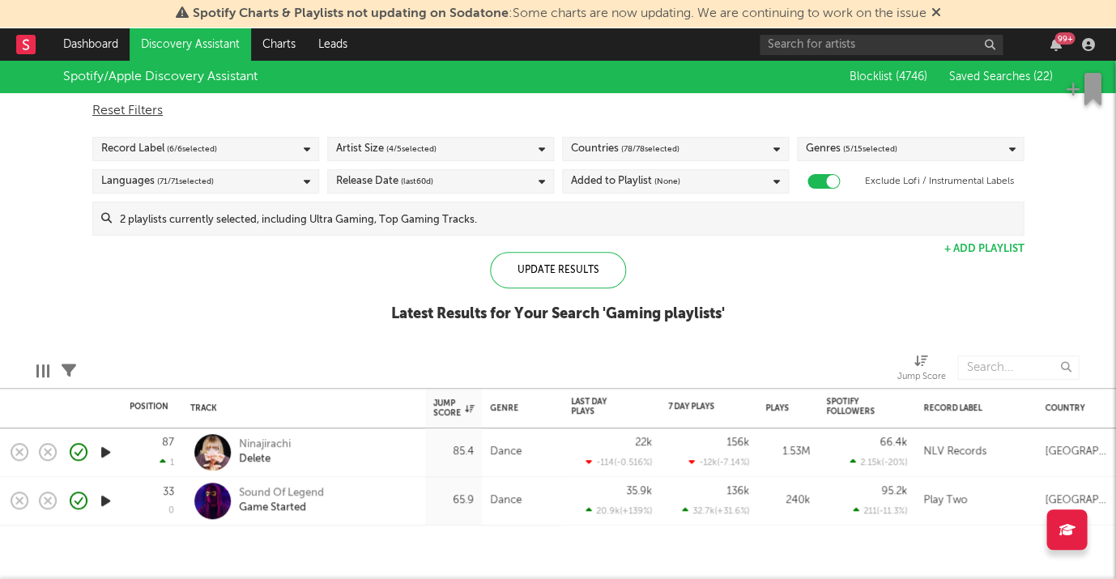
click at [101, 454] on icon "button" at bounding box center [105, 452] width 17 height 20
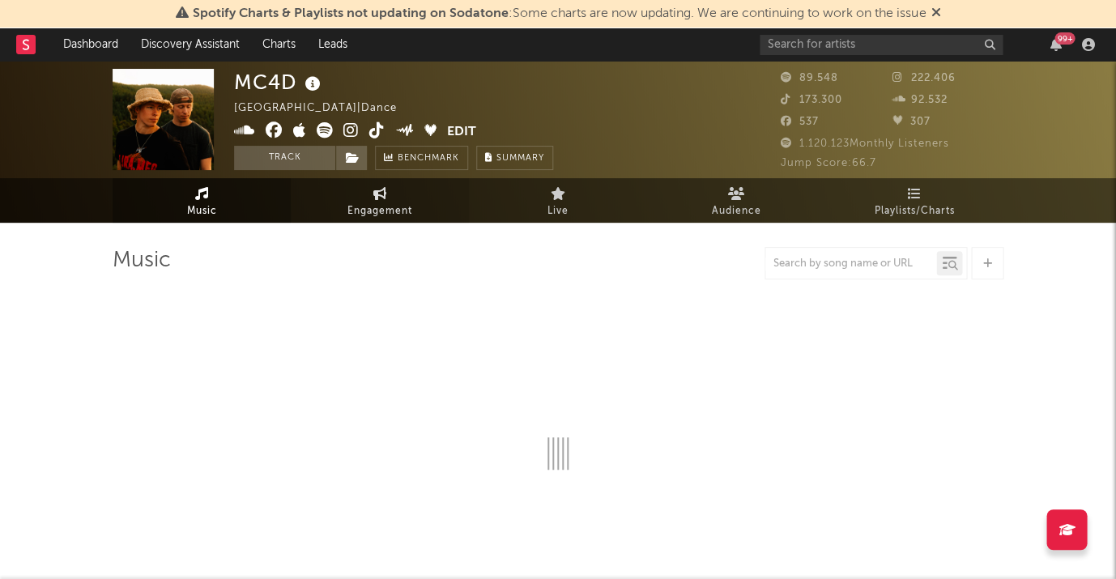
select select "6m"
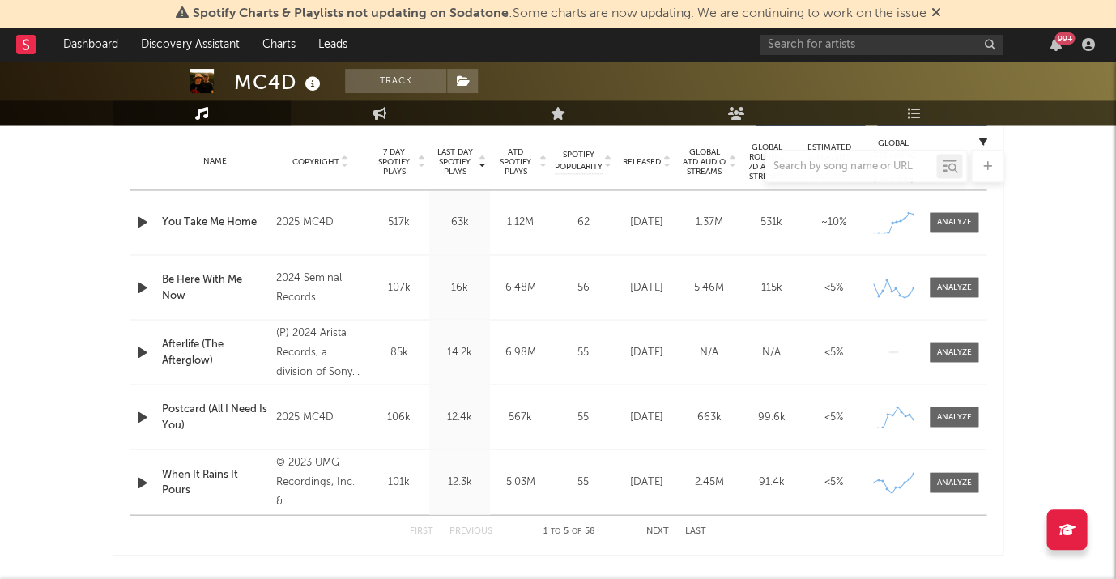
scroll to position [645, 0]
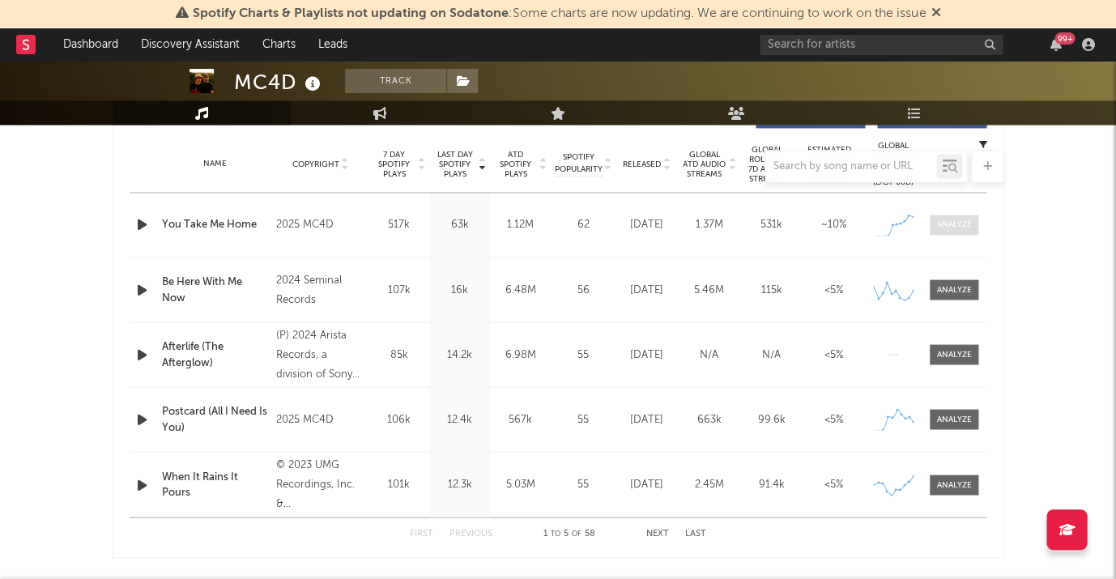
click at [947, 222] on div at bounding box center [954, 225] width 35 height 12
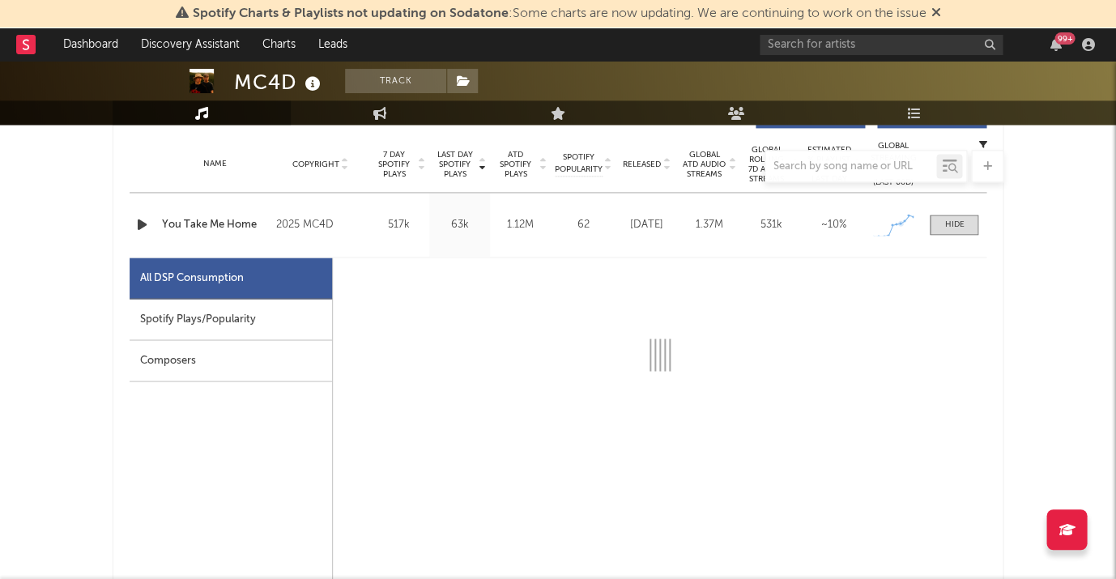
click at [209, 307] on div "Spotify Plays/Popularity" at bounding box center [231, 319] width 203 height 41
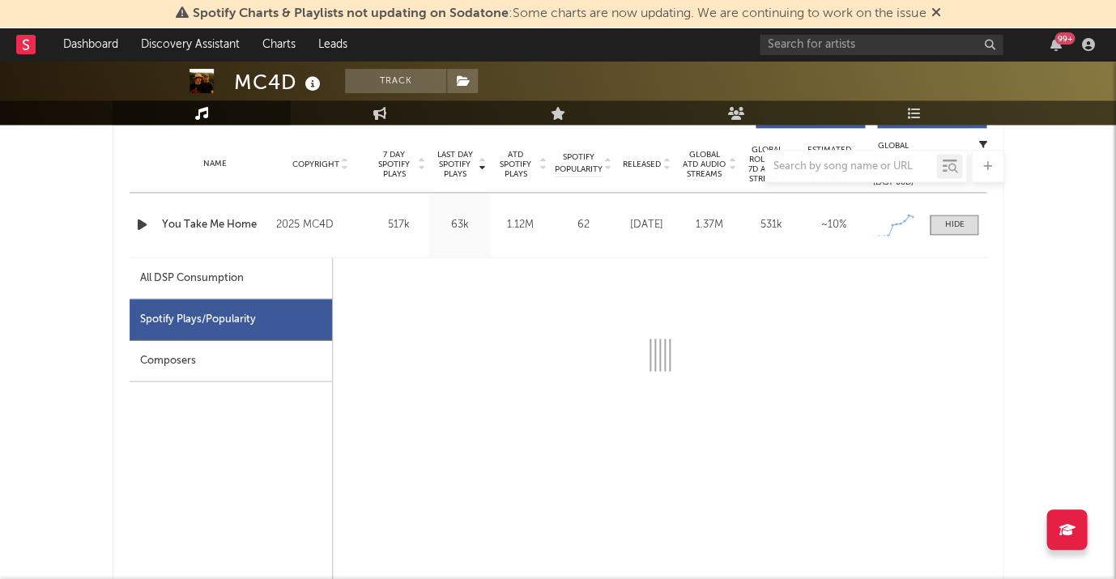
select select "1w"
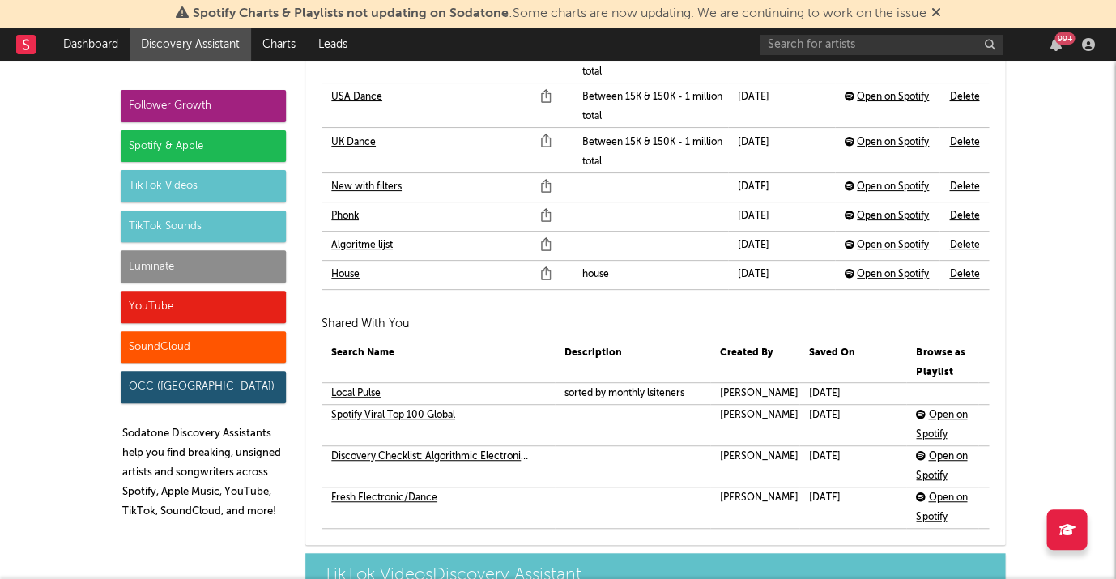
scroll to position [4496, 0]
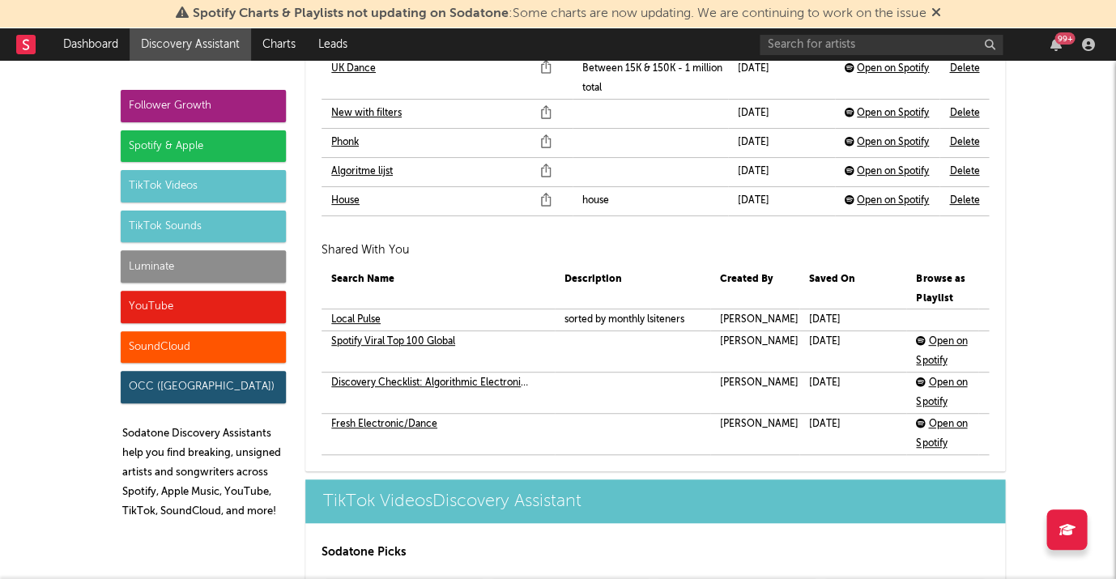
click at [375, 310] on link "Local Pulse" at bounding box center [355, 319] width 49 height 19
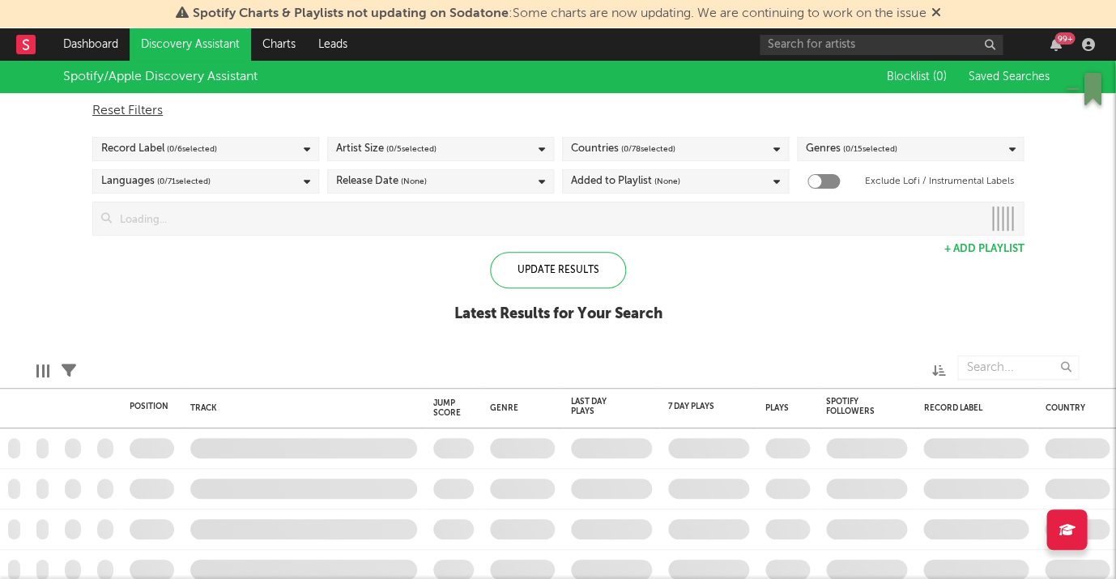
checkbox input "true"
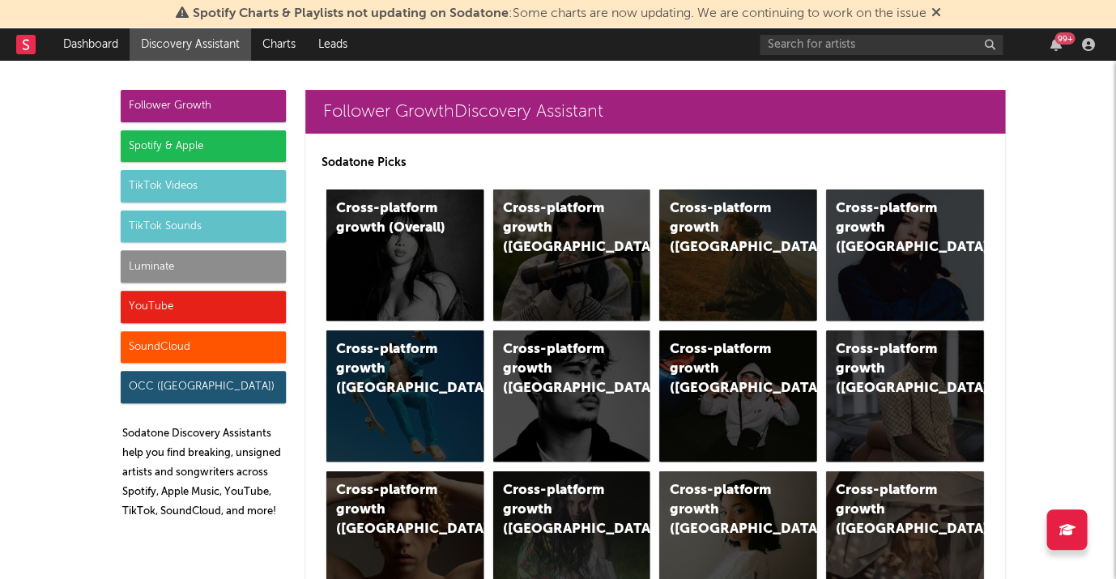
click at [227, 143] on div "Spotify & Apple" at bounding box center [203, 146] width 165 height 32
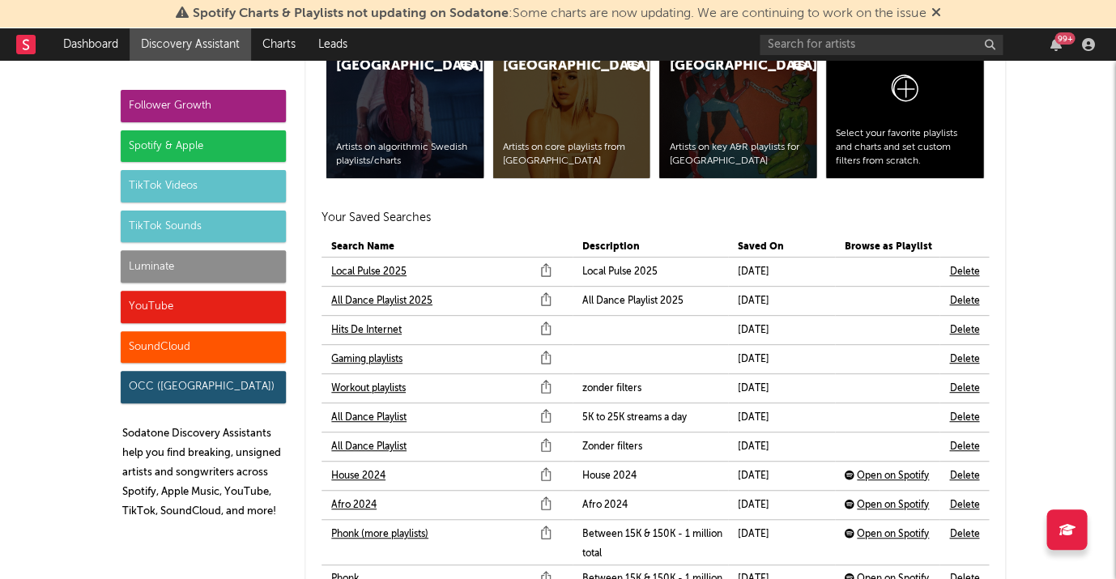
scroll to position [4024, 0]
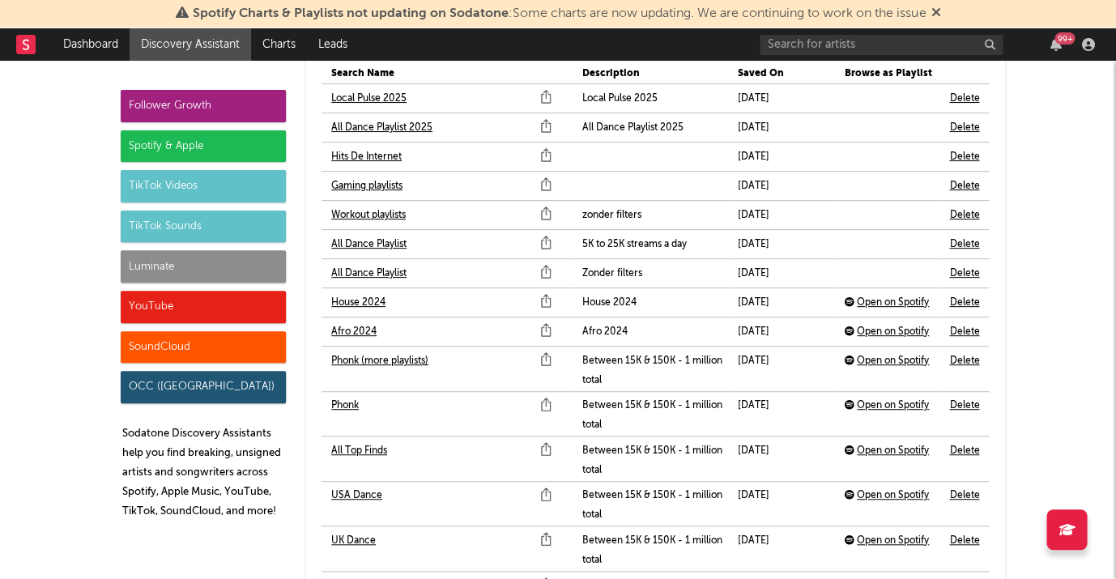
click at [377, 235] on link "All Dance Playlist" at bounding box center [368, 244] width 75 height 19
drag, startPoint x: 373, startPoint y: 258, endPoint x: 359, endPoint y: 291, distance: 36.3
click at [373, 264] on link "All Dance Playlist" at bounding box center [368, 273] width 75 height 19
click at [361, 293] on link "House 2024" at bounding box center [358, 302] width 54 height 19
click at [357, 322] on link "Afro 2024" at bounding box center [353, 331] width 45 height 19
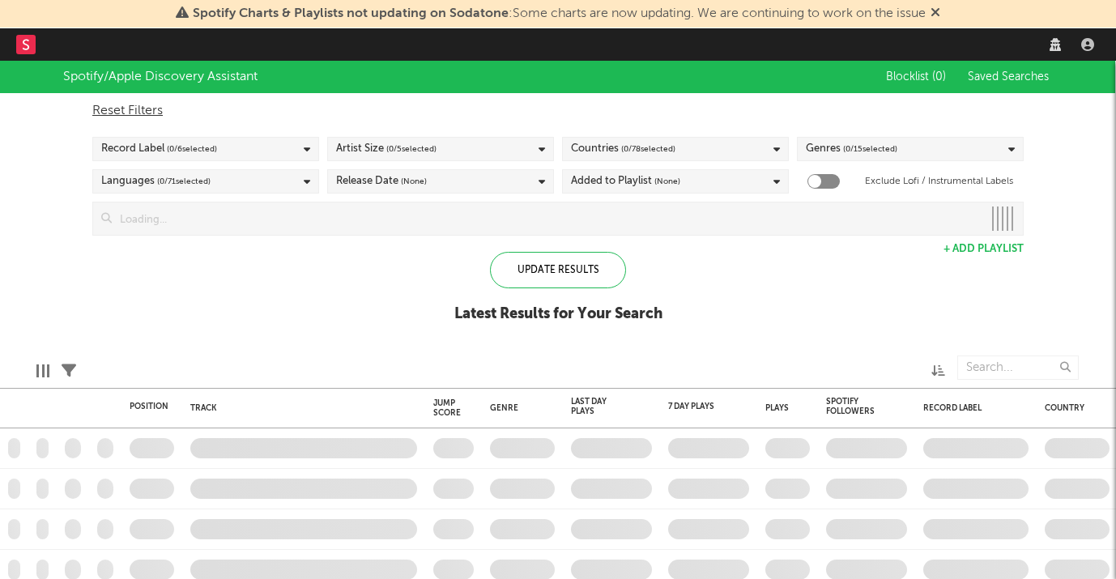
checkbox input "true"
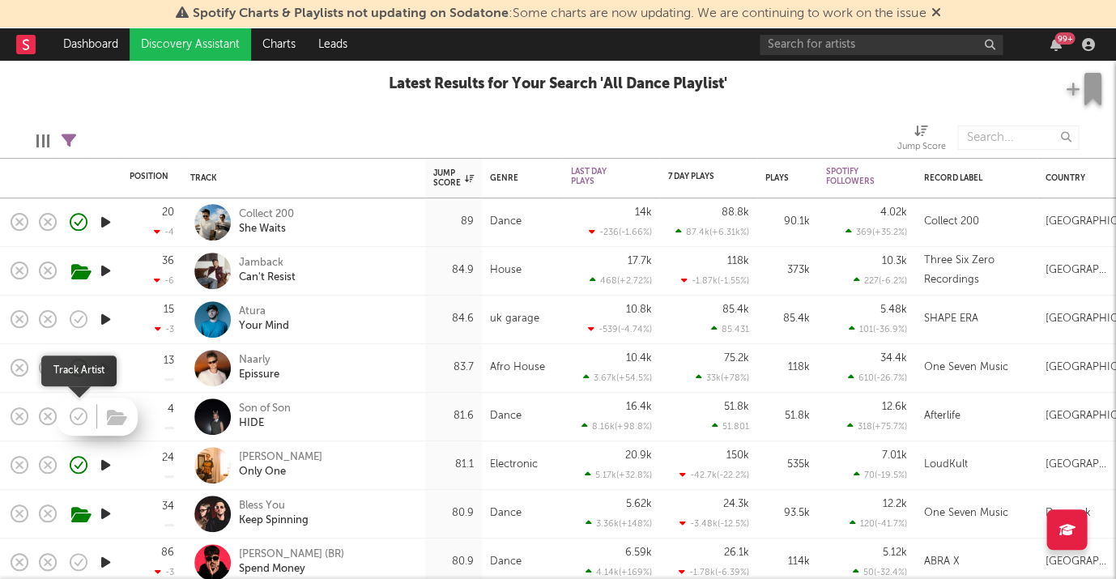
click at [78, 419] on icon "button" at bounding box center [80, 417] width 5 height 6
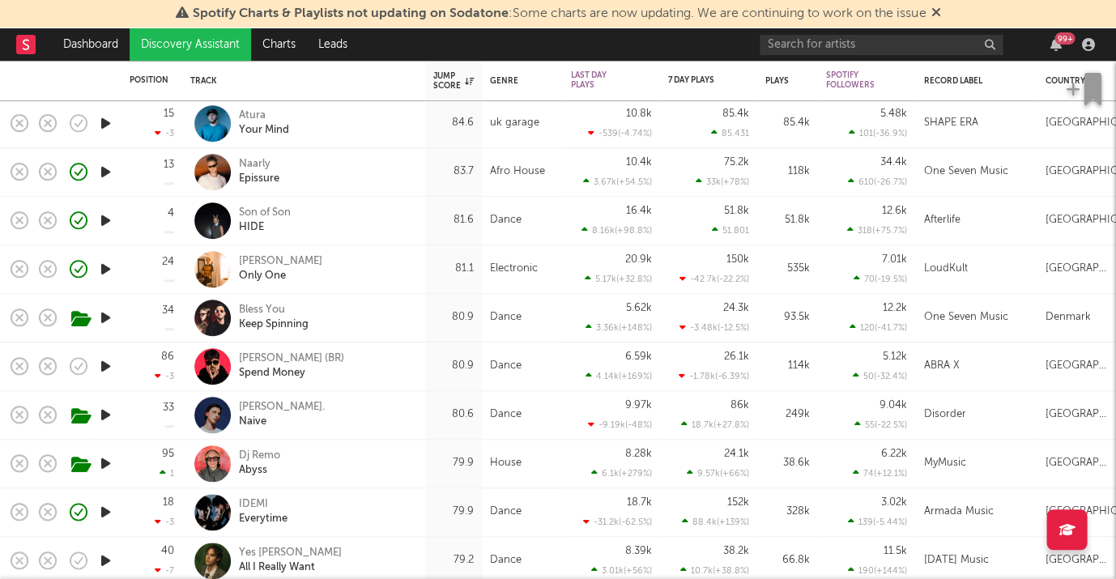
click at [108, 413] on icon "button" at bounding box center [105, 415] width 17 height 20
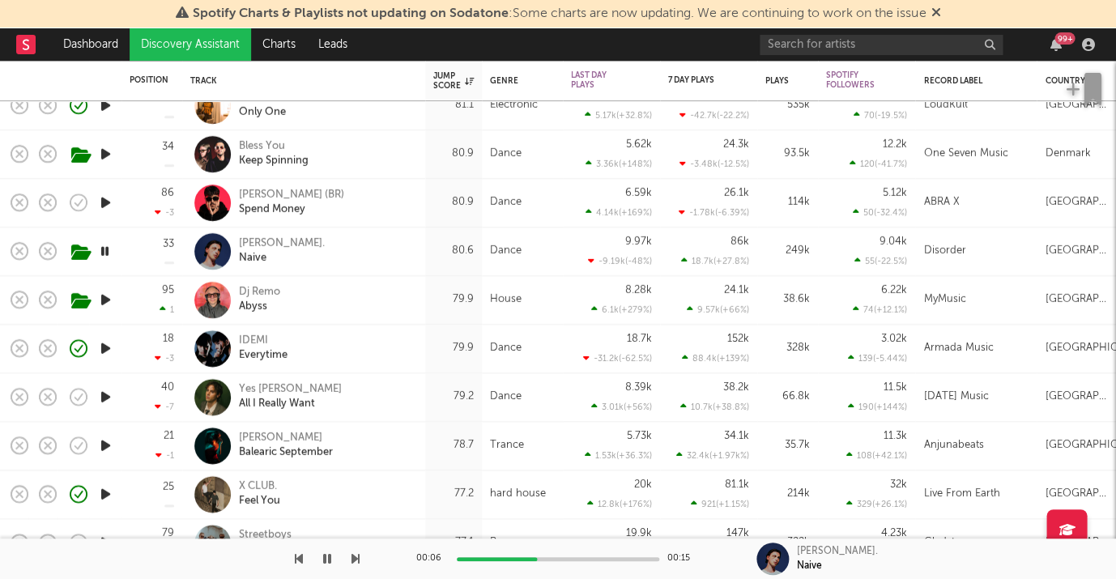
click at [104, 395] on icon "button" at bounding box center [105, 397] width 17 height 20
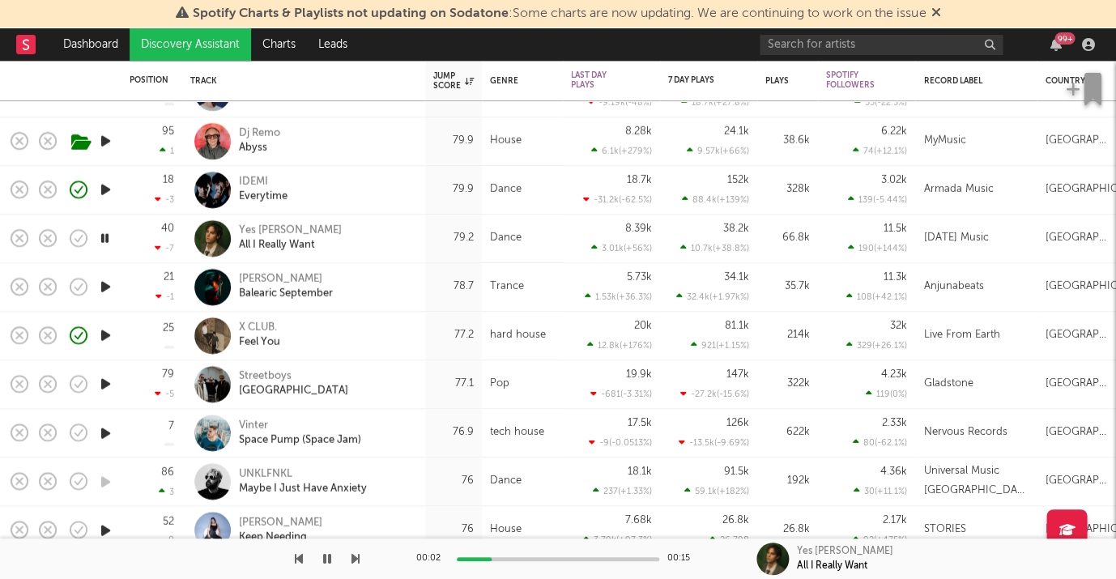
click at [106, 382] on icon "button" at bounding box center [105, 384] width 17 height 20
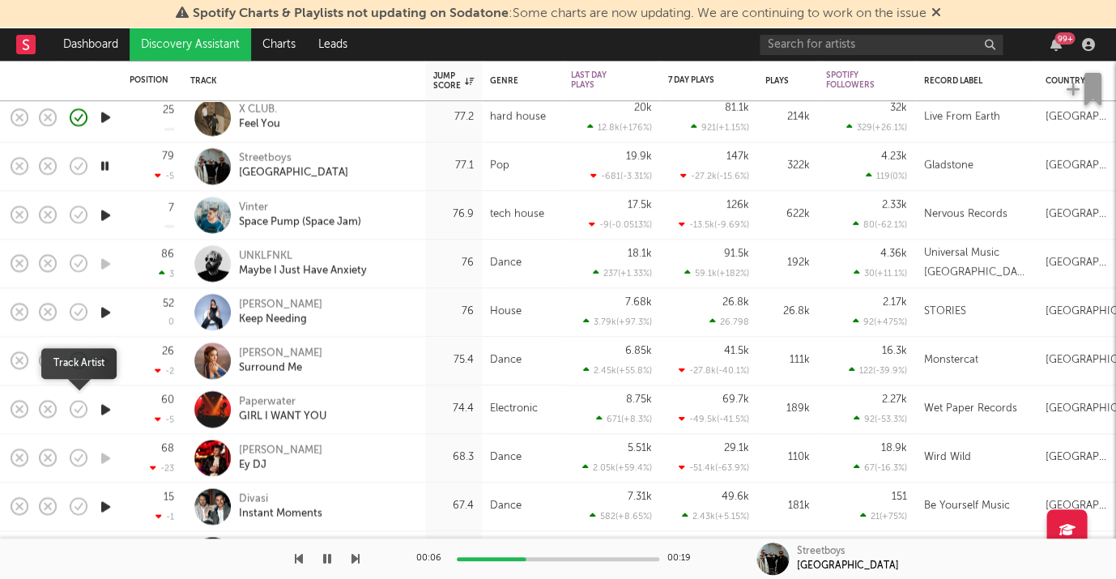
click at [80, 403] on icon "button" at bounding box center [78, 409] width 23 height 23
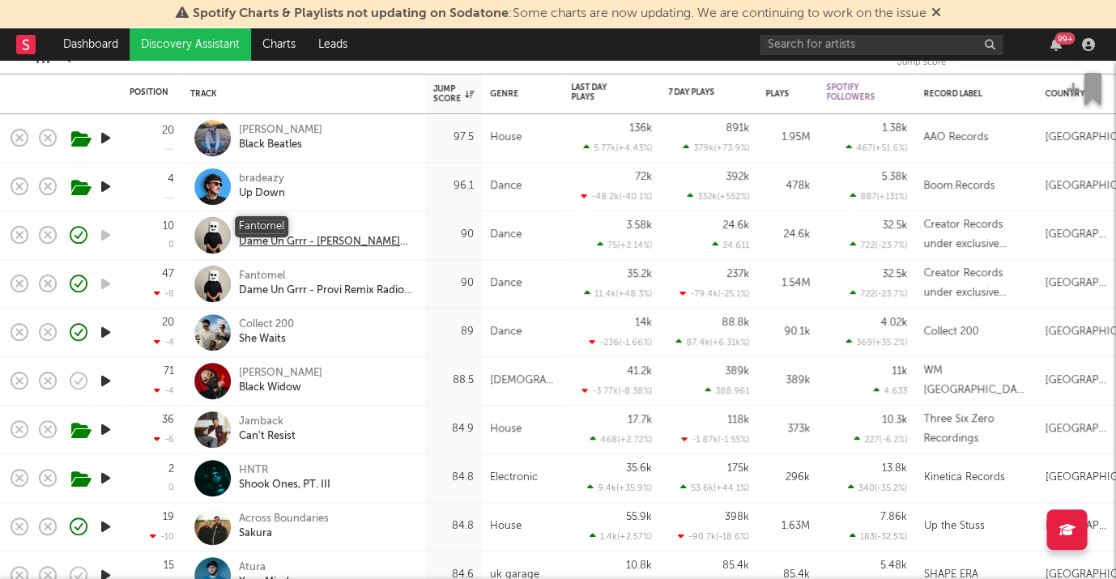
click at [262, 226] on div "Fantomel" at bounding box center [326, 227] width 174 height 15
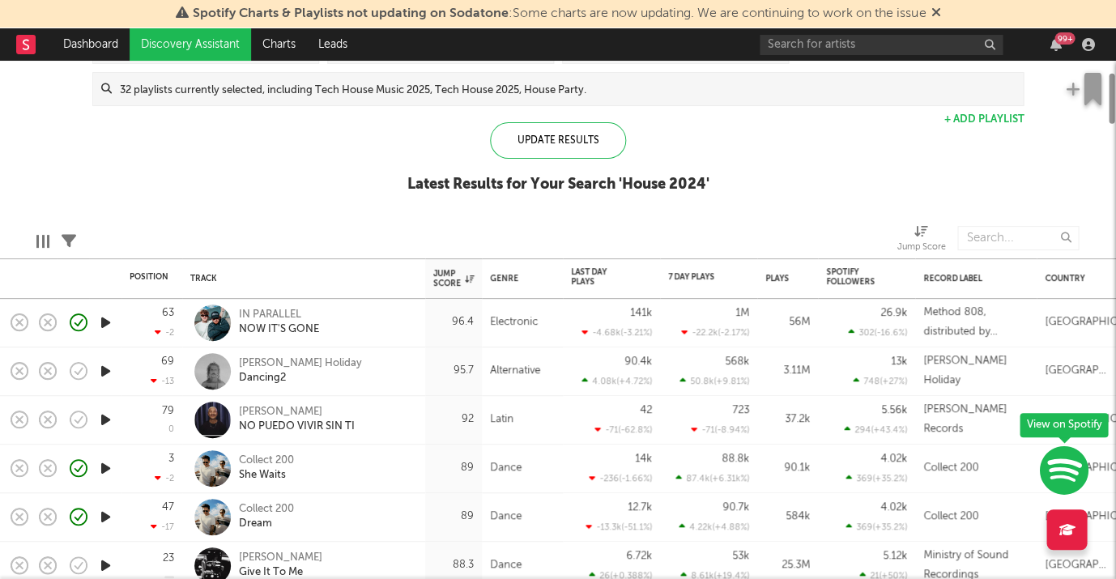
click at [109, 369] on icon "button" at bounding box center [105, 371] width 17 height 20
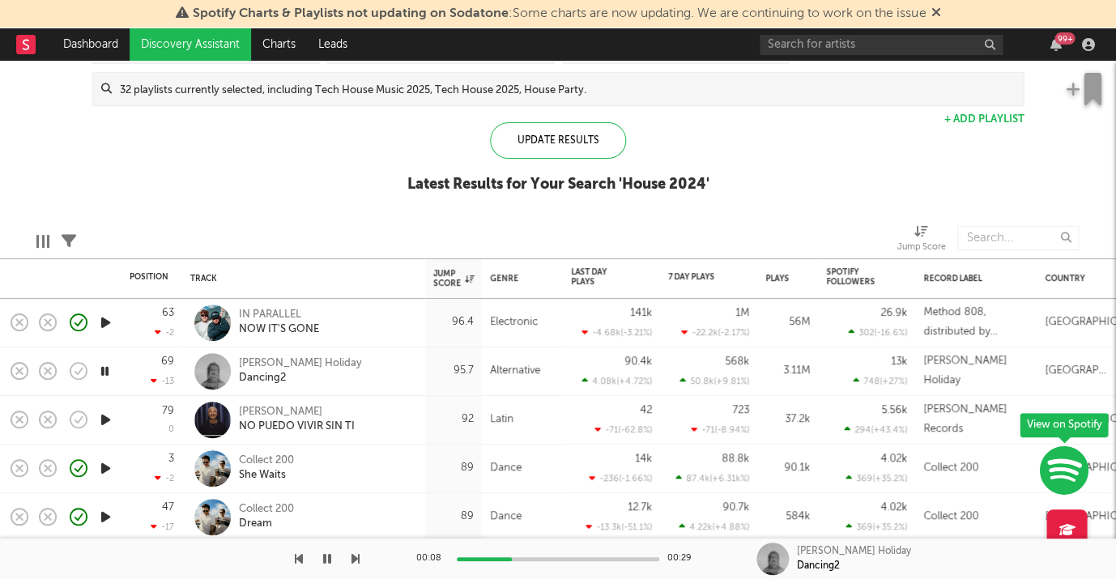
click at [105, 365] on icon "button" at bounding box center [104, 371] width 15 height 20
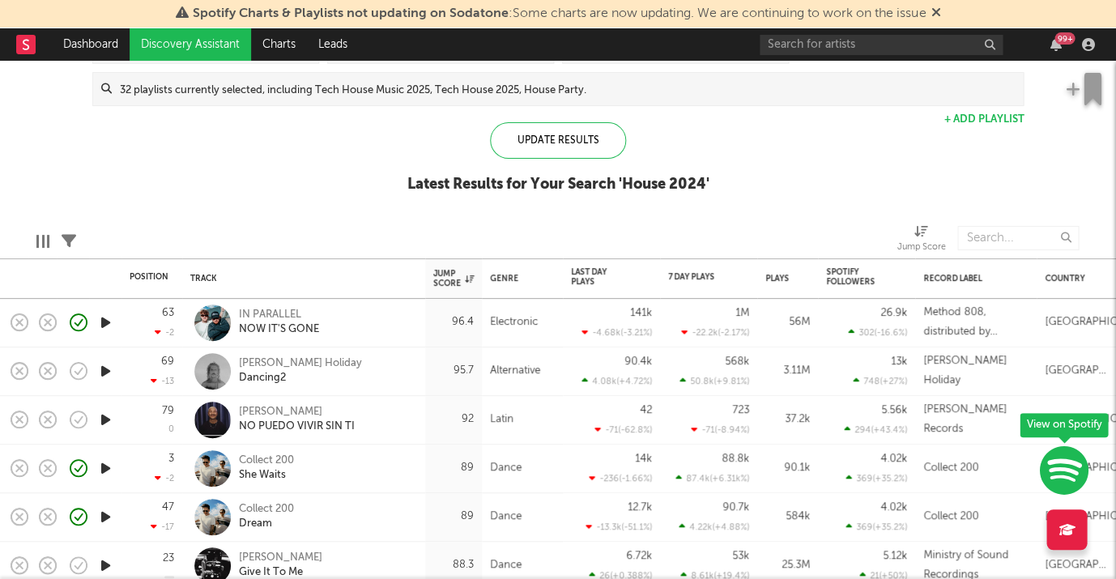
click at [100, 372] on icon "button" at bounding box center [105, 371] width 17 height 20
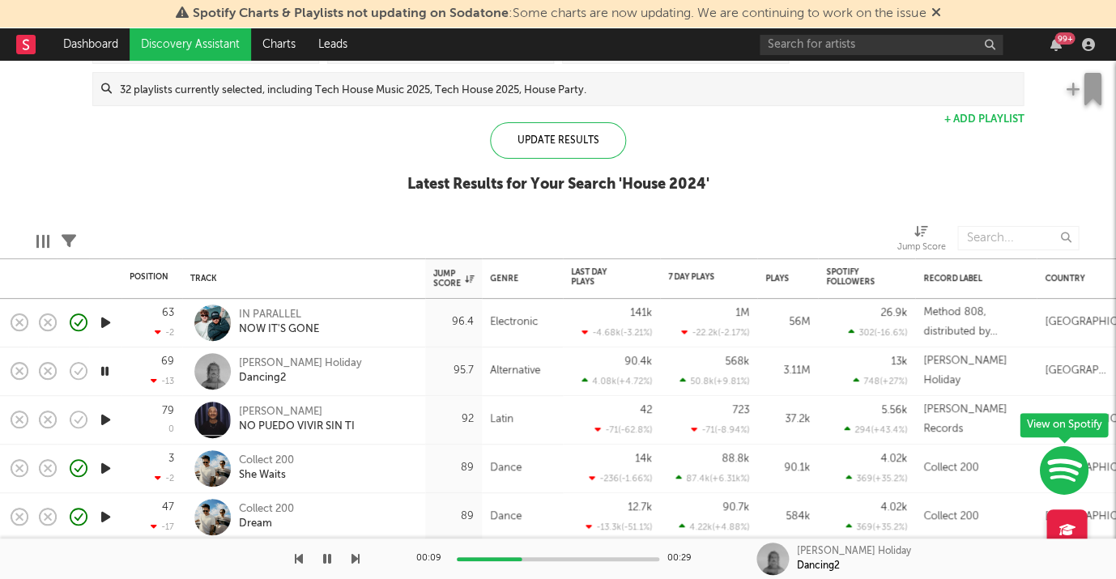
click at [111, 412] on icon "button" at bounding box center [105, 420] width 17 height 20
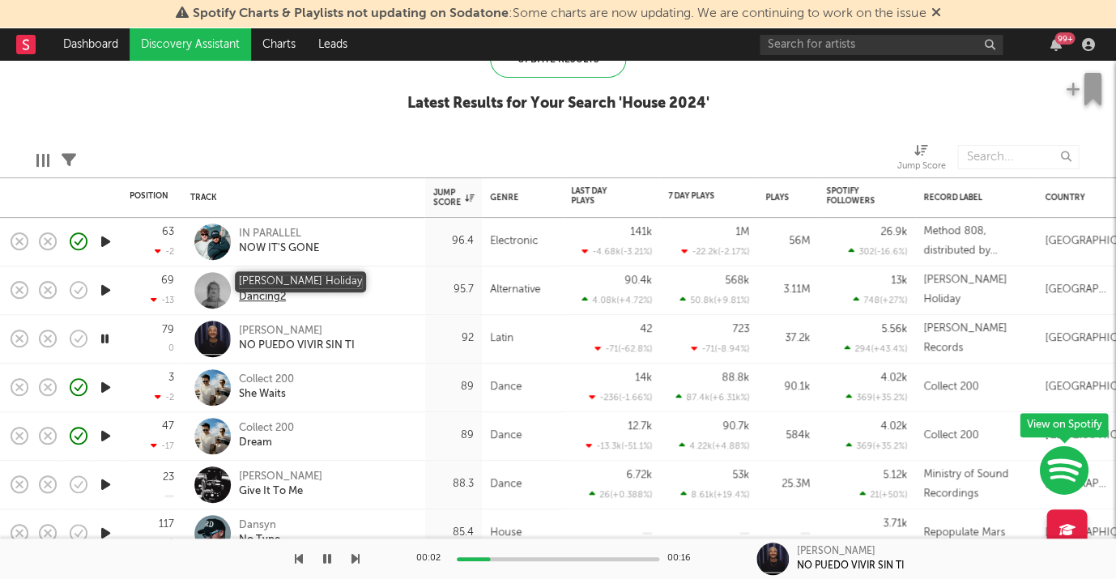
click at [262, 275] on div "[PERSON_NAME] Holiday" at bounding box center [300, 282] width 123 height 15
click at [108, 382] on icon "button" at bounding box center [104, 388] width 15 height 20
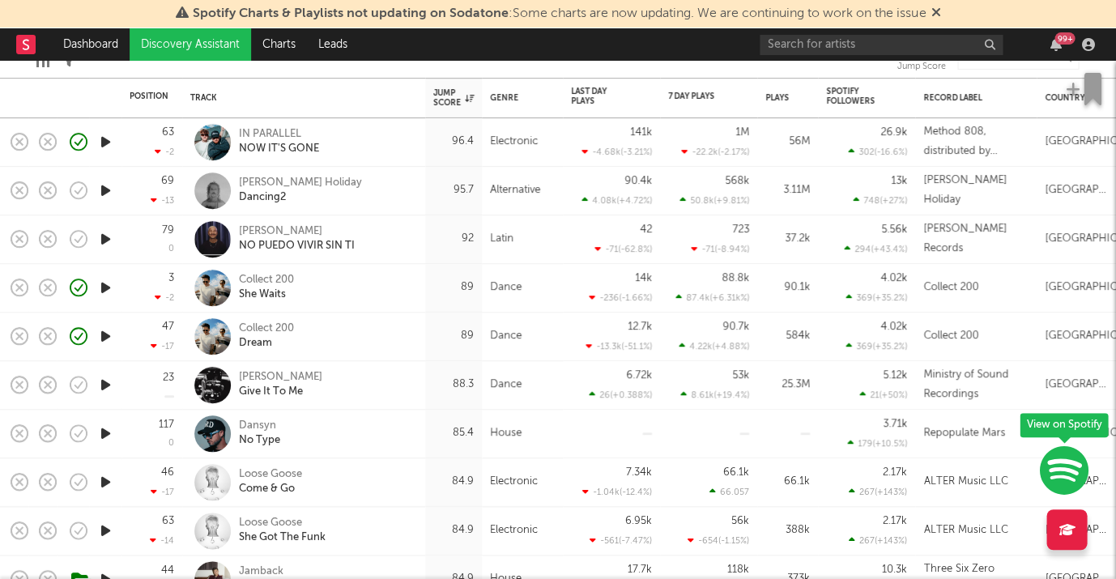
click at [112, 377] on icon "button" at bounding box center [105, 385] width 17 height 20
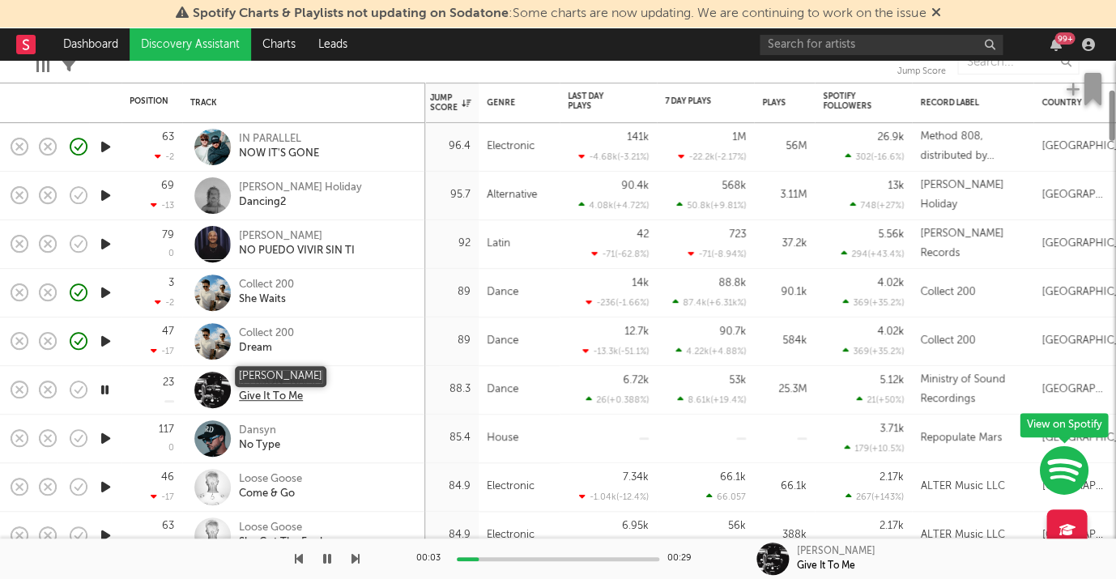
click at [267, 376] on div "[PERSON_NAME]" at bounding box center [280, 382] width 83 height 15
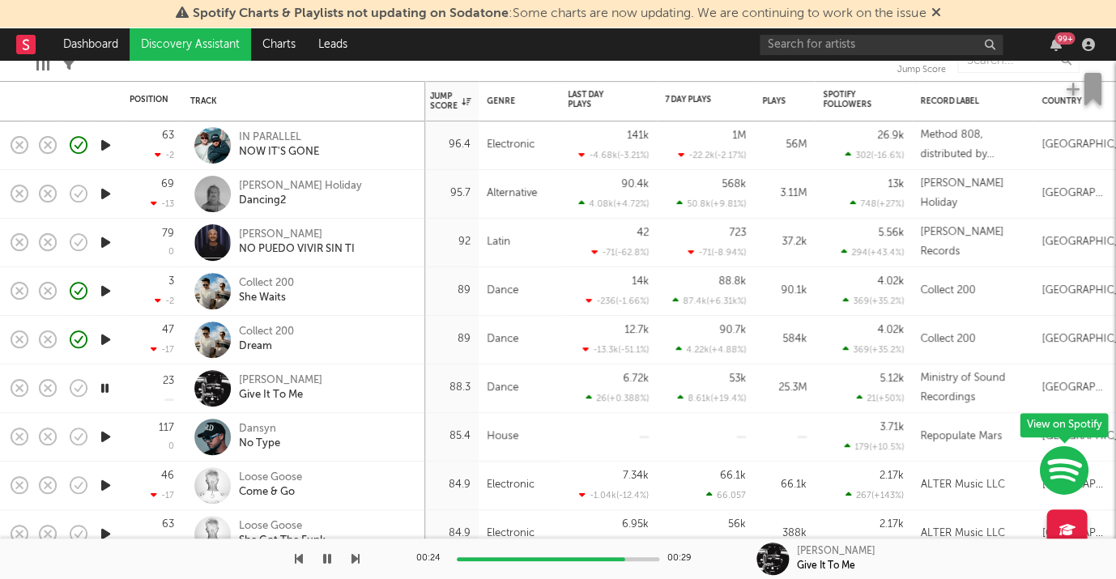
click at [108, 437] on icon "button" at bounding box center [105, 437] width 17 height 20
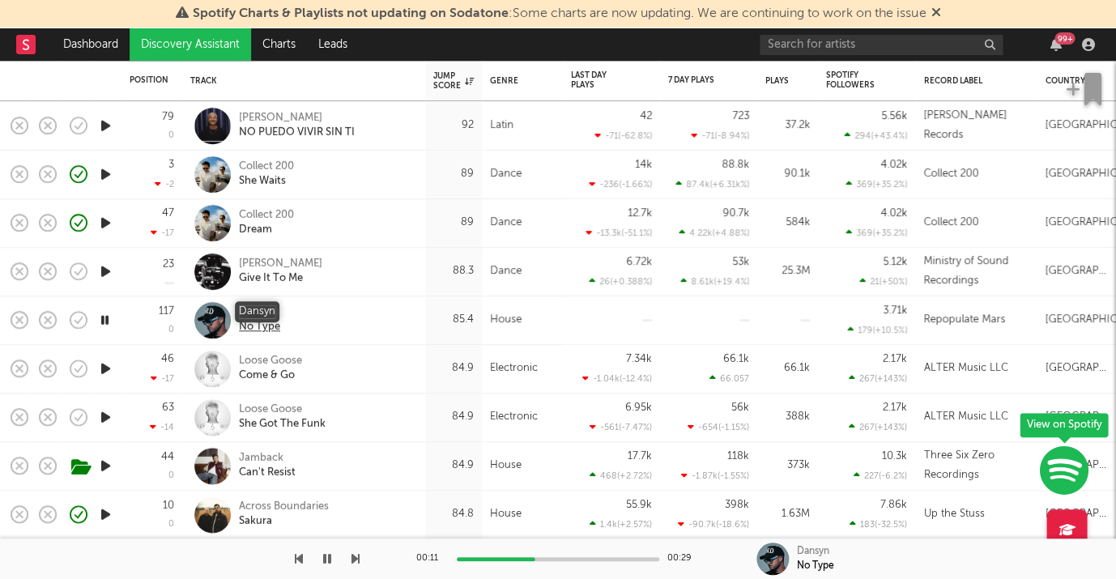
click at [262, 311] on div "Dansyn" at bounding box center [259, 312] width 41 height 15
click at [104, 375] on icon "button" at bounding box center [105, 368] width 17 height 20
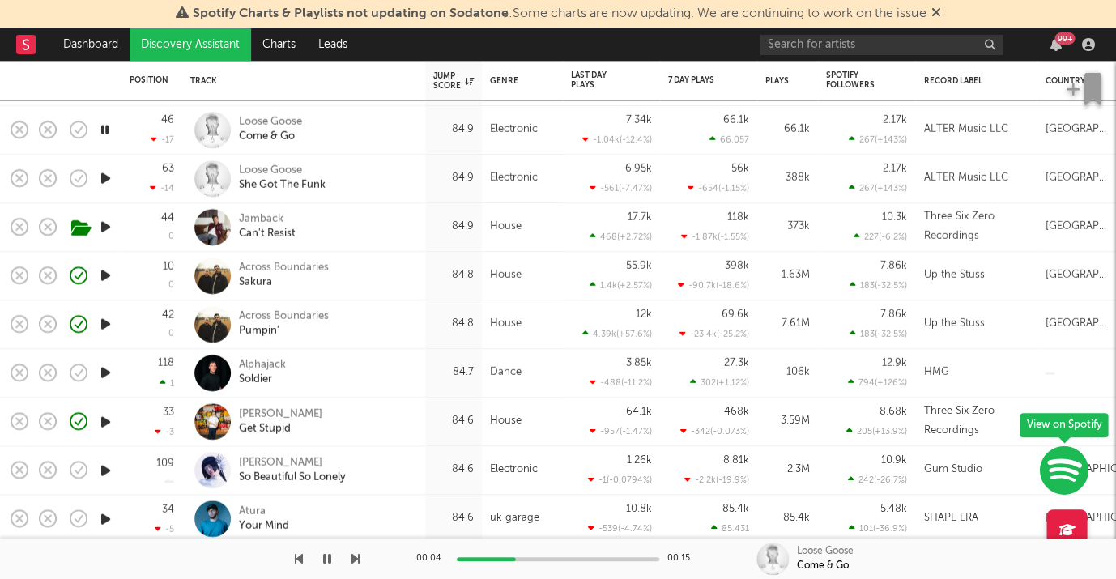
click at [101, 371] on icon "button" at bounding box center [105, 373] width 17 height 20
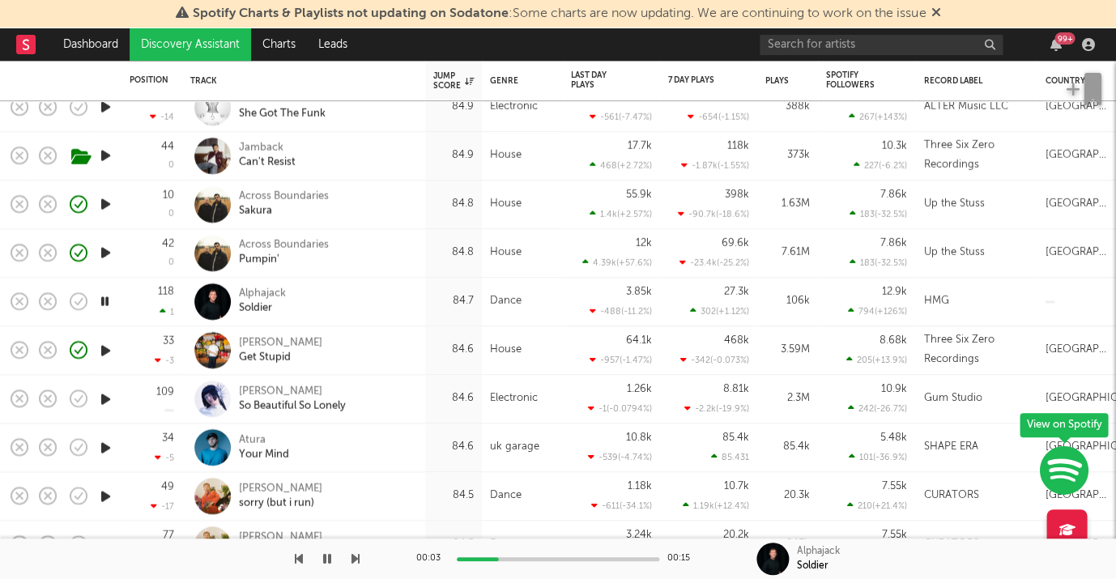
click at [106, 409] on div at bounding box center [105, 399] width 32 height 49
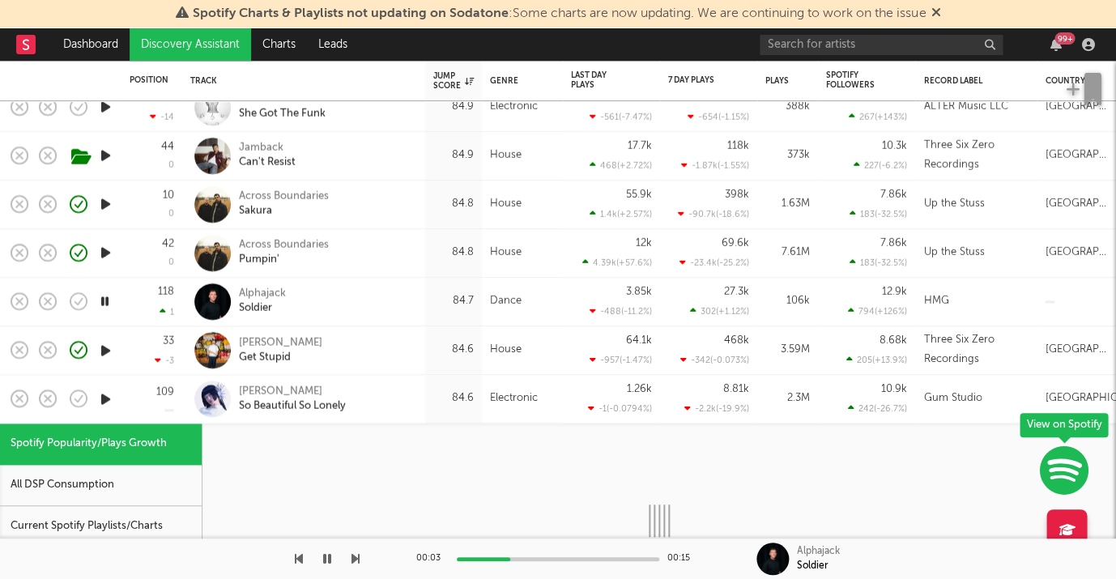
click at [109, 403] on icon "button" at bounding box center [105, 399] width 17 height 20
click at [395, 409] on div "[PERSON_NAME] So Beautiful So Lonely" at bounding box center [326, 398] width 174 height 29
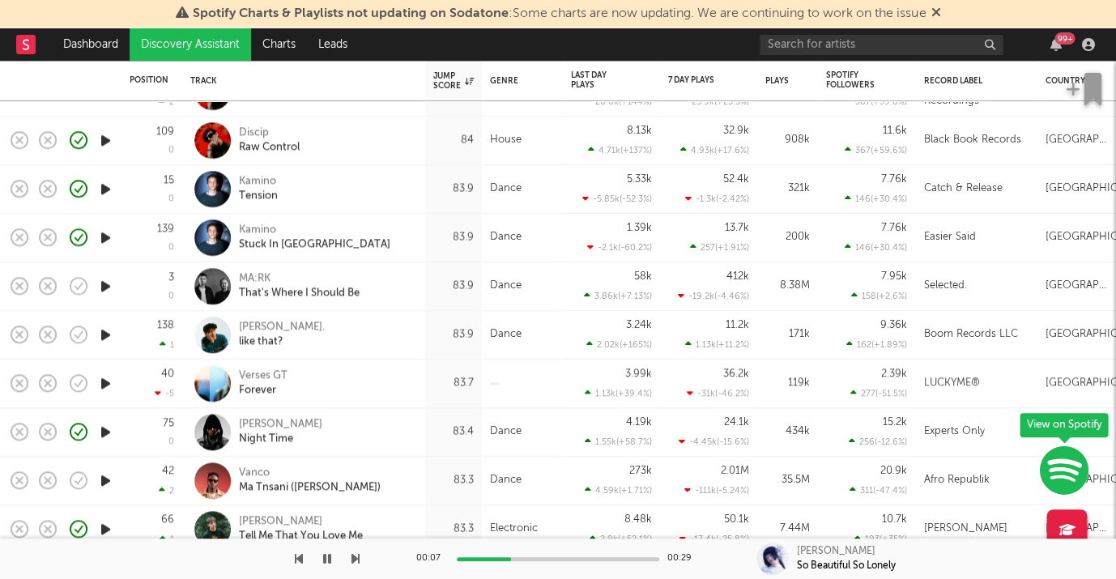
click at [107, 283] on icon "button" at bounding box center [105, 286] width 17 height 20
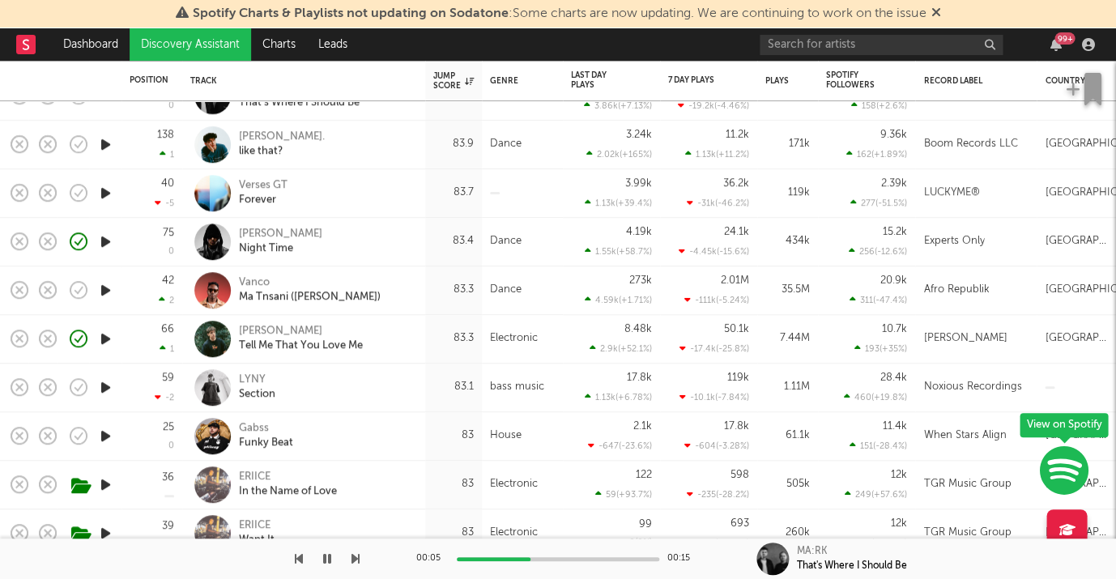
click at [108, 393] on icon "button" at bounding box center [105, 388] width 17 height 20
click at [255, 378] on div "LYNY" at bounding box center [257, 380] width 36 height 15
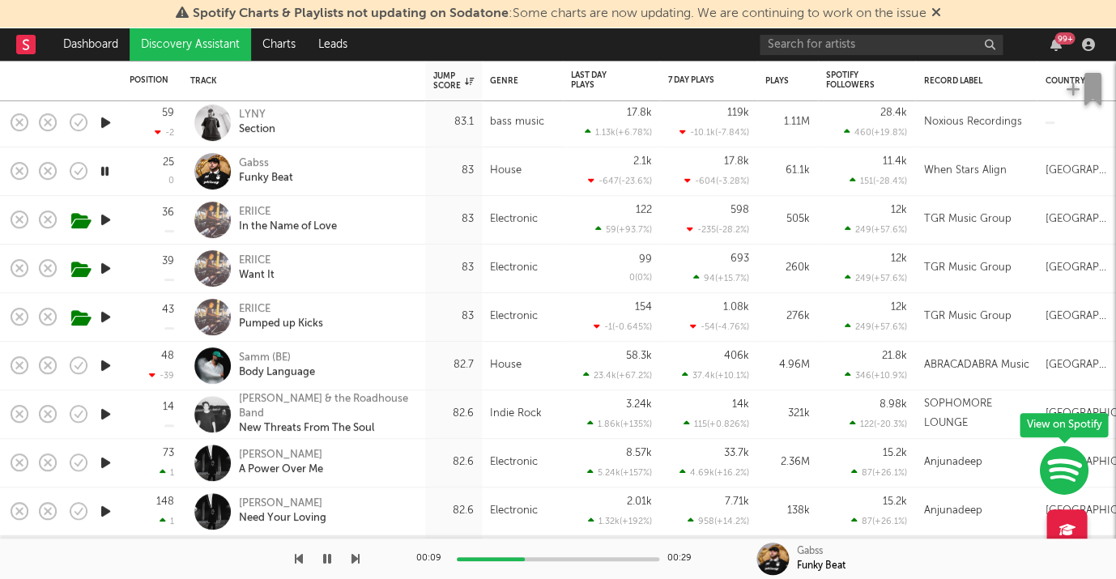
click at [104, 361] on icon "button" at bounding box center [105, 366] width 17 height 20
click at [271, 351] on div "Samm (BE) Body Language" at bounding box center [303, 366] width 227 height 48
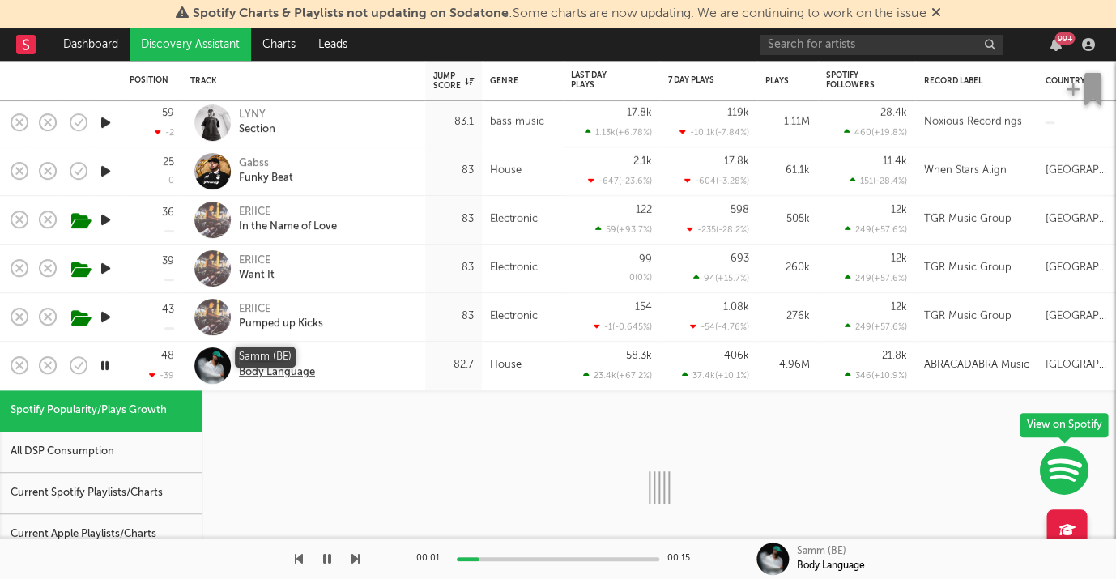
click at [270, 353] on div "Samm (BE)" at bounding box center [277, 358] width 76 height 15
select select "1w"
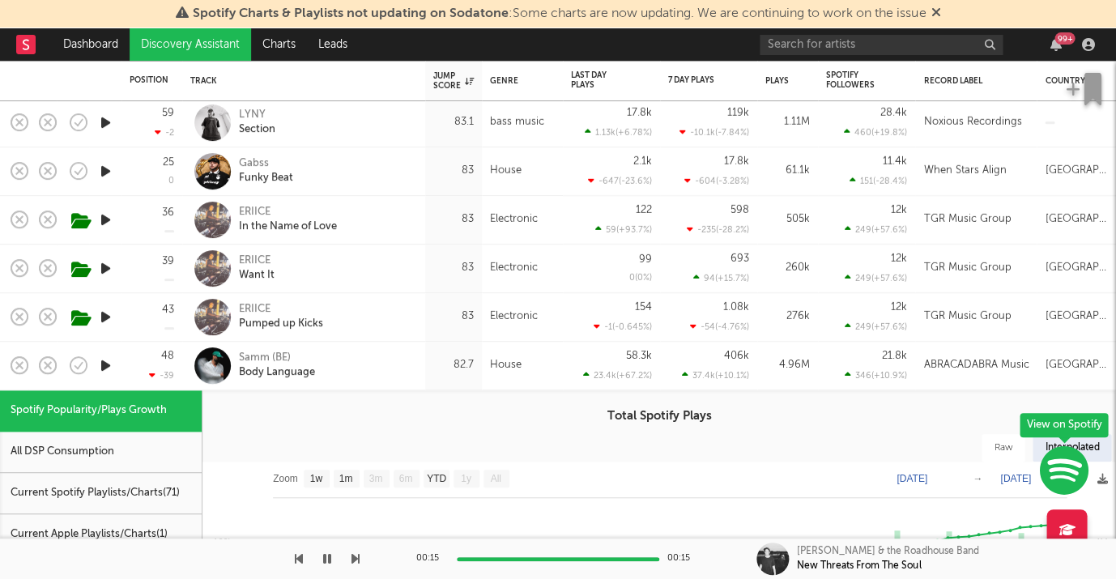
click at [403, 369] on div "Samm (BE) Body Language" at bounding box center [326, 365] width 174 height 29
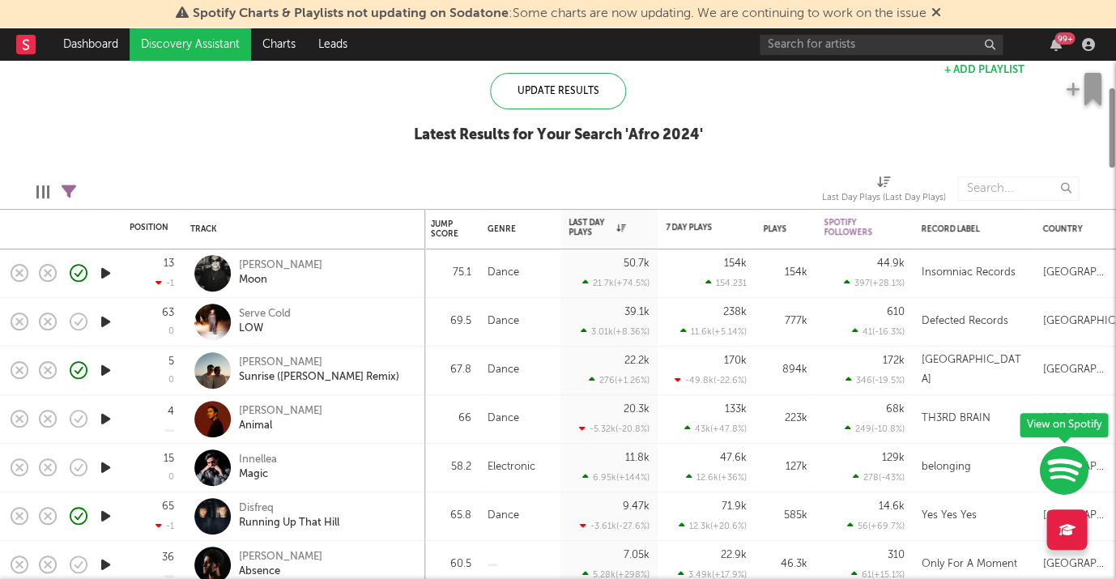
click at [103, 321] on icon "button" at bounding box center [105, 322] width 17 height 20
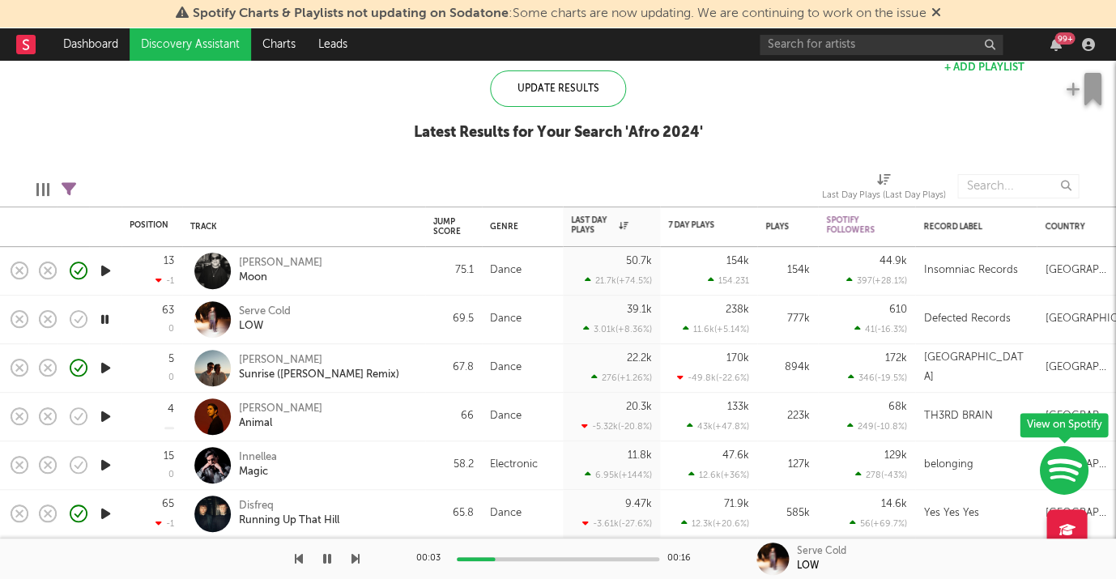
click at [355, 314] on div "Serve Cold LOW" at bounding box center [326, 319] width 174 height 29
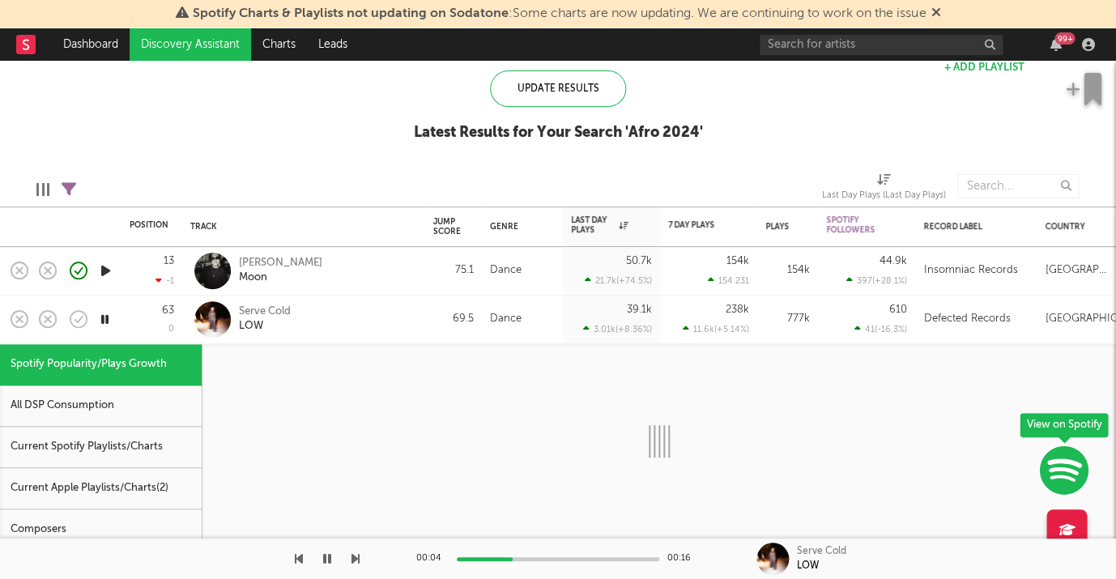
click at [143, 406] on div "All DSP Consumption" at bounding box center [101, 406] width 202 height 41
select select "1w"
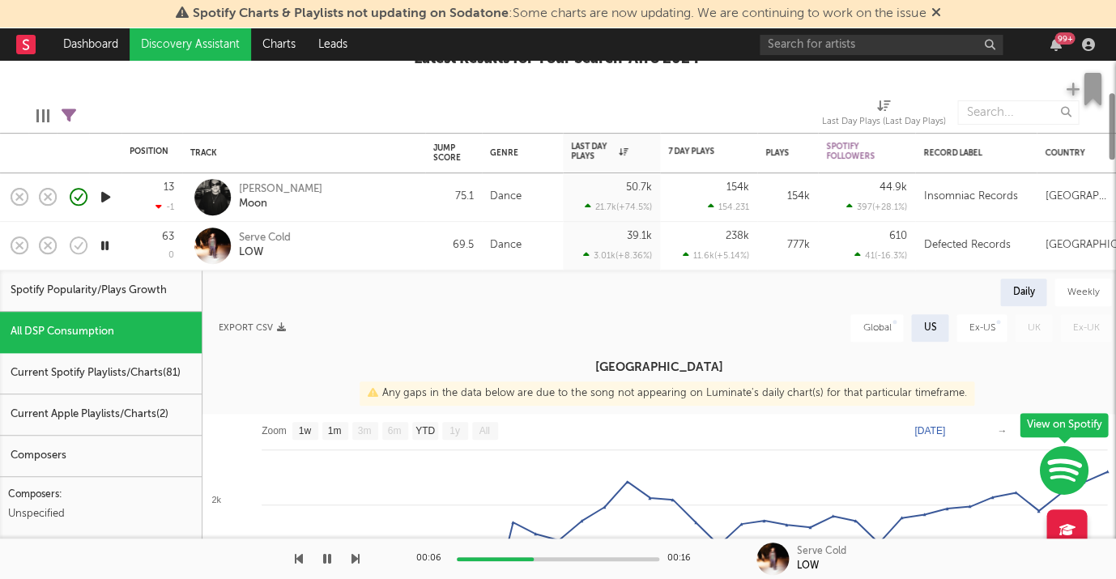
click at [122, 295] on div "Spotify Popularity/Plays Growth" at bounding box center [101, 291] width 202 height 41
select select "1w"
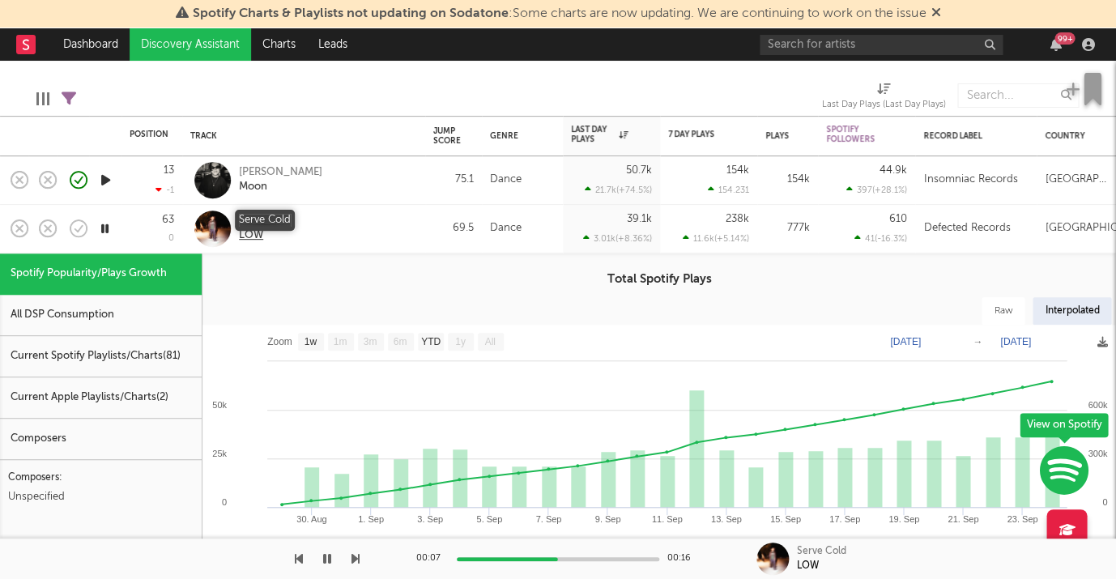
click at [285, 215] on div "Serve Cold" at bounding box center [265, 221] width 52 height 15
click at [324, 561] on icon "button" at bounding box center [327, 558] width 8 height 13
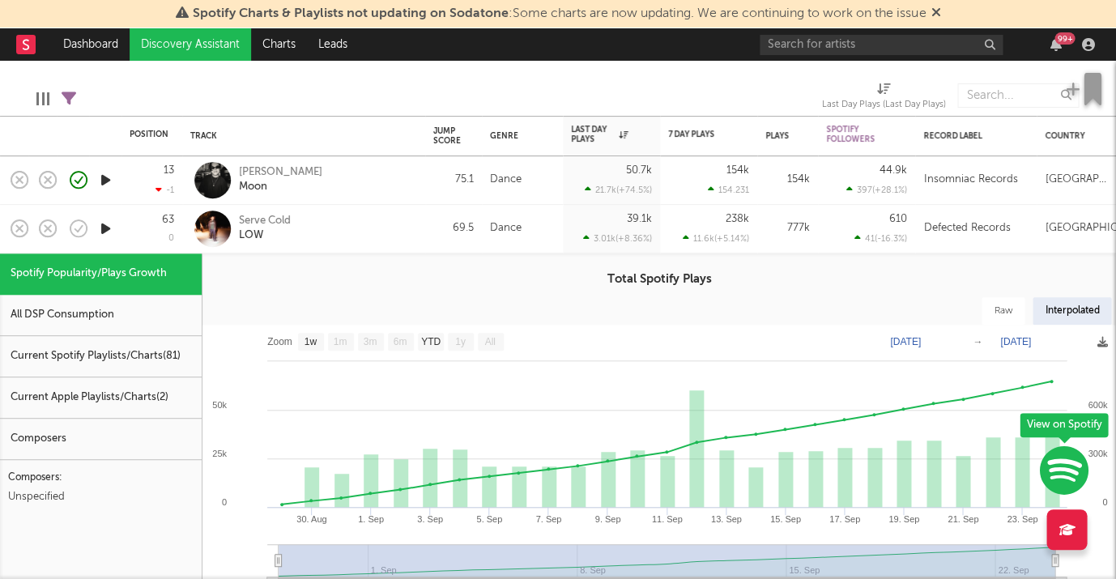
click at [386, 230] on div "Serve Cold LOW" at bounding box center [326, 228] width 174 height 29
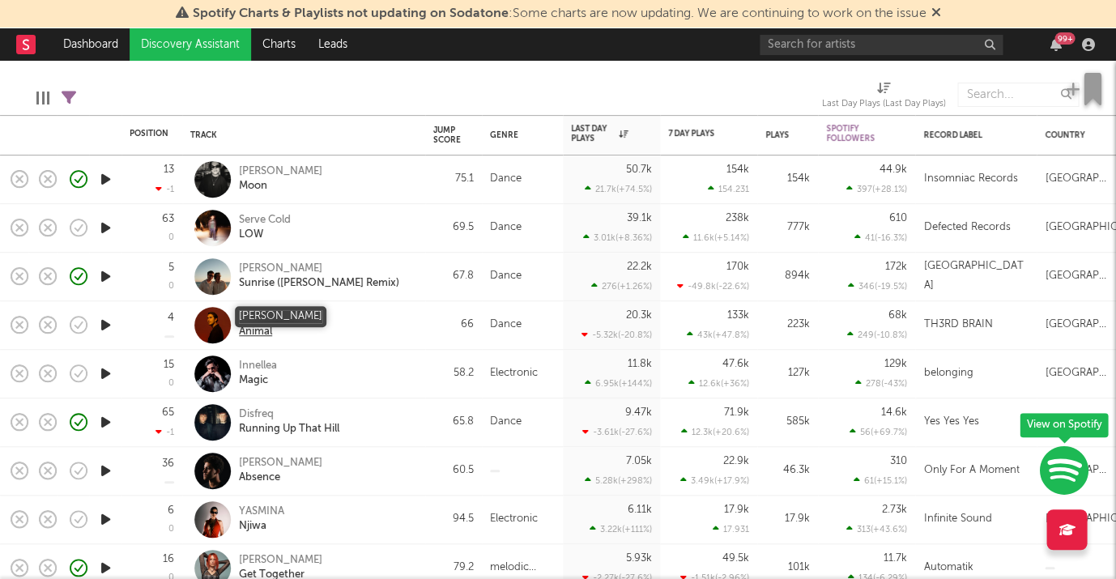
click at [252, 314] on div "[PERSON_NAME]" at bounding box center [280, 317] width 83 height 15
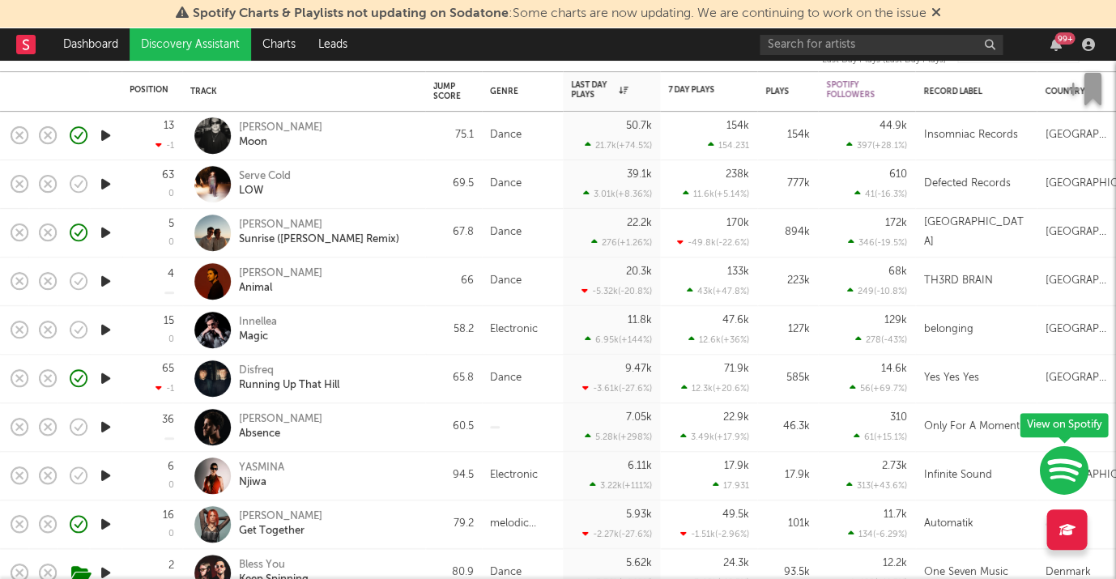
click at [104, 328] on icon "button" at bounding box center [105, 330] width 17 height 20
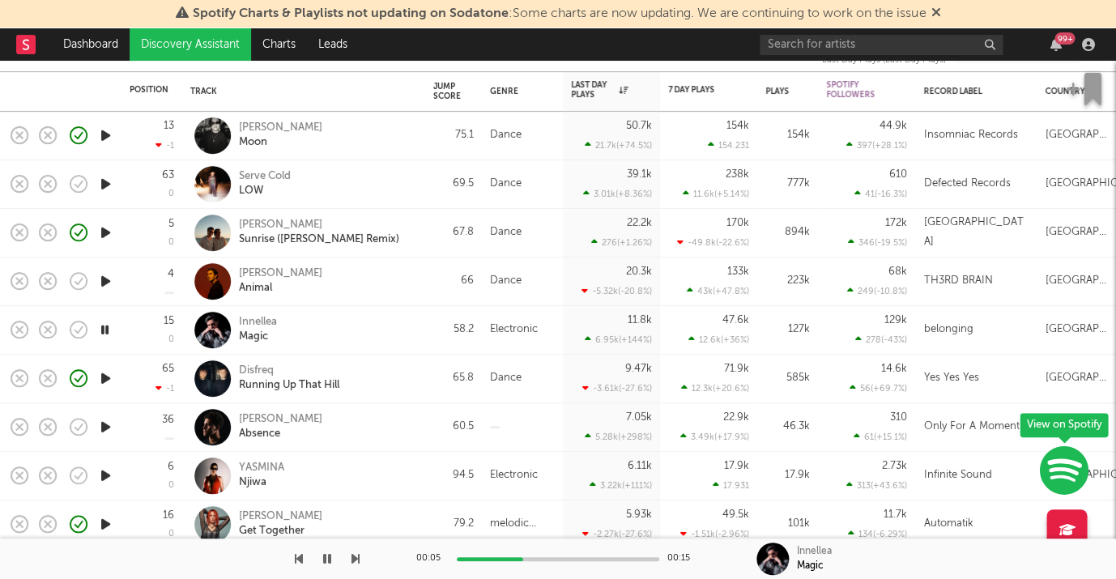
click at [328, 315] on div "Innellea Magic" at bounding box center [326, 329] width 174 height 29
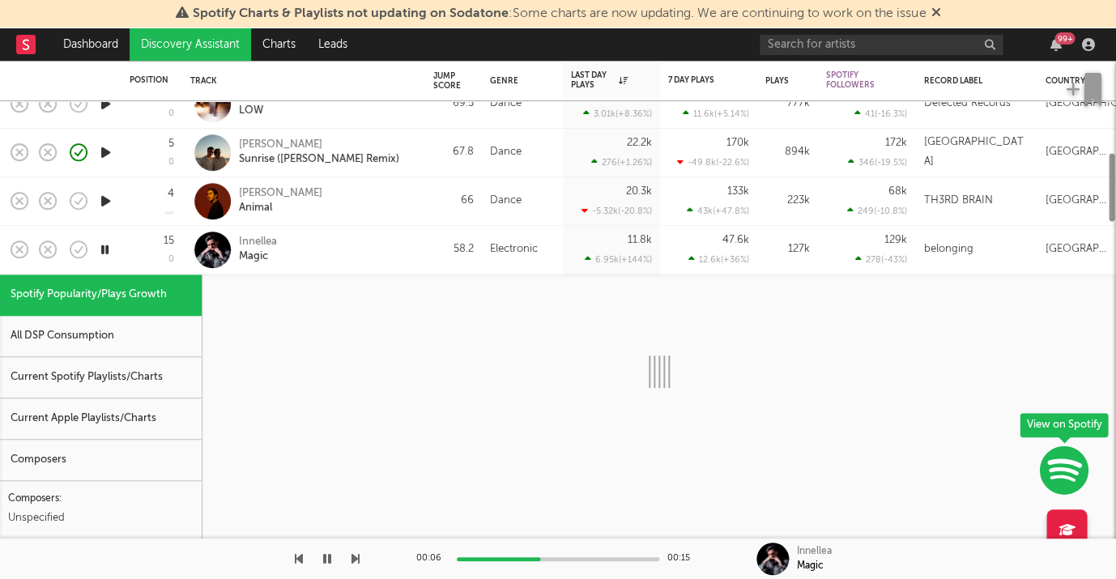
select select "1w"
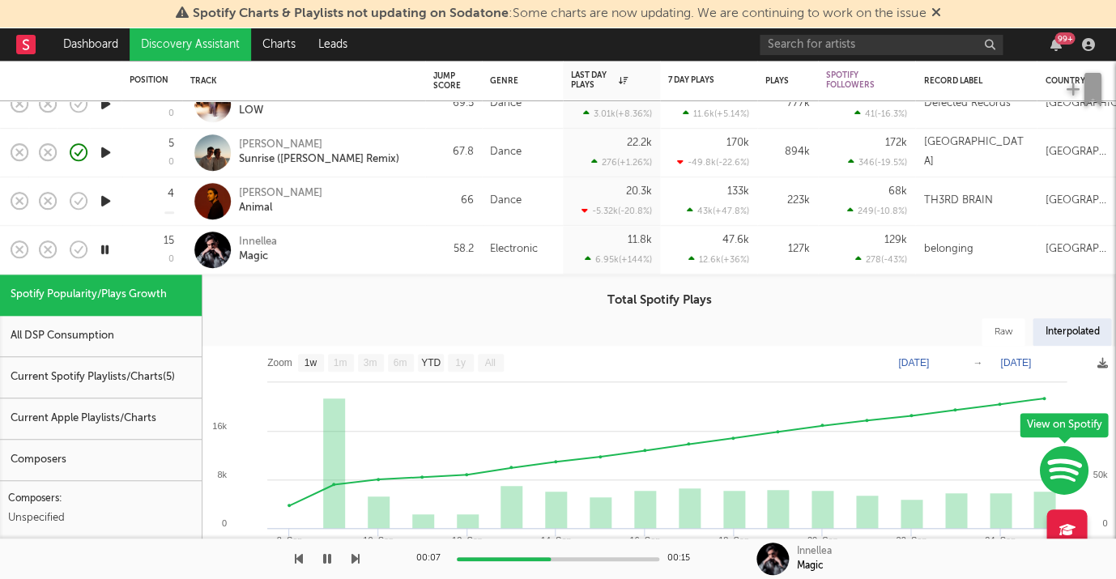
click at [354, 254] on div "Innellea Magic" at bounding box center [326, 249] width 174 height 29
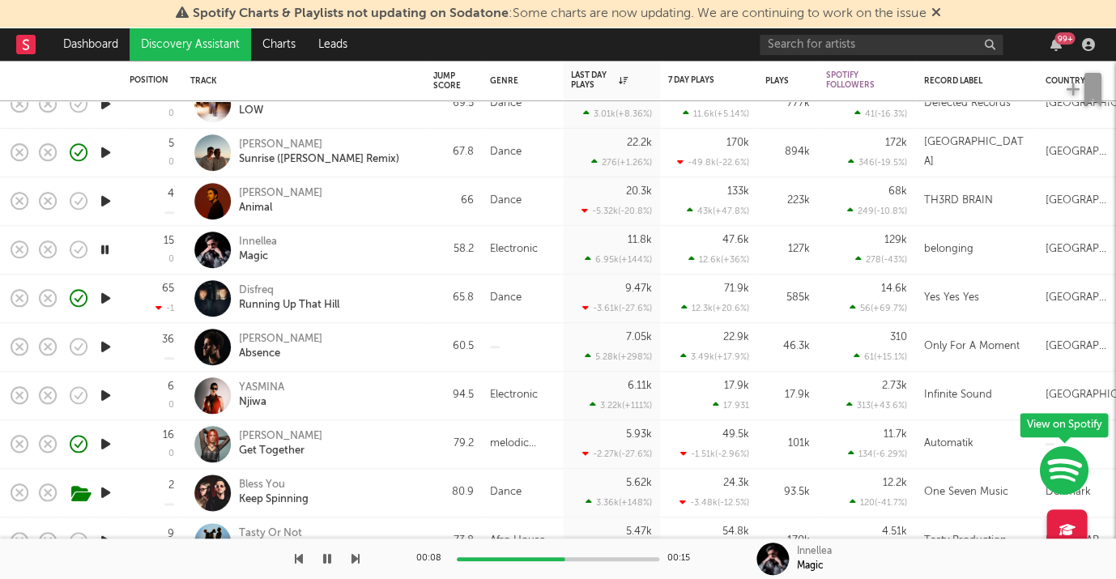
click at [101, 344] on icon "button" at bounding box center [105, 347] width 17 height 20
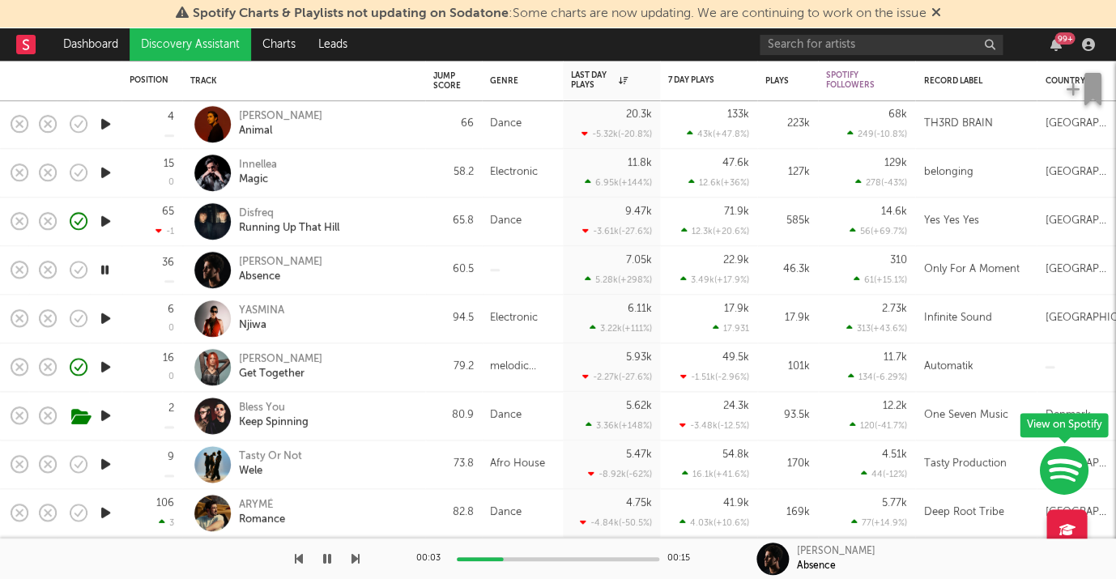
click at [360, 265] on div "Isam Hadjih Absence" at bounding box center [326, 269] width 174 height 29
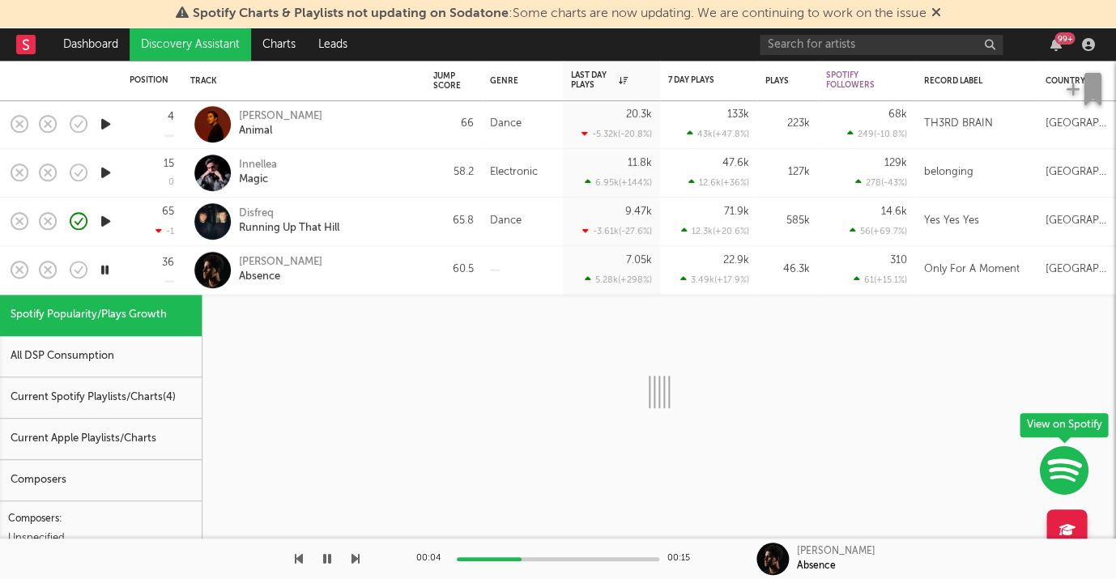
select select "1w"
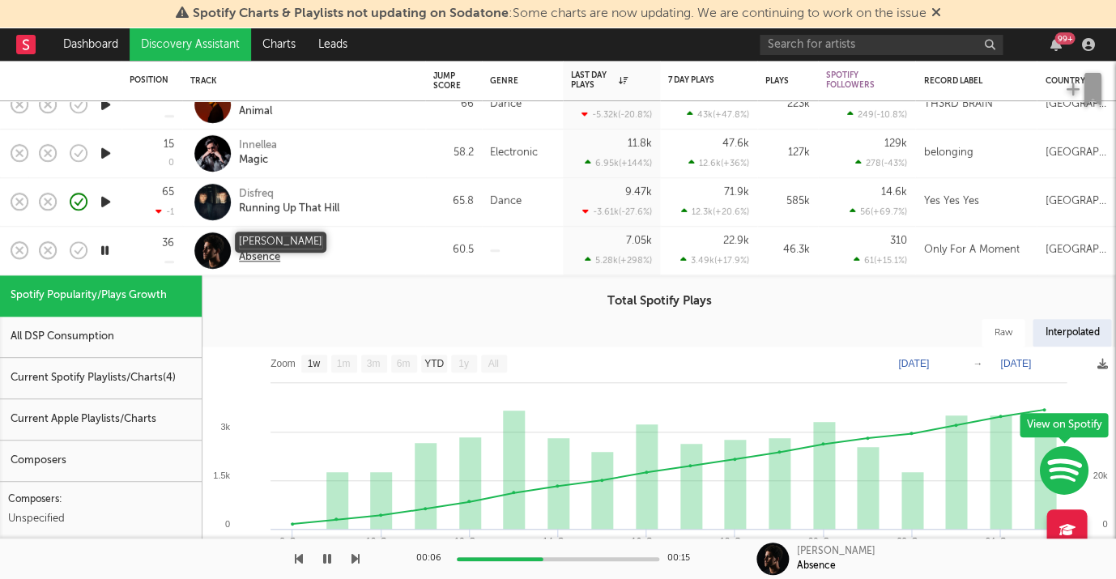
click at [281, 237] on div "Isam Hadjih" at bounding box center [280, 243] width 83 height 15
click at [101, 254] on icon "button" at bounding box center [104, 251] width 15 height 20
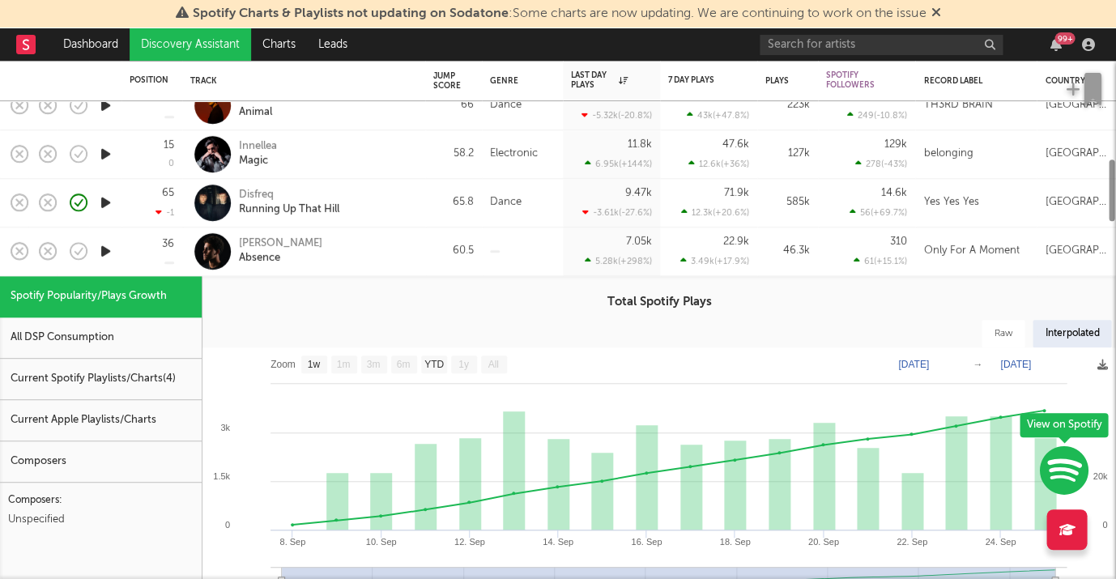
click at [383, 241] on div "Isam Hadjih Absence" at bounding box center [326, 251] width 174 height 29
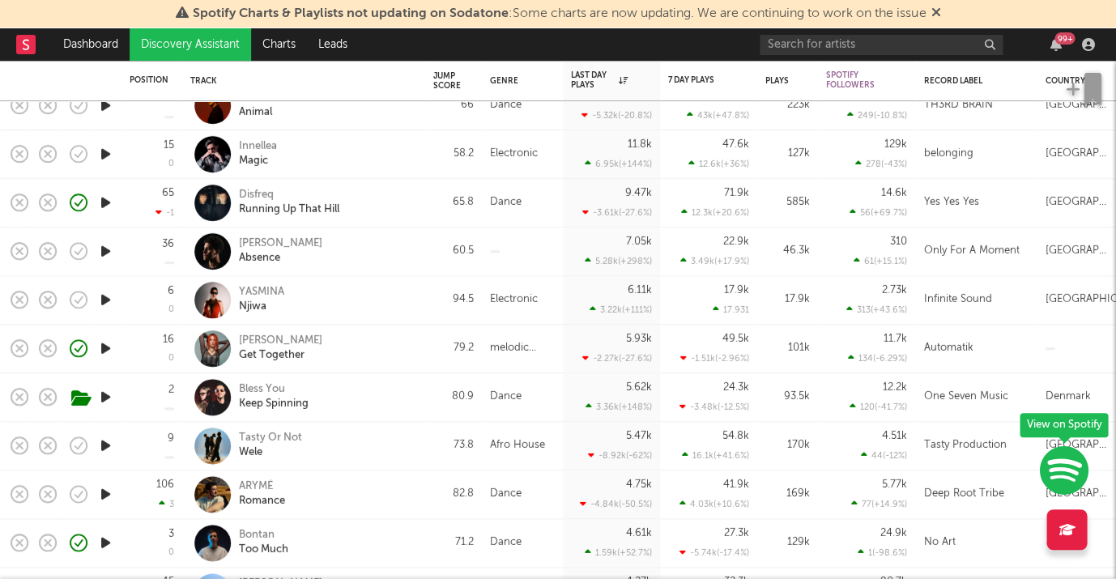
click at [112, 296] on icon "button" at bounding box center [105, 300] width 17 height 20
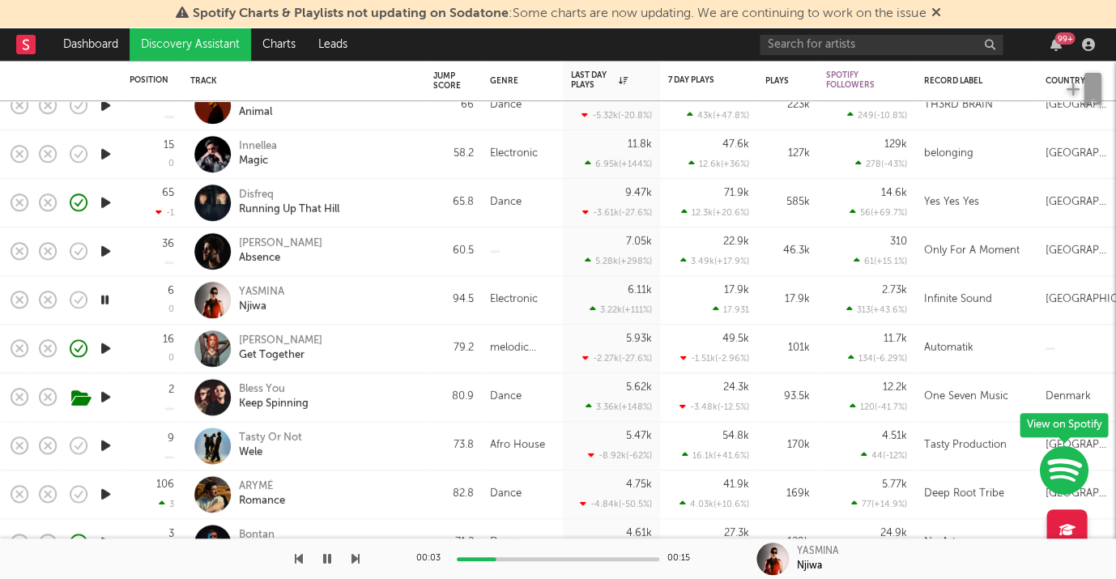
click at [360, 287] on div "YASMINA Njiwa" at bounding box center [326, 299] width 174 height 29
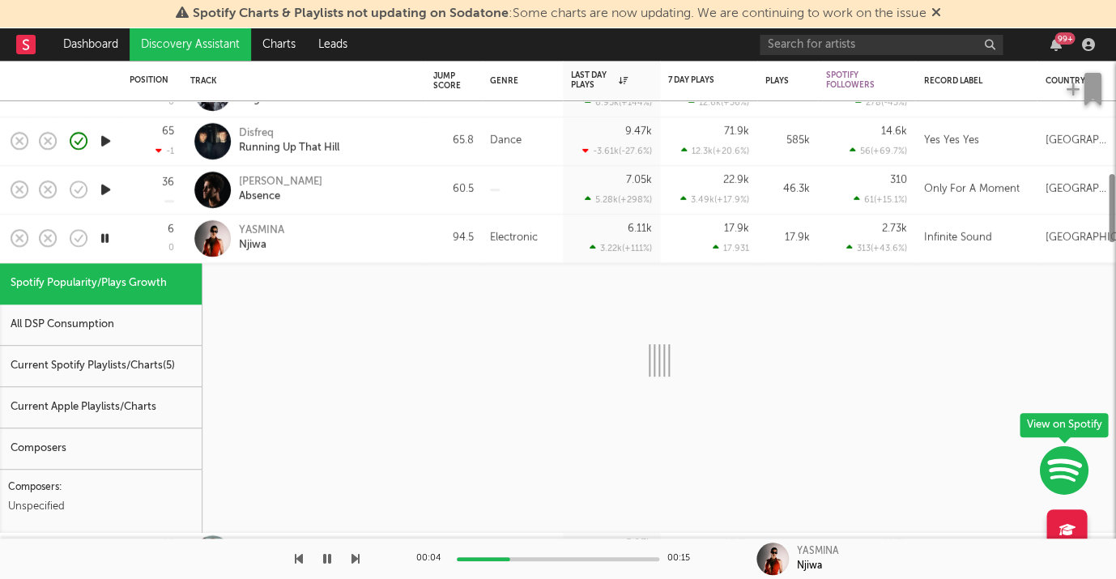
select select "1w"
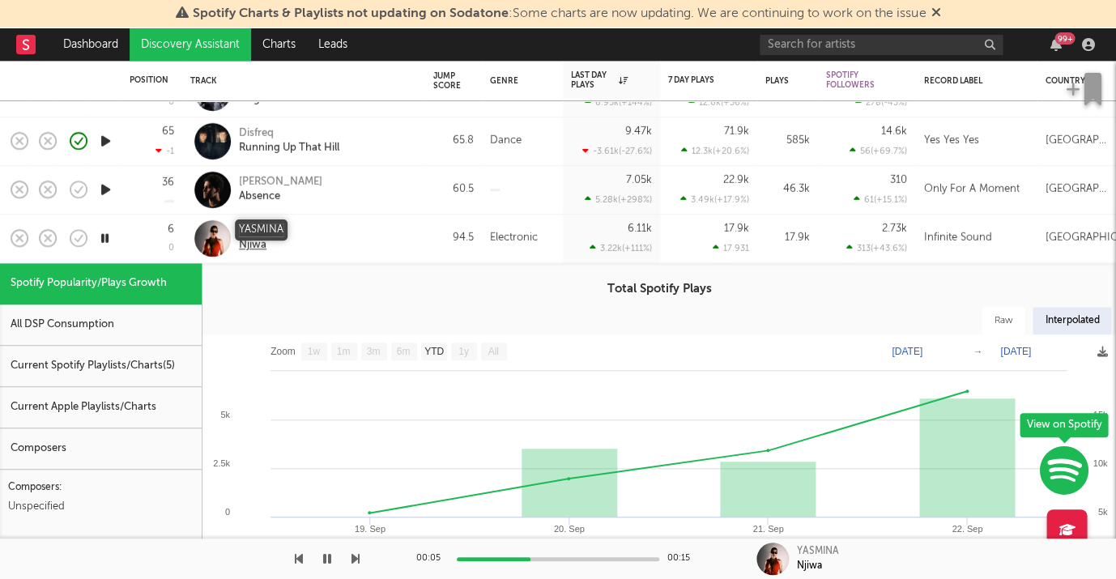
click at [265, 224] on div "YASMINA" at bounding box center [261, 231] width 45 height 15
click at [326, 556] on icon "button" at bounding box center [327, 558] width 8 height 13
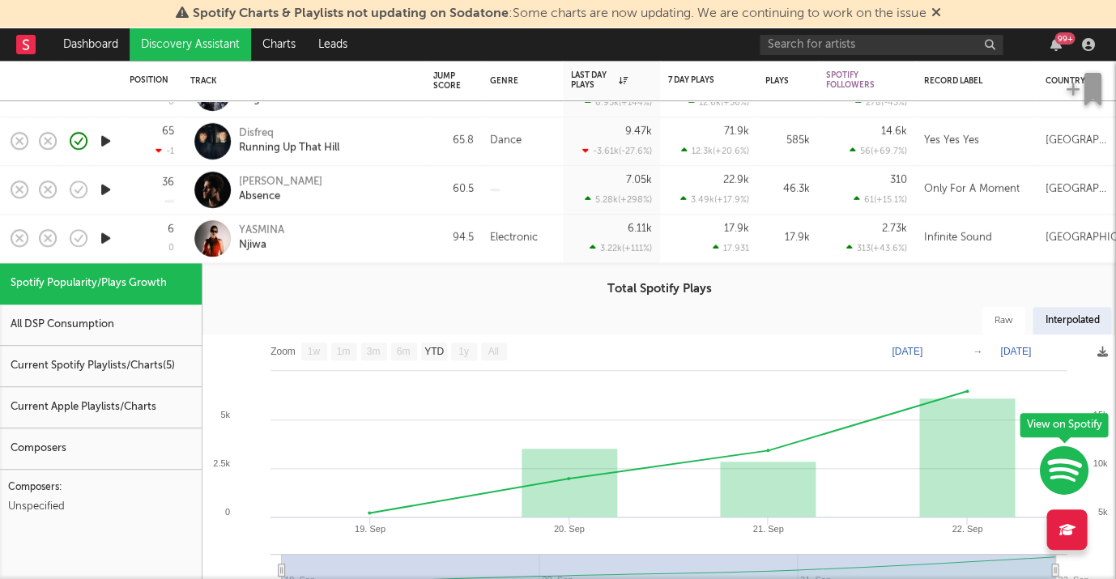
click at [360, 237] on div "YASMINA Njiwa" at bounding box center [326, 238] width 174 height 29
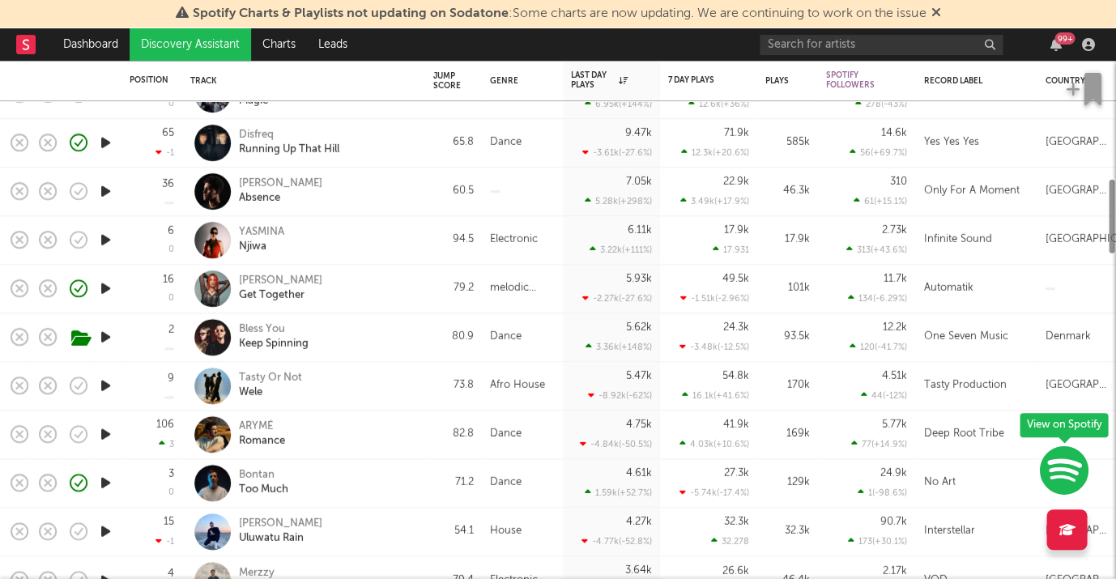
click at [101, 292] on icon "button" at bounding box center [105, 289] width 17 height 20
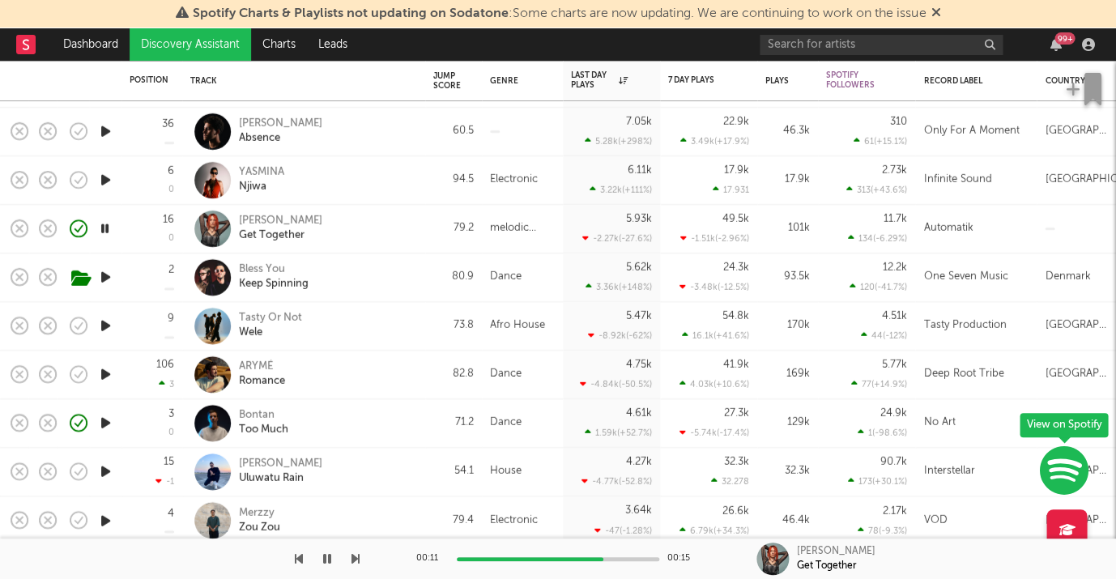
click at [102, 326] on icon "button" at bounding box center [105, 326] width 17 height 20
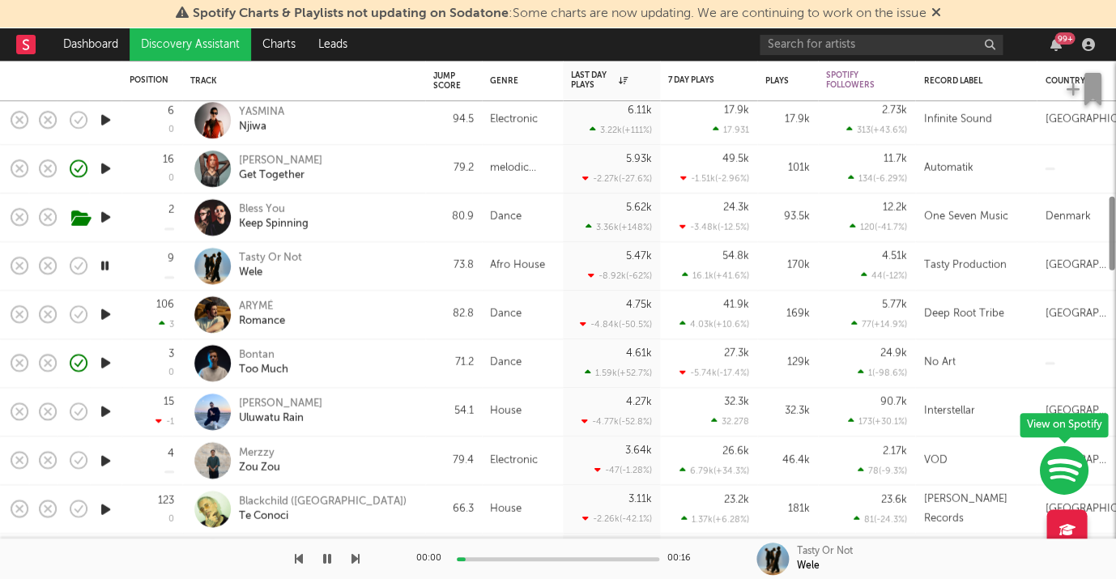
click at [107, 317] on icon "button" at bounding box center [105, 315] width 17 height 20
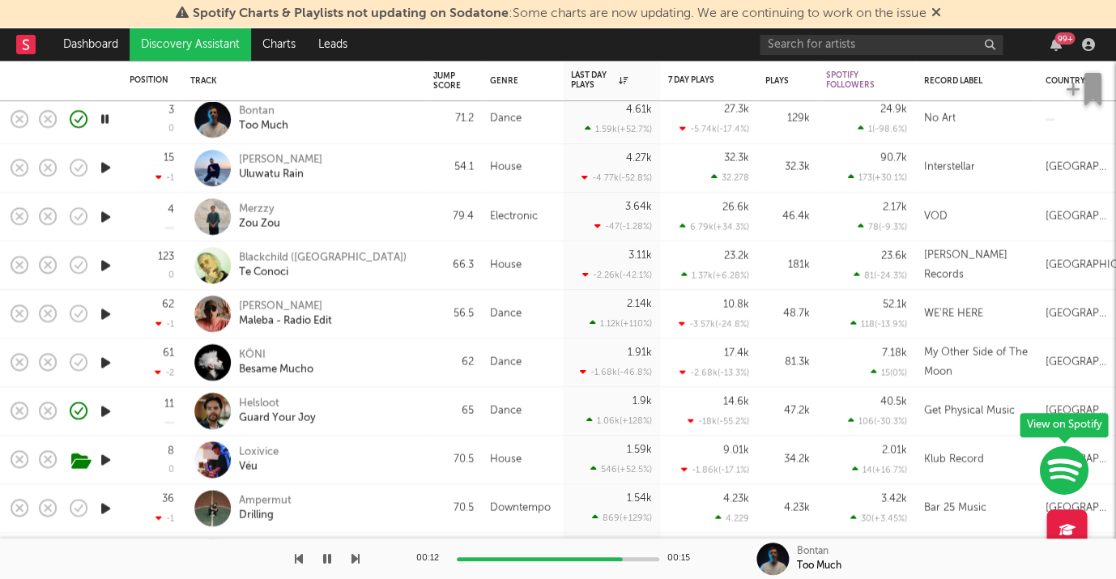
click at [326, 559] on icon "button" at bounding box center [327, 558] width 8 height 13
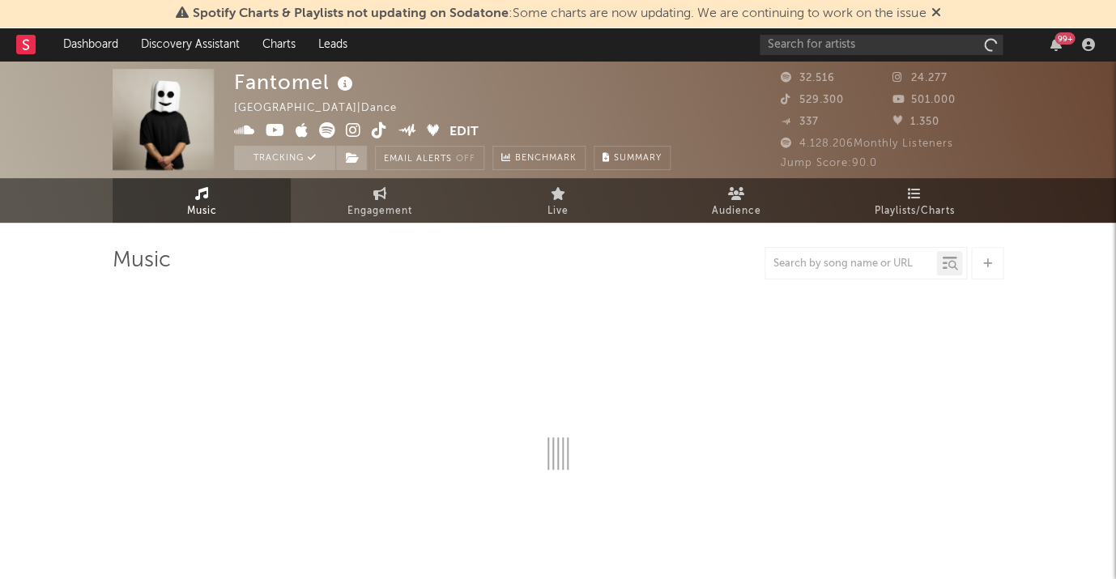
select select "6m"
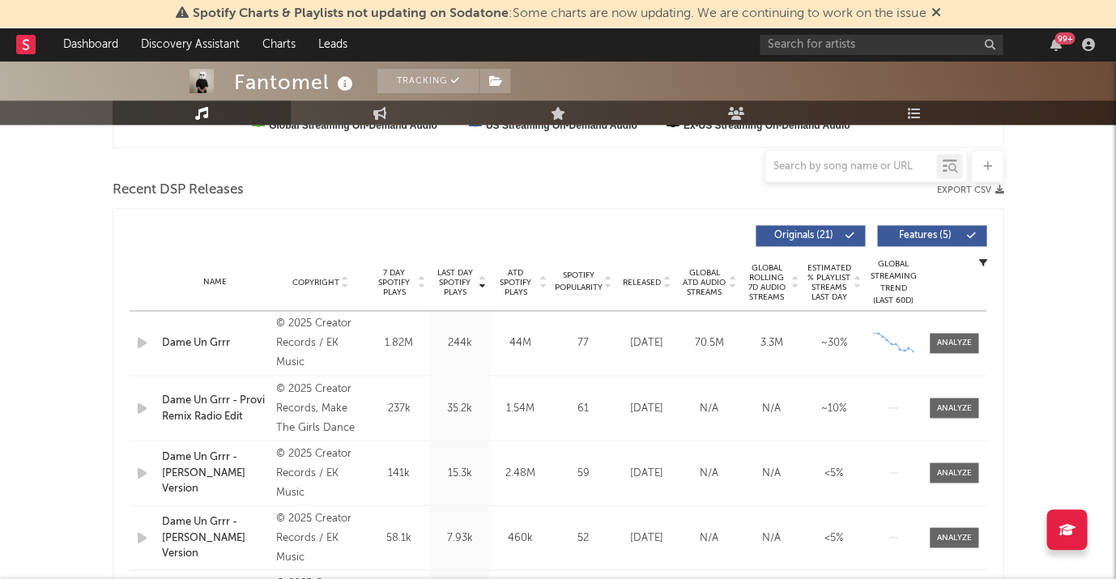
scroll to position [529, 0]
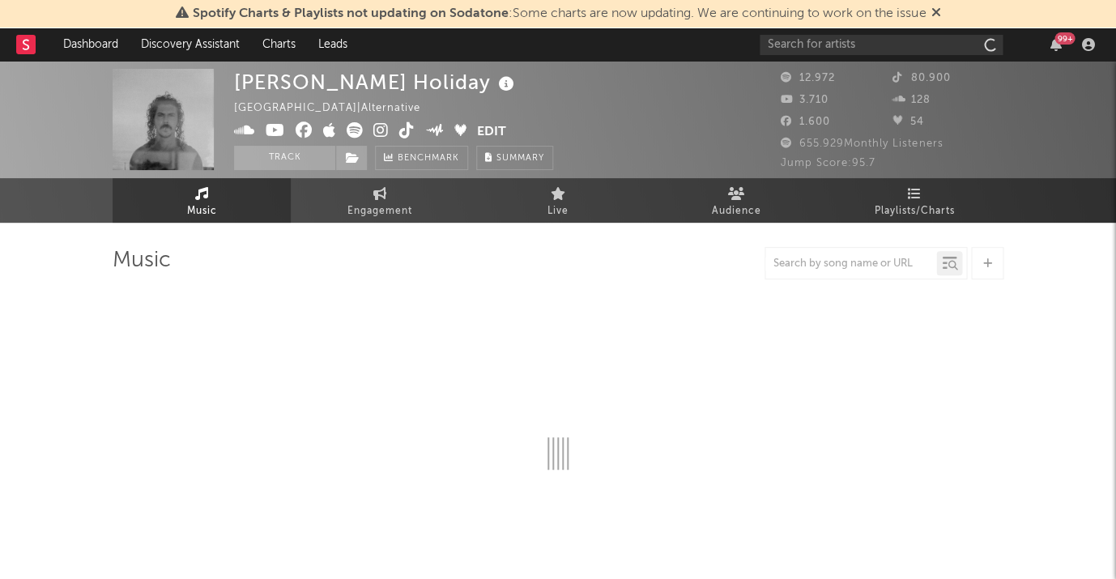
select select "6m"
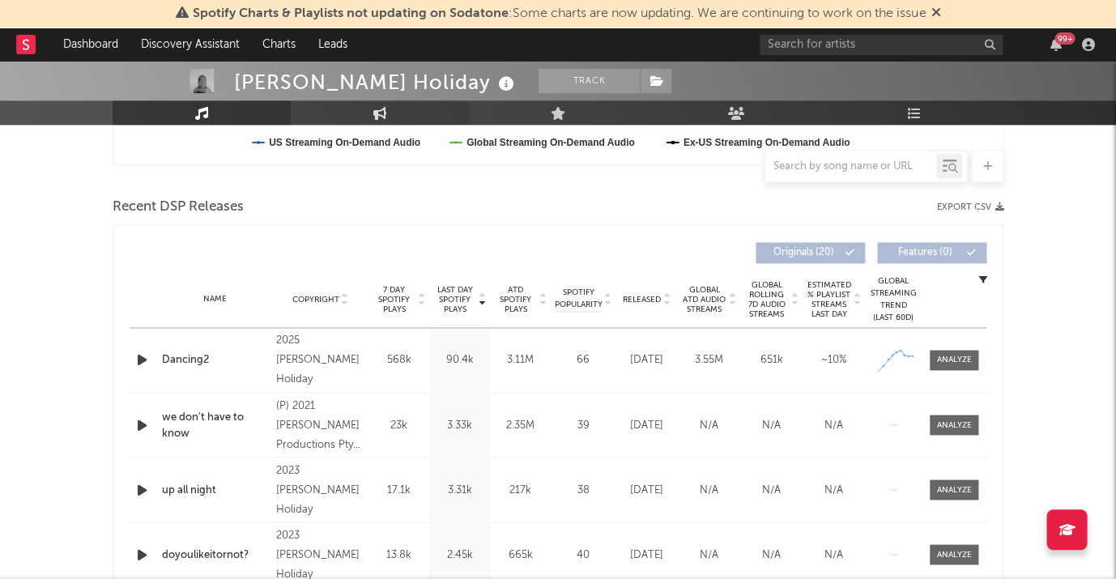
scroll to position [517, 0]
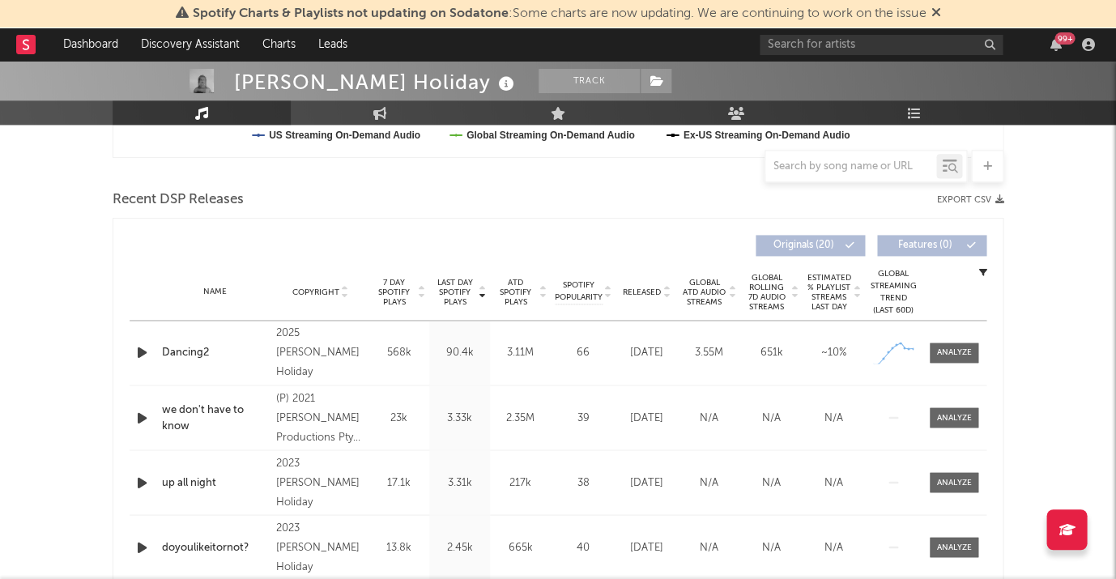
click at [950, 363] on div "Name Dancing2 Copyright 2025 Keli Holiday Label Keli Holiday Album Names Dancin…" at bounding box center [558, 353] width 857 height 64
click at [952, 350] on div at bounding box center [954, 353] width 35 height 12
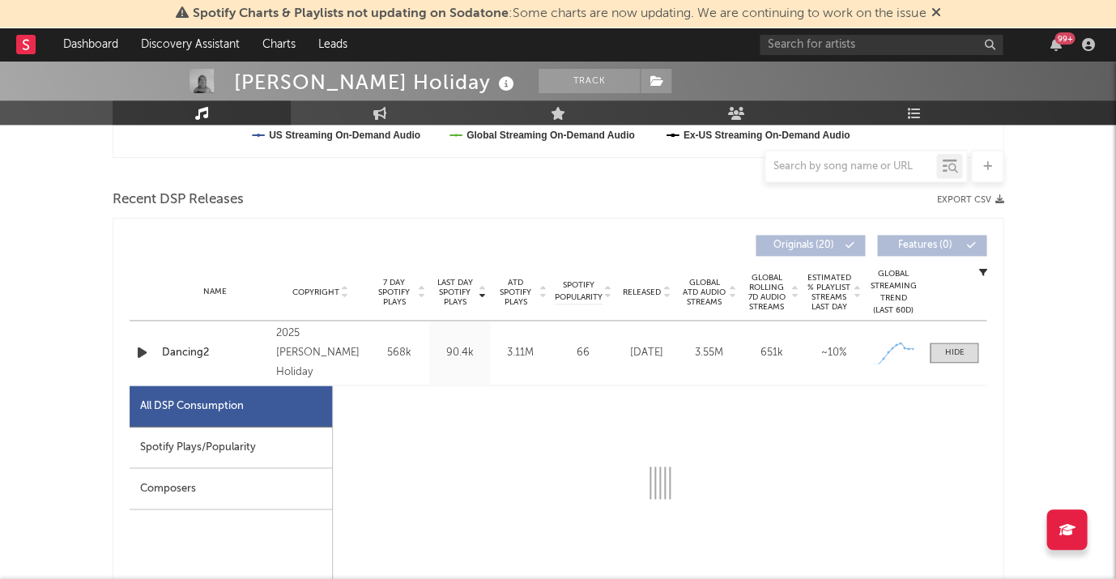
click at [237, 428] on div "Spotify Plays/Popularity" at bounding box center [231, 447] width 203 height 41
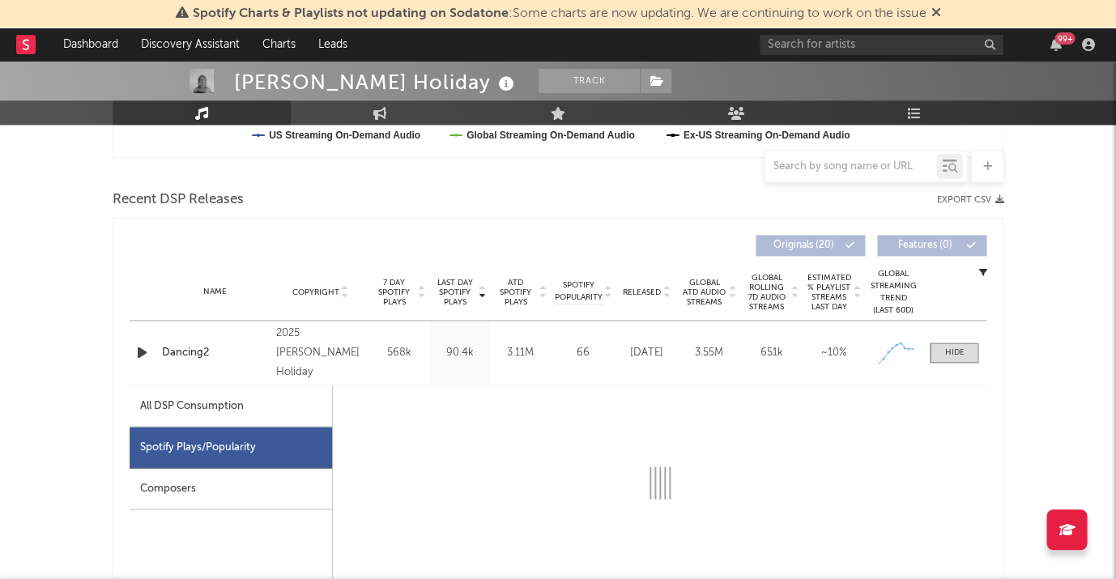
select select "1w"
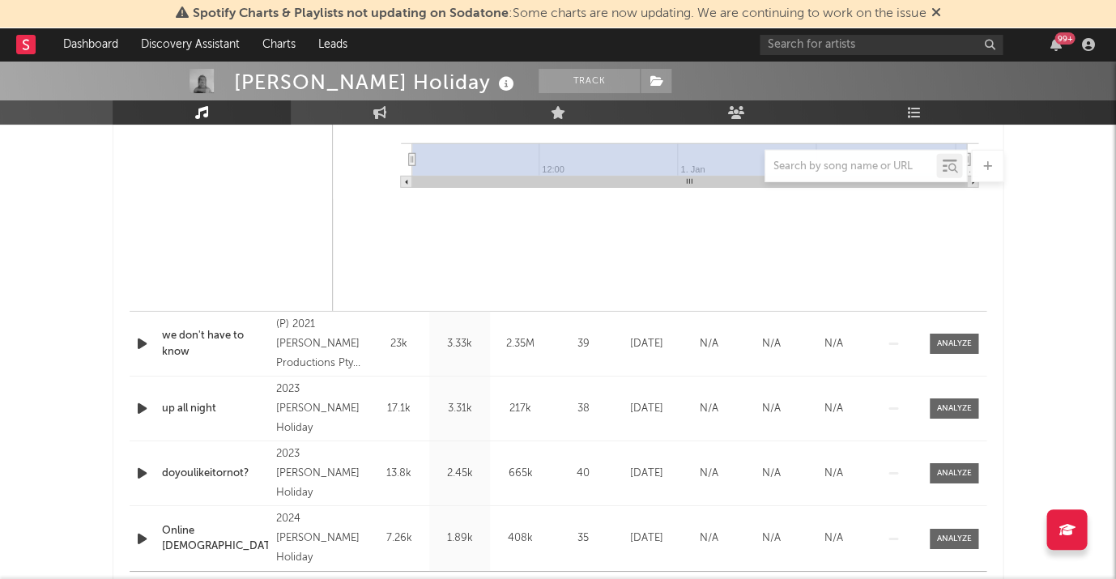
scroll to position [1807, 0]
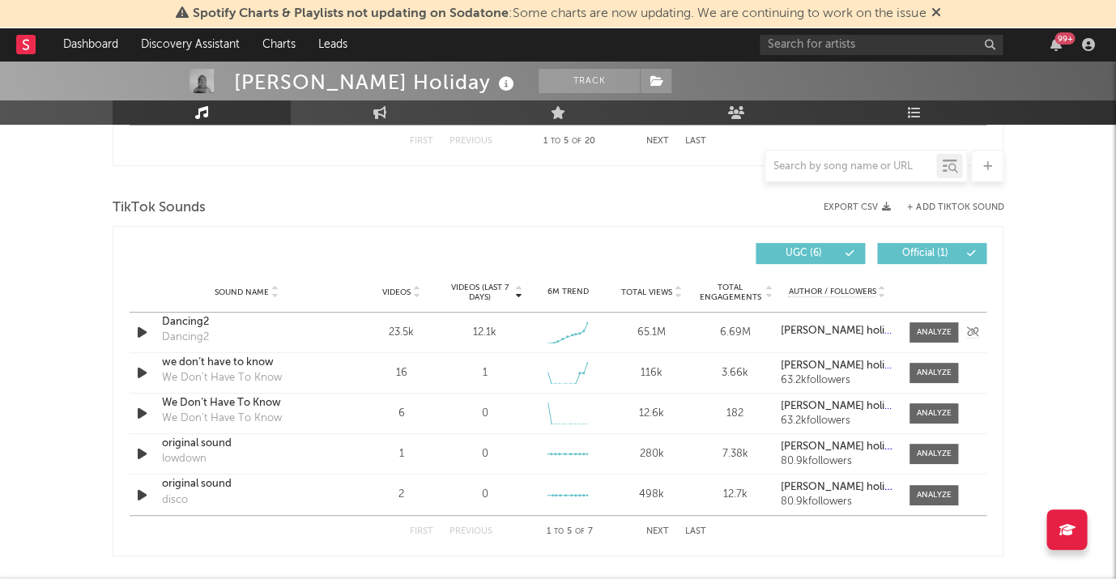
click at [142, 325] on icon "button" at bounding box center [142, 332] width 17 height 20
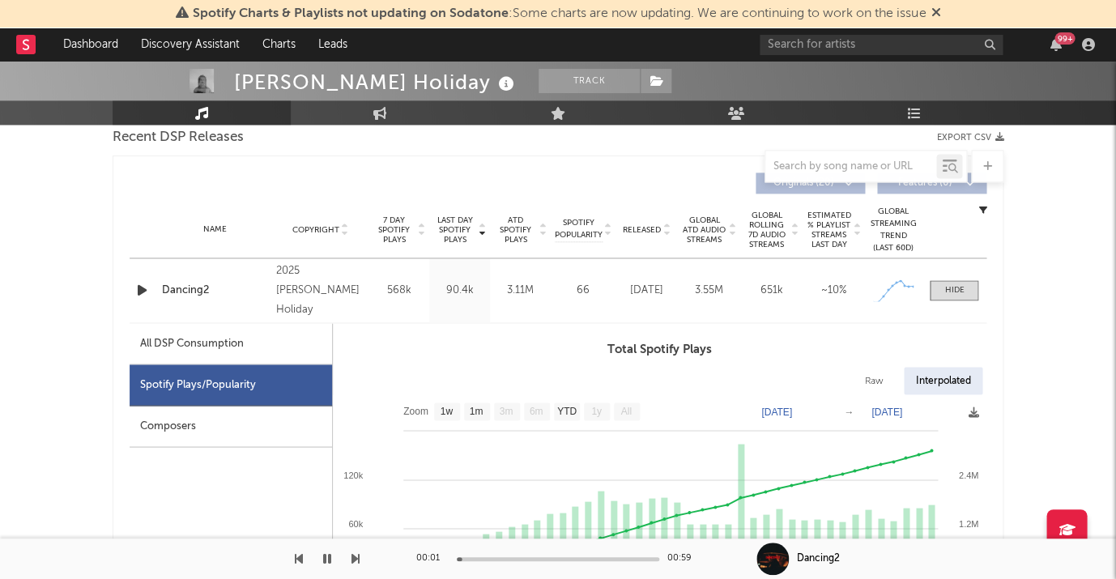
scroll to position [510, 0]
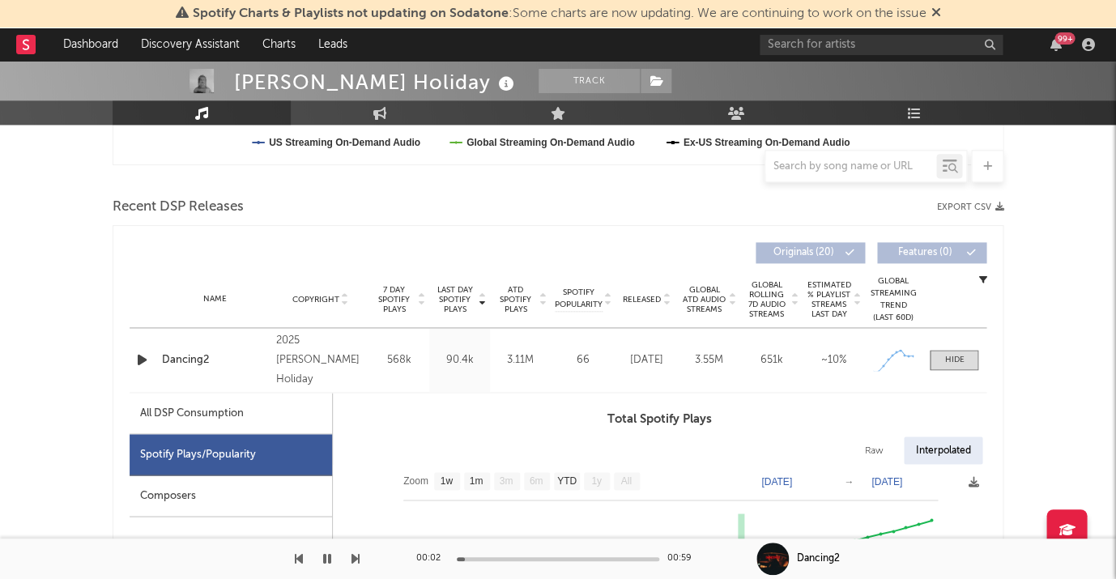
click at [139, 345] on div "Name Dancing2 Copyright 2025 Keli Holiday Label Keli Holiday Album Names Dancin…" at bounding box center [558, 360] width 857 height 64
click at [140, 353] on icon "button" at bounding box center [142, 360] width 17 height 20
drag, startPoint x: 237, startPoint y: 80, endPoint x: 351, endPoint y: 76, distance: 113.5
click at [351, 76] on div "Keli Holiday" at bounding box center [376, 82] width 284 height 27
copy div "Keli Holiday"
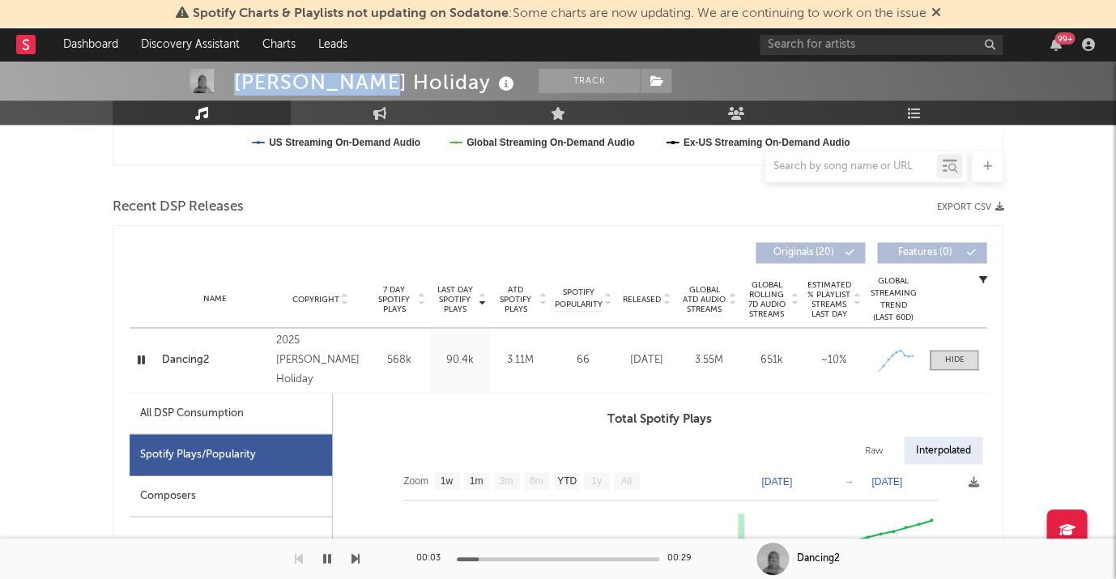
drag, startPoint x: 331, startPoint y: 552, endPoint x: 319, endPoint y: 569, distance: 19.8
click at [319, 569] on button "button" at bounding box center [327, 559] width 16 height 41
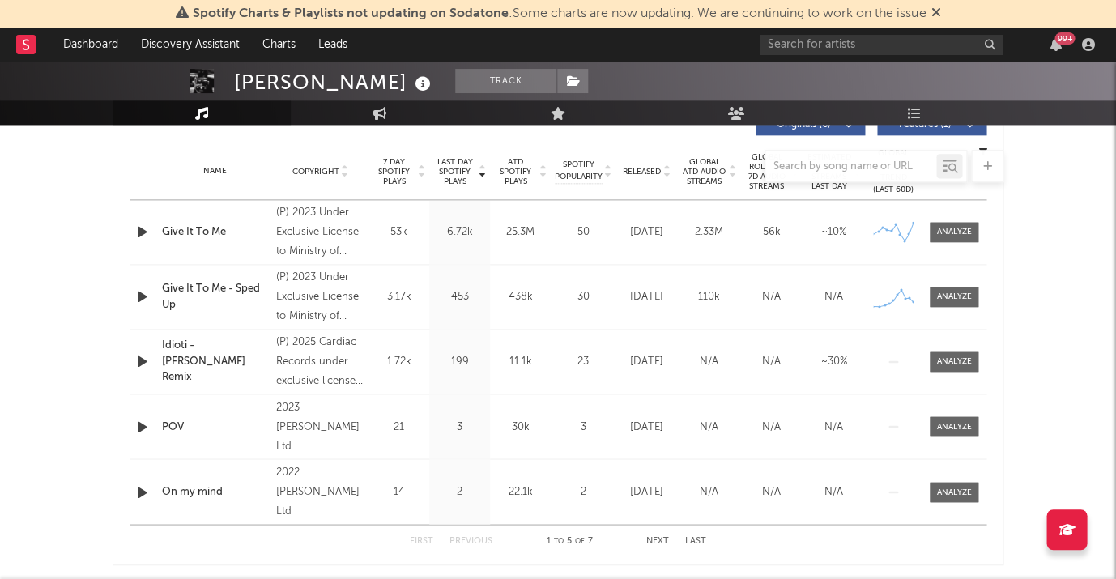
select select "6m"
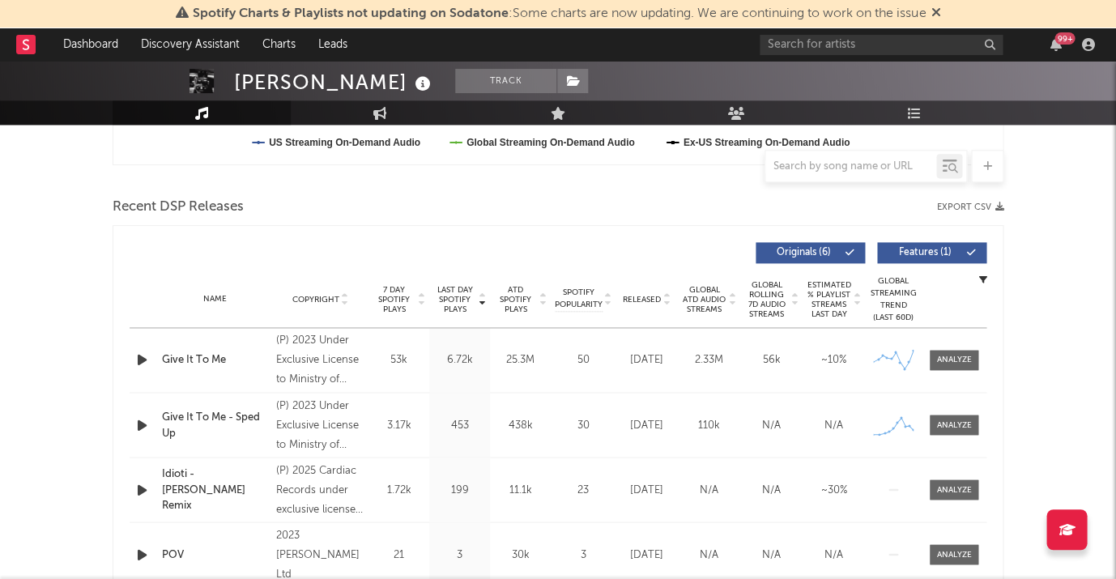
scroll to position [556, 0]
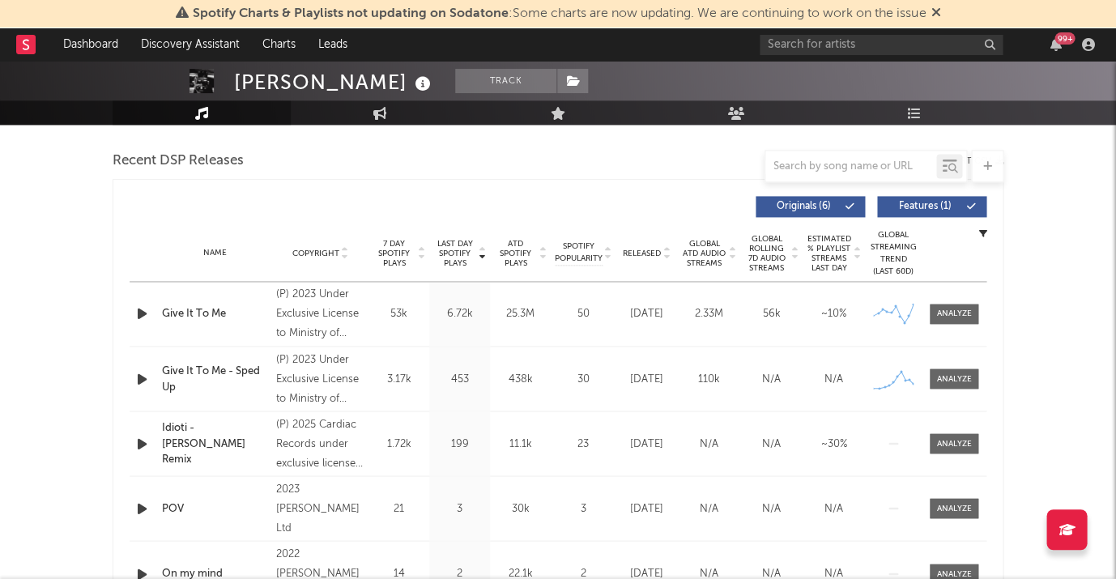
click at [651, 252] on span "Released" at bounding box center [642, 254] width 38 height 10
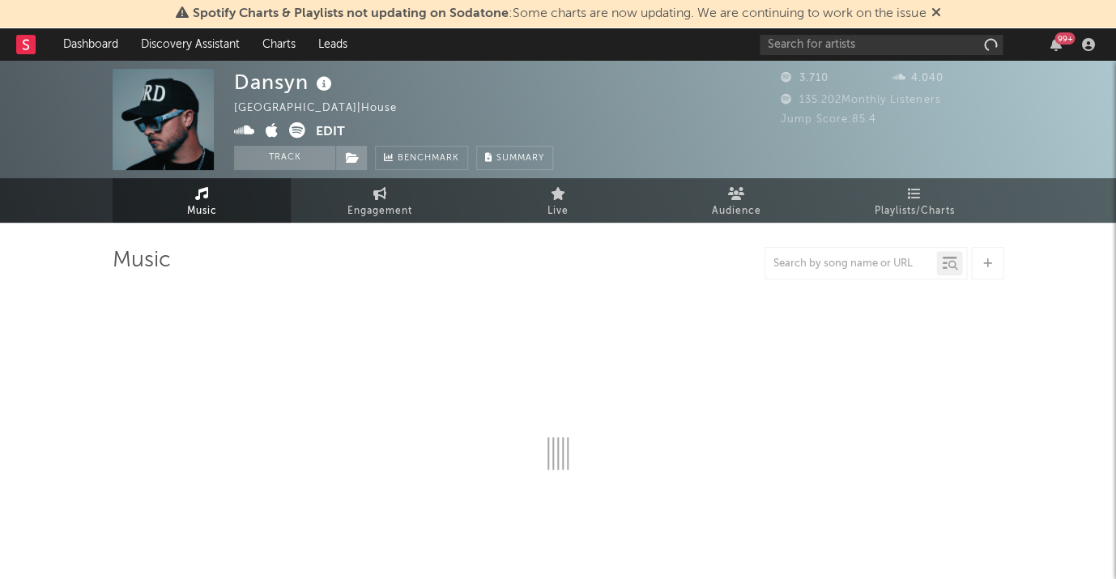
select select "1w"
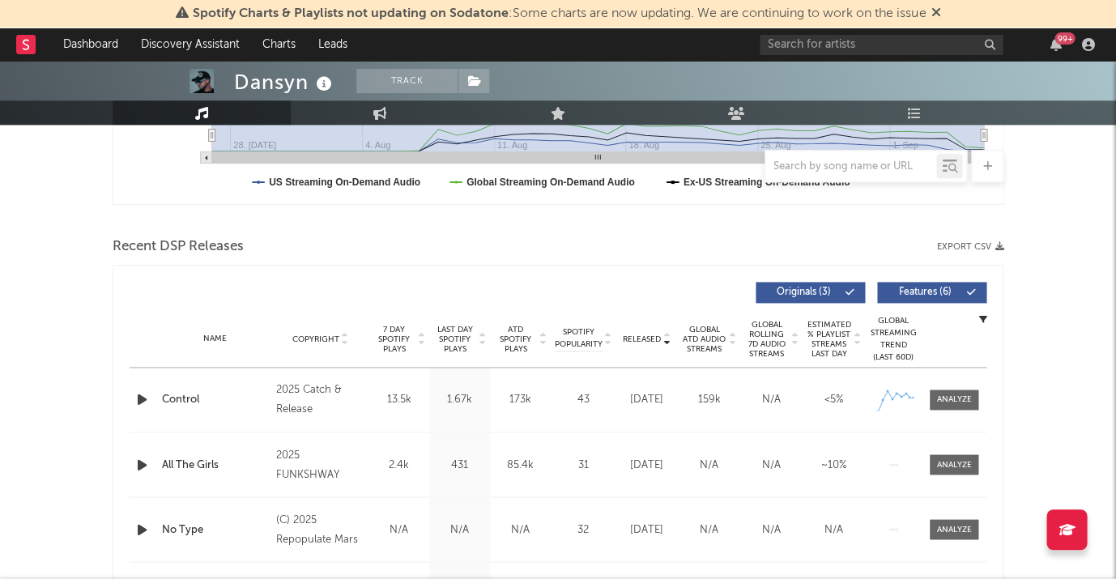
scroll to position [556, 0]
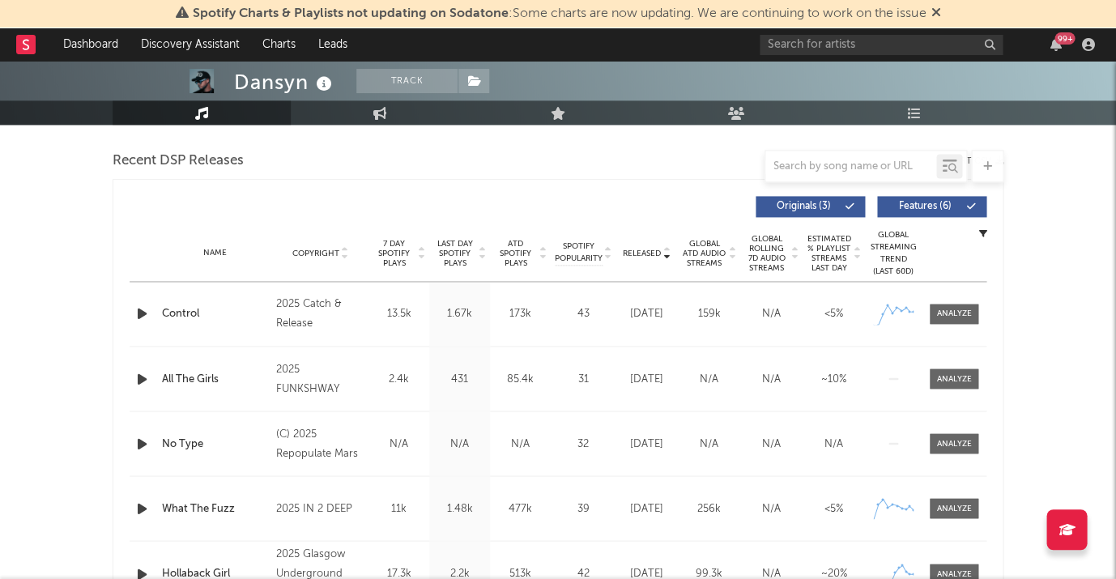
click at [444, 248] on span "Last Day Spotify Plays" at bounding box center [454, 253] width 43 height 29
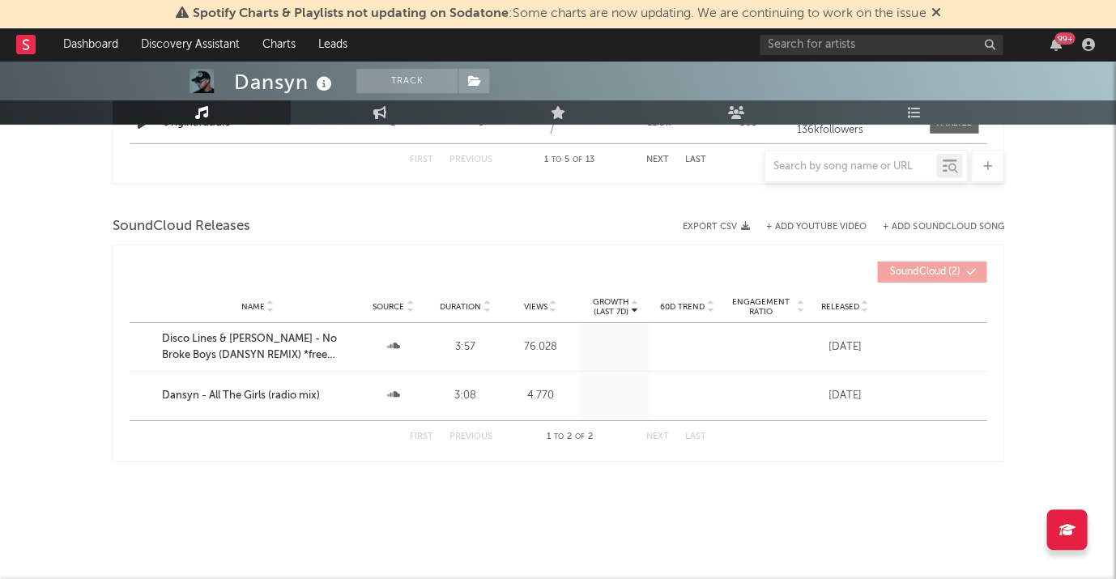
scroll to position [1388, 0]
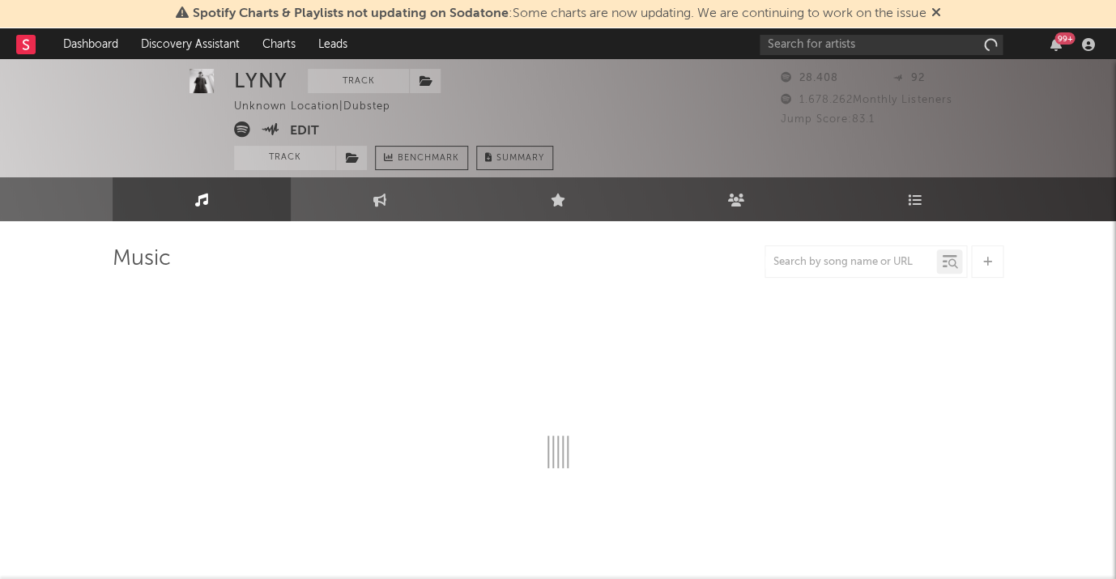
select select "6m"
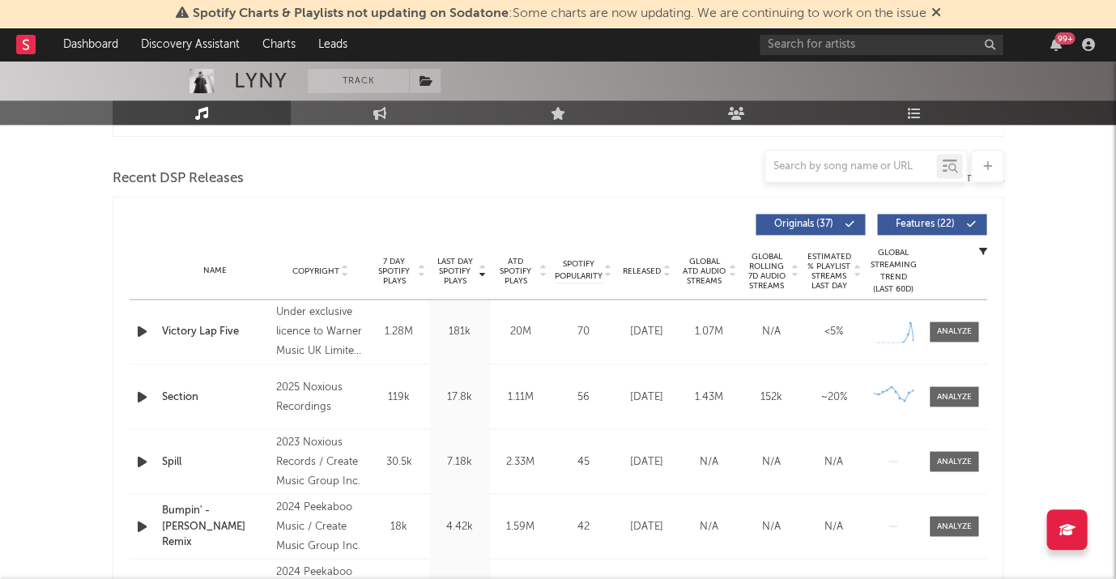
scroll to position [536, 0]
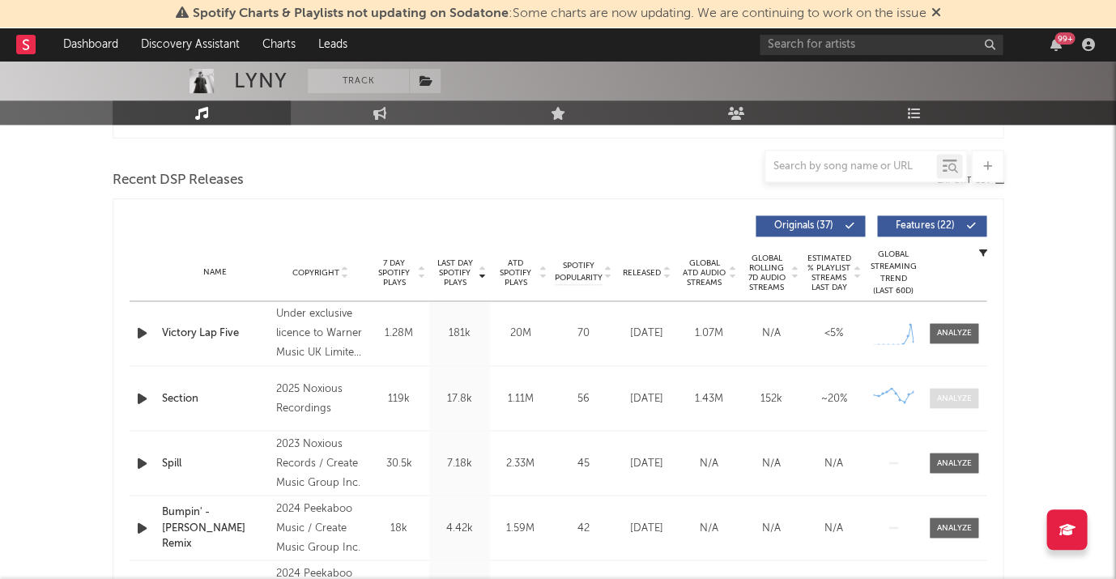
click at [951, 399] on div at bounding box center [954, 398] width 35 height 12
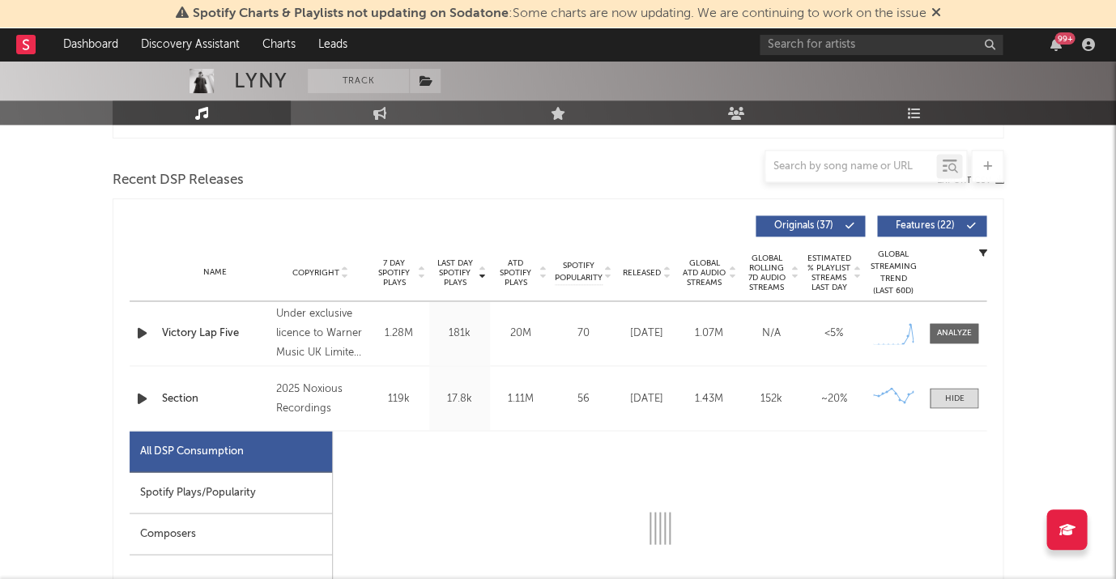
drag, startPoint x: 200, startPoint y: 490, endPoint x: 107, endPoint y: 318, distance: 195.4
click at [200, 490] on div "Spotify Plays/Popularity" at bounding box center [231, 492] width 203 height 41
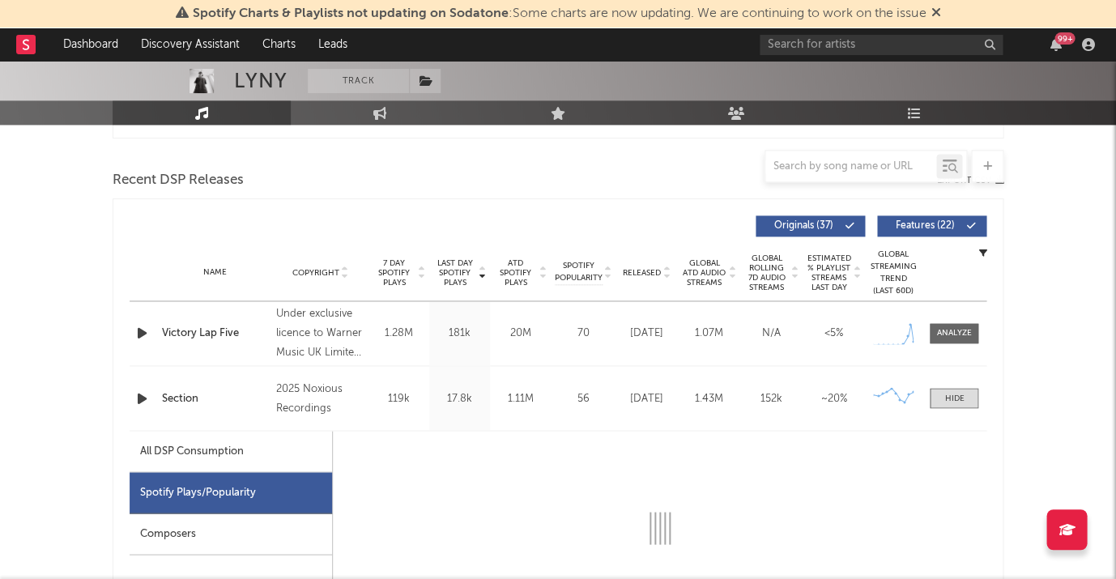
select select "1w"
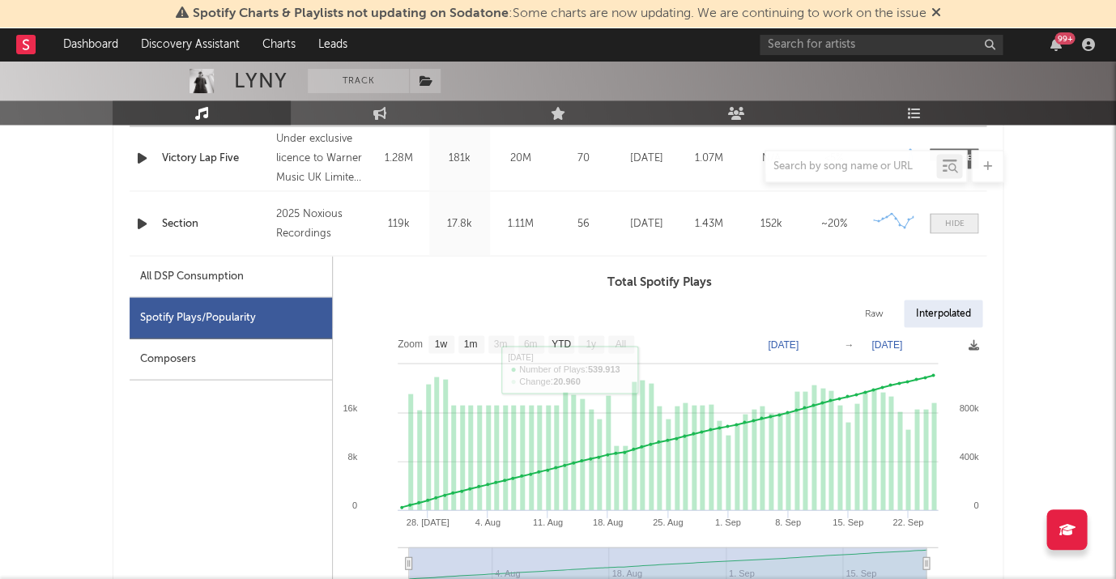
scroll to position [702, 0]
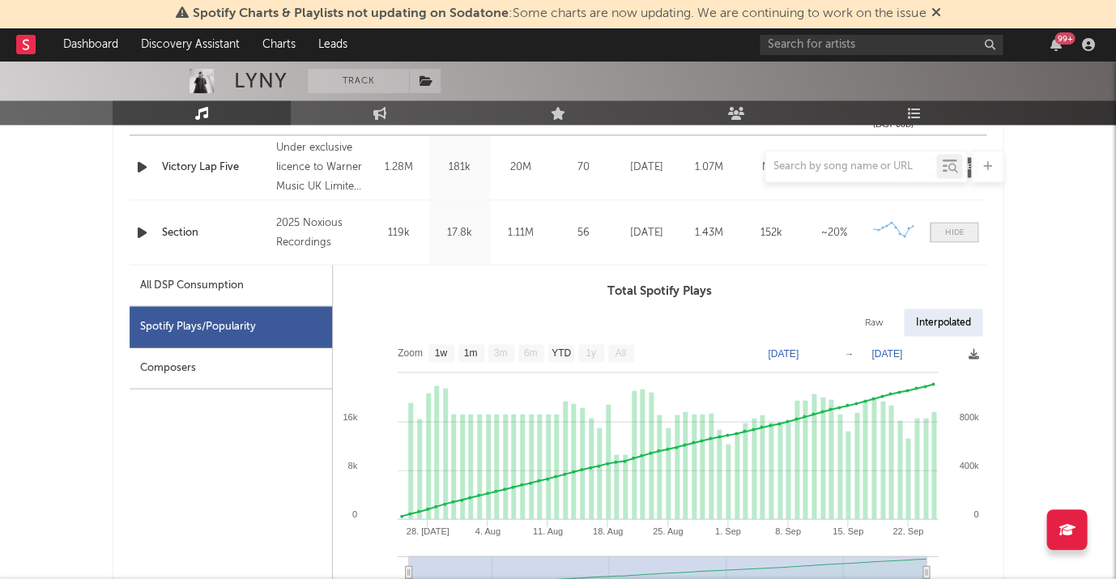
click at [958, 229] on div at bounding box center [954, 232] width 19 height 12
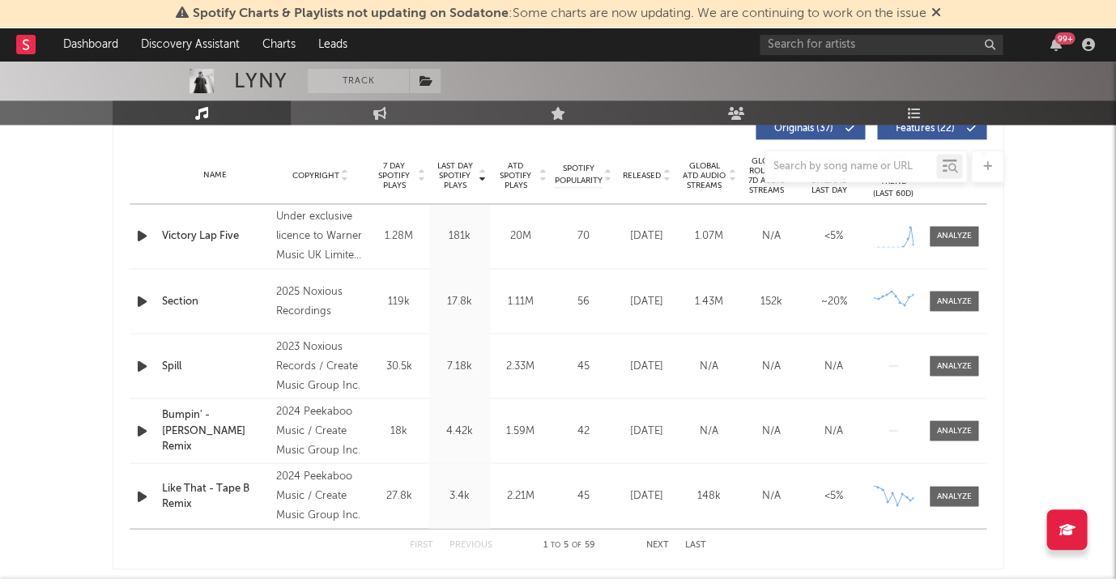
click at [651, 167] on div at bounding box center [558, 166] width 891 height 32
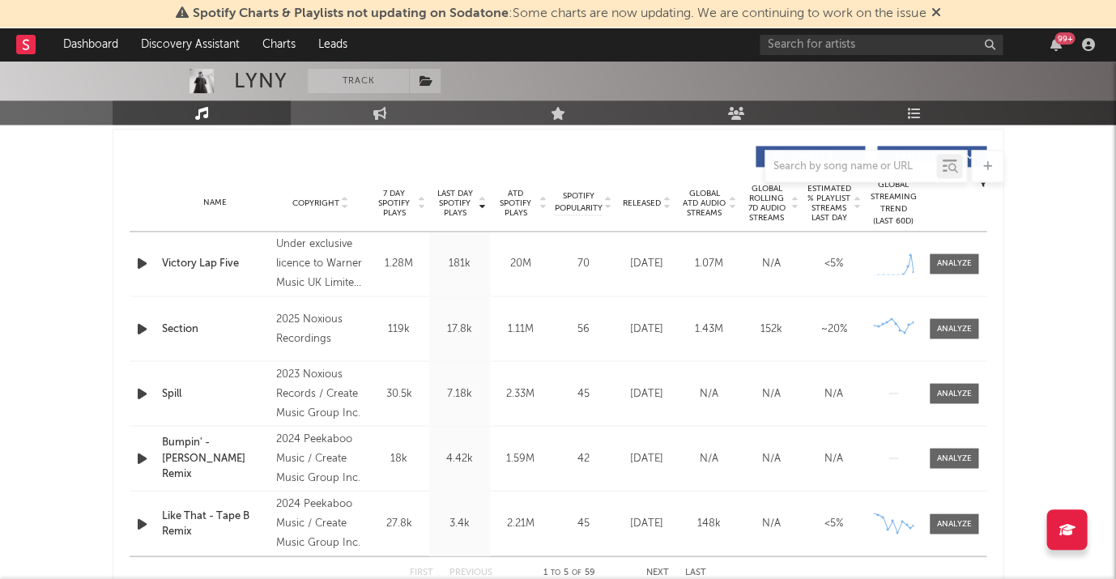
click at [630, 198] on span "Released" at bounding box center [642, 203] width 38 height 10
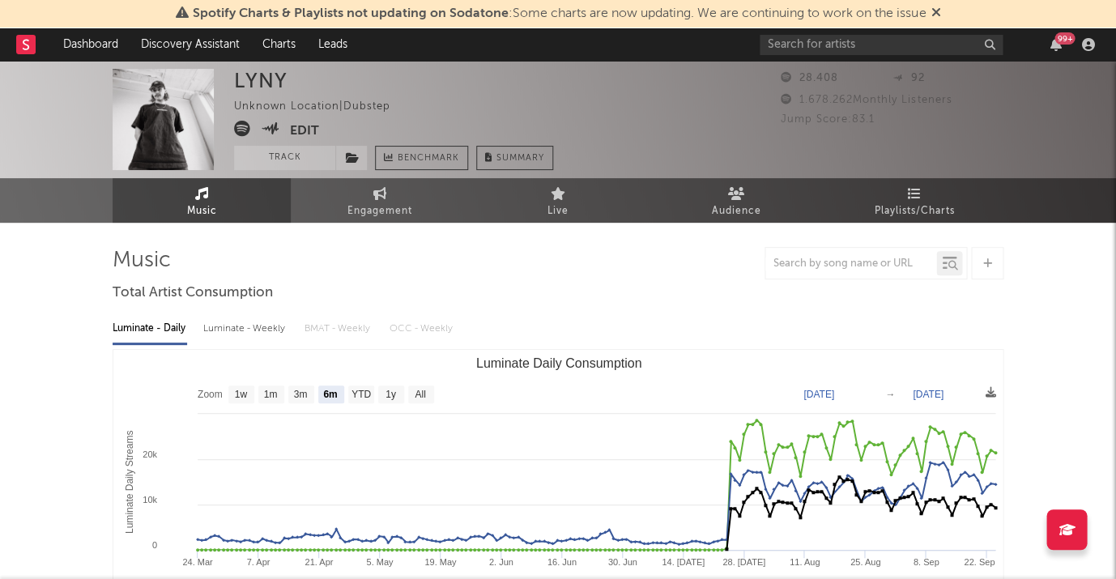
scroll to position [0, 0]
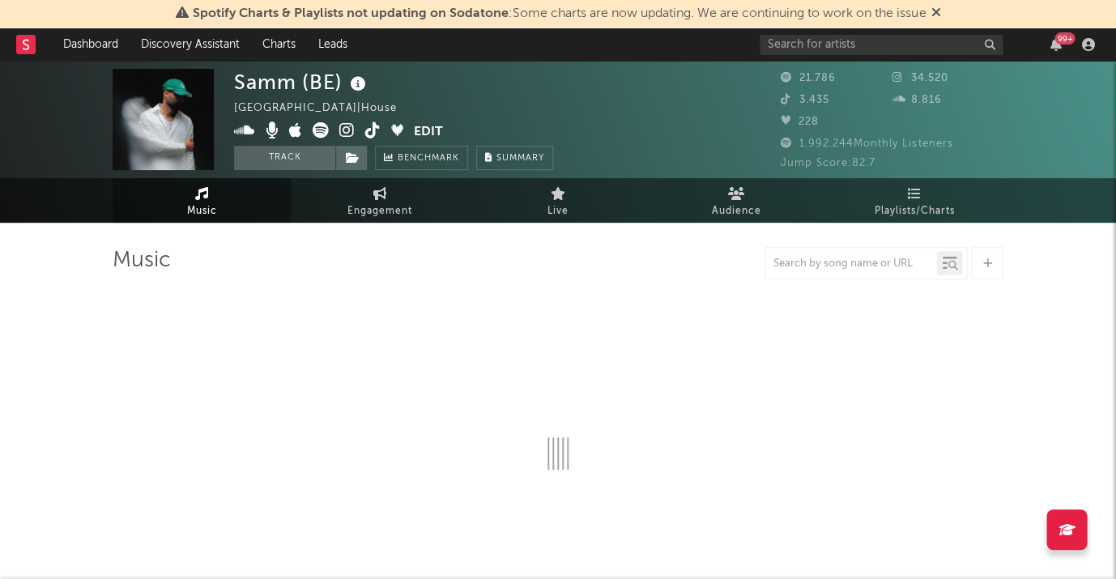
select select "6m"
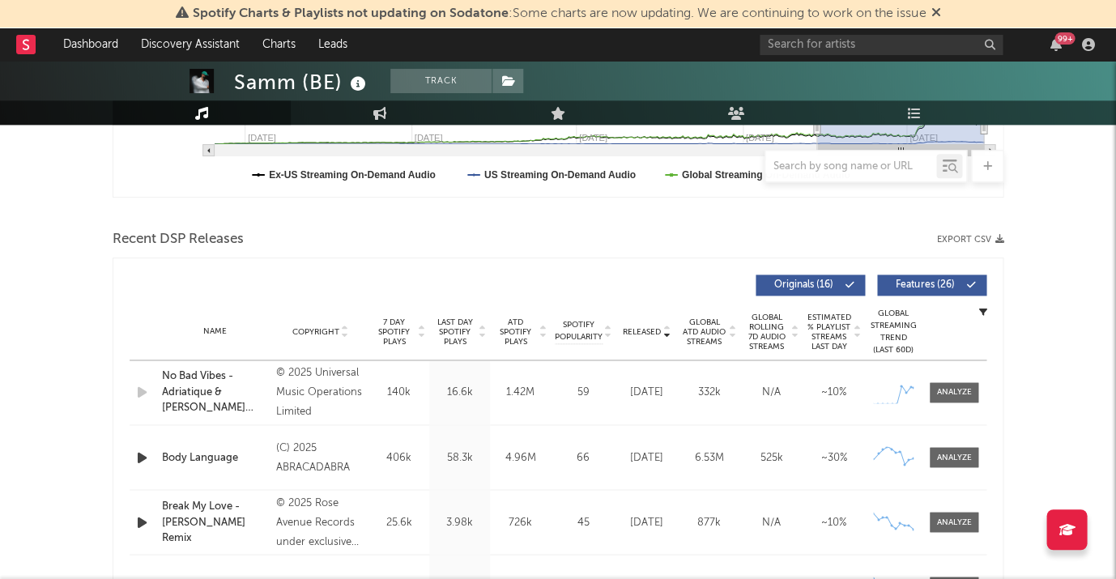
scroll to position [523, 0]
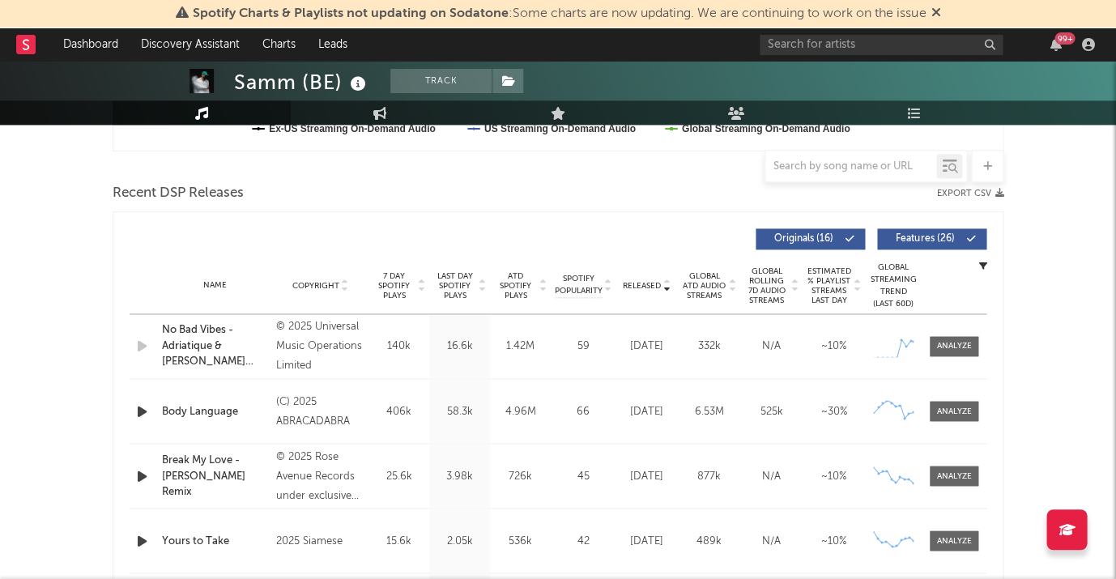
click at [466, 284] on span "Last Day Spotify Plays" at bounding box center [454, 285] width 43 height 29
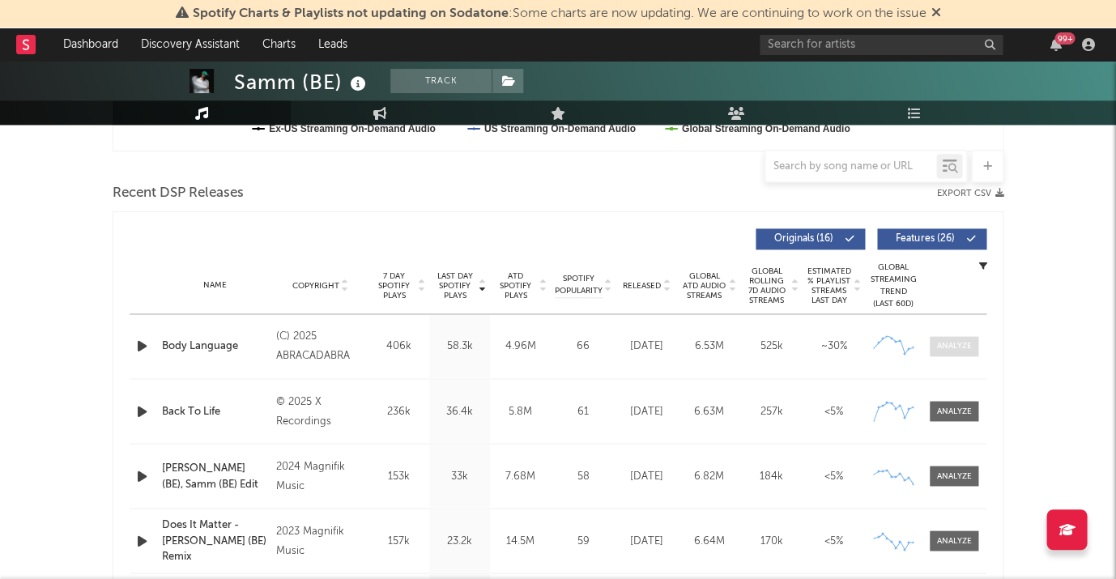
click at [945, 342] on div at bounding box center [954, 346] width 35 height 12
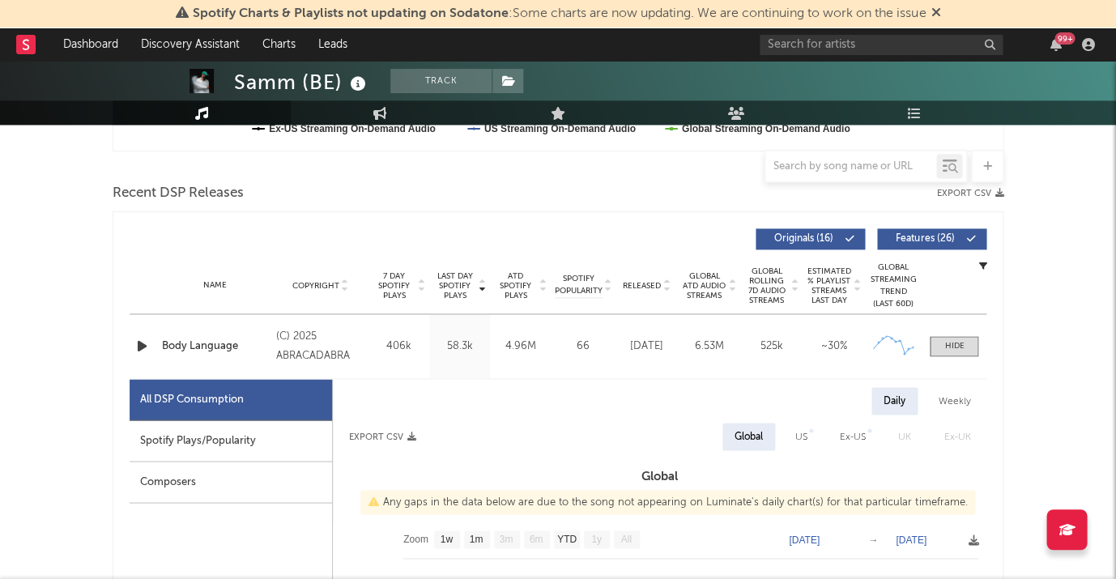
click at [250, 426] on div "Spotify Plays/Popularity" at bounding box center [231, 440] width 203 height 41
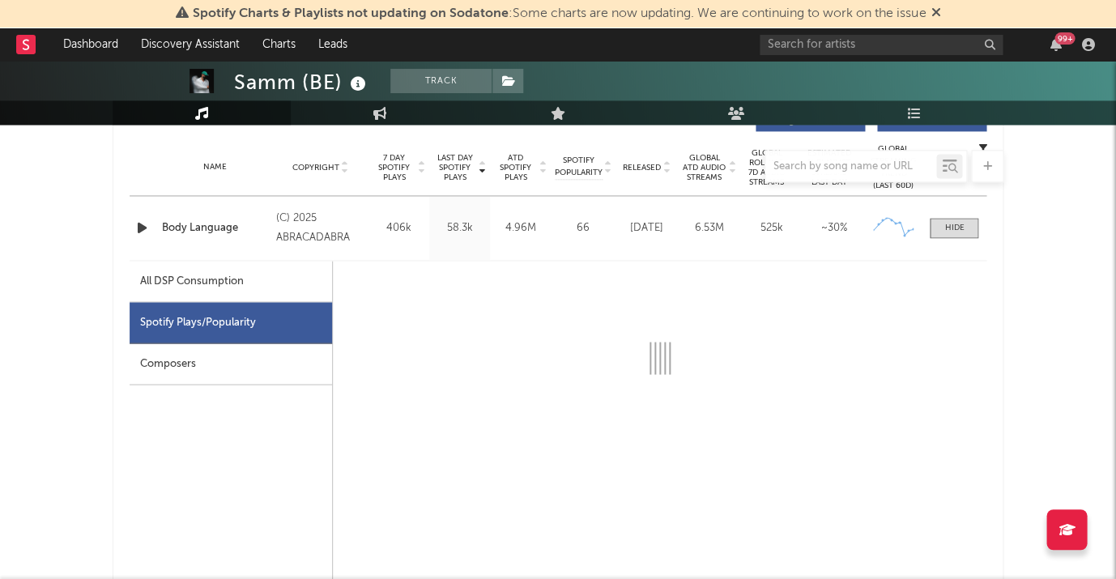
select select "1w"
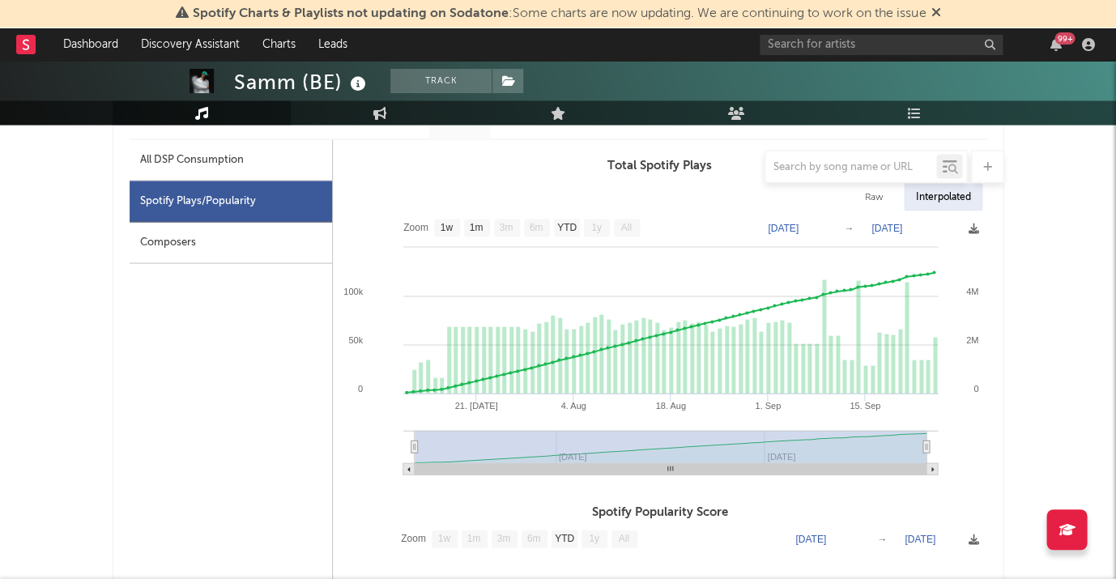
scroll to position [768, 0]
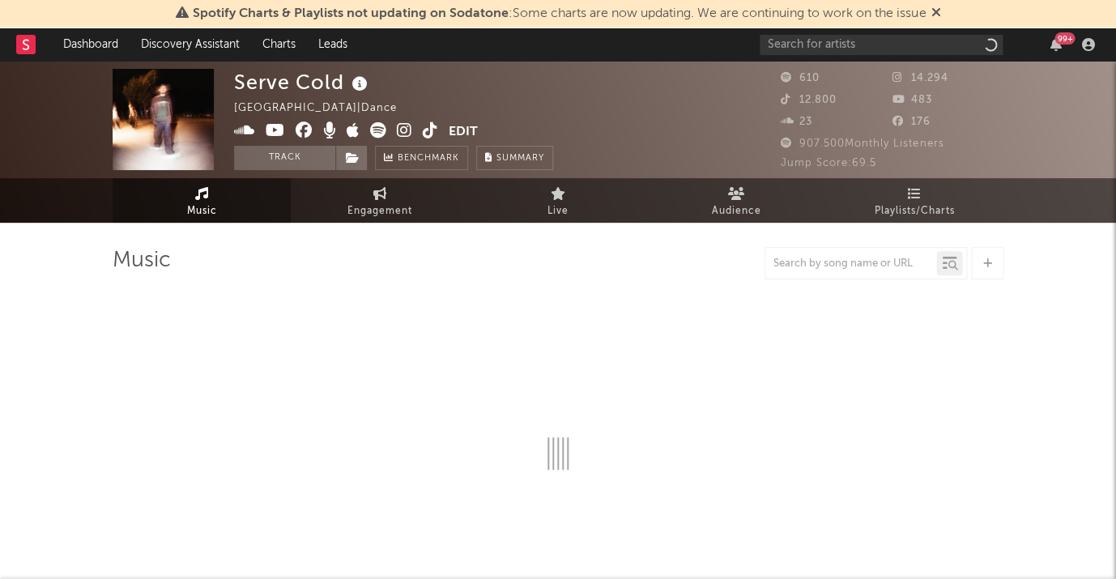
select select "1w"
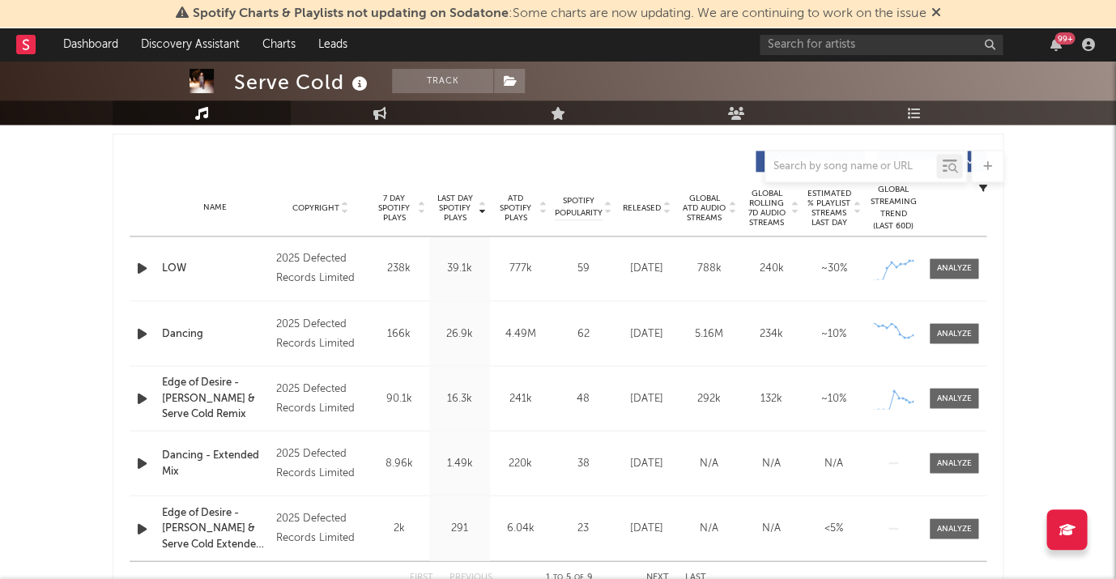
scroll to position [608, 0]
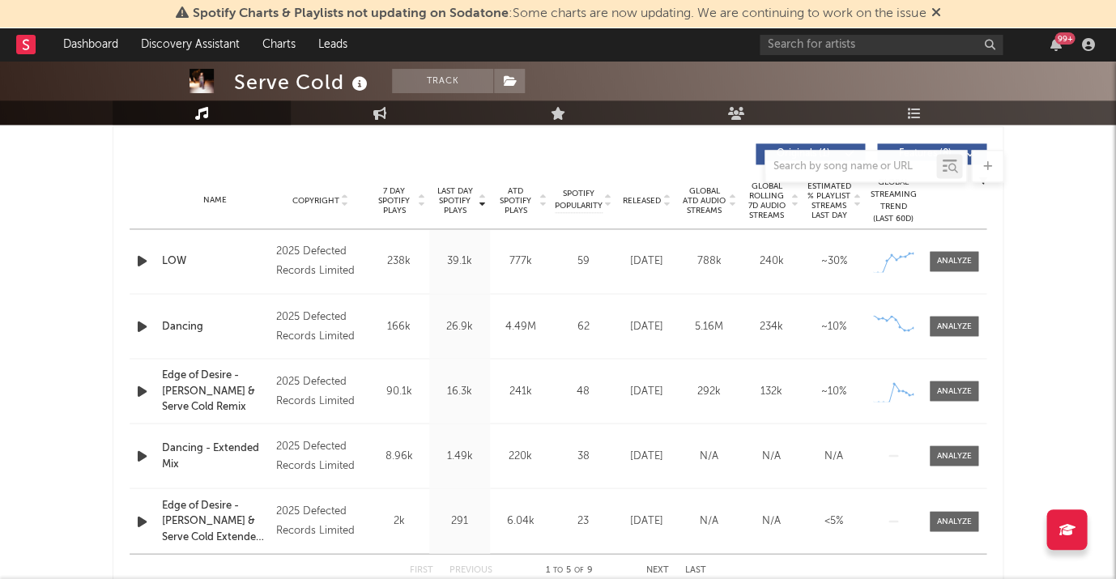
click at [638, 196] on span "Released" at bounding box center [642, 201] width 38 height 10
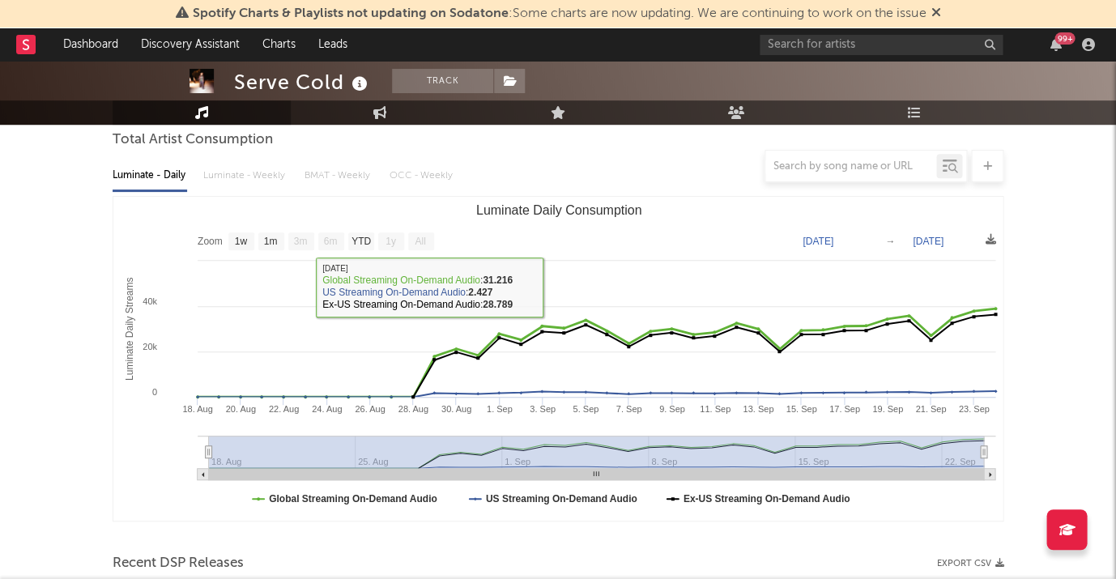
scroll to position [113, 0]
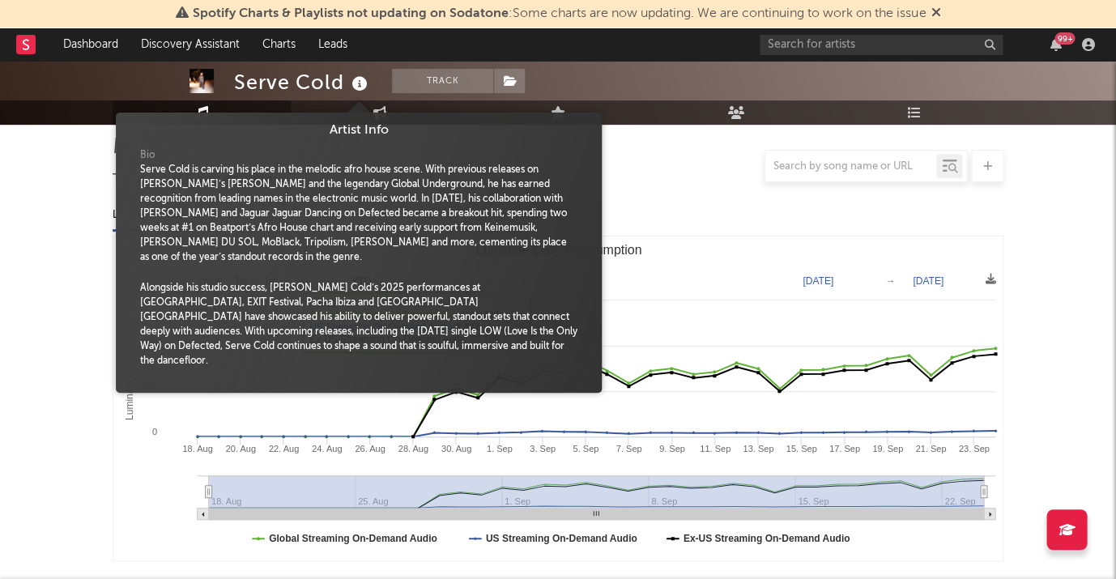
click at [356, 90] on icon at bounding box center [359, 84] width 23 height 23
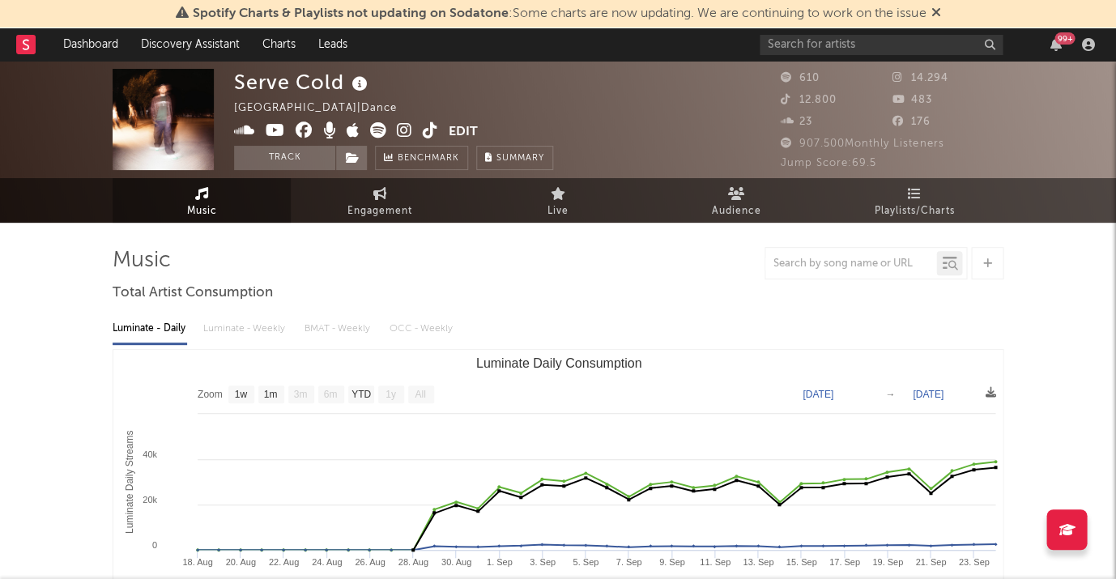
scroll to position [0, 0]
drag, startPoint x: 235, startPoint y: 82, endPoint x: 345, endPoint y: 81, distance: 110.2
click at [346, 78] on div "Serve Cold" at bounding box center [303, 82] width 138 height 27
copy div "Serve Cold"
drag, startPoint x: 239, startPoint y: 134, endPoint x: 268, endPoint y: 130, distance: 29.4
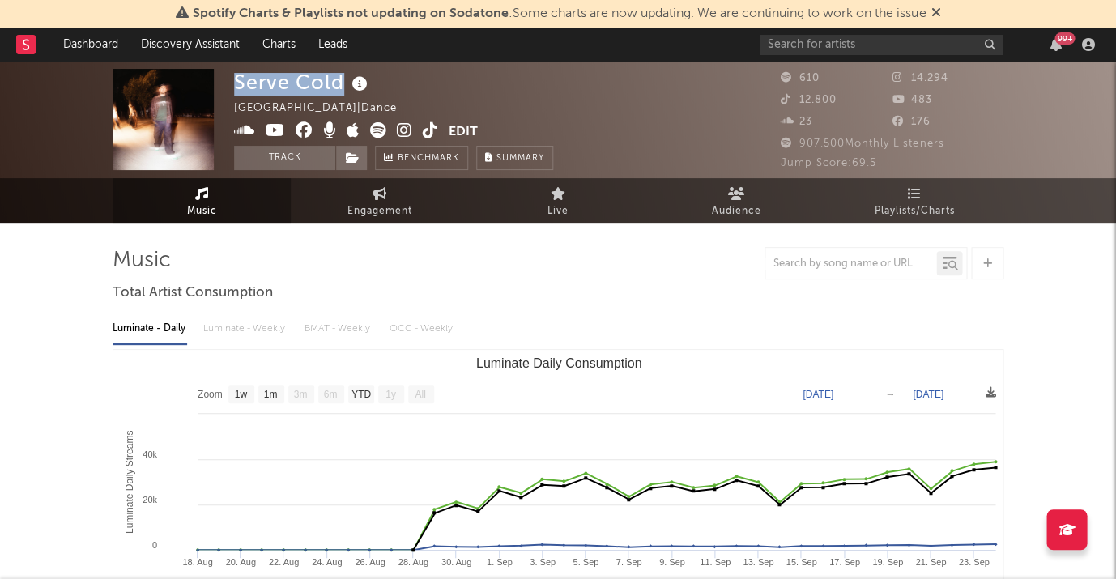
click at [248, 131] on icon at bounding box center [244, 130] width 21 height 16
click at [268, 130] on icon at bounding box center [275, 130] width 19 height 16
click at [296, 129] on icon at bounding box center [304, 130] width 17 height 16
click at [402, 130] on icon at bounding box center [404, 130] width 15 height 16
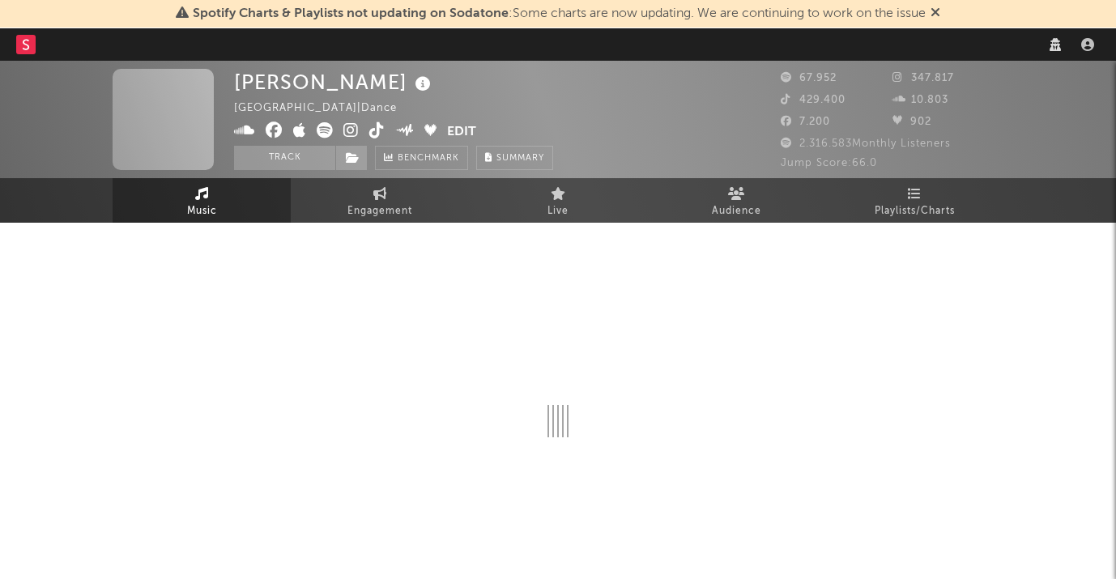
select select "6m"
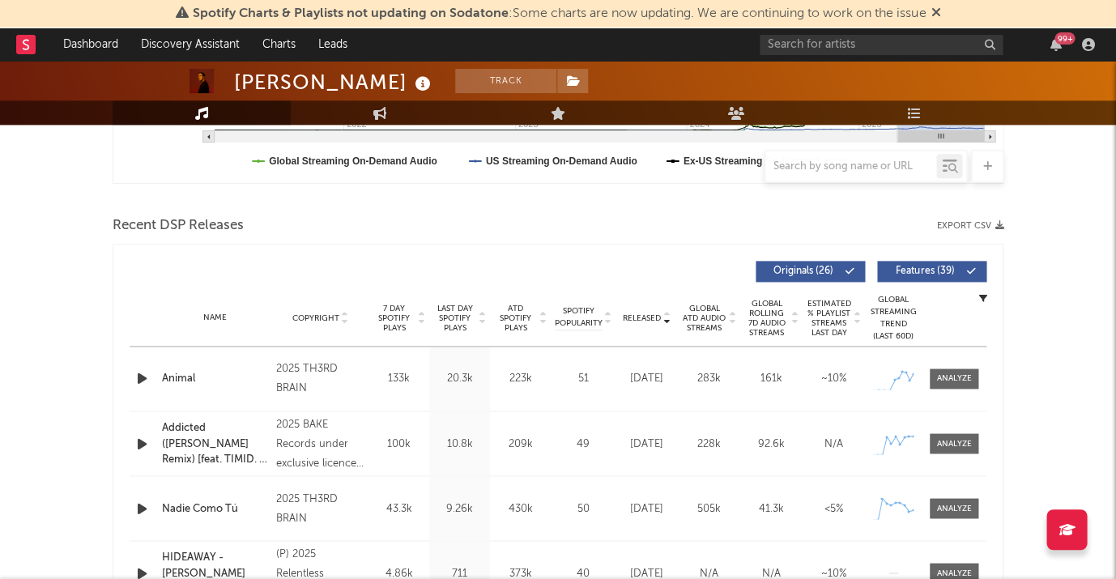
scroll to position [610, 0]
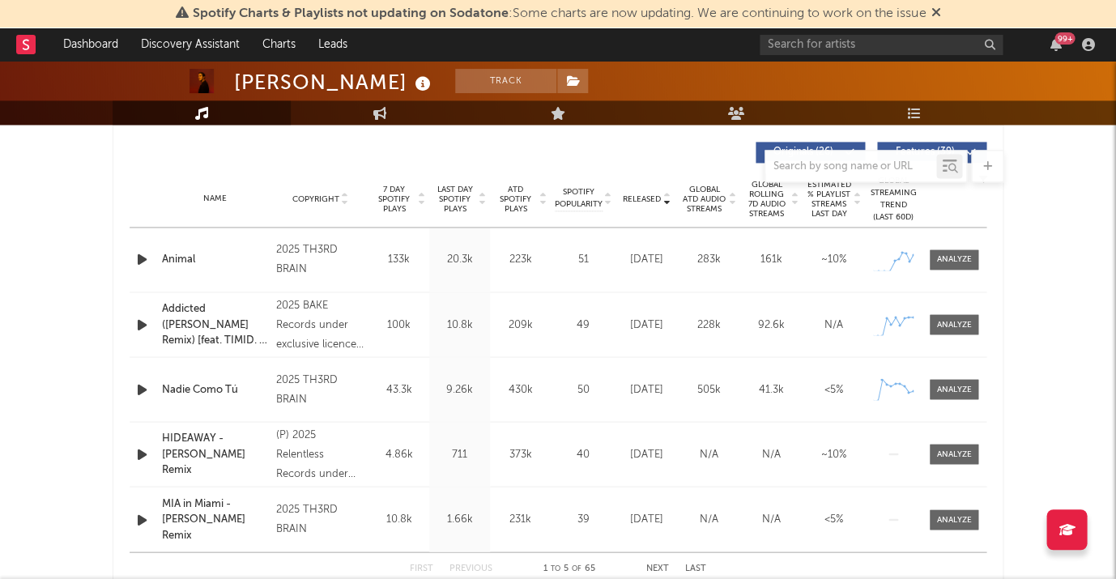
click at [636, 196] on span "Released" at bounding box center [642, 199] width 38 height 10
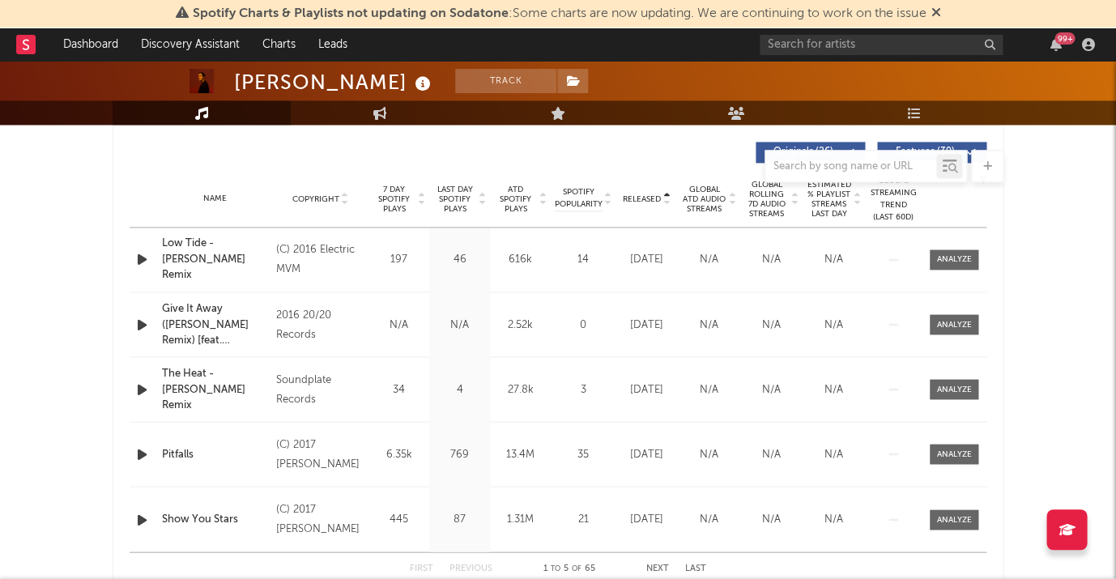
click at [636, 196] on span "Released" at bounding box center [642, 199] width 38 height 10
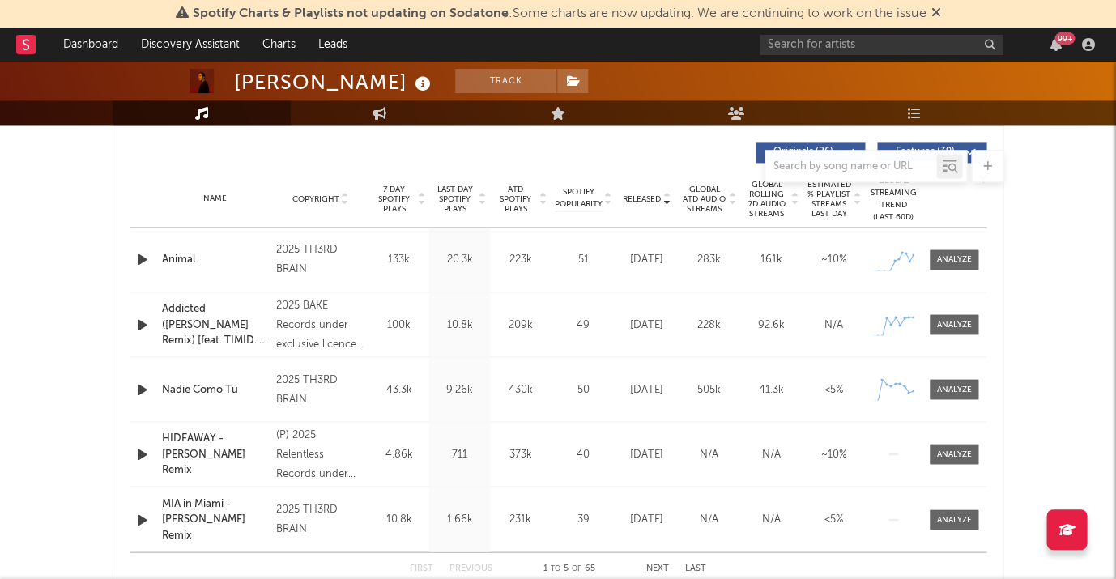
click at [139, 253] on icon "button" at bounding box center [142, 260] width 17 height 20
click at [412, 85] on icon at bounding box center [423, 84] width 23 height 23
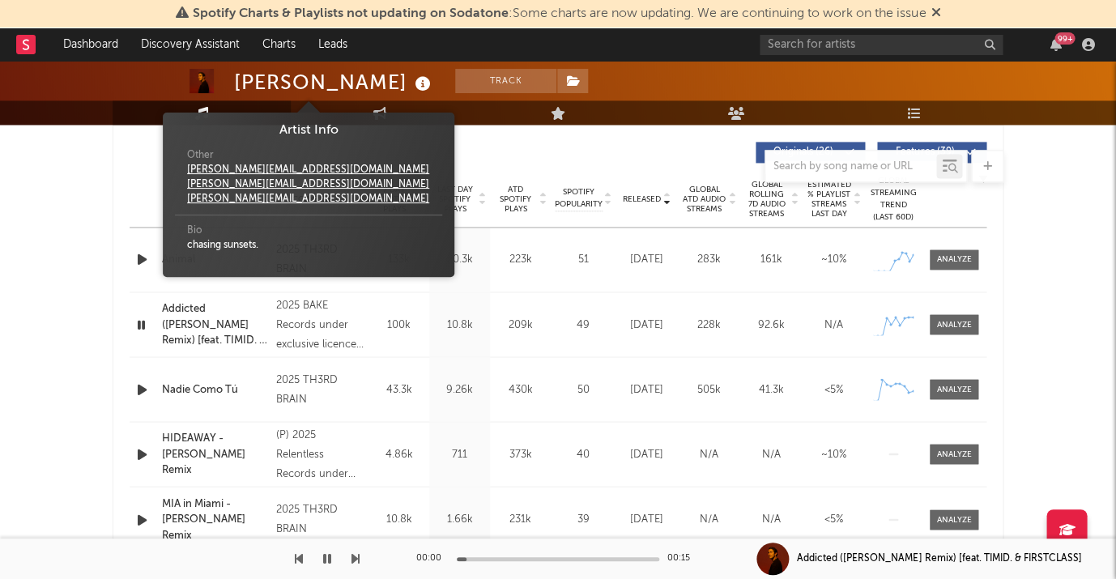
click at [590, 151] on div at bounding box center [558, 166] width 891 height 32
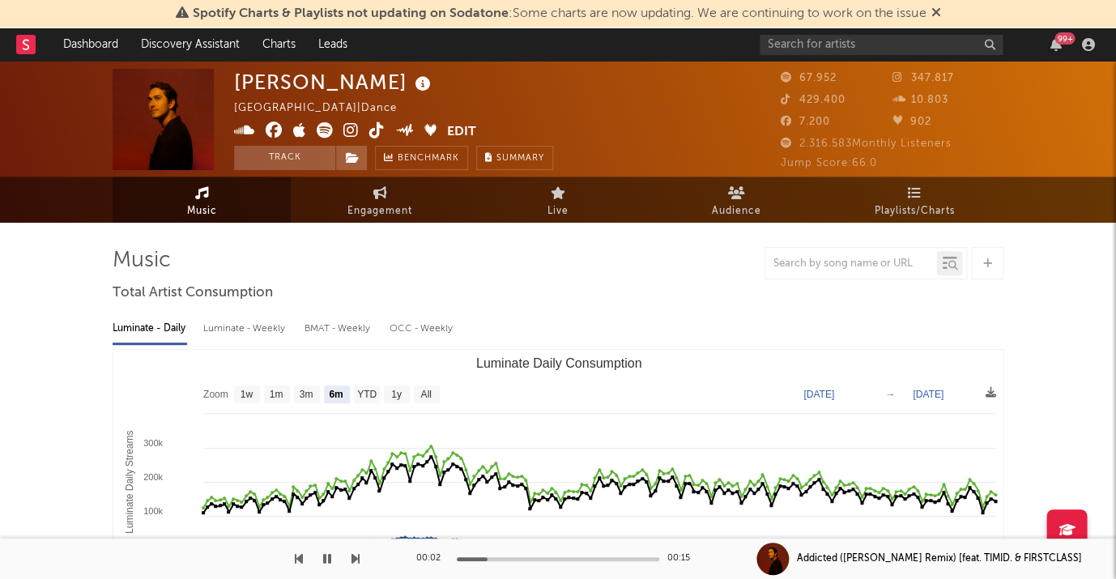
scroll to position [0, 0]
click at [244, 128] on icon at bounding box center [244, 130] width 21 height 16
click at [274, 129] on icon at bounding box center [274, 130] width 17 height 16
click at [348, 130] on icon at bounding box center [350, 130] width 15 height 16
click at [377, 130] on icon at bounding box center [376, 130] width 15 height 16
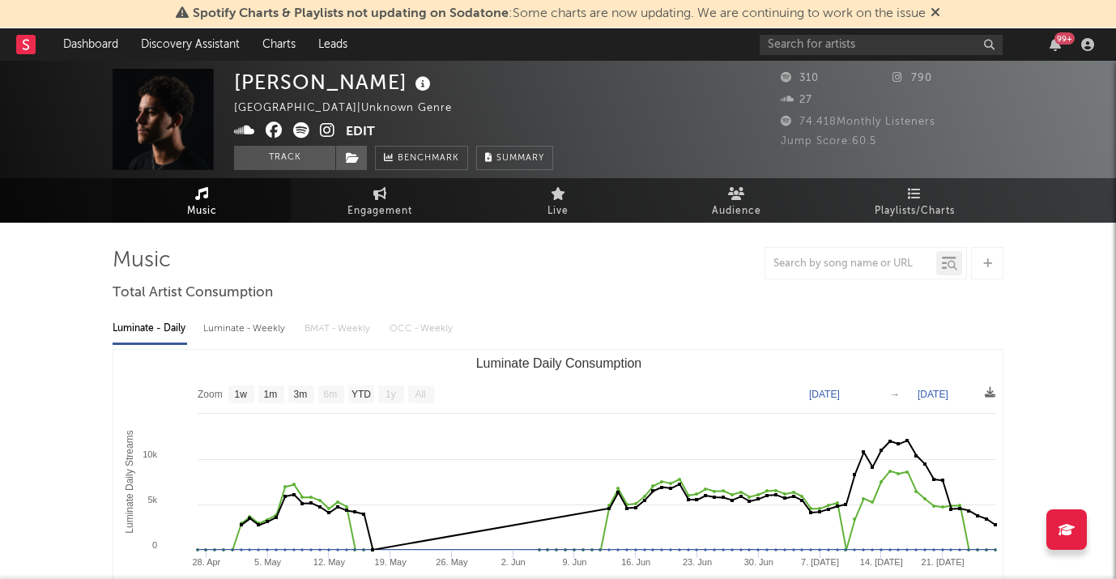
select select "1w"
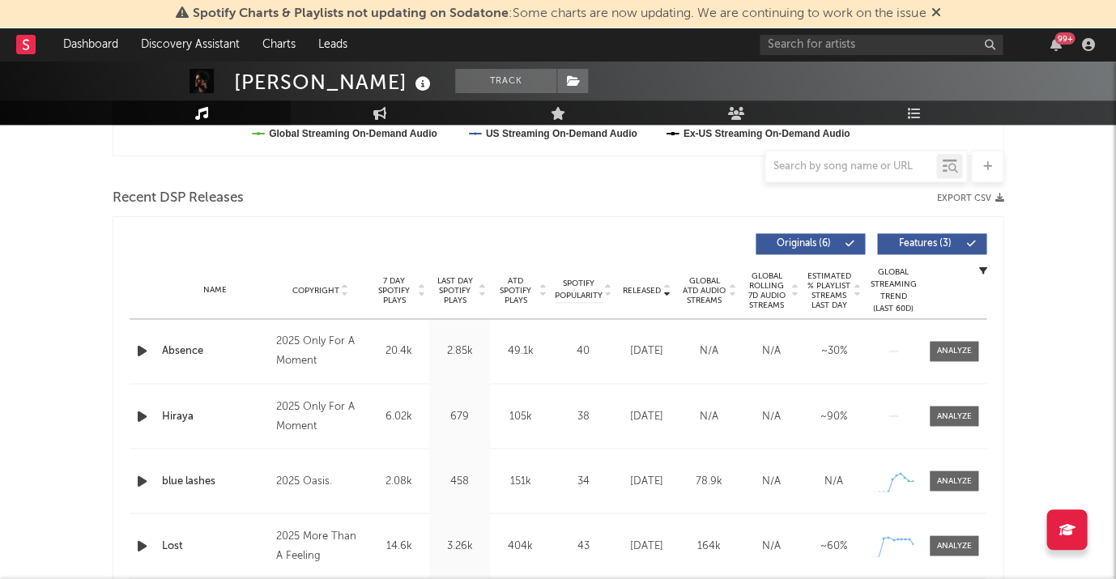
scroll to position [557, 0]
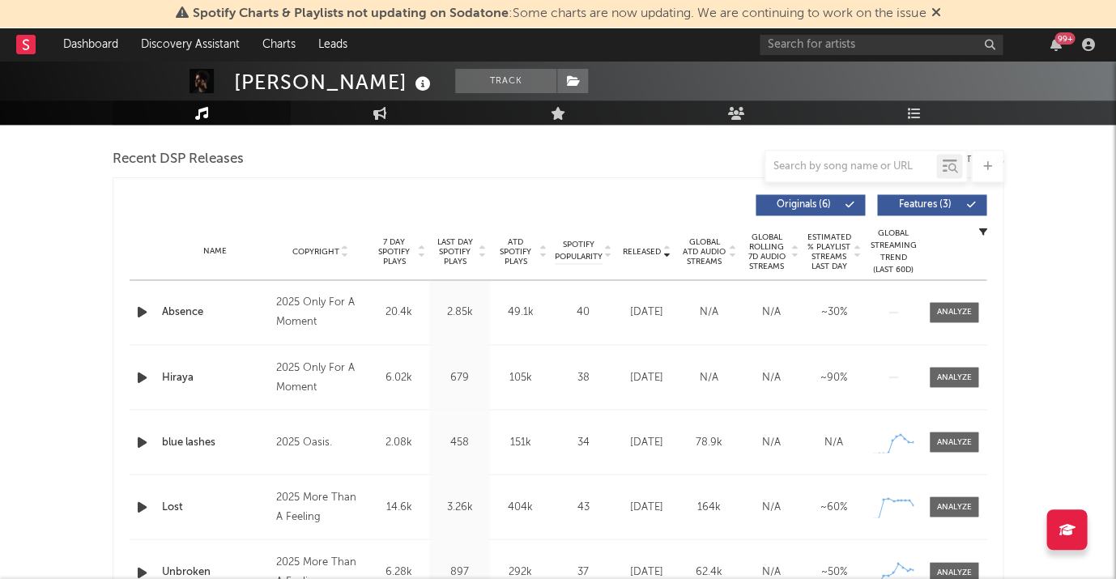
click at [440, 241] on span "Last Day Spotify Plays" at bounding box center [454, 251] width 43 height 29
click at [633, 248] on span "Released" at bounding box center [642, 252] width 38 height 10
click at [138, 307] on icon "button" at bounding box center [142, 312] width 17 height 20
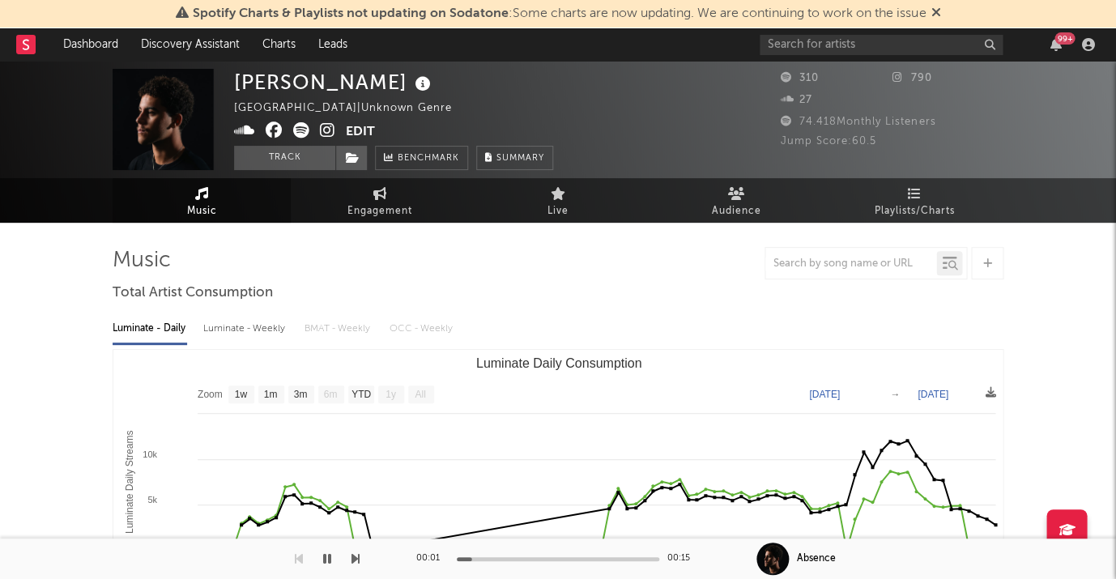
scroll to position [0, 0]
click at [322, 128] on icon at bounding box center [327, 130] width 15 height 16
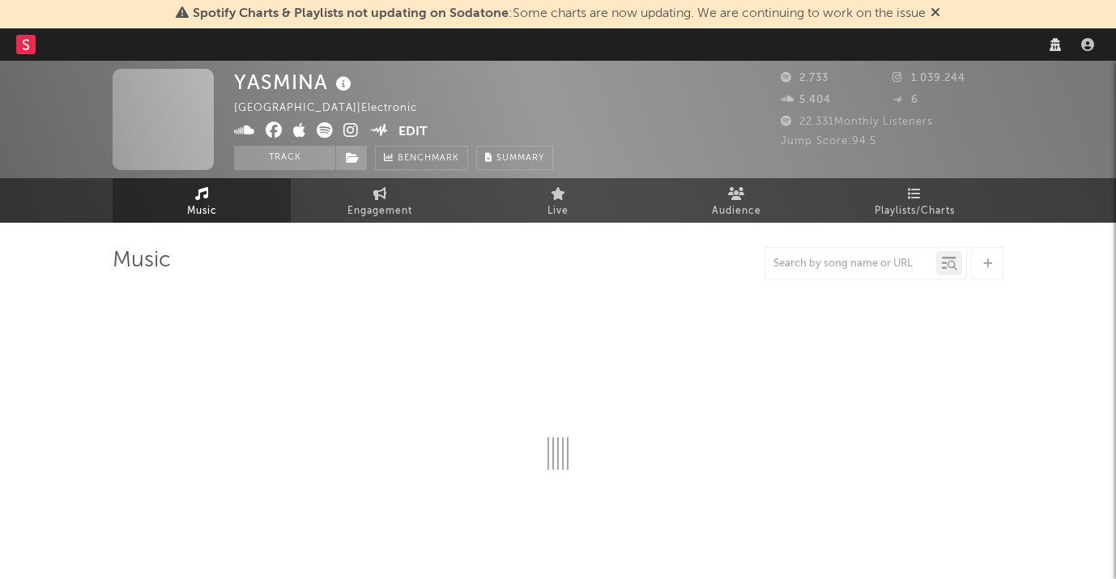
select select "1w"
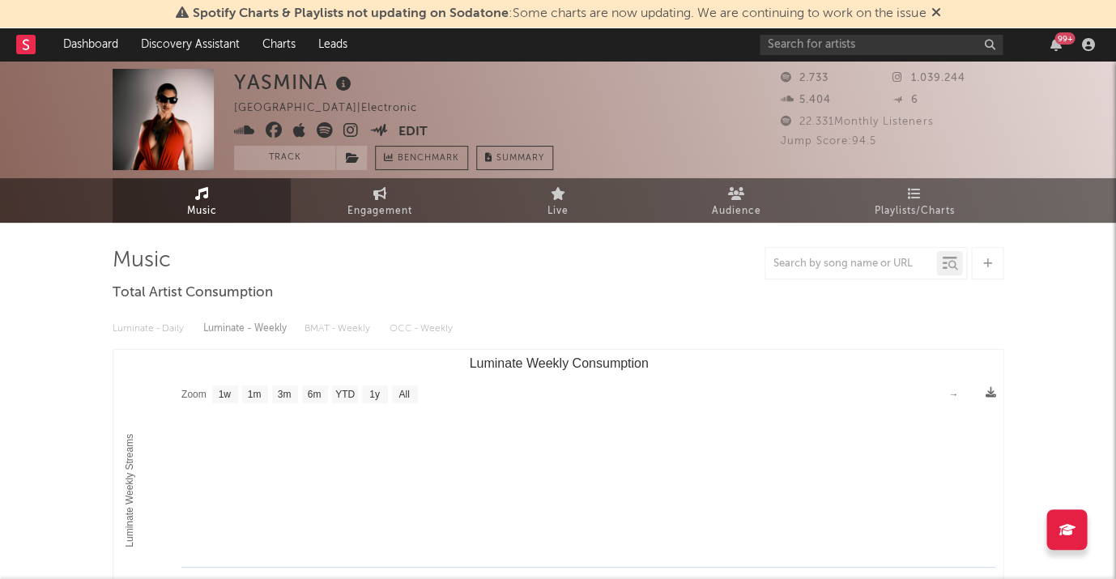
click at [347, 130] on icon at bounding box center [350, 130] width 15 height 16
drag, startPoint x: 236, startPoint y: 134, endPoint x: 259, endPoint y: 131, distance: 23.6
click at [236, 134] on icon at bounding box center [244, 130] width 21 height 16
click at [271, 130] on icon at bounding box center [274, 130] width 17 height 16
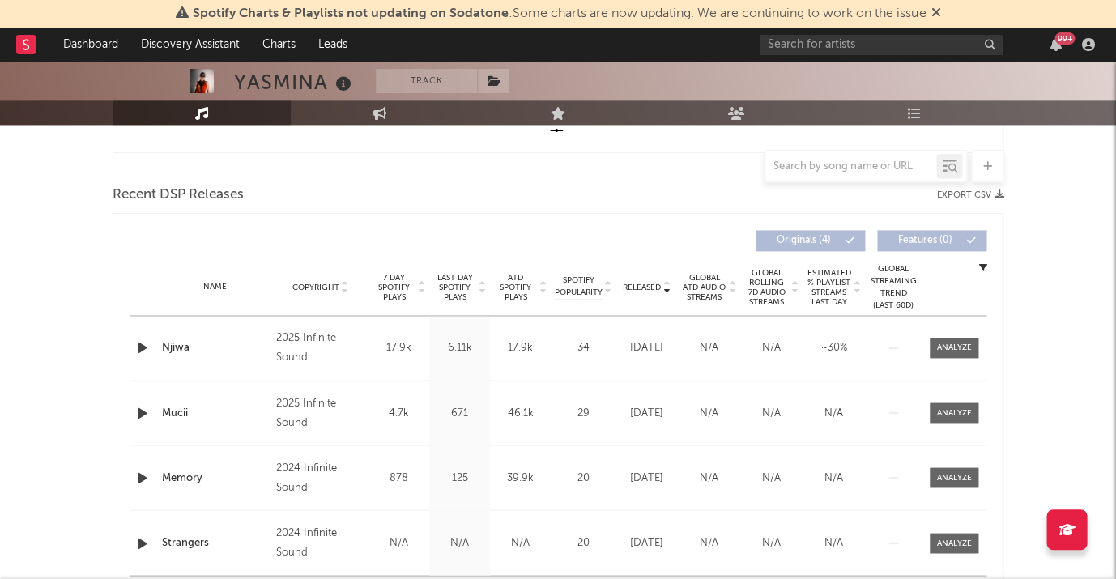
scroll to position [526, 0]
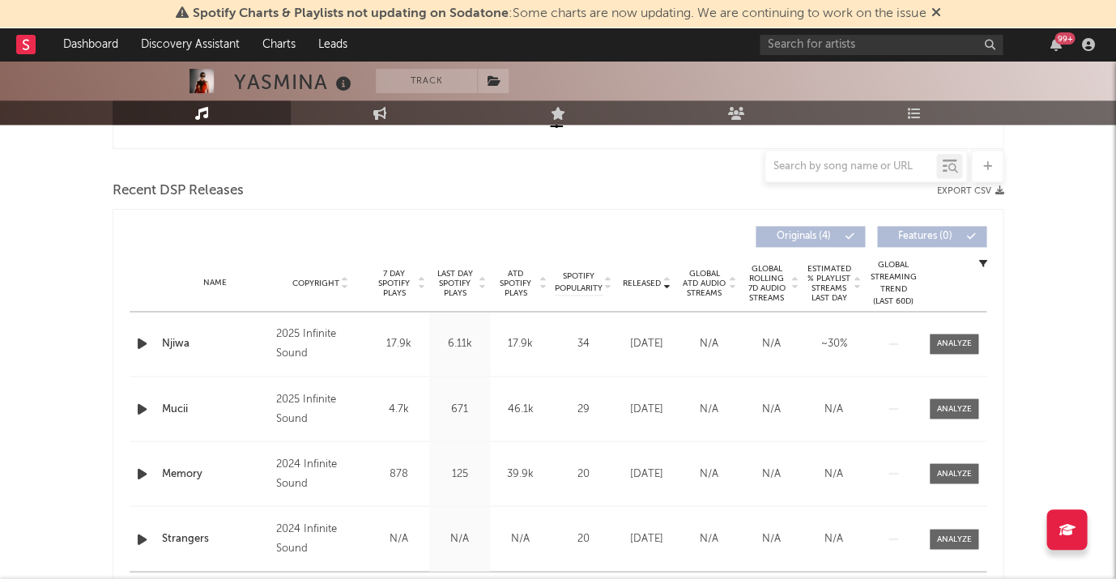
click at [646, 280] on span "Released" at bounding box center [642, 284] width 38 height 10
click at [958, 334] on span at bounding box center [954, 344] width 49 height 20
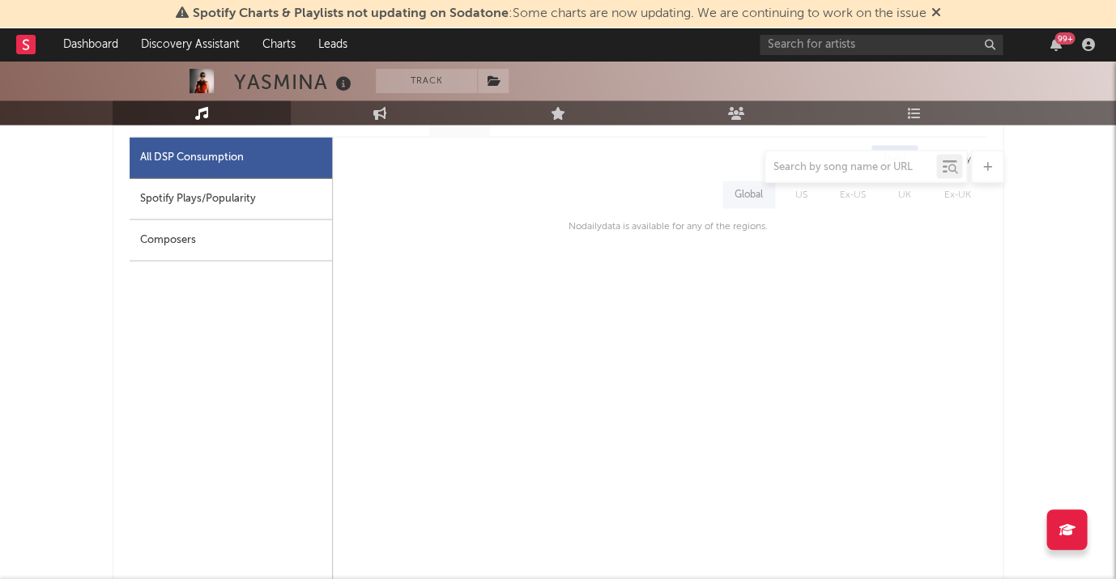
click at [281, 187] on div "Spotify Plays/Popularity" at bounding box center [231, 198] width 203 height 41
select select "1w"
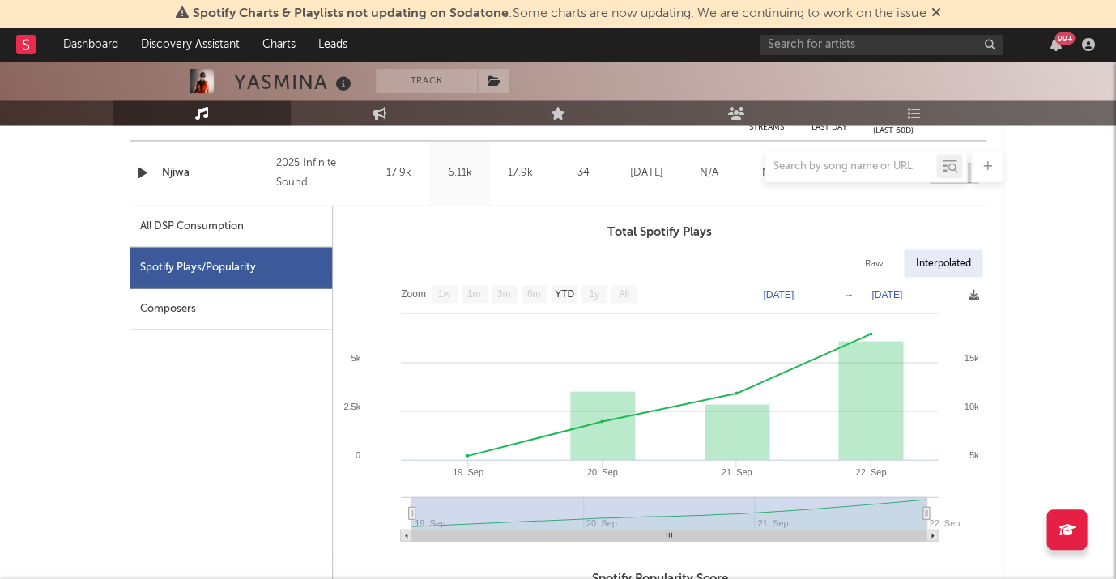
scroll to position [695, 0]
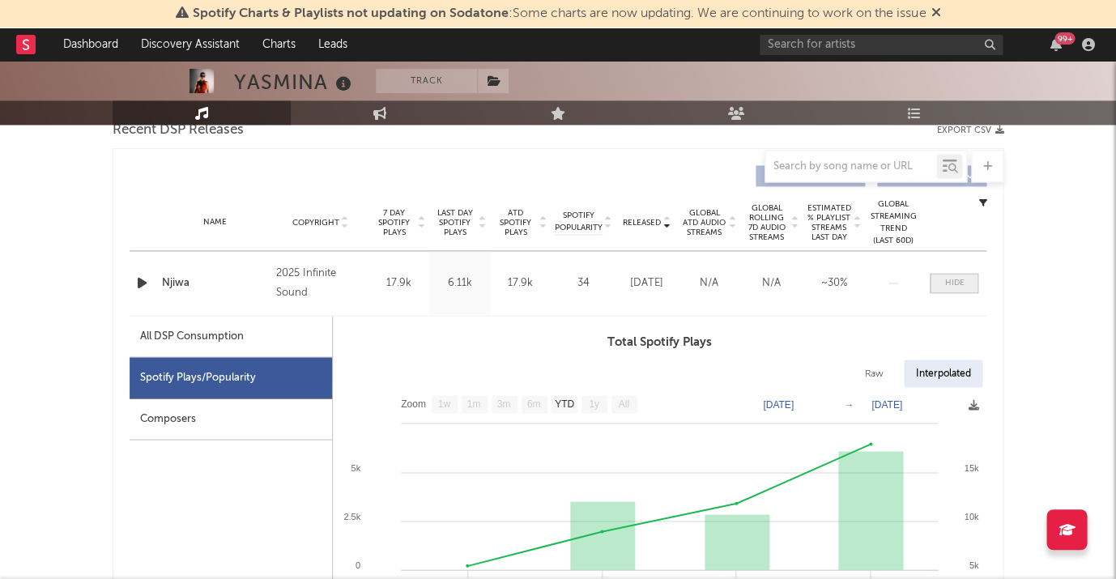
click at [945, 283] on div at bounding box center [954, 283] width 19 height 12
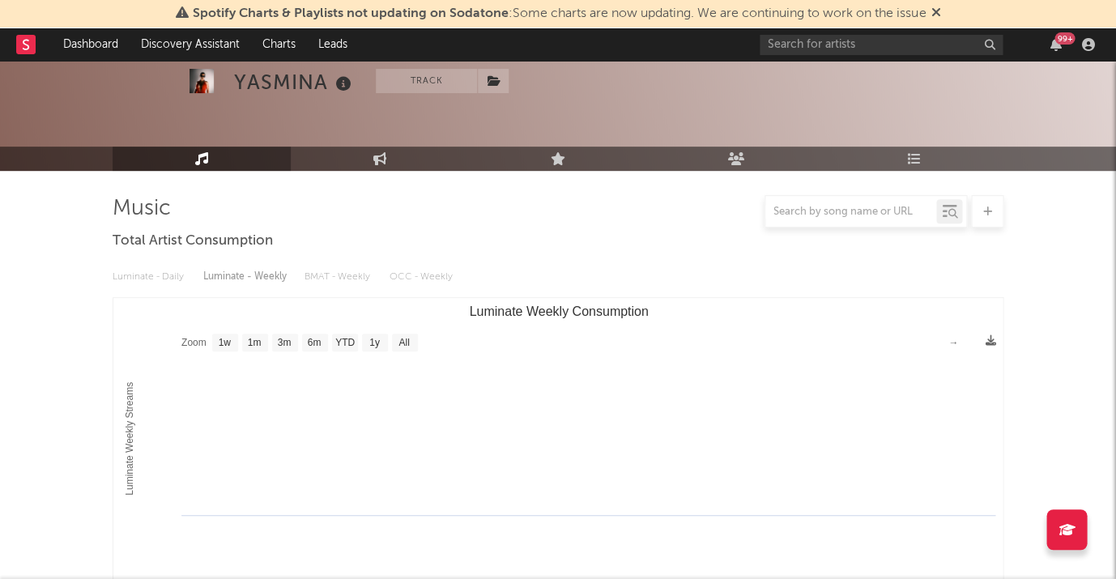
scroll to position [16, 0]
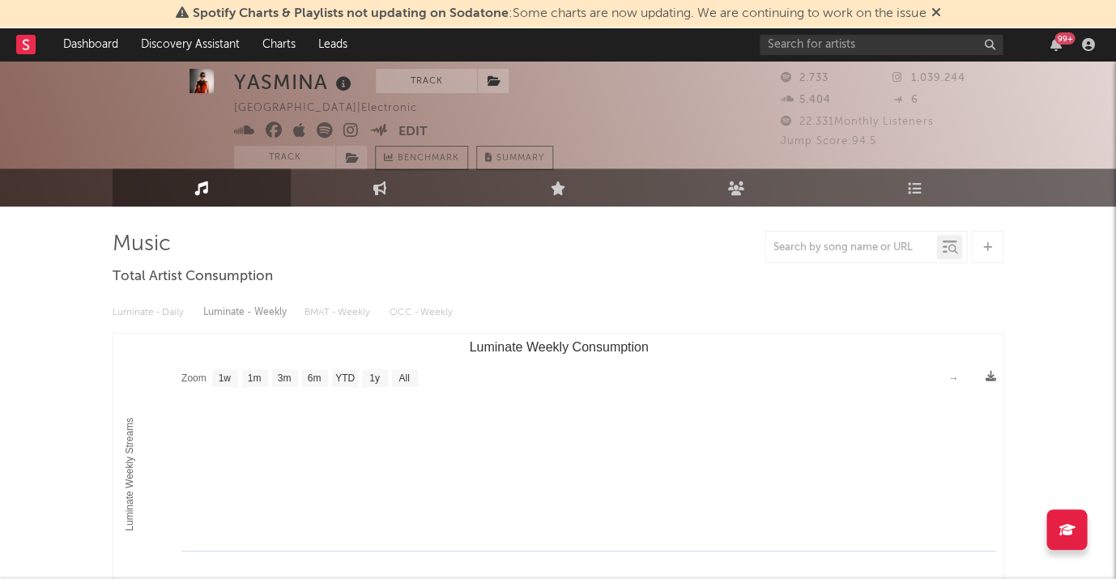
click at [345, 91] on icon at bounding box center [343, 84] width 23 height 23
